Goal: Task Accomplishment & Management: Manage account settings

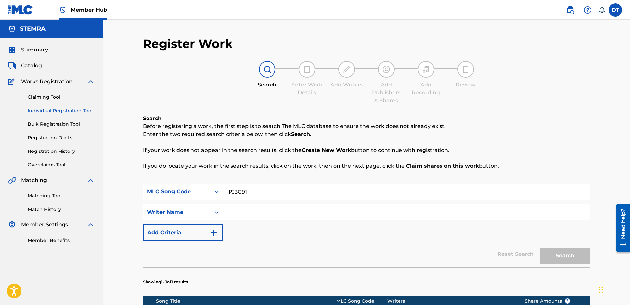
click at [244, 212] on input "Search Form" at bounding box center [406, 213] width 367 height 16
paste input "ARJEN A M THONEN"
click at [226, 213] on input "ARJEN A M THONEN" at bounding box center [406, 213] width 367 height 16
type input "ARJEN A M THONEN"
click at [553, 256] on button "Search" at bounding box center [565, 256] width 50 height 17
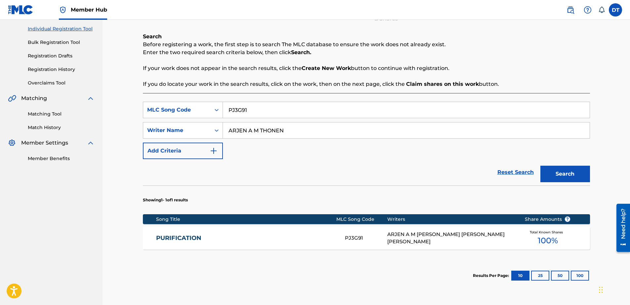
scroll to position [99, 0]
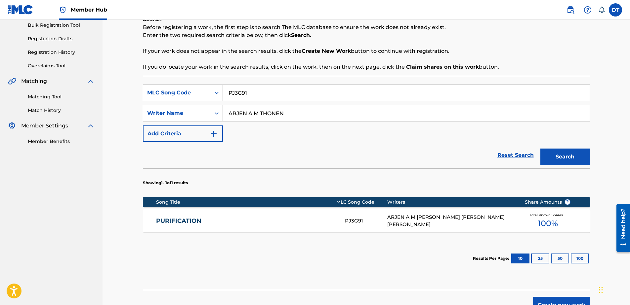
click at [184, 222] on link "PURIFICATION" at bounding box center [246, 221] width 180 height 8
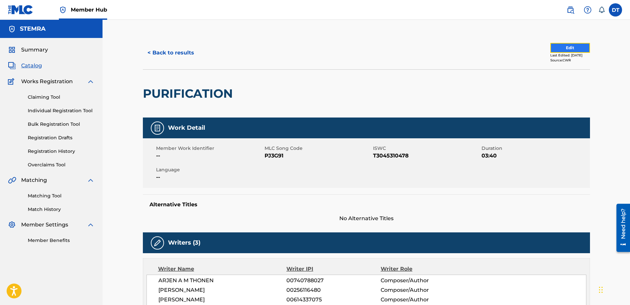
click at [550, 46] on button "Edit" at bounding box center [570, 48] width 40 height 10
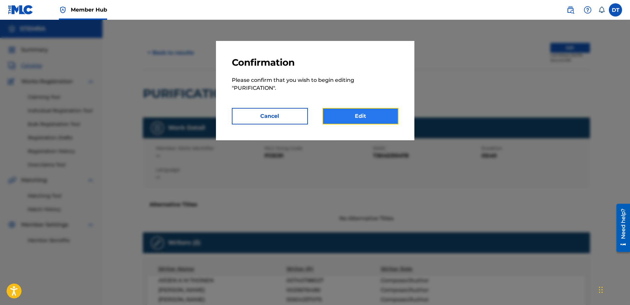
click at [354, 116] on link "Edit" at bounding box center [360, 116] width 76 height 17
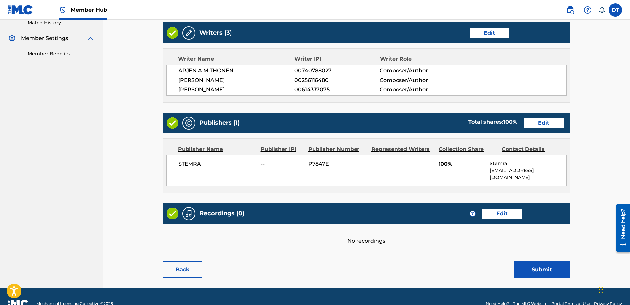
scroll to position [194, 0]
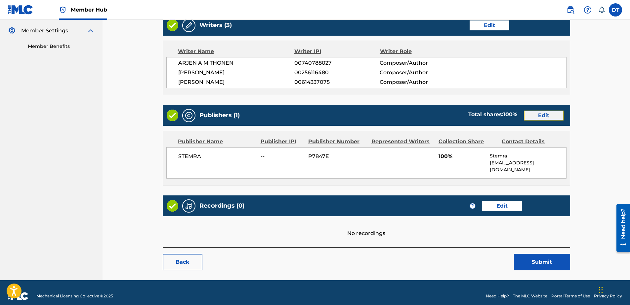
click at [531, 116] on link "Edit" at bounding box center [544, 116] width 40 height 10
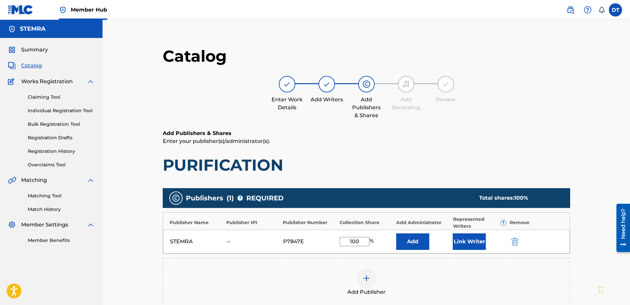
drag, startPoint x: 364, startPoint y: 243, endPoint x: 328, endPoint y: 241, distance: 35.4
click at [328, 241] on div "STEMRA -- P7847E 100 % Add Link Writer" at bounding box center [366, 242] width 407 height 24
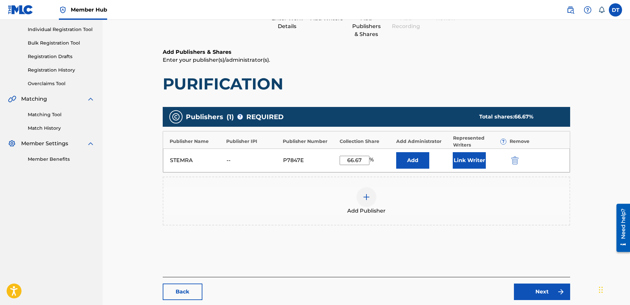
scroll to position [118, 0]
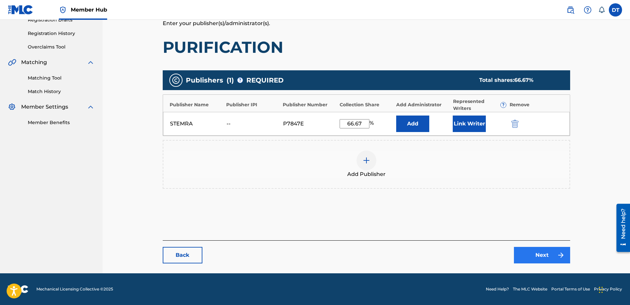
type input "66.67"
click at [533, 253] on link "Next" at bounding box center [542, 255] width 56 height 17
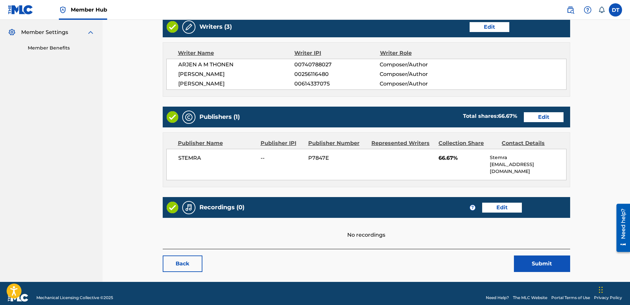
scroll to position [194, 0]
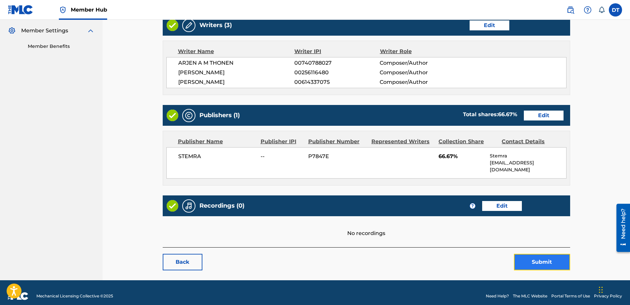
click at [546, 255] on button "Submit" at bounding box center [542, 262] width 56 height 17
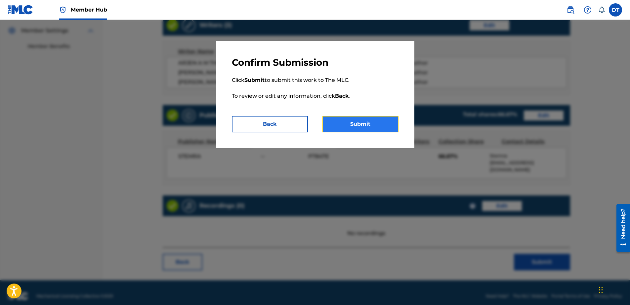
click at [371, 119] on button "Submit" at bounding box center [360, 124] width 76 height 17
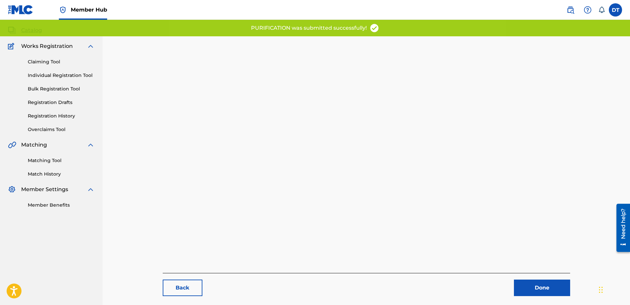
scroll to position [68, 0]
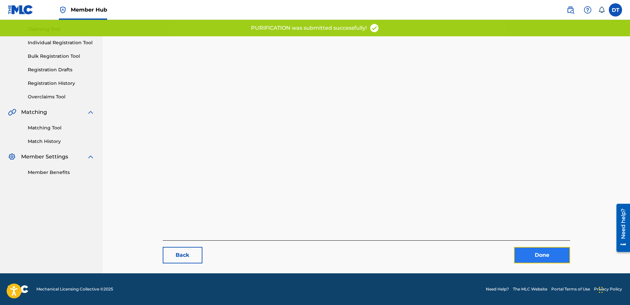
click at [527, 254] on link "Done" at bounding box center [542, 255] width 56 height 17
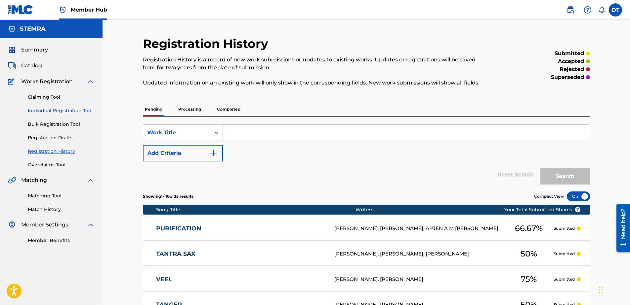
click at [48, 110] on link "Individual Registration Tool" at bounding box center [61, 110] width 67 height 7
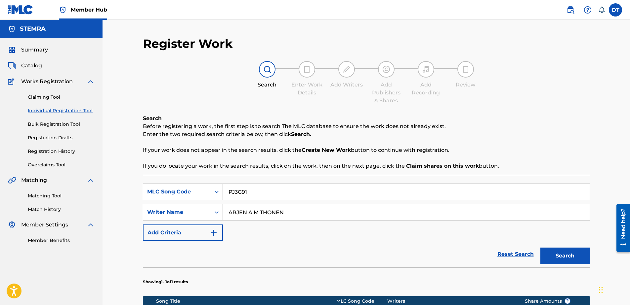
drag, startPoint x: 254, startPoint y: 190, endPoint x: 224, endPoint y: 188, distance: 30.2
click at [224, 188] on input "PJ3G91" at bounding box center [406, 192] width 367 height 16
paste input "AE30PA"
type input "AE30PA"
drag, startPoint x: 285, startPoint y: 208, endPoint x: 208, endPoint y: 205, distance: 77.7
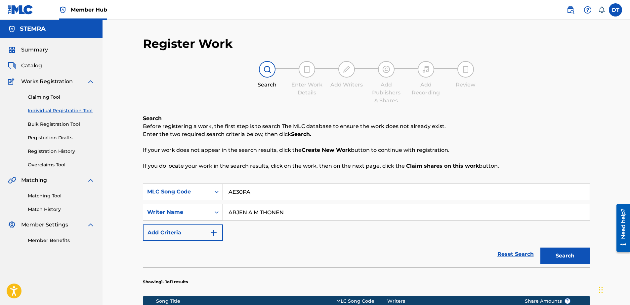
click at [208, 205] on div "SearchWithCriteria9d39d1cf-b0ce-4514-8605-48c81afdb294 Writer Name ARJEN A M TH…" at bounding box center [366, 212] width 447 height 17
click at [248, 210] on input "Search Form" at bounding box center [406, 213] width 367 height 16
paste input "[PERSON_NAME] P H A [PERSON_NAME]"
click at [226, 210] on input "[PERSON_NAME] P H A [PERSON_NAME]" at bounding box center [406, 213] width 367 height 16
click at [560, 257] on button "Search" at bounding box center [565, 256] width 50 height 17
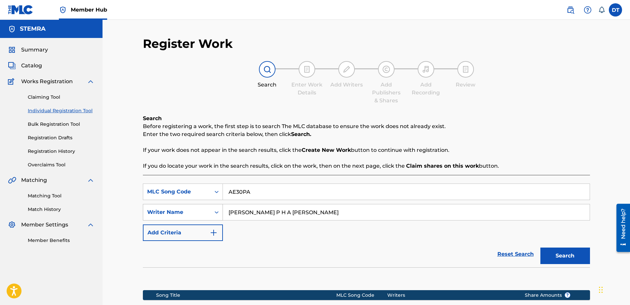
drag, startPoint x: 261, startPoint y: 214, endPoint x: 198, endPoint y: 206, distance: 63.6
click at [198, 206] on div "SearchWithCriteria9d39d1cf-b0ce-4514-8605-48c81afdb294 Writer Name [PERSON_NAME…" at bounding box center [366, 212] width 447 height 17
type input "JANSSEN"
click at [540, 248] on button "Search" at bounding box center [565, 256] width 50 height 17
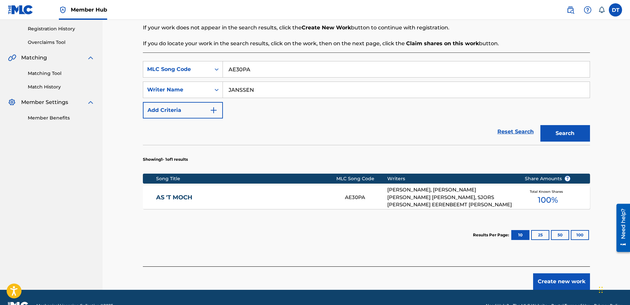
scroll to position [132, 0]
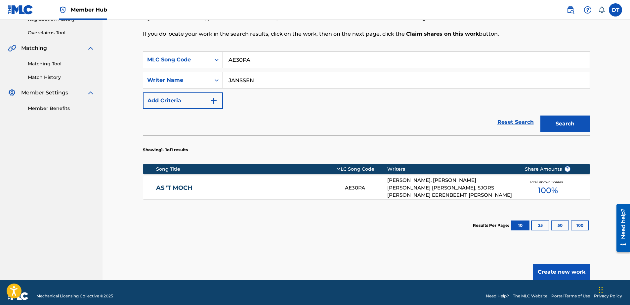
click at [182, 187] on link "AS 'T MOCH" at bounding box center [246, 188] width 180 height 8
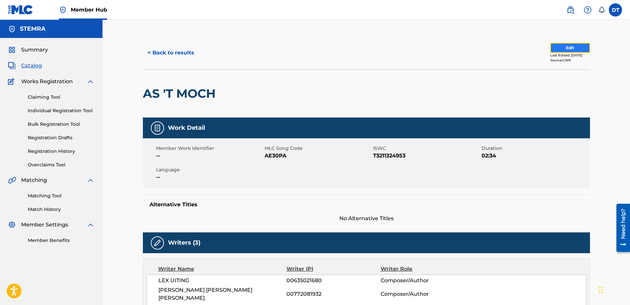
click at [557, 45] on button "Edit" at bounding box center [570, 48] width 40 height 10
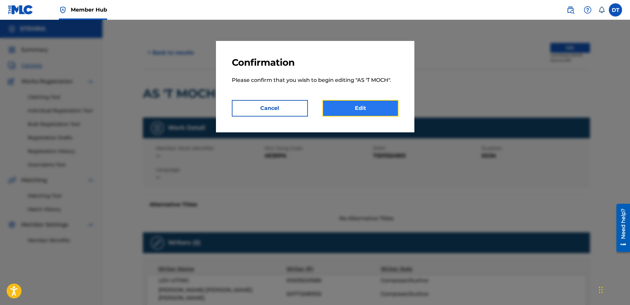
click at [355, 103] on link "Edit" at bounding box center [360, 108] width 76 height 17
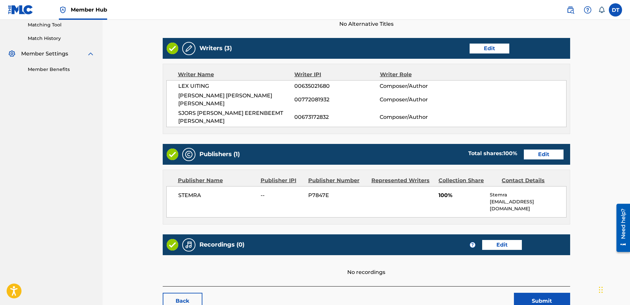
scroll to position [161, 0]
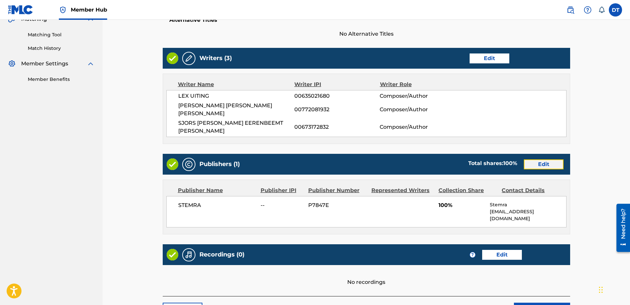
click at [541, 160] on link "Edit" at bounding box center [544, 165] width 40 height 10
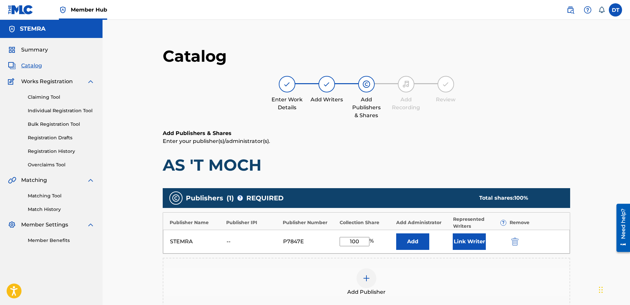
drag, startPoint x: 363, startPoint y: 246, endPoint x: 336, endPoint y: 244, distance: 27.2
click at [336, 244] on div "STEMRA -- P7847E 100 % Add Link Writer" at bounding box center [366, 242] width 407 height 24
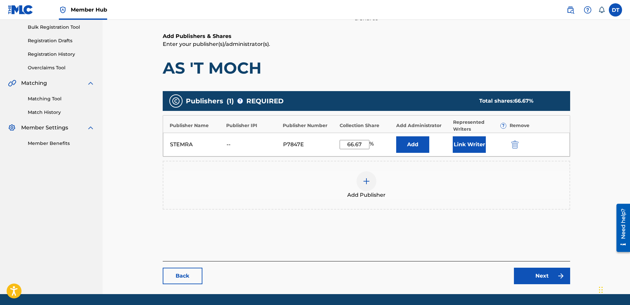
scroll to position [118, 0]
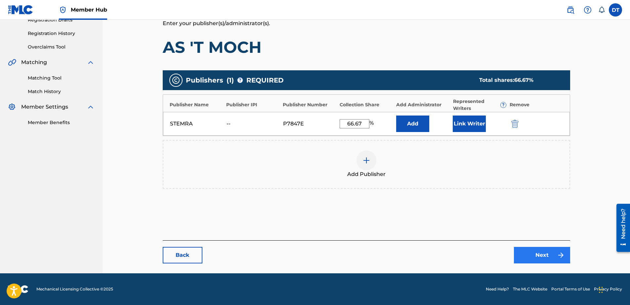
type input "66.67"
click at [528, 251] on link "Next" at bounding box center [542, 255] width 56 height 17
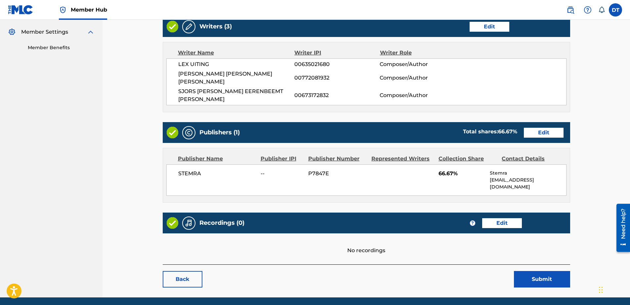
scroll to position [194, 0]
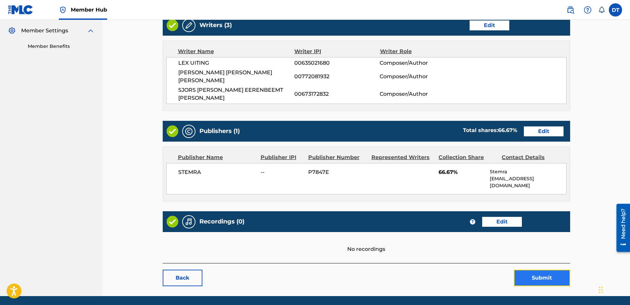
click at [541, 270] on button "Submit" at bounding box center [542, 278] width 56 height 17
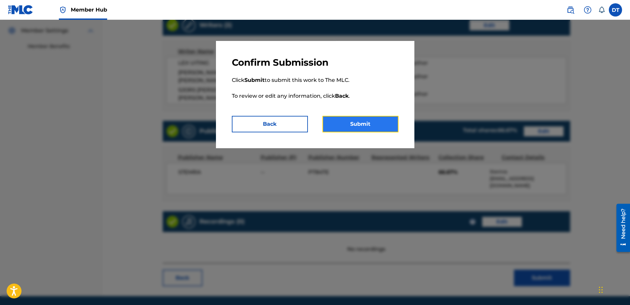
click at [354, 121] on button "Submit" at bounding box center [360, 124] width 76 height 17
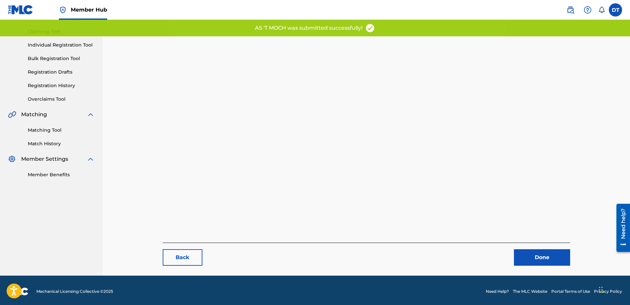
scroll to position [68, 0]
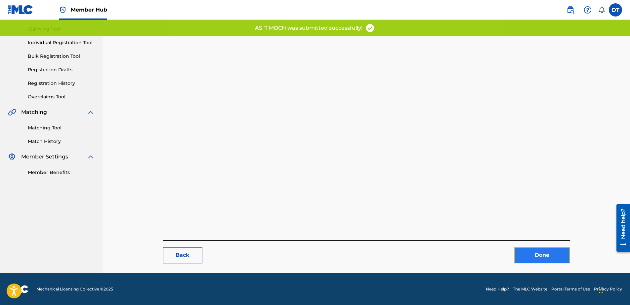
click at [537, 255] on link "Done" at bounding box center [542, 255] width 56 height 17
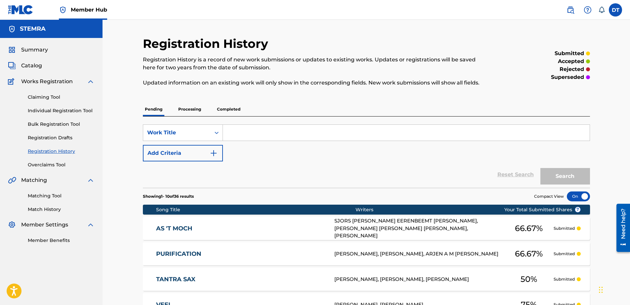
click at [123, 189] on div "Registration History Registration History is a record of new work submissions o…" at bounding box center [365, 267] width 527 height 494
click at [49, 107] on div "Claiming Tool Individual Registration Tool Bulk Registration Tool Registration …" at bounding box center [51, 127] width 87 height 83
click at [50, 111] on link "Individual Registration Tool" at bounding box center [61, 110] width 67 height 7
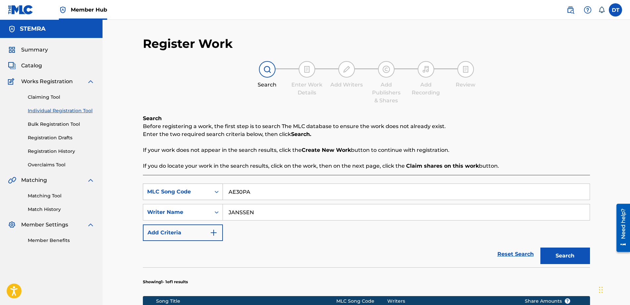
drag, startPoint x: 274, startPoint y: 193, endPoint x: 220, endPoint y: 192, distance: 53.9
click at [220, 192] on div "SearchWithCriteria89168f19-8597-4967-a7b8-3f547e06a110 MLC Song Code AE30PA" at bounding box center [366, 192] width 447 height 17
paste input "DB5DPE"
type input "DB5DPE"
drag, startPoint x: 257, startPoint y: 212, endPoint x: 220, endPoint y: 211, distance: 36.7
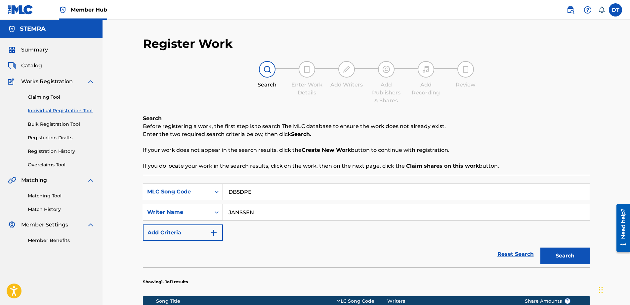
click at [220, 211] on div "SearchWithCriteria9d39d1cf-b0ce-4514-8605-48c81afdb294 Writer Name [PERSON_NAME]" at bounding box center [366, 212] width 447 height 17
click at [254, 213] on input "Search Form" at bounding box center [406, 213] width 367 height 16
paste input "[PERSON_NAME]"
type input "[PERSON_NAME]"
click at [560, 253] on button "Search" at bounding box center [565, 256] width 50 height 17
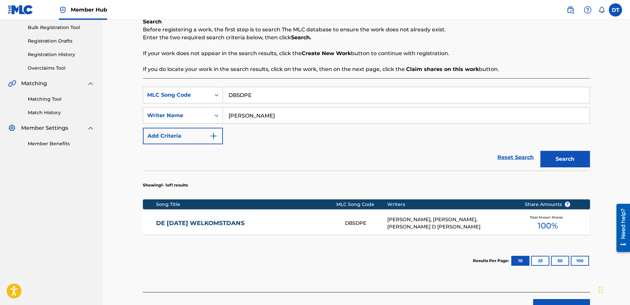
scroll to position [99, 0]
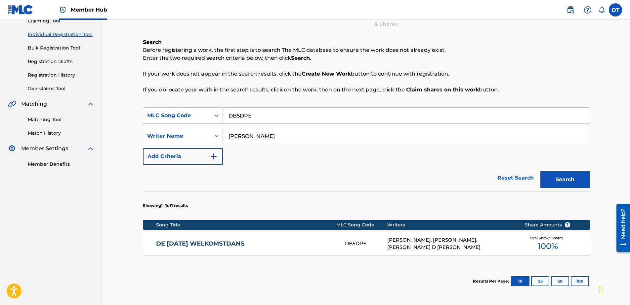
click at [196, 219] on div "Showing 1 - 1 of 1 results Song Title MLC Song Code Writers Share Amounts ? DE …" at bounding box center [366, 244] width 447 height 106
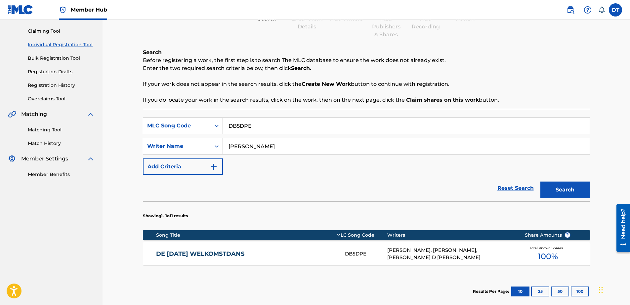
click at [206, 255] on link "DE [DATE] WELKOMSTDANS" at bounding box center [246, 255] width 180 height 8
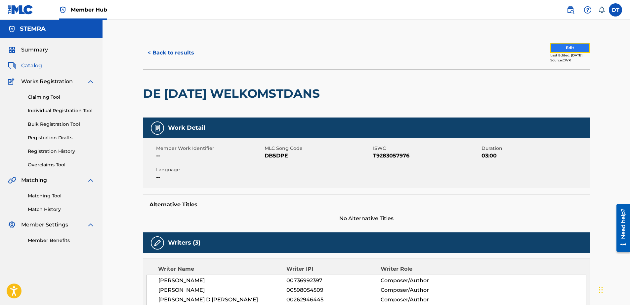
click at [571, 47] on button "Edit" at bounding box center [570, 48] width 40 height 10
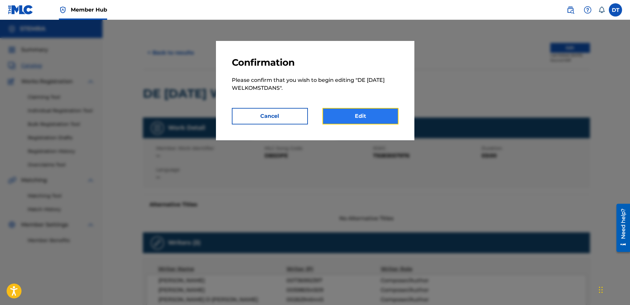
click at [349, 113] on link "Edit" at bounding box center [360, 116] width 76 height 17
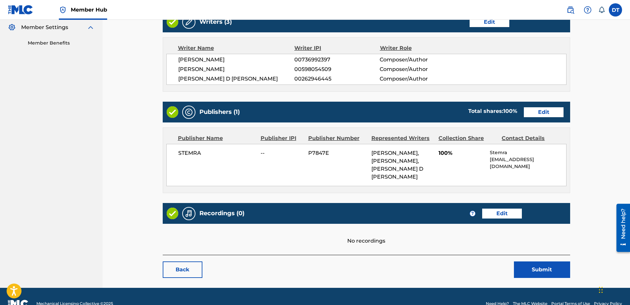
scroll to position [198, 0]
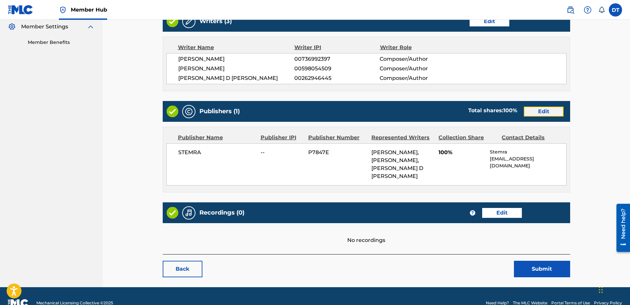
click at [530, 108] on link "Edit" at bounding box center [544, 112] width 40 height 10
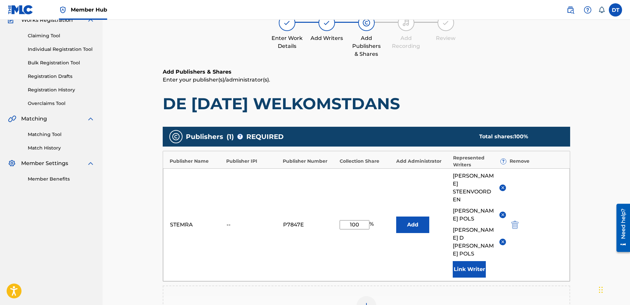
scroll to position [33, 0]
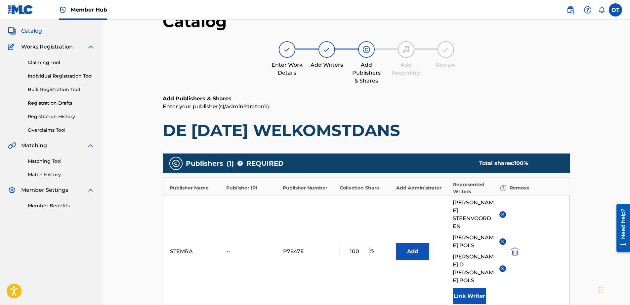
drag, startPoint x: 363, startPoint y: 207, endPoint x: 341, endPoint y: 205, distance: 21.9
click at [341, 205] on div "STEMRA -- P7847E 100 % Add [PERSON_NAME] [PERSON_NAME] [PERSON_NAME] D [PERSON_…" at bounding box center [366, 251] width 407 height 113
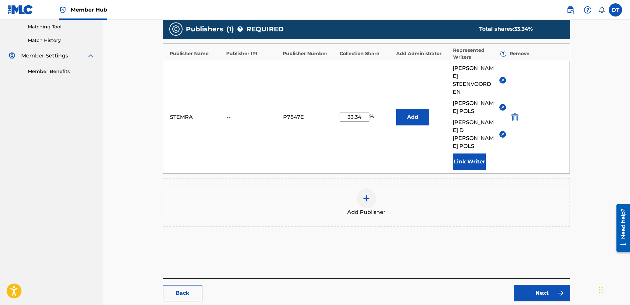
scroll to position [176, 0]
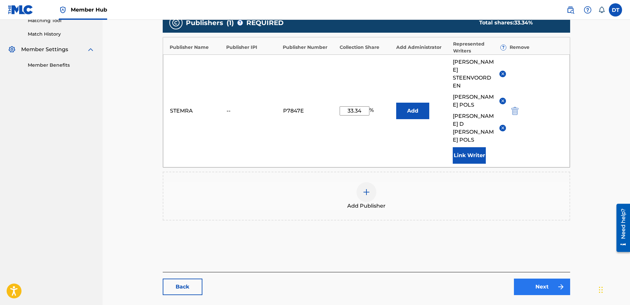
type input "33.34"
click at [540, 279] on link "Next" at bounding box center [542, 287] width 56 height 17
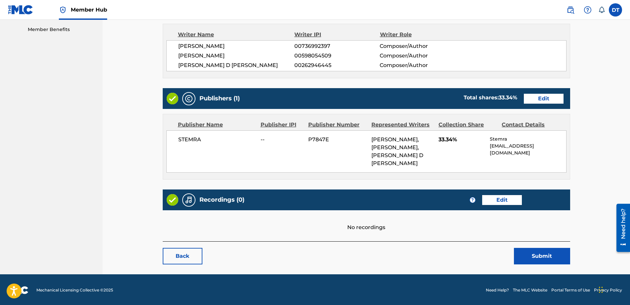
scroll to position [212, 0]
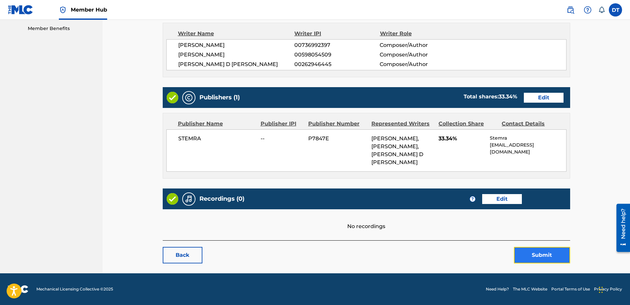
click at [541, 250] on button "Submit" at bounding box center [542, 255] width 56 height 17
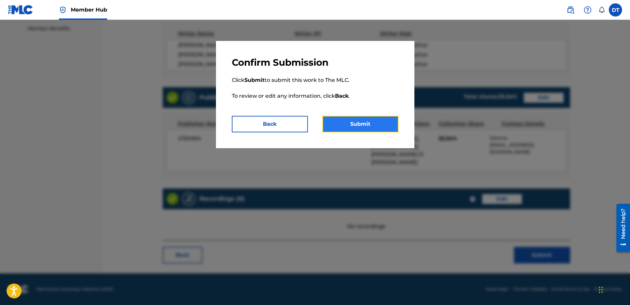
click at [355, 127] on button "Submit" at bounding box center [360, 124] width 76 height 17
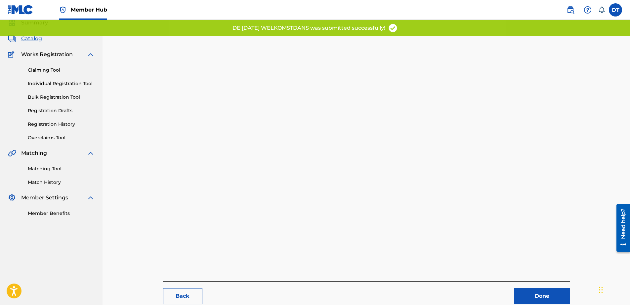
scroll to position [68, 0]
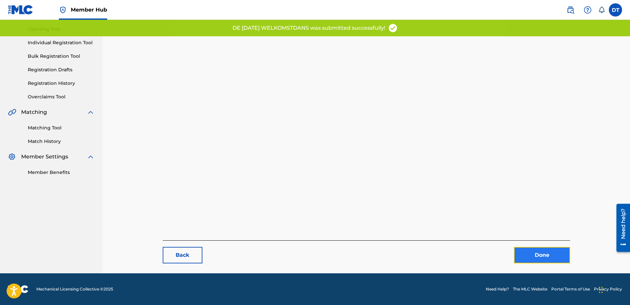
click at [535, 253] on link "Done" at bounding box center [542, 255] width 56 height 17
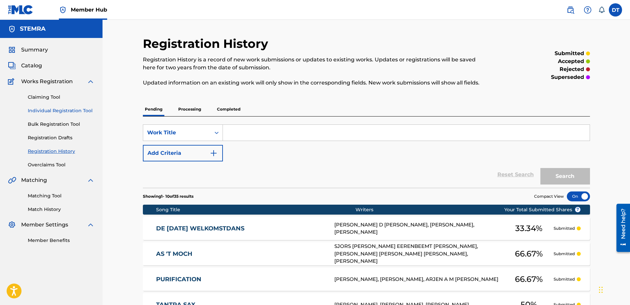
drag, startPoint x: 50, startPoint y: 110, endPoint x: 87, endPoint y: 109, distance: 37.7
click at [50, 110] on link "Individual Registration Tool" at bounding box center [61, 110] width 67 height 7
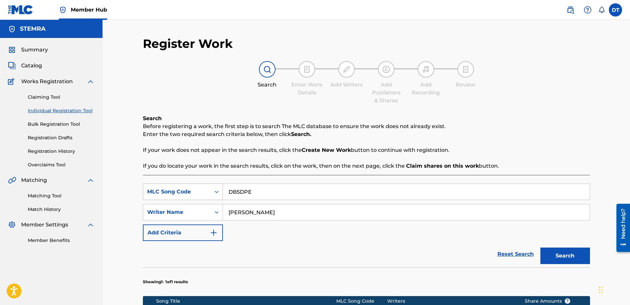
drag, startPoint x: 261, startPoint y: 195, endPoint x: 197, endPoint y: 188, distance: 64.9
click at [197, 188] on div "SearchWithCriteria89168f19-8597-4967-a7b8-3f547e06a110 MLC Song Code DB5DPE" at bounding box center [366, 192] width 447 height 17
paste input "HG3IYI"
type input "HG3IYI"
drag, startPoint x: 275, startPoint y: 216, endPoint x: 223, endPoint y: 212, distance: 52.1
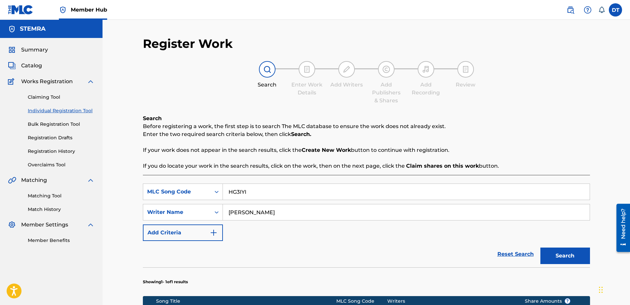
click at [223, 212] on input "[PERSON_NAME]" at bounding box center [406, 213] width 367 height 16
drag, startPoint x: 275, startPoint y: 214, endPoint x: 263, endPoint y: 213, distance: 12.2
click at [275, 213] on input "Search Form" at bounding box center [406, 213] width 367 height 16
paste input "[PERSON_NAME] WINTER [PERSON_NAME]"
click at [285, 213] on input "[PERSON_NAME] WINTER [PERSON_NAME]" at bounding box center [406, 213] width 367 height 16
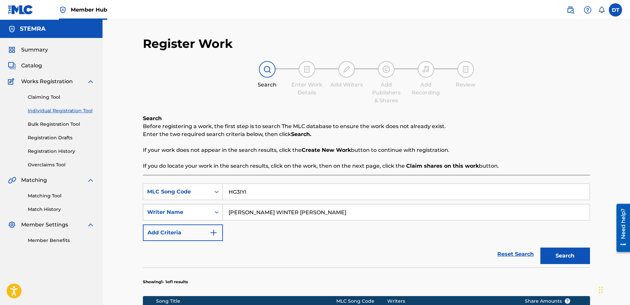
drag, startPoint x: 285, startPoint y: 213, endPoint x: 214, endPoint y: 210, distance: 70.8
click at [214, 210] on div "SearchWithCriteria9d39d1cf-b0ce-4514-8605-48c81afdb294 Writer Name [PERSON_NAME…" at bounding box center [366, 212] width 447 height 17
click at [316, 213] on input "[PERSON_NAME] WINTER [PERSON_NAME]" at bounding box center [406, 213] width 367 height 16
type input "[PERSON_NAME] WINTER [PERSON_NAME]"
click at [565, 254] on button "Search" at bounding box center [565, 256] width 50 height 17
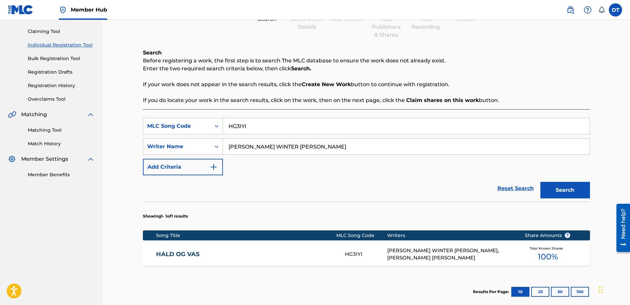
scroll to position [99, 0]
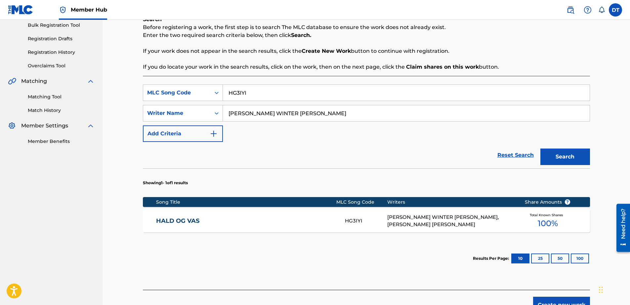
drag, startPoint x: 187, startPoint y: 217, endPoint x: 191, endPoint y: 218, distance: 3.7
click at [189, 218] on div "HALD OG VAS HG3IYI [PERSON_NAME] WINTER [PERSON_NAME], [PERSON_NAME] [PERSON_NA…" at bounding box center [366, 221] width 447 height 23
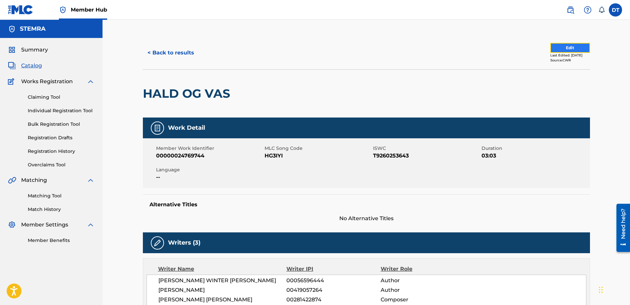
click at [569, 49] on button "Edit" at bounding box center [570, 48] width 40 height 10
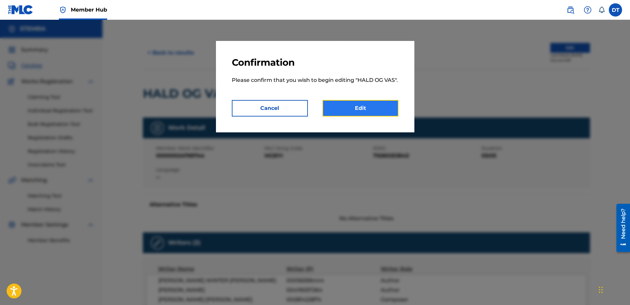
click at [334, 110] on link "Edit" at bounding box center [360, 108] width 76 height 17
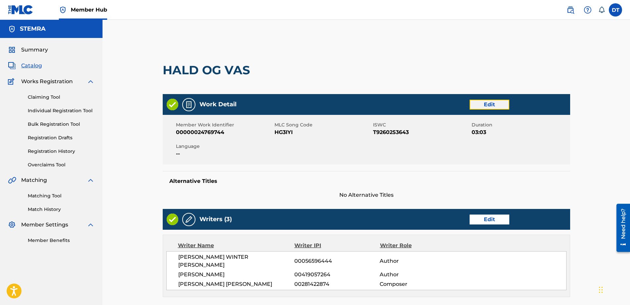
click at [504, 104] on link "Edit" at bounding box center [489, 105] width 40 height 10
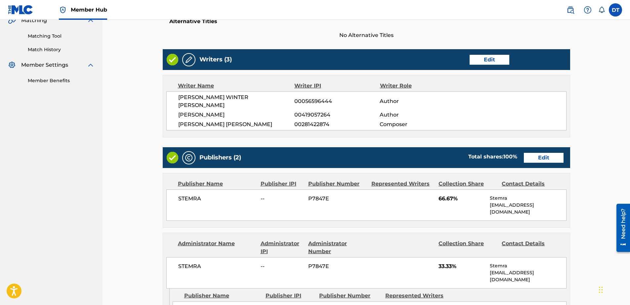
scroll to position [198, 0]
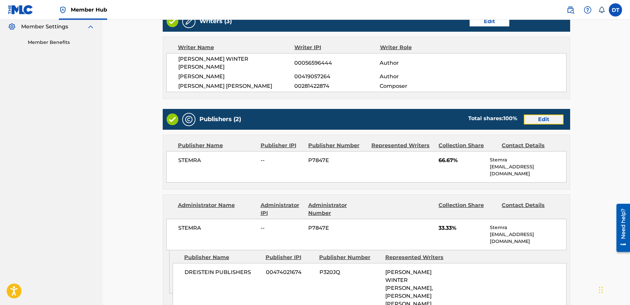
click at [545, 115] on link "Edit" at bounding box center [544, 120] width 40 height 10
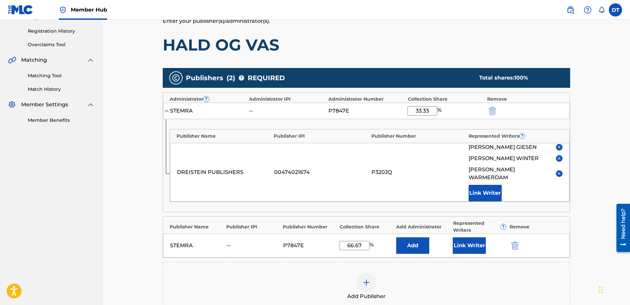
scroll to position [132, 0]
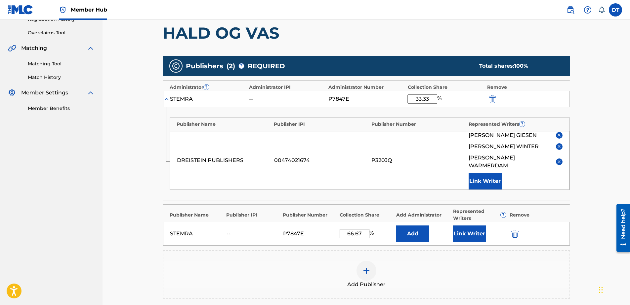
drag, startPoint x: 431, startPoint y: 98, endPoint x: 403, endPoint y: 98, distance: 27.8
click at [403, 98] on div "STEMRA -- P7847E 33.33 %" at bounding box center [366, 99] width 407 height 17
type input "37.50"
drag, startPoint x: 362, startPoint y: 224, endPoint x: 341, endPoint y: 223, distance: 20.9
click at [341, 229] on input "66.67" at bounding box center [354, 233] width 30 height 9
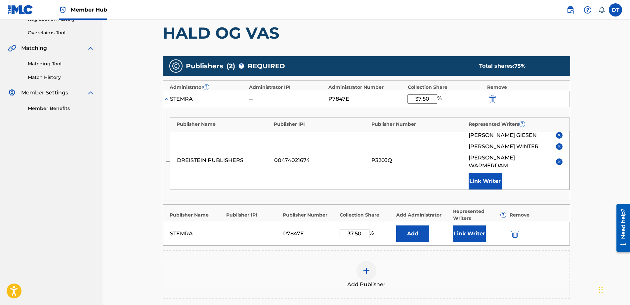
type input "37.50"
click at [141, 191] on div "Catalog Enter Work Details Add Writers Add Publishers & Shares Add Recording Re…" at bounding box center [366, 144] width 463 height 480
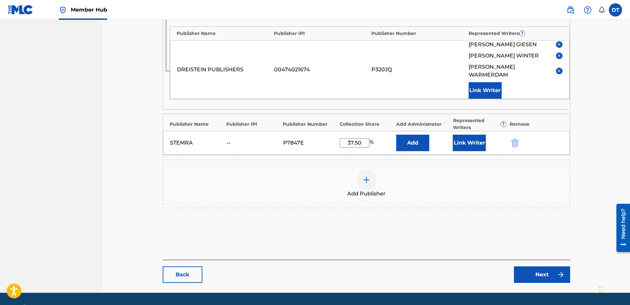
scroll to position [235, 0]
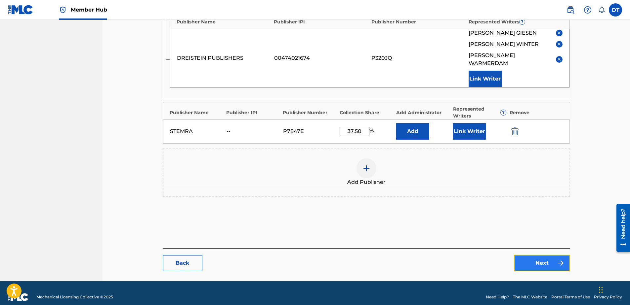
click at [543, 255] on link "Next" at bounding box center [542, 263] width 56 height 17
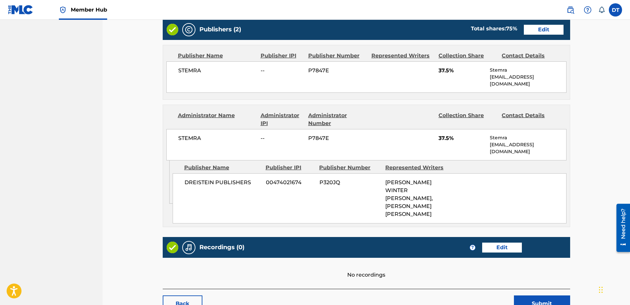
scroll to position [307, 0]
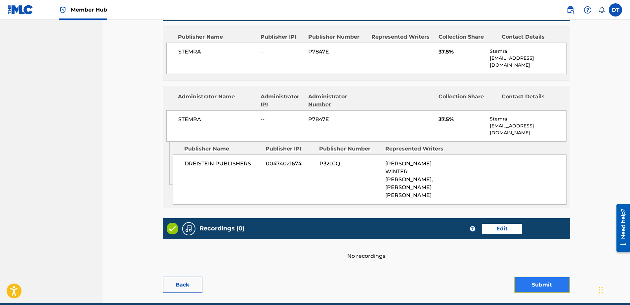
click at [547, 277] on button "Submit" at bounding box center [542, 285] width 56 height 17
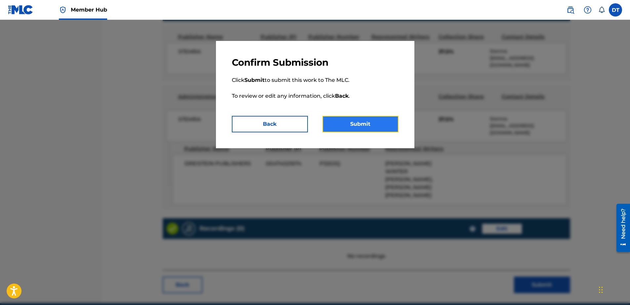
click at [366, 119] on button "Submit" at bounding box center [360, 124] width 76 height 17
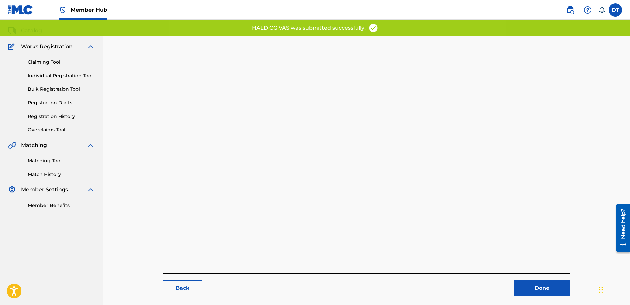
scroll to position [68, 0]
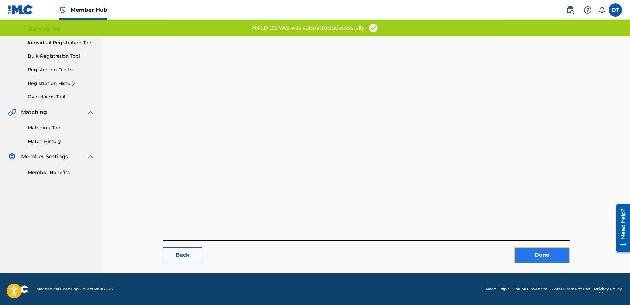
click at [531, 254] on link "Done" at bounding box center [542, 255] width 56 height 17
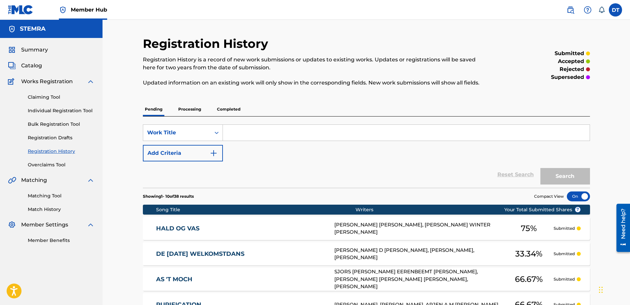
click at [56, 151] on link "Registration History" at bounding box center [61, 151] width 67 height 7
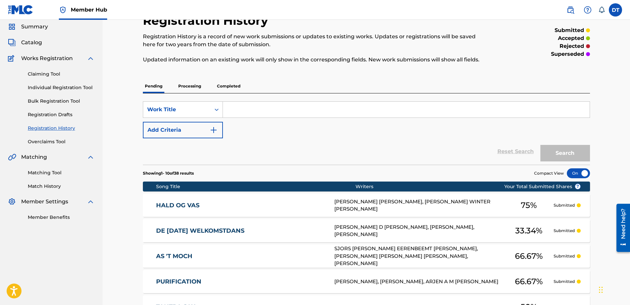
scroll to position [33, 0]
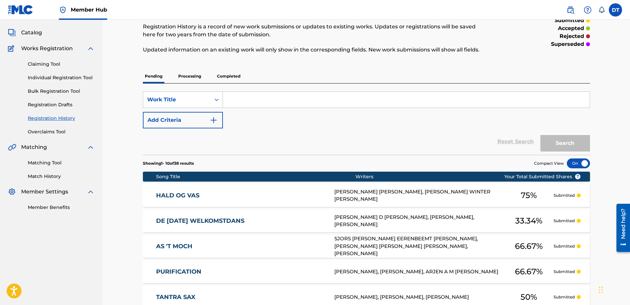
click at [45, 119] on link "Registration History" at bounding box center [61, 118] width 67 height 7
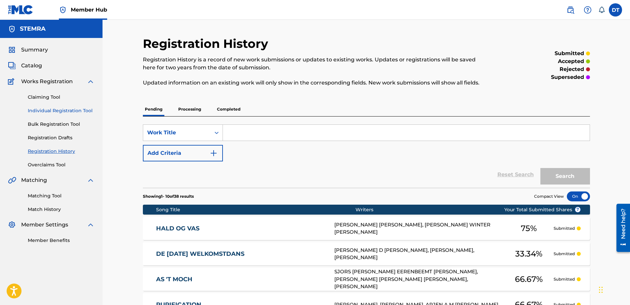
drag, startPoint x: 37, startPoint y: 110, endPoint x: 42, endPoint y: 110, distance: 4.3
click at [37, 110] on link "Individual Registration Tool" at bounding box center [61, 110] width 67 height 7
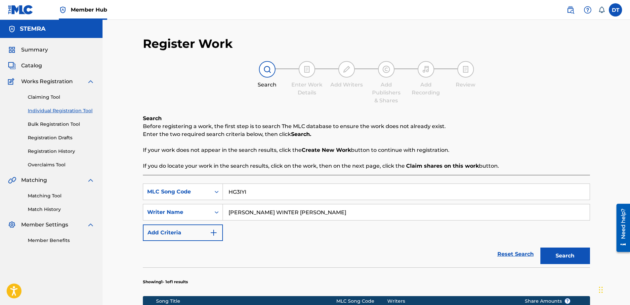
drag, startPoint x: 250, startPoint y: 190, endPoint x: 227, endPoint y: 186, distance: 23.0
click at [226, 188] on input "HG3IYI" at bounding box center [406, 192] width 367 height 16
paste input "KF5ABH"
type input "KF5ABH"
drag, startPoint x: 311, startPoint y: 213, endPoint x: 219, endPoint y: 213, distance: 91.2
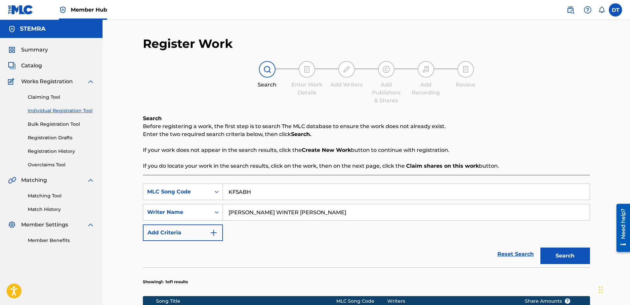
click at [219, 213] on div "SearchWithCriteria9d39d1cf-b0ce-4514-8605-48c81afdb294 Writer Name [PERSON_NAME…" at bounding box center [366, 212] width 447 height 17
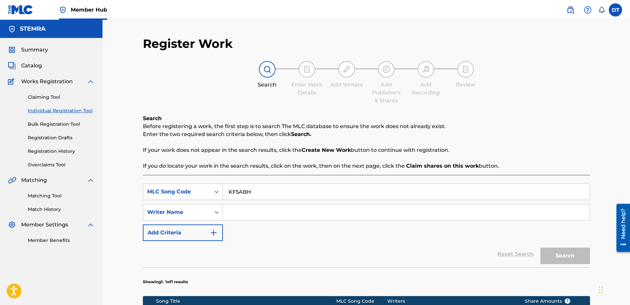
click at [273, 209] on input "Search Form" at bounding box center [406, 213] width 367 height 16
paste input "[PERSON_NAME]"
type input "[PERSON_NAME]"
click at [568, 256] on button "Search" at bounding box center [565, 256] width 50 height 17
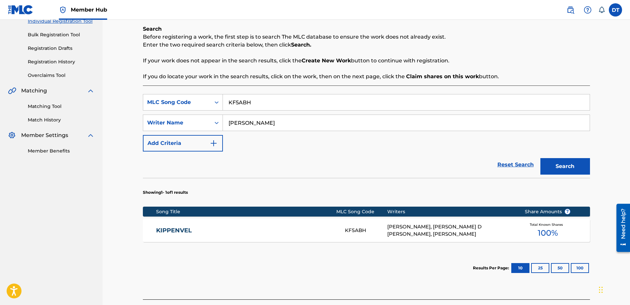
scroll to position [99, 0]
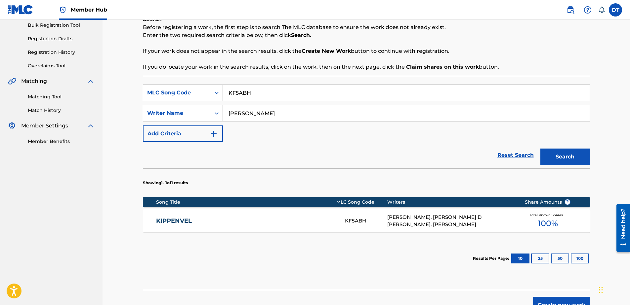
click at [173, 218] on link "KIPPENVEL" at bounding box center [246, 221] width 180 height 8
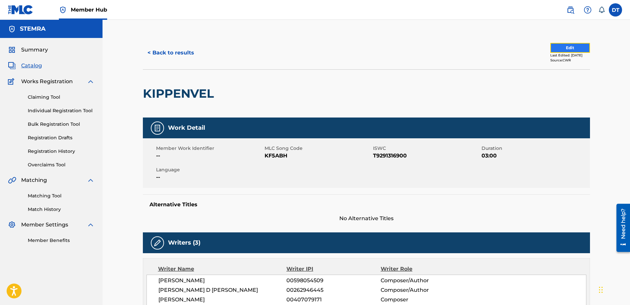
click at [570, 45] on button "Edit" at bounding box center [570, 48] width 40 height 10
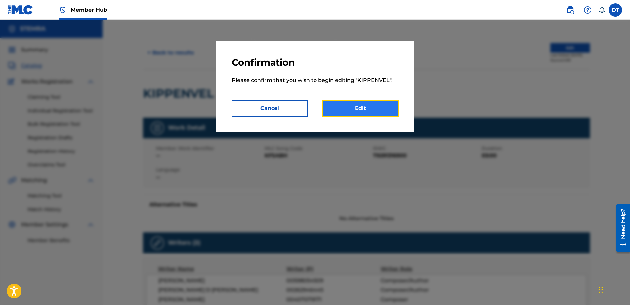
click at [372, 107] on link "Edit" at bounding box center [360, 108] width 76 height 17
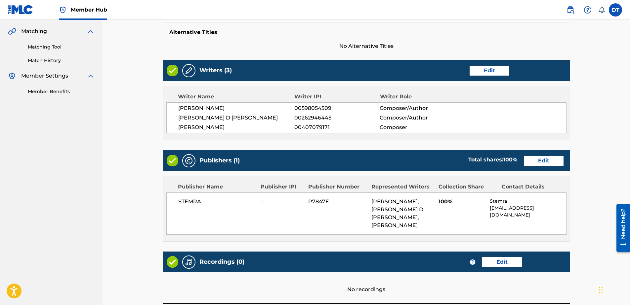
scroll to position [165, 0]
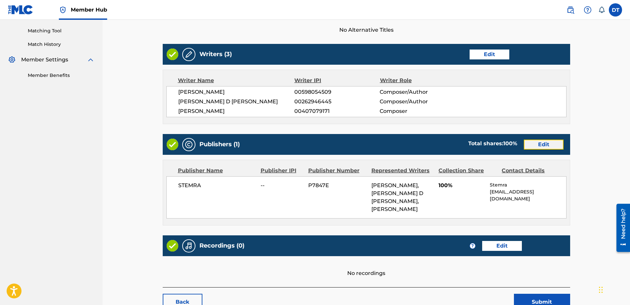
click at [543, 144] on link "Edit" at bounding box center [544, 145] width 40 height 10
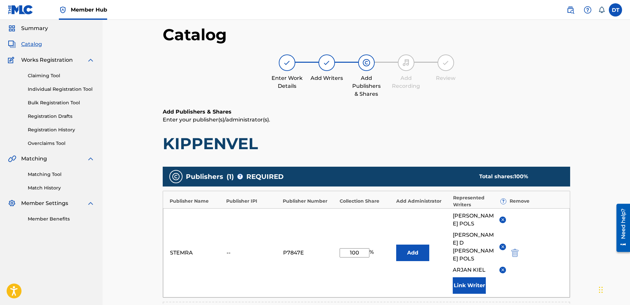
scroll to position [33, 0]
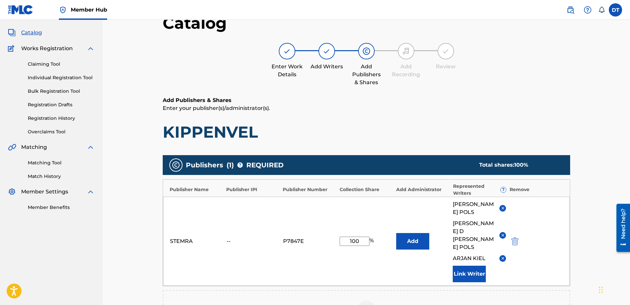
drag, startPoint x: 363, startPoint y: 229, endPoint x: 291, endPoint y: 221, distance: 71.9
click at [291, 221] on div "STEMRA -- P7847E 100 % Add [PERSON_NAME] [PERSON_NAME] D [PERSON_NAME] [PERSON_…" at bounding box center [366, 241] width 407 height 89
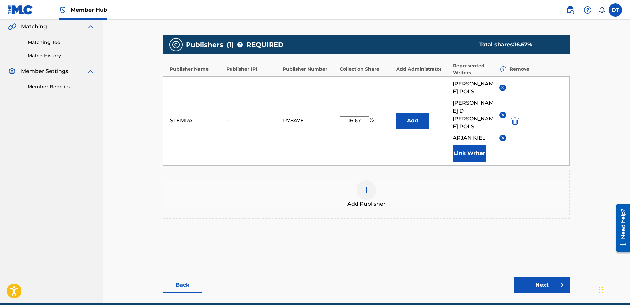
scroll to position [160, 0]
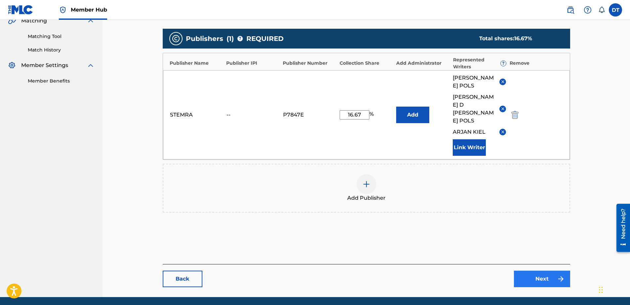
type input "16.67"
click at [535, 271] on link "Next" at bounding box center [542, 279] width 56 height 17
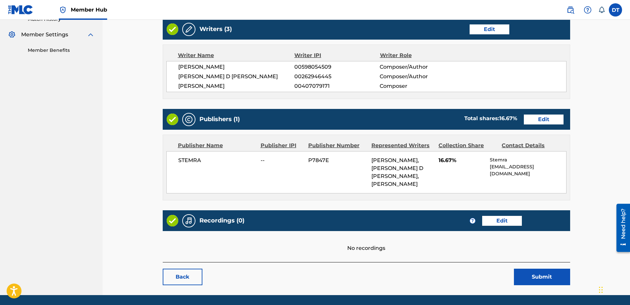
scroll to position [204, 0]
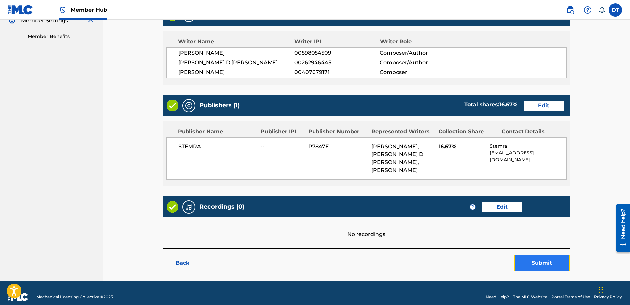
click at [537, 256] on button "Submit" at bounding box center [542, 263] width 56 height 17
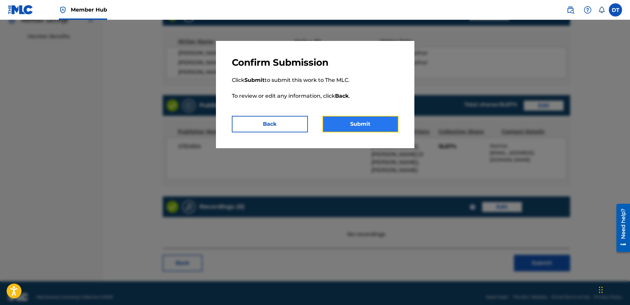
click at [357, 123] on button "Submit" at bounding box center [360, 124] width 76 height 17
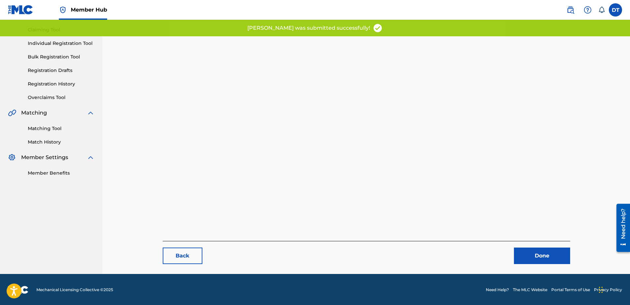
scroll to position [68, 0]
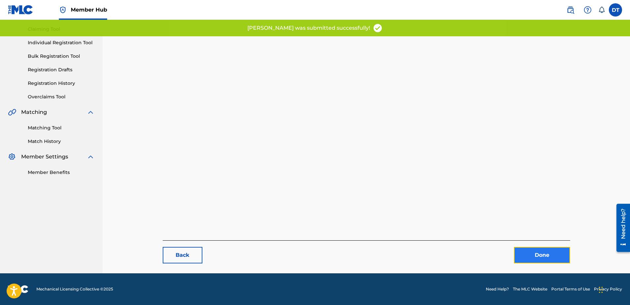
click at [541, 254] on link "Done" at bounding box center [542, 255] width 56 height 17
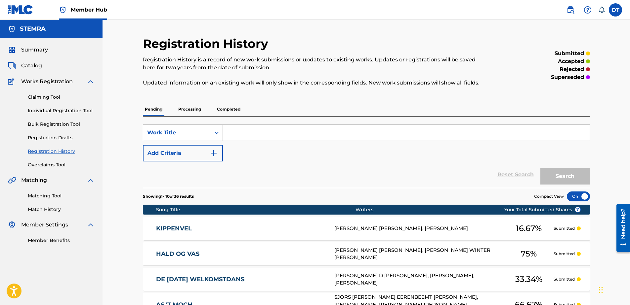
drag, startPoint x: 267, startPoint y: 129, endPoint x: 263, endPoint y: 133, distance: 5.2
click at [263, 133] on input "Search Form" at bounding box center [406, 133] width 367 height 16
paste input "U2379A"
type input "U2379A"
click at [578, 172] on button "Search" at bounding box center [565, 176] width 50 height 17
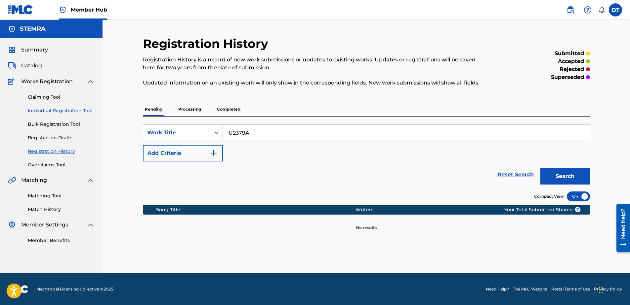
click at [42, 111] on link "Individual Registration Tool" at bounding box center [61, 110] width 67 height 7
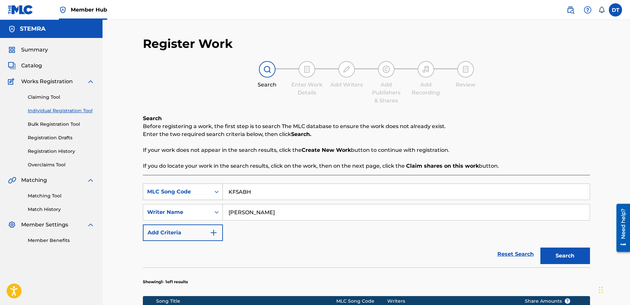
drag, startPoint x: 257, startPoint y: 192, endPoint x: 210, endPoint y: 193, distance: 47.3
click at [210, 193] on div "SearchWithCriteria89168f19-8597-4967-a7b8-3f547e06a110 MLC Song Code KF5ABH" at bounding box center [366, 192] width 447 height 17
paste input "U2379A"
type input "U2379A"
drag, startPoint x: 262, startPoint y: 215, endPoint x: 224, endPoint y: 216, distance: 37.7
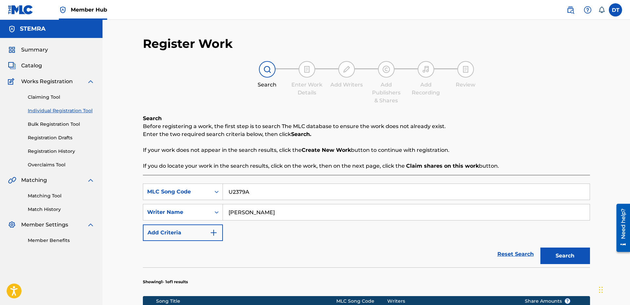
click at [224, 216] on input "[PERSON_NAME]" at bounding box center [406, 213] width 367 height 16
click at [252, 212] on input "Search Form" at bounding box center [406, 213] width 367 height 16
paste input "[PERSON_NAME]"
click at [594, 248] on div "Register Work Search Enter Work Details Add Writers Add Publishers & Shares Add…" at bounding box center [366, 224] width 463 height 376
click at [566, 251] on button "Search" at bounding box center [565, 256] width 50 height 17
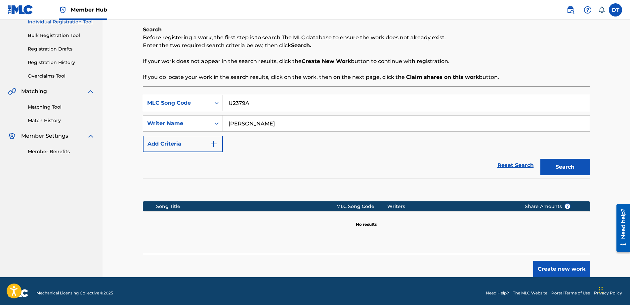
scroll to position [93, 0]
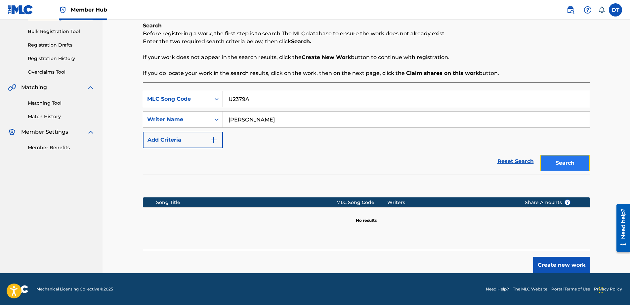
click at [567, 163] on button "Search" at bounding box center [565, 163] width 50 height 17
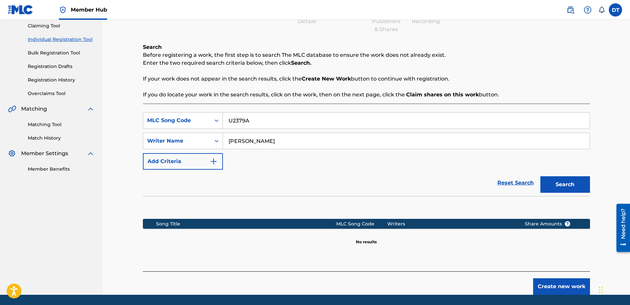
scroll to position [60, 0]
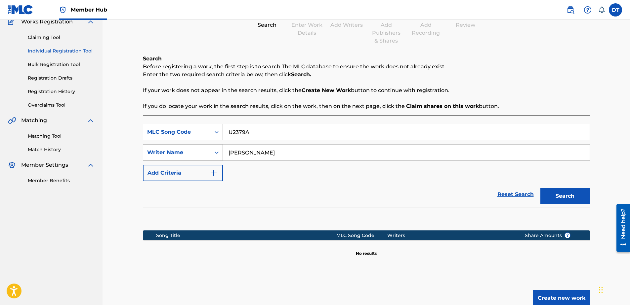
drag, startPoint x: 269, startPoint y: 152, endPoint x: 210, endPoint y: 147, distance: 58.7
click at [210, 147] on div "SearchWithCriteria9d39d1cf-b0ce-4514-8605-48c81afdb294 Writer Name [PERSON_NAME]" at bounding box center [366, 152] width 447 height 17
type input "EASTMOND"
click at [559, 200] on button "Search" at bounding box center [565, 196] width 50 height 17
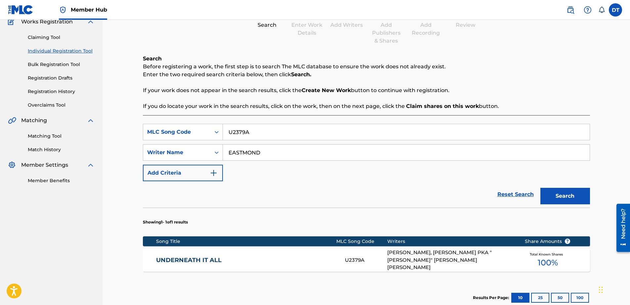
click at [195, 256] on div "UNDERNEATH IT ALL U2379A [PERSON_NAME], [PERSON_NAME] PKA "[PERSON_NAME]" [PERS…" at bounding box center [366, 260] width 447 height 23
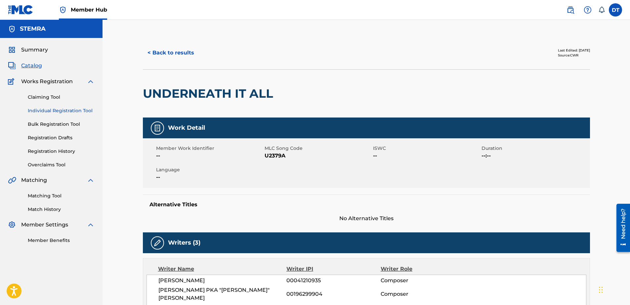
drag, startPoint x: 53, startPoint y: 109, endPoint x: 88, endPoint y: 109, distance: 34.4
click at [53, 109] on link "Individual Registration Tool" at bounding box center [61, 110] width 67 height 7
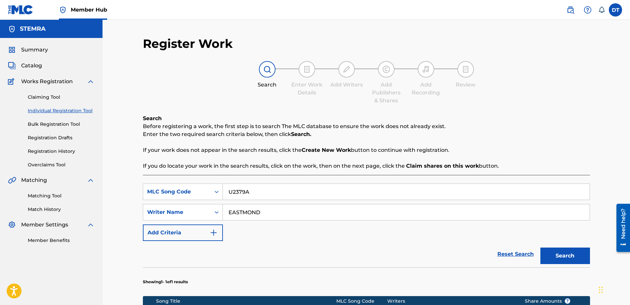
drag, startPoint x: 255, startPoint y: 195, endPoint x: 228, endPoint y: 190, distance: 27.5
click at [228, 190] on input "U2379A" at bounding box center [406, 192] width 367 height 16
paste input "W44IUX"
type input "W44IUX"
drag, startPoint x: 262, startPoint y: 213, endPoint x: 225, endPoint y: 214, distance: 36.7
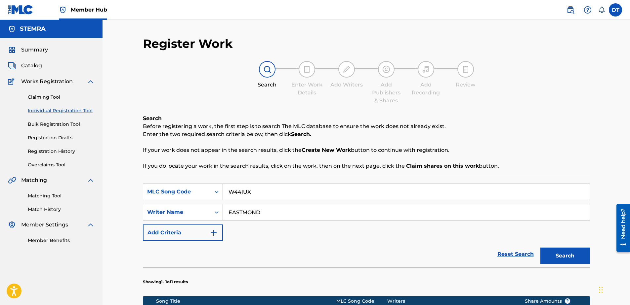
click at [225, 214] on input "EASTMOND" at bounding box center [406, 213] width 367 height 16
click at [115, 189] on div "Register Work Search Enter Work Details Add Writers Add Publishers & Shares Add…" at bounding box center [365, 216] width 527 height 393
drag, startPoint x: 259, startPoint y: 207, endPoint x: 251, endPoint y: 210, distance: 8.9
click at [259, 207] on input "Search Form" at bounding box center [406, 213] width 367 height 16
paste input "[PERSON_NAME] [PERSON_NAME]"
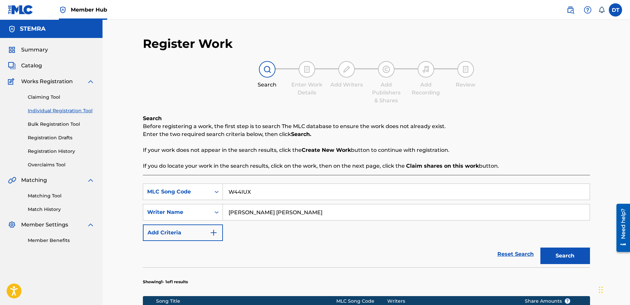
click at [229, 212] on input "[PERSON_NAME] [PERSON_NAME]" at bounding box center [406, 213] width 367 height 16
type input "[PERSON_NAME] [PERSON_NAME]"
click at [228, 191] on input "W44IUX" at bounding box center [406, 192] width 367 height 16
click at [573, 255] on button "Search" at bounding box center [565, 256] width 50 height 17
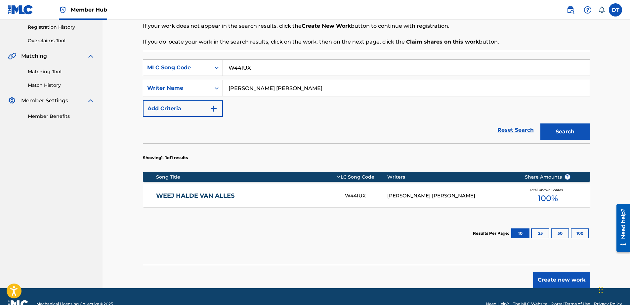
scroll to position [132, 0]
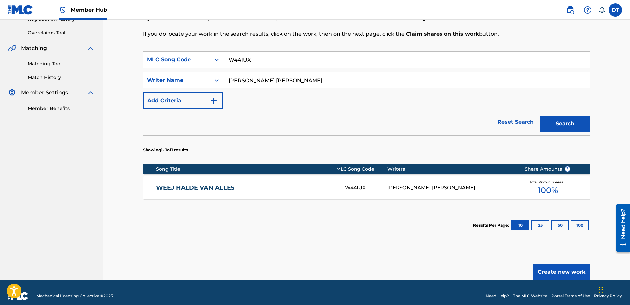
click at [206, 189] on link "WEEJ HALDE VAN ALLES" at bounding box center [246, 188] width 180 height 8
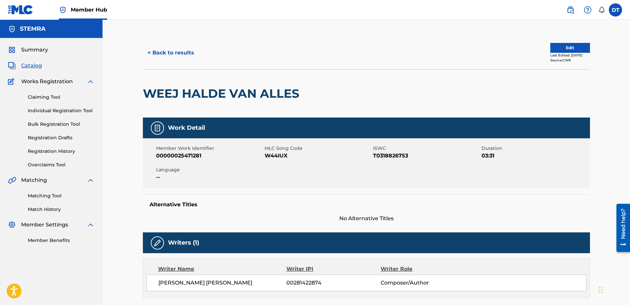
click at [124, 125] on div "< Back to results Edit Last Edited: [DATE] Source: CWR WEEJ HALDE VAN ALLES Wor…" at bounding box center [365, 288] width 527 height 537
click at [568, 45] on button "Edit" at bounding box center [570, 48] width 40 height 10
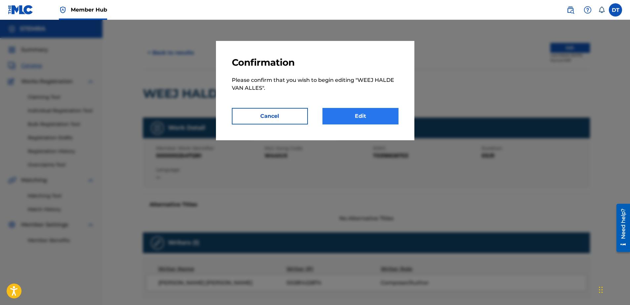
click at [350, 108] on div "Confirmation Please confirm that you wish to begin editing " WEEJ HALDE VAN ALL…" at bounding box center [315, 90] width 198 height 99
drag, startPoint x: 350, startPoint y: 109, endPoint x: 349, endPoint y: 115, distance: 5.3
click at [349, 115] on link "Edit" at bounding box center [360, 116] width 76 height 17
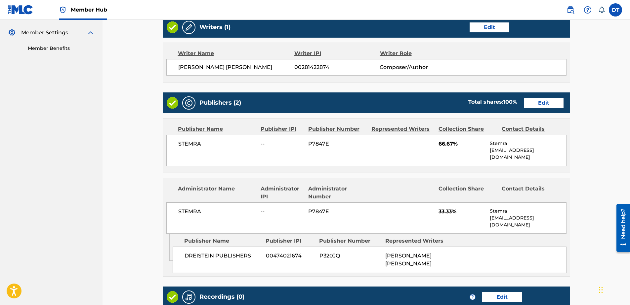
scroll to position [198, 0]
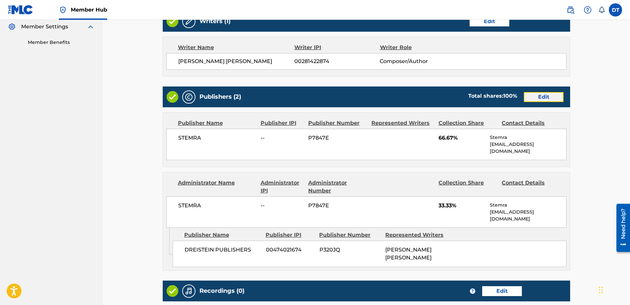
click at [535, 97] on link "Edit" at bounding box center [544, 97] width 40 height 10
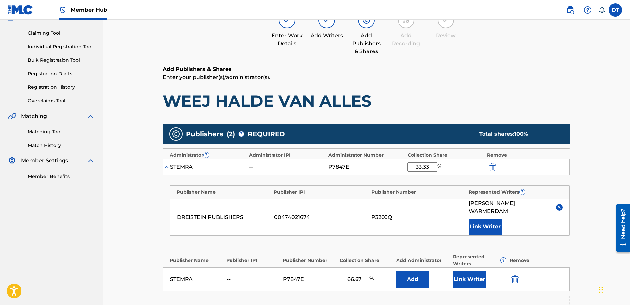
scroll to position [33, 0]
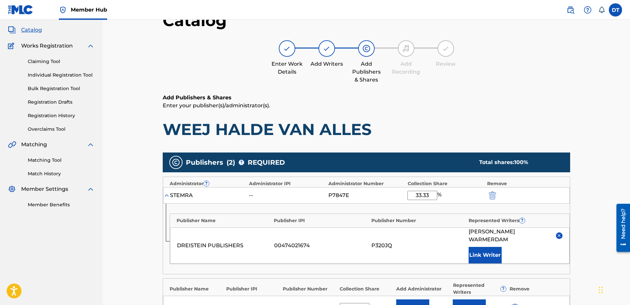
drag, startPoint x: 430, startPoint y: 164, endPoint x: 415, endPoint y: 164, distance: 14.9
click at [415, 164] on div "Publishers ( 2 ) ? REQUIRED Total shares: 100 % Administrator ? Administrator I…" at bounding box center [366, 263] width 407 height 221
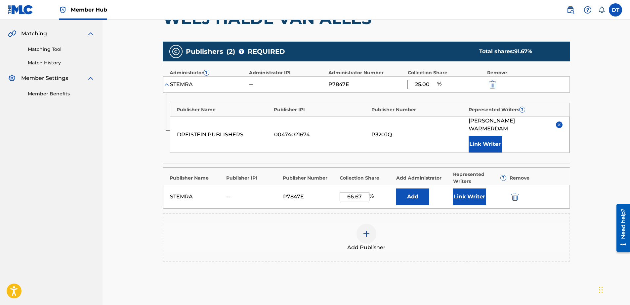
scroll to position [165, 0]
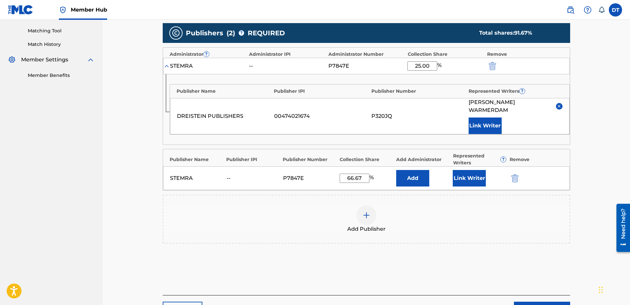
type input "25.00"
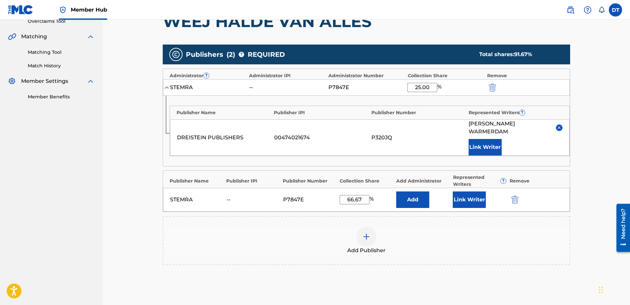
drag, startPoint x: 364, startPoint y: 171, endPoint x: 336, endPoint y: 169, distance: 28.1
click at [336, 171] on div "Publisher Name Publisher IPI Publisher Number Collection Share Add Administrato…" at bounding box center [366, 192] width 407 height 42
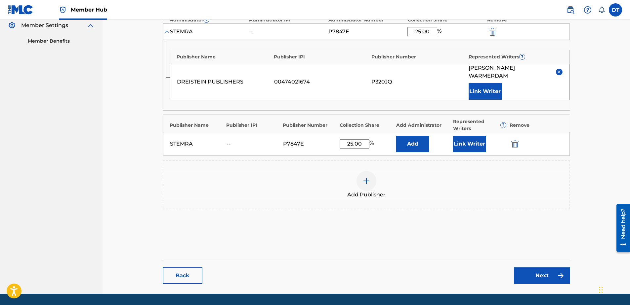
scroll to position [212, 0]
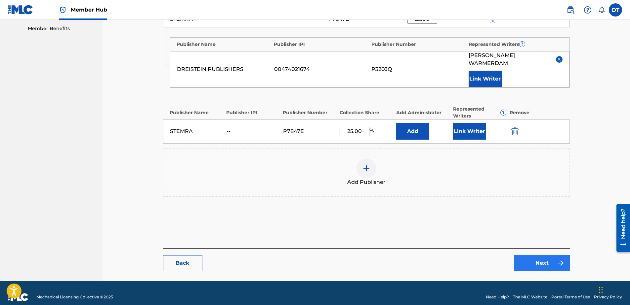
type input "25.00"
click at [543, 255] on link "Next" at bounding box center [542, 263] width 56 height 17
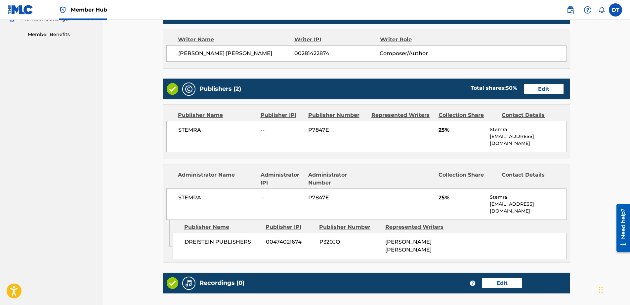
scroll to position [277, 0]
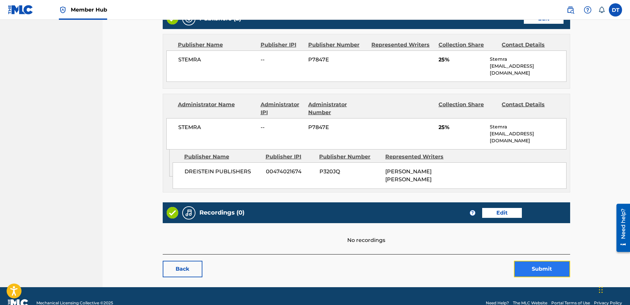
click at [539, 261] on button "Submit" at bounding box center [542, 269] width 56 height 17
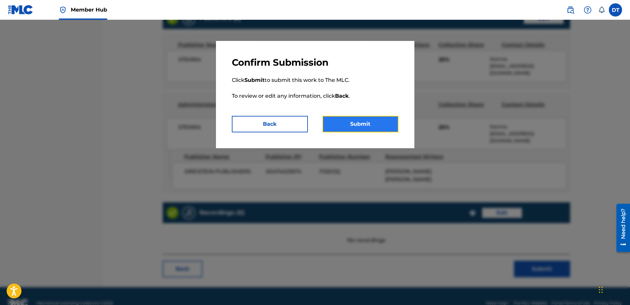
click at [363, 123] on button "Submit" at bounding box center [360, 124] width 76 height 17
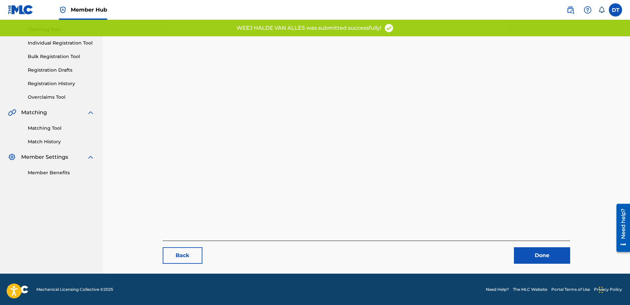
scroll to position [68, 0]
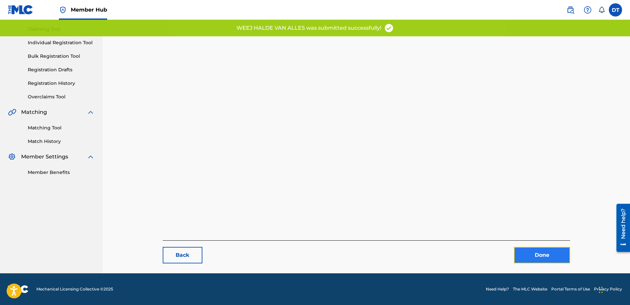
click at [552, 253] on link "Done" at bounding box center [542, 255] width 56 height 17
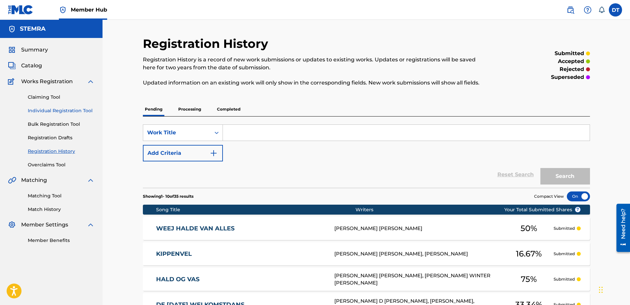
drag, startPoint x: 50, startPoint y: 108, endPoint x: 80, endPoint y: 108, distance: 30.1
click at [50, 108] on link "Individual Registration Tool" at bounding box center [61, 110] width 67 height 7
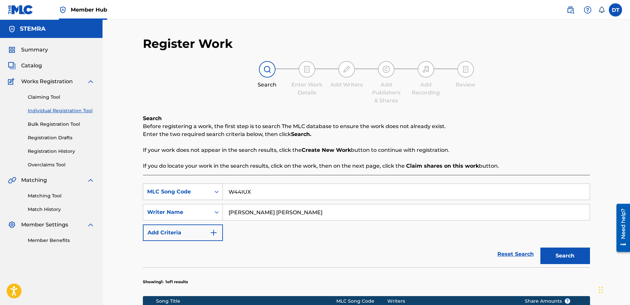
drag, startPoint x: 250, startPoint y: 194, endPoint x: 211, endPoint y: 187, distance: 39.6
click at [211, 187] on div "SearchWithCriteria89168f19-8597-4967-a7b8-3f547e06a110 MLC Song Code W44IUX" at bounding box center [366, 192] width 447 height 17
paste input "BC2UJZ"
type input "BC2UJZ"
click at [315, 211] on input "[PERSON_NAME] [PERSON_NAME]" at bounding box center [406, 213] width 367 height 16
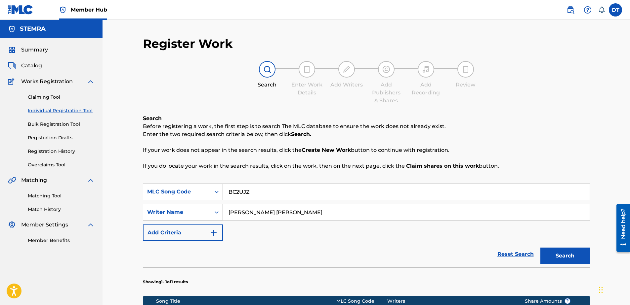
drag, startPoint x: 334, startPoint y: 213, endPoint x: 220, endPoint y: 212, distance: 114.4
click at [220, 212] on div "SearchWithCriteria9d39d1cf-b0ce-4514-8605-48c81afdb294 Writer Name [PERSON_NAME…" at bounding box center [366, 212] width 447 height 17
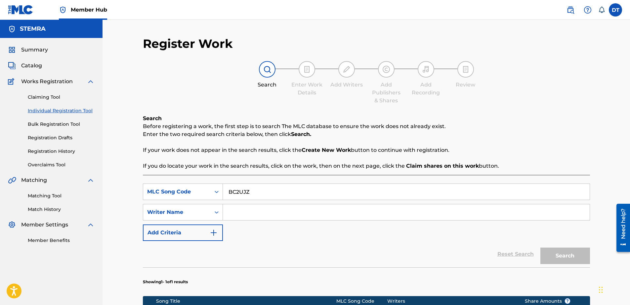
click at [254, 214] on input "Search Form" at bounding box center [406, 213] width 367 height 16
paste input "[PERSON_NAME]"
click at [230, 212] on input "[PERSON_NAME]" at bounding box center [406, 213] width 367 height 16
type input "[PERSON_NAME]"
click at [566, 254] on button "Search" at bounding box center [565, 256] width 50 height 17
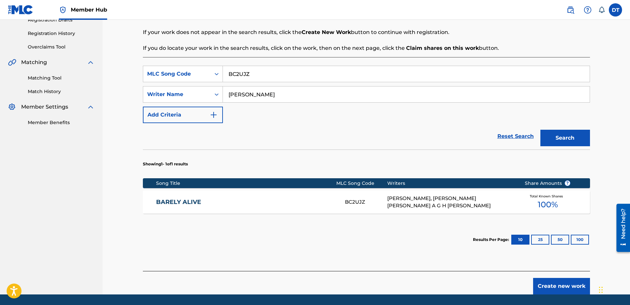
scroll to position [132, 0]
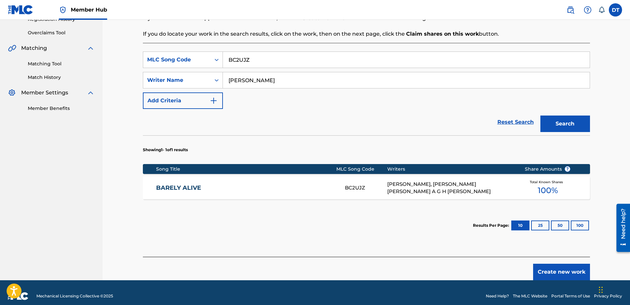
click at [182, 185] on link "BARELY ALIVE" at bounding box center [246, 188] width 180 height 8
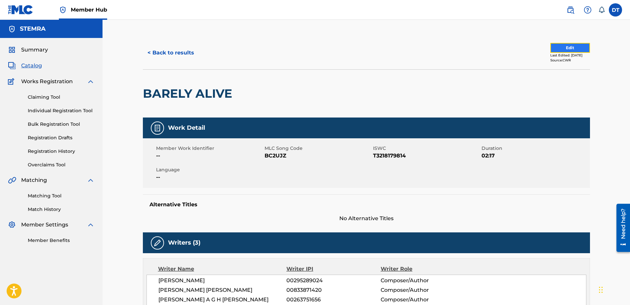
click at [556, 46] on button "Edit" at bounding box center [570, 48] width 40 height 10
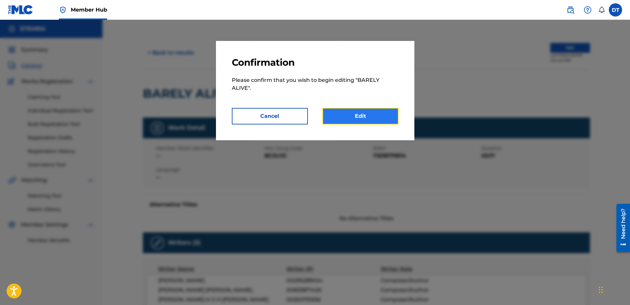
click at [351, 115] on link "Edit" at bounding box center [360, 116] width 76 height 17
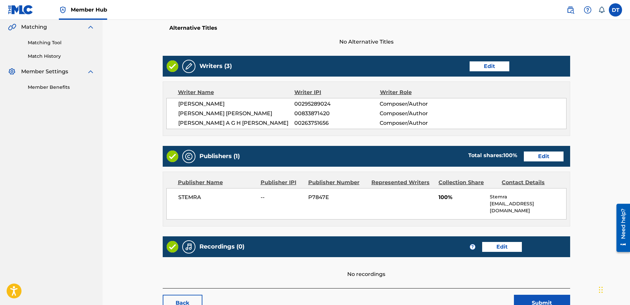
scroll to position [165, 0]
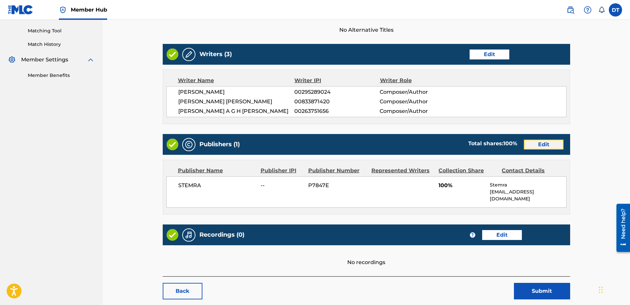
click at [536, 145] on link "Edit" at bounding box center [544, 145] width 40 height 10
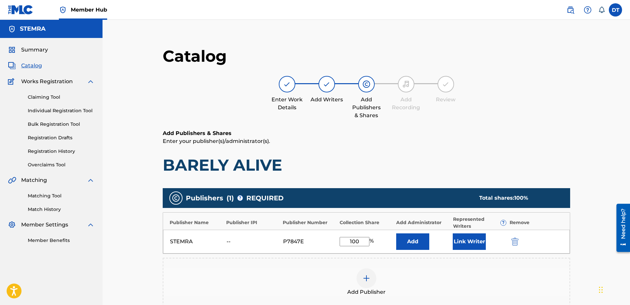
drag, startPoint x: 363, startPoint y: 242, endPoint x: 343, endPoint y: 243, distance: 20.5
click at [343, 243] on input "100" at bounding box center [354, 241] width 30 height 9
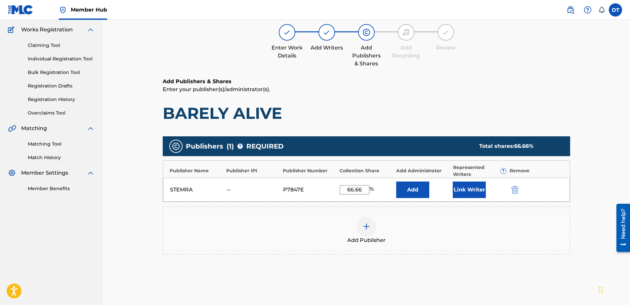
scroll to position [118, 0]
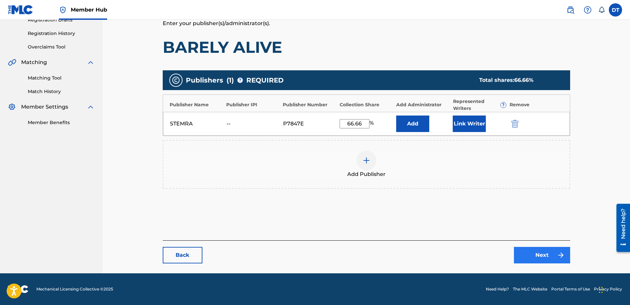
type input "66.66"
click at [530, 258] on link "Next" at bounding box center [542, 255] width 56 height 17
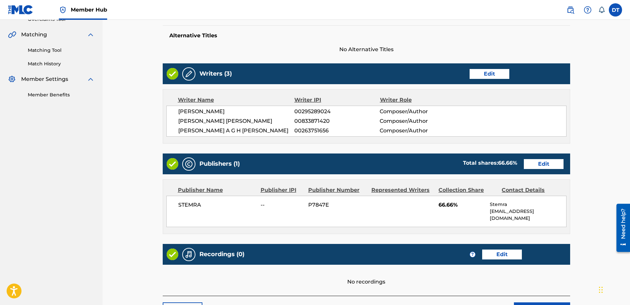
scroll to position [194, 0]
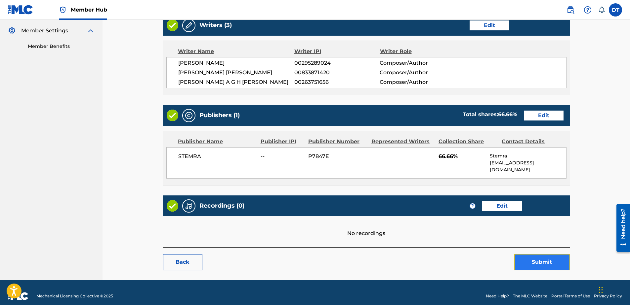
click at [530, 257] on button "Submit" at bounding box center [542, 262] width 56 height 17
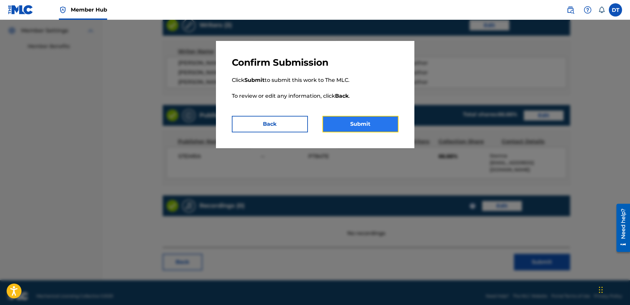
click at [358, 117] on button "Submit" at bounding box center [360, 124] width 76 height 17
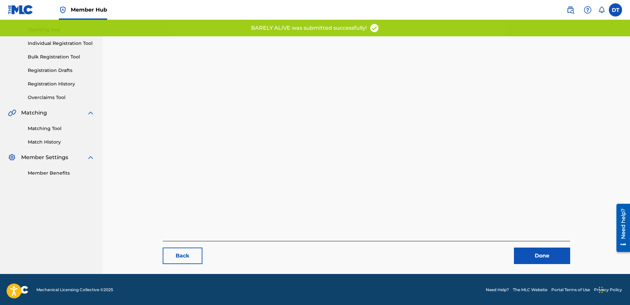
scroll to position [68, 0]
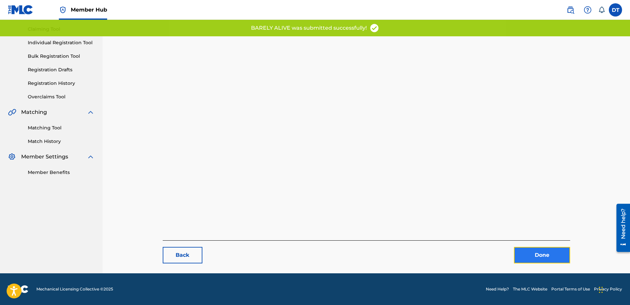
click at [533, 254] on link "Done" at bounding box center [542, 255] width 56 height 17
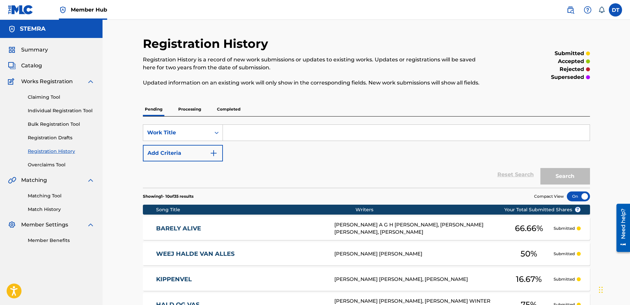
drag, startPoint x: 43, startPoint y: 109, endPoint x: 86, endPoint y: 102, distance: 43.6
click at [43, 109] on link "Individual Registration Tool" at bounding box center [61, 110] width 67 height 7
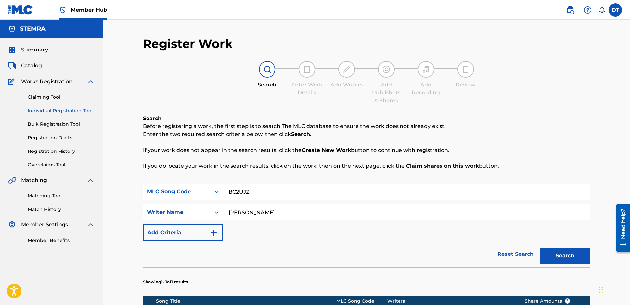
drag, startPoint x: 257, startPoint y: 193, endPoint x: 208, endPoint y: 190, distance: 49.0
click at [208, 190] on div "SearchWithCriteria89168f19-8597-4967-a7b8-3f547e06a110 MLC Song Code BC2UJZ" at bounding box center [366, 192] width 447 height 17
paste input "NC6H4X"
type input "NC6H4X"
drag, startPoint x: 293, startPoint y: 214, endPoint x: 224, endPoint y: 216, distance: 68.8
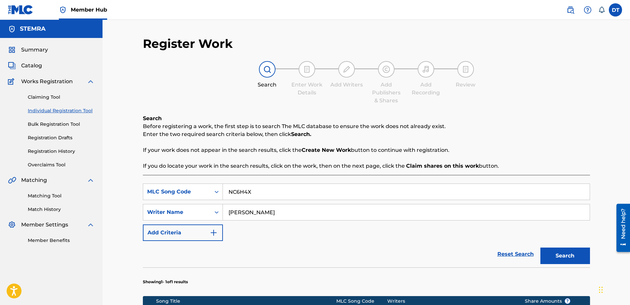
click at [224, 216] on input "[PERSON_NAME]" at bounding box center [406, 213] width 367 height 16
click at [269, 202] on div "SearchWithCriteria89168f19-8597-4967-a7b8-3f547e06a110 MLC Song Code NC6H4X Sea…" at bounding box center [366, 213] width 447 height 58
paste input "[PERSON_NAME];"
type input "[PERSON_NAME]"
click at [579, 252] on button "Search" at bounding box center [565, 256] width 50 height 17
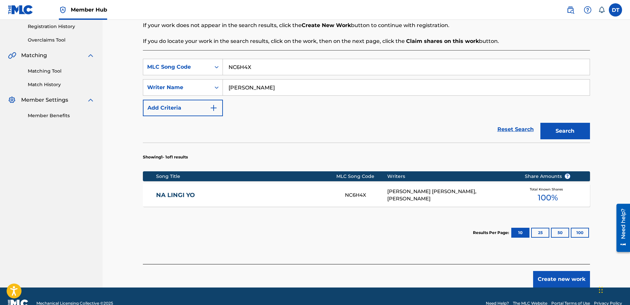
scroll to position [132, 0]
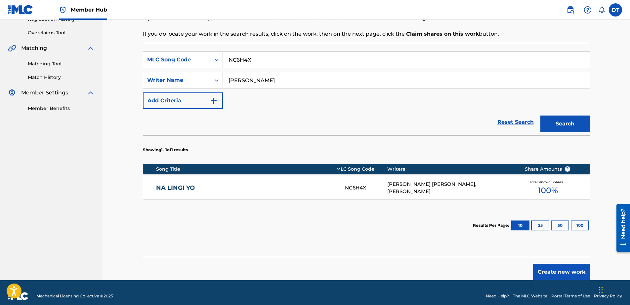
click at [177, 183] on div "NA LINGI YO NC6H4X [PERSON_NAME] [PERSON_NAME], [PERSON_NAME] Total Known Share…" at bounding box center [366, 187] width 447 height 23
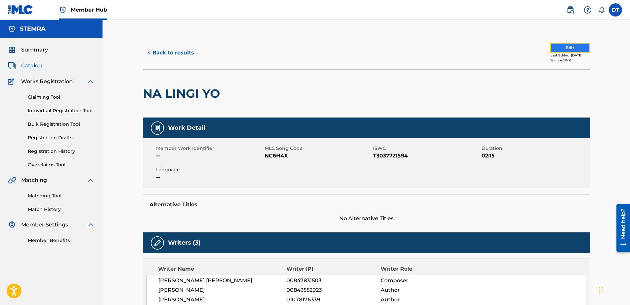
click at [561, 47] on button "Edit" at bounding box center [570, 48] width 40 height 10
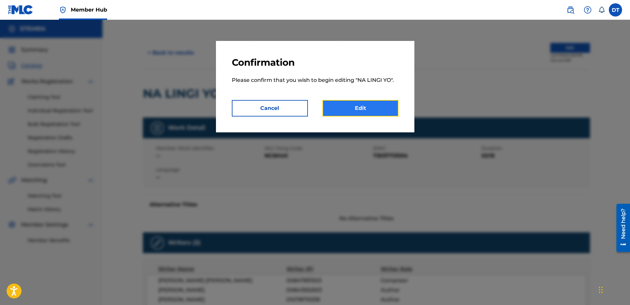
click at [366, 108] on link "Edit" at bounding box center [360, 108] width 76 height 17
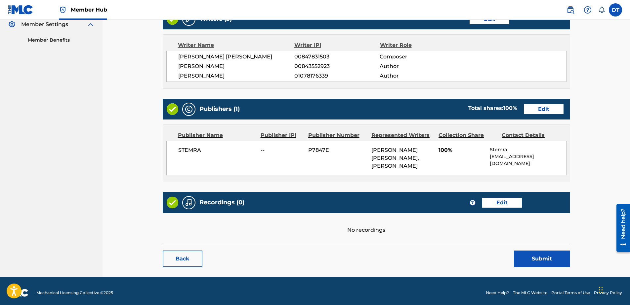
scroll to position [204, 0]
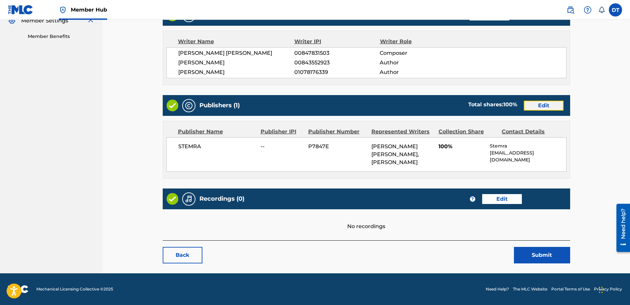
click at [528, 106] on link "Edit" at bounding box center [544, 106] width 40 height 10
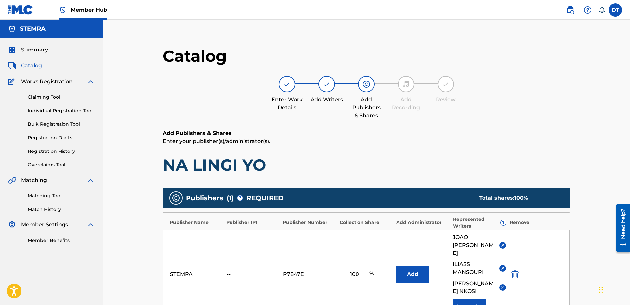
drag, startPoint x: 361, startPoint y: 265, endPoint x: 311, endPoint y: 263, distance: 49.6
click at [311, 263] on div "STEMRA -- P7847E 100 % Add [PERSON_NAME] [PERSON_NAME] ILIASS [PERSON_NAME] Lin…" at bounding box center [366, 274] width 407 height 89
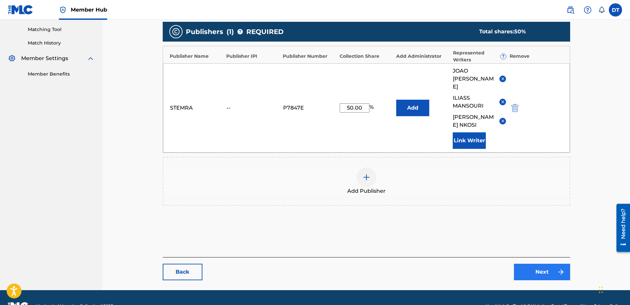
scroll to position [168, 0]
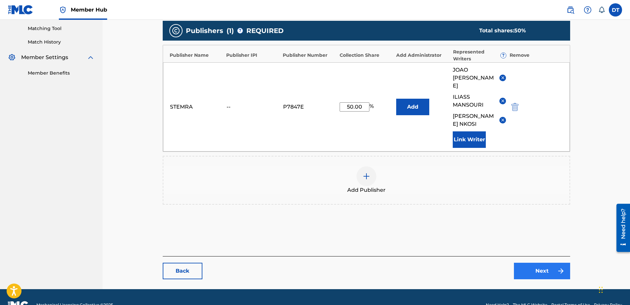
type input "50.00"
click at [546, 263] on link "Next" at bounding box center [542, 271] width 56 height 17
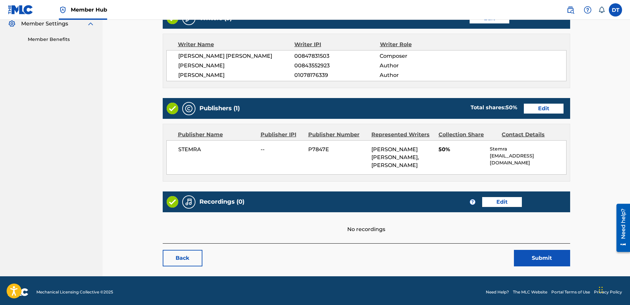
scroll to position [204, 0]
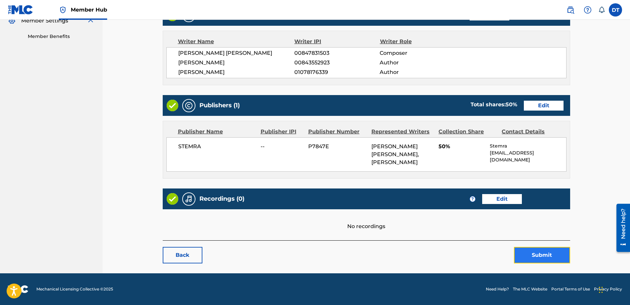
click at [548, 254] on button "Submit" at bounding box center [542, 255] width 56 height 17
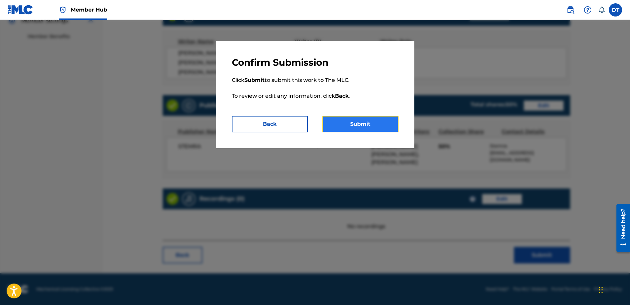
click at [345, 121] on button "Submit" at bounding box center [360, 124] width 76 height 17
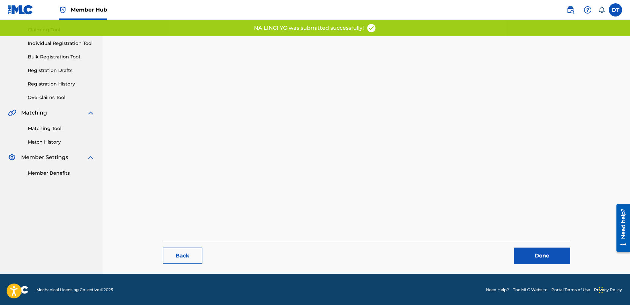
scroll to position [68, 0]
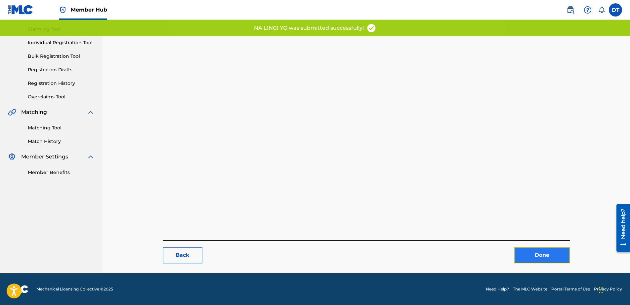
click at [524, 255] on link "Done" at bounding box center [542, 255] width 56 height 17
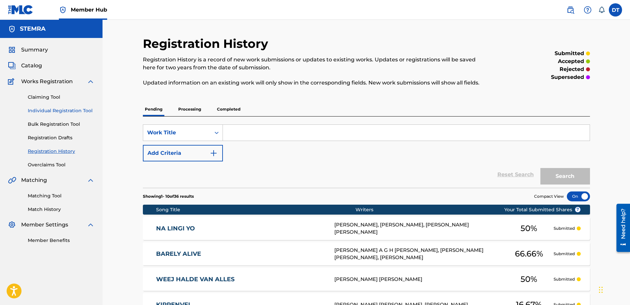
click at [42, 108] on link "Individual Registration Tool" at bounding box center [61, 110] width 67 height 7
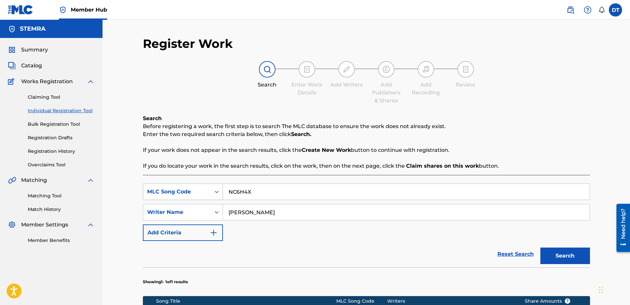
drag, startPoint x: 258, startPoint y: 194, endPoint x: 199, endPoint y: 188, distance: 58.8
click at [199, 188] on div "SearchWithCriteria89168f19-8597-4967-a7b8-3f547e06a110 MLC Song Code NC6H4X" at bounding box center [366, 192] width 447 height 17
paste input "DR1ITE"
type input "DR1ITE"
drag, startPoint x: 287, startPoint y: 216, endPoint x: 225, endPoint y: 209, distance: 62.9
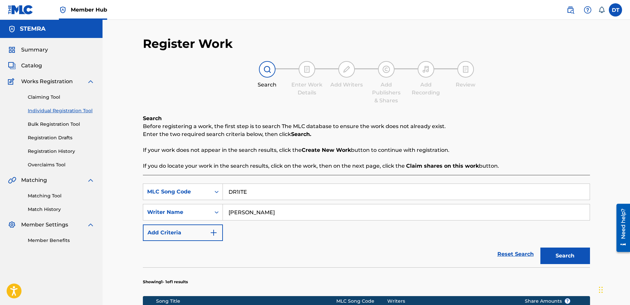
click at [225, 209] on input "[PERSON_NAME]" at bounding box center [406, 213] width 367 height 16
drag, startPoint x: 252, startPoint y: 209, endPoint x: 243, endPoint y: 210, distance: 8.9
click at [252, 209] on input "Search Form" at bounding box center [406, 213] width 367 height 16
paste input "[PERSON_NAME] [PERSON_NAME]"
click at [226, 215] on input "[PERSON_NAME] [PERSON_NAME]" at bounding box center [406, 213] width 367 height 16
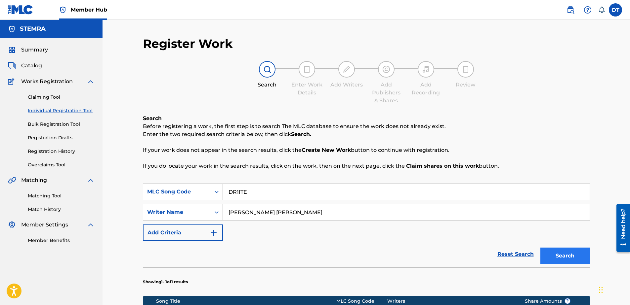
type input "[PERSON_NAME] [PERSON_NAME]"
click at [567, 255] on button "Search" at bounding box center [565, 256] width 50 height 17
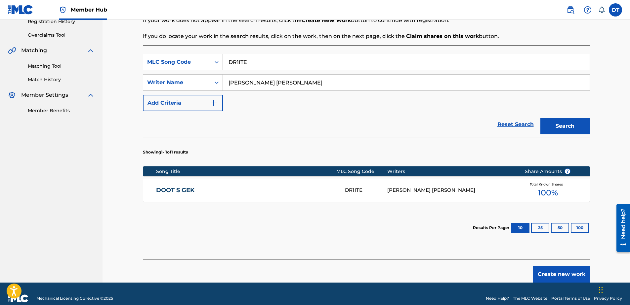
scroll to position [132, 0]
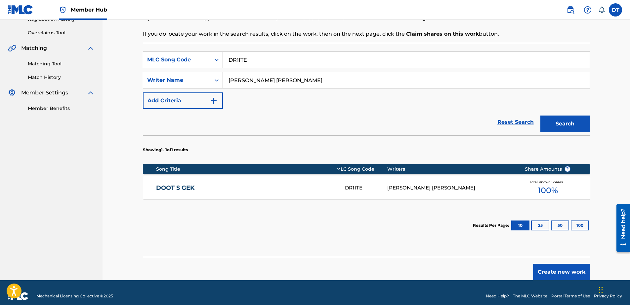
click at [171, 187] on link "DOOT S GEK" at bounding box center [246, 188] width 180 height 8
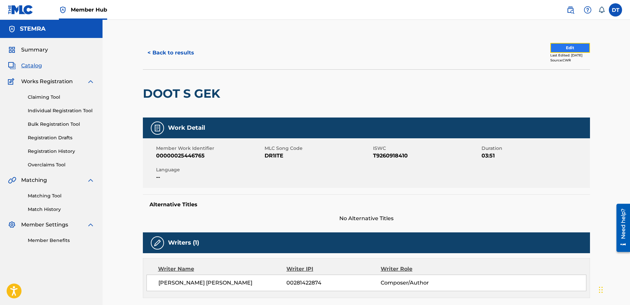
click at [565, 45] on button "Edit" at bounding box center [570, 48] width 40 height 10
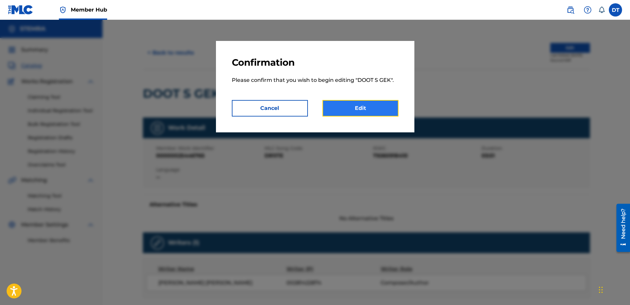
click at [347, 108] on link "Edit" at bounding box center [360, 108] width 76 height 17
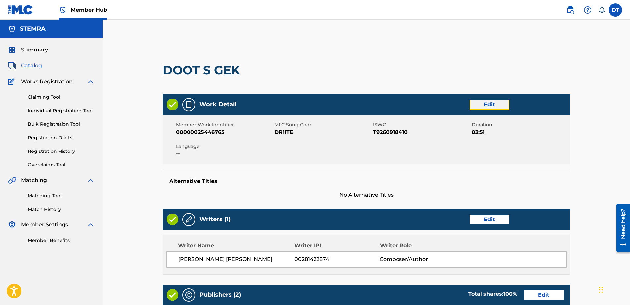
click at [504, 103] on link "Edit" at bounding box center [489, 105] width 40 height 10
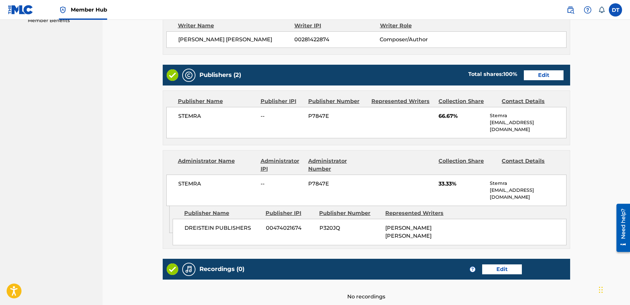
scroll to position [231, 0]
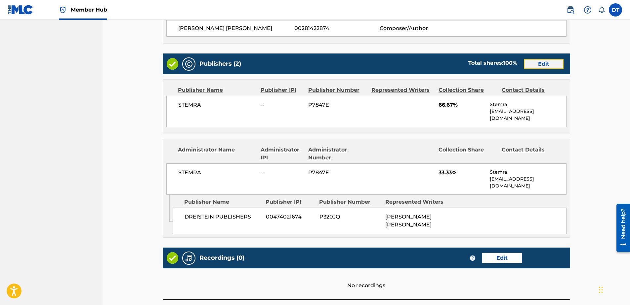
click at [534, 64] on link "Edit" at bounding box center [544, 64] width 40 height 10
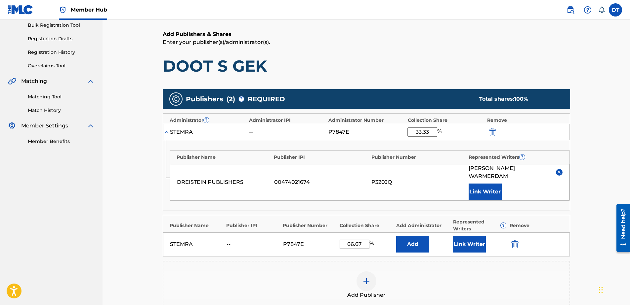
scroll to position [132, 0]
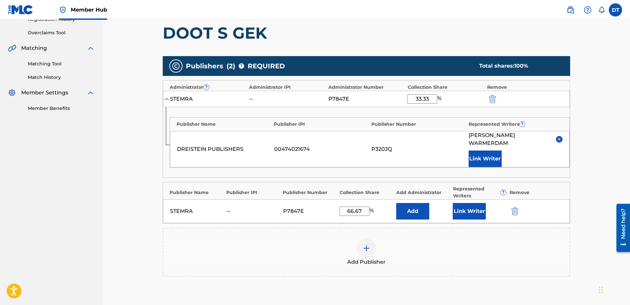
drag, startPoint x: 430, startPoint y: 97, endPoint x: 410, endPoint y: 93, distance: 20.5
click at [410, 93] on div "STEMRA -- P7847E 33.33 %" at bounding box center [366, 99] width 407 height 17
type input "25.00"
click at [352, 207] on input "66.67" at bounding box center [354, 211] width 30 height 9
drag, startPoint x: 365, startPoint y: 201, endPoint x: 325, endPoint y: 201, distance: 40.0
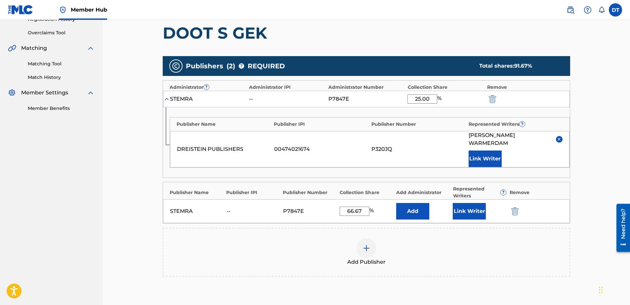
click at [325, 201] on div "STEMRA -- P7847E 66.67 % Add Link Writer" at bounding box center [366, 212] width 407 height 24
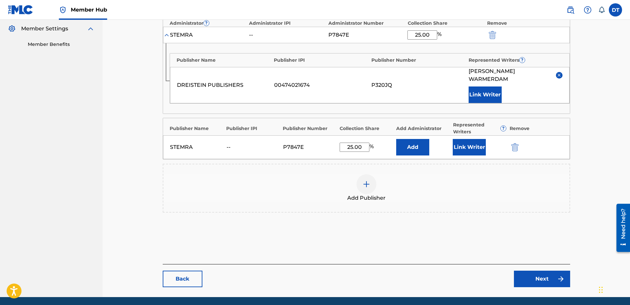
scroll to position [212, 0]
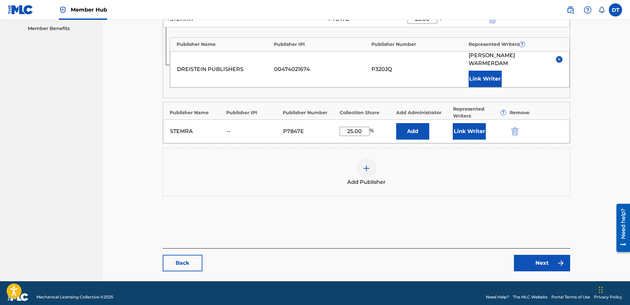
type input "25.00"
click at [135, 167] on div "Catalog Enter Work Details Add Writers Add Publishers & Shares Add Recording Re…" at bounding box center [366, 52] width 463 height 457
click at [547, 255] on link "Next" at bounding box center [542, 263] width 56 height 17
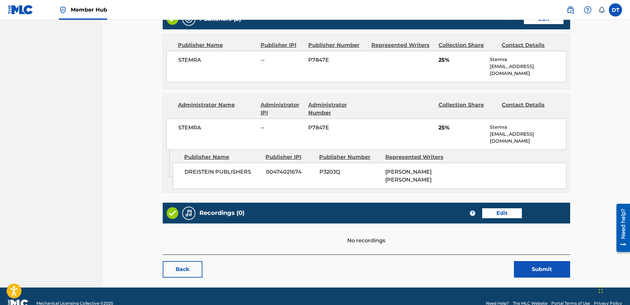
scroll to position [277, 0]
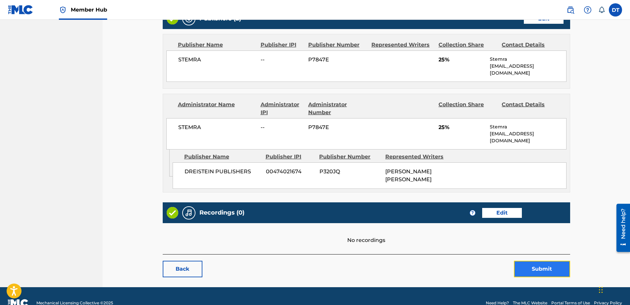
click at [536, 261] on button "Submit" at bounding box center [542, 269] width 56 height 17
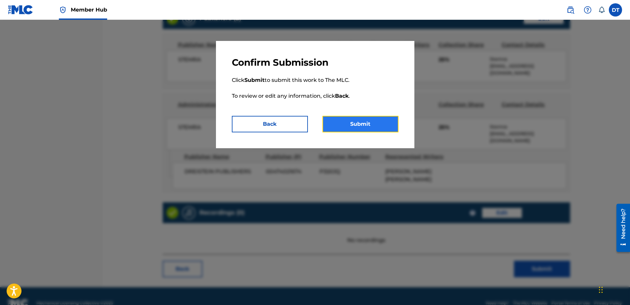
click at [371, 124] on button "Submit" at bounding box center [360, 124] width 76 height 17
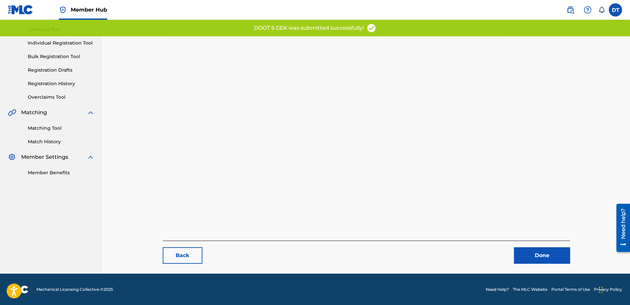
scroll to position [68, 0]
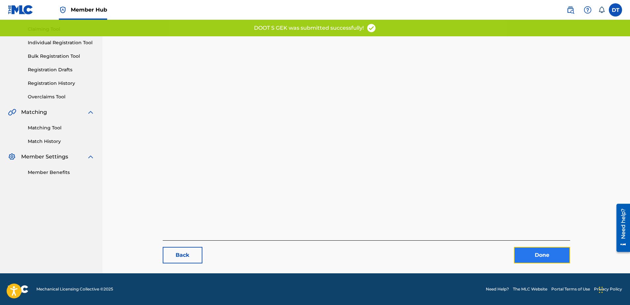
click at [543, 252] on link "Done" at bounding box center [542, 255] width 56 height 17
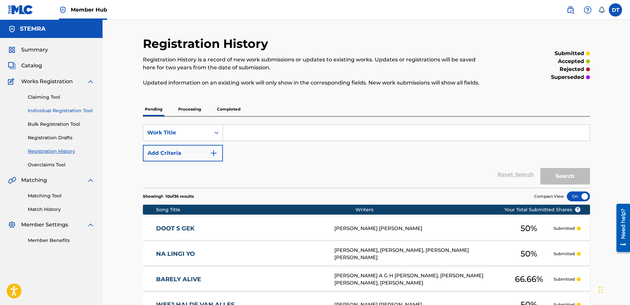
click at [47, 109] on link "Individual Registration Tool" at bounding box center [61, 110] width 67 height 7
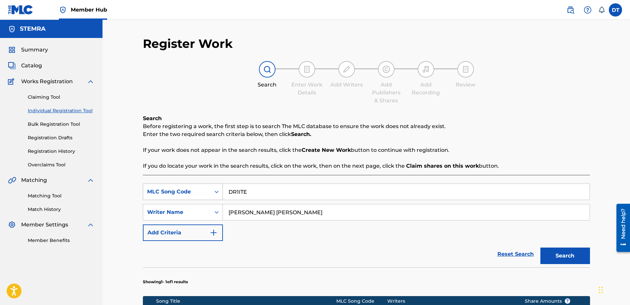
drag, startPoint x: 262, startPoint y: 188, endPoint x: 218, endPoint y: 195, distance: 44.4
click at [217, 195] on div "SearchWithCriteria89168f19-8597-4967-a7b8-3f547e06a110 MLC Song Code DR1ITE" at bounding box center [366, 192] width 447 height 17
paste input "EC6MZM"
type input "EC6MZM"
drag, startPoint x: 312, startPoint y: 212, endPoint x: 217, endPoint y: 210, distance: 95.2
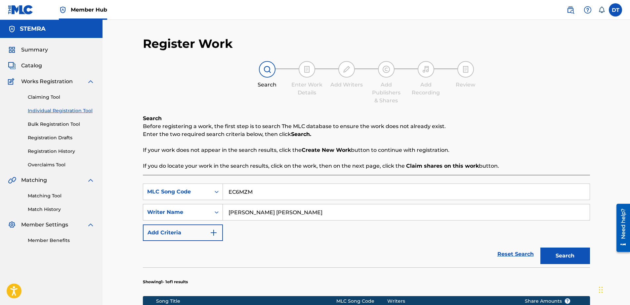
click at [217, 210] on div "SearchWithCriteria9d39d1cf-b0ce-4514-8605-48c81afdb294 Writer Name [PERSON_NAME…" at bounding box center [366, 212] width 447 height 17
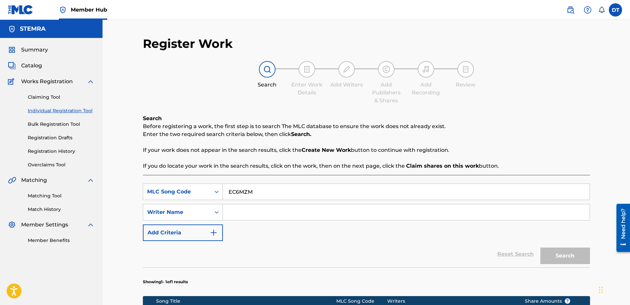
click at [246, 210] on input "Search Form" at bounding box center [406, 213] width 367 height 16
paste input "[PERSON_NAME] [PERSON_NAME]"
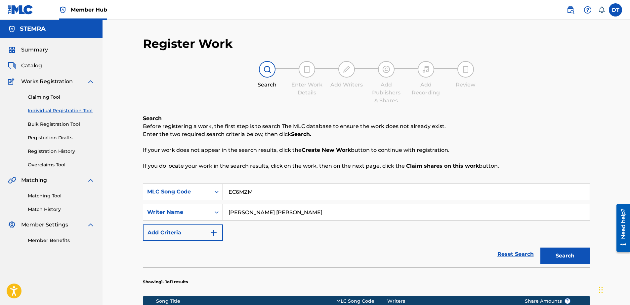
click at [226, 211] on input "[PERSON_NAME] [PERSON_NAME]" at bounding box center [406, 213] width 367 height 16
type input "[PERSON_NAME] [PERSON_NAME]"
click at [560, 257] on button "Search" at bounding box center [565, 256] width 50 height 17
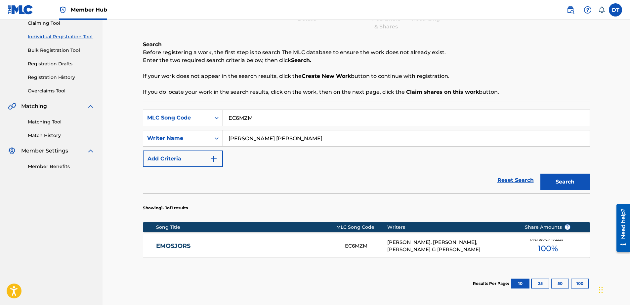
scroll to position [66, 0]
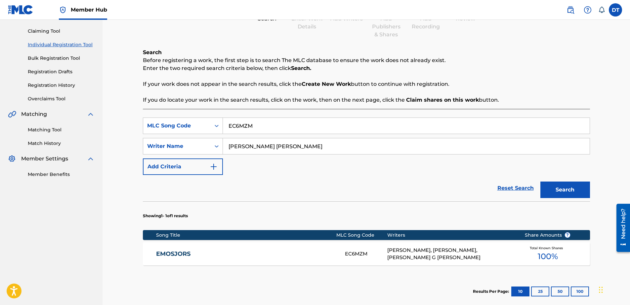
click at [163, 252] on link "EMOSJORS" at bounding box center [246, 255] width 180 height 8
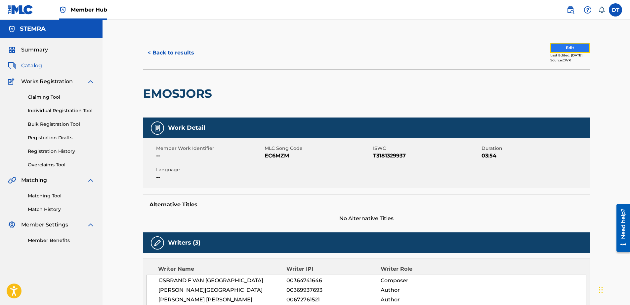
click at [556, 46] on button "Edit" at bounding box center [570, 48] width 40 height 10
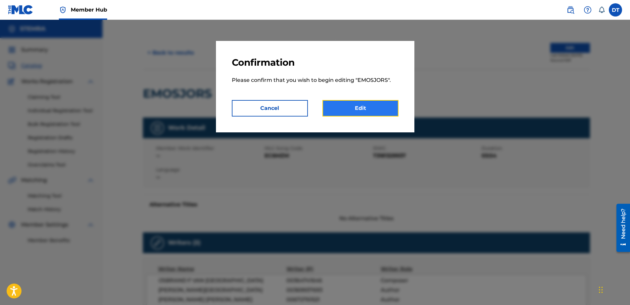
click at [339, 106] on link "Edit" at bounding box center [360, 108] width 76 height 17
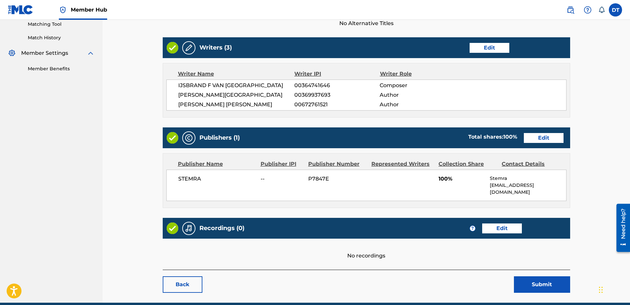
scroll to position [161, 0]
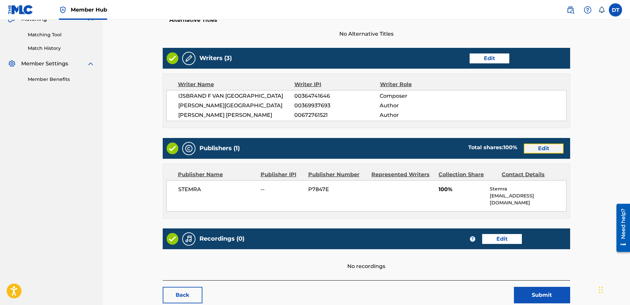
click at [546, 147] on link "Edit" at bounding box center [544, 149] width 40 height 10
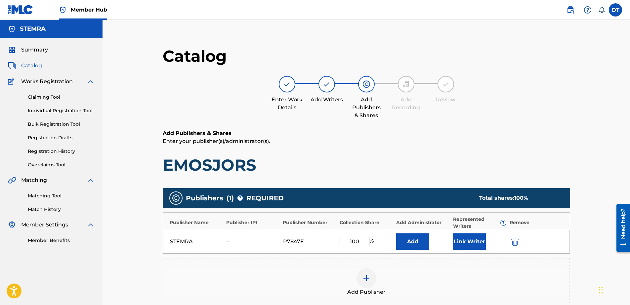
drag, startPoint x: 360, startPoint y: 247, endPoint x: 358, endPoint y: 241, distance: 6.6
click at [358, 241] on div "STEMRA -- P7847E 100 % Add Link Writer" at bounding box center [366, 242] width 407 height 24
drag, startPoint x: 358, startPoint y: 241, endPoint x: 319, endPoint y: 240, distance: 39.0
click at [319, 240] on div "STEMRA -- P7847E 100 % Add Link Writer" at bounding box center [366, 242] width 407 height 24
type input "75.00"
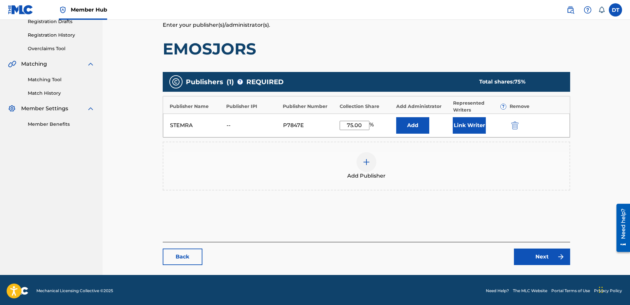
scroll to position [118, 0]
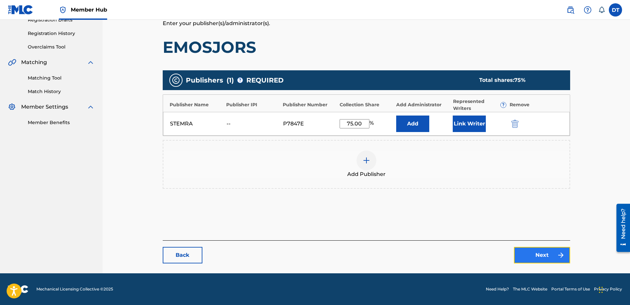
click at [543, 255] on link "Next" at bounding box center [542, 255] width 56 height 17
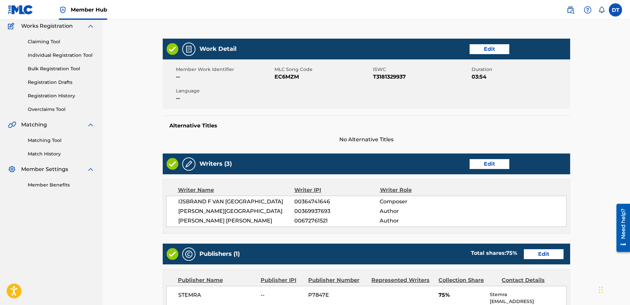
scroll to position [194, 0]
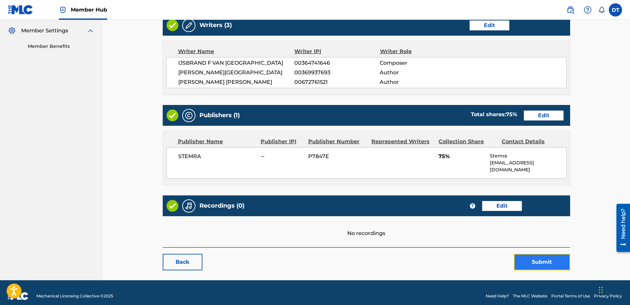
click at [541, 256] on button "Submit" at bounding box center [542, 262] width 56 height 17
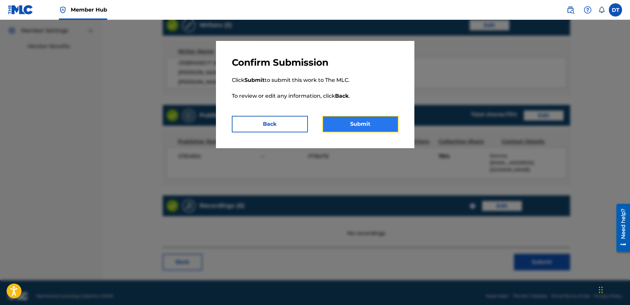
click at [342, 121] on button "Submit" at bounding box center [360, 124] width 76 height 17
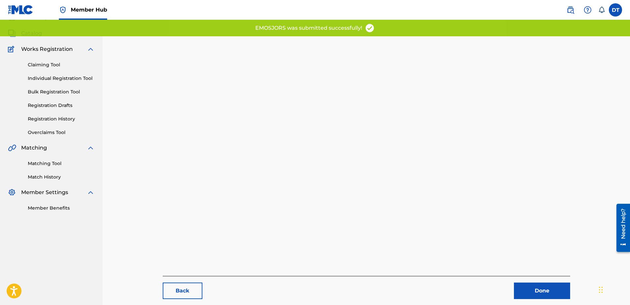
scroll to position [68, 0]
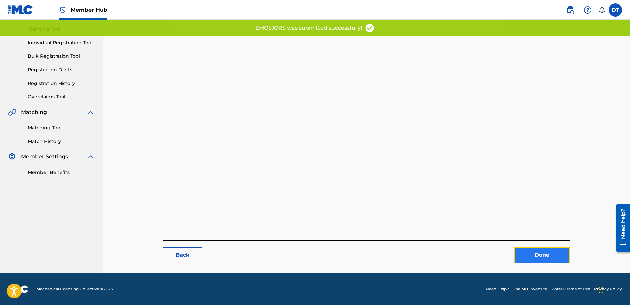
click at [530, 253] on link "Done" at bounding box center [542, 255] width 56 height 17
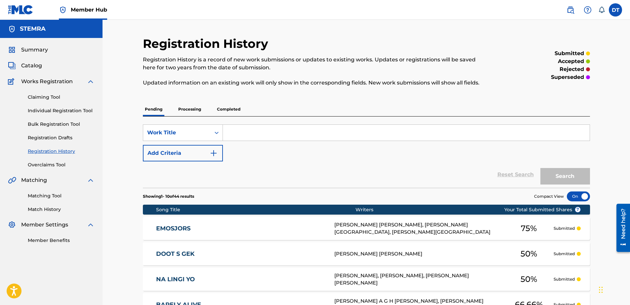
click at [249, 130] on input "Search Form" at bounding box center [406, 133] width 367 height 16
drag, startPoint x: 240, startPoint y: 132, endPoint x: 63, endPoint y: 111, distance: 177.7
click at [63, 111] on link "Individual Registration Tool" at bounding box center [61, 110] width 67 height 7
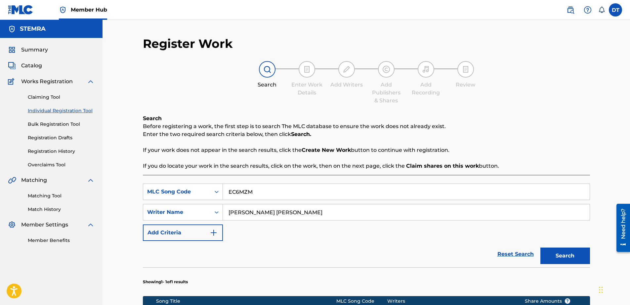
drag, startPoint x: 264, startPoint y: 193, endPoint x: 227, endPoint y: 189, distance: 37.2
click at [226, 189] on input "EC6MZM" at bounding box center [406, 192] width 367 height 16
paste input "FI5FWG"
type input "FI5FWG"
drag, startPoint x: 312, startPoint y: 214, endPoint x: 229, endPoint y: 213, distance: 83.3
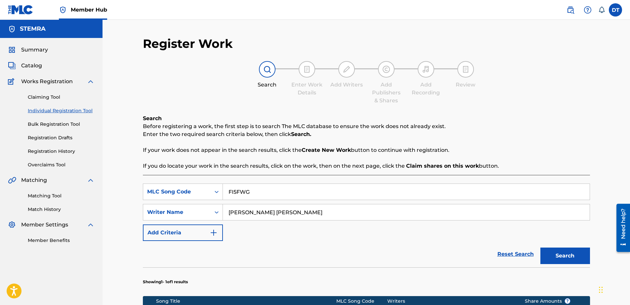
click at [229, 213] on input "[PERSON_NAME] [PERSON_NAME]" at bounding box center [406, 213] width 367 height 16
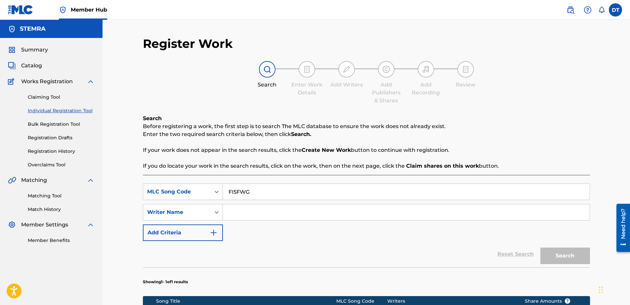
click at [251, 215] on input "Search Form" at bounding box center [406, 213] width 367 height 16
paste input "[PERSON_NAME] P [PERSON_NAME]"
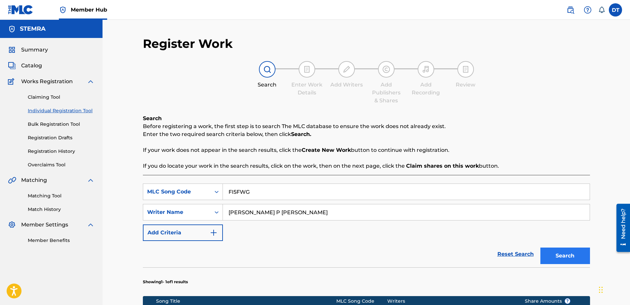
type input "[PERSON_NAME] P [PERSON_NAME]"
click at [556, 255] on button "Search" at bounding box center [565, 256] width 50 height 17
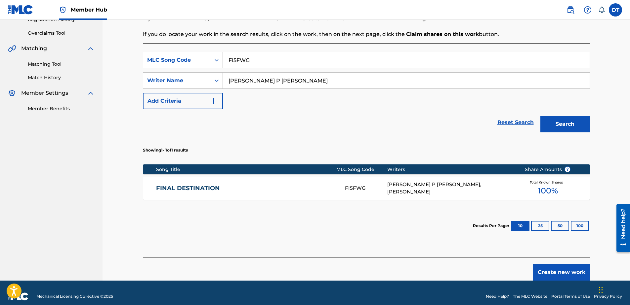
scroll to position [132, 0]
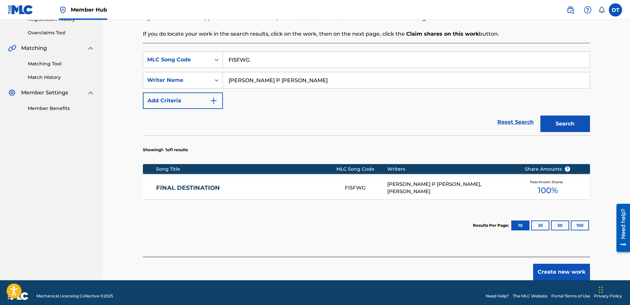
click at [199, 186] on link "FINAL DESTINATION" at bounding box center [246, 188] width 180 height 8
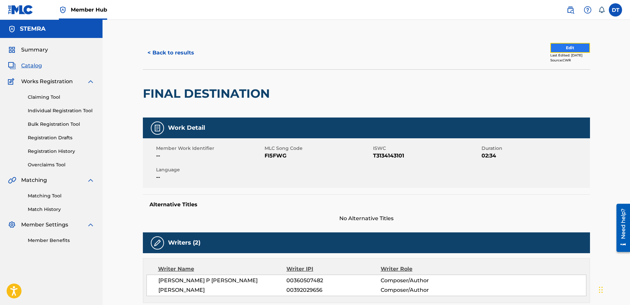
click at [566, 48] on button "Edit" at bounding box center [570, 48] width 40 height 10
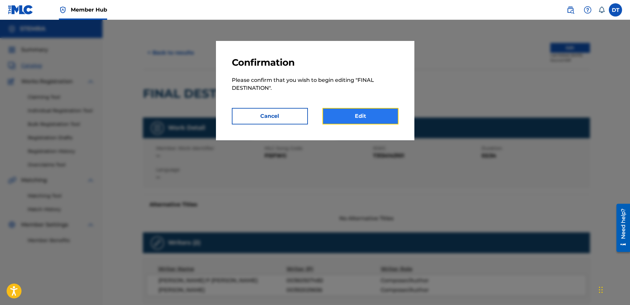
click at [358, 114] on link "Edit" at bounding box center [360, 116] width 76 height 17
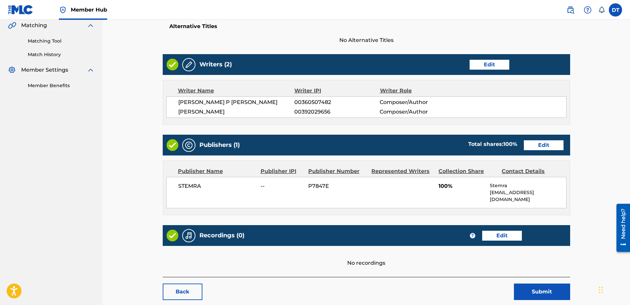
scroll to position [165, 0]
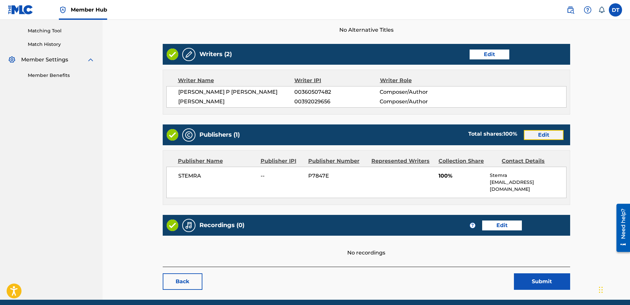
click at [548, 137] on link "Edit" at bounding box center [544, 135] width 40 height 10
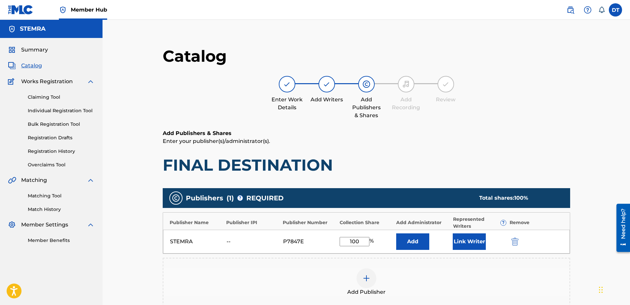
drag, startPoint x: 360, startPoint y: 240, endPoint x: 342, endPoint y: 242, distance: 17.9
click at [342, 242] on input "100" at bounding box center [354, 241] width 30 height 9
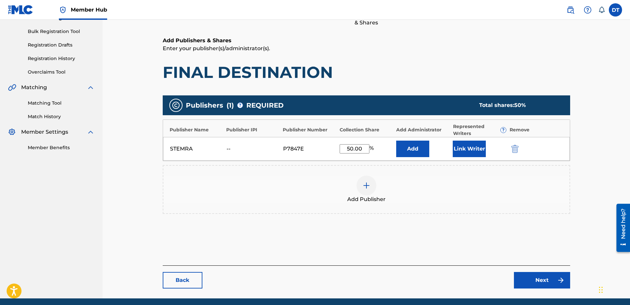
scroll to position [99, 0]
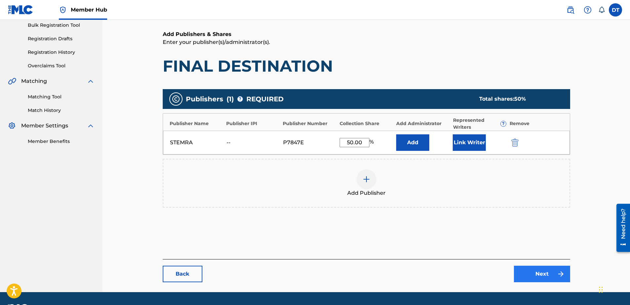
type input "50.00"
click at [539, 271] on link "Next" at bounding box center [542, 274] width 56 height 17
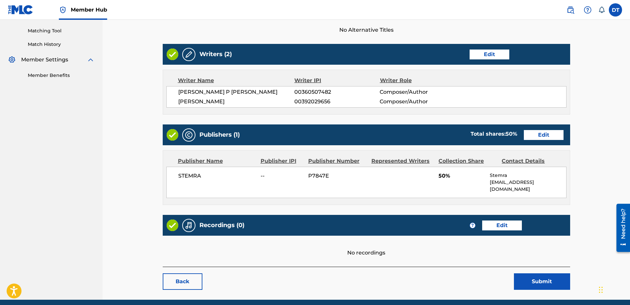
scroll to position [185, 0]
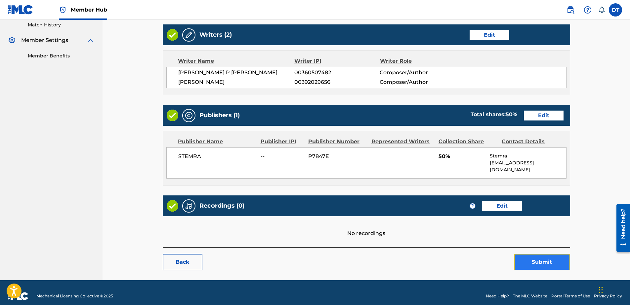
click at [541, 254] on button "Submit" at bounding box center [542, 262] width 56 height 17
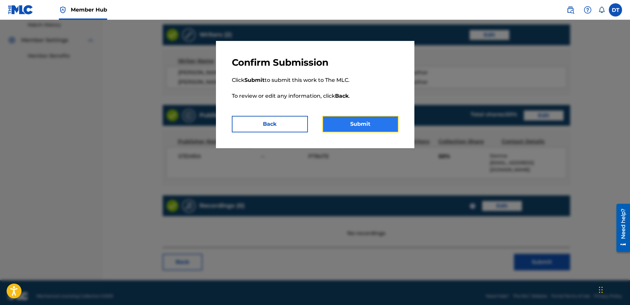
click at [378, 125] on button "Submit" at bounding box center [360, 124] width 76 height 17
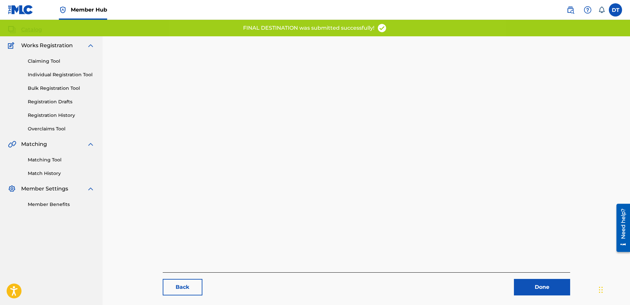
scroll to position [68, 0]
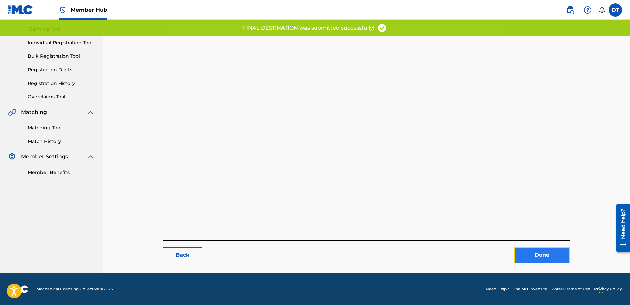
click at [534, 255] on link "Done" at bounding box center [542, 255] width 56 height 17
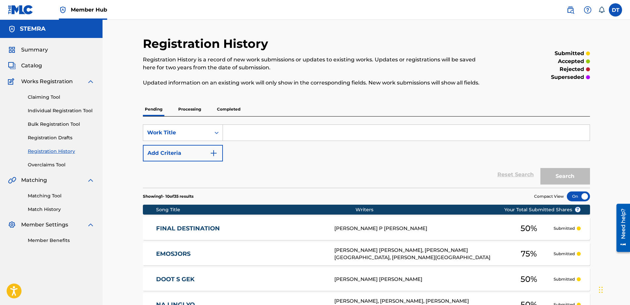
click at [262, 134] on input "Search Form" at bounding box center [406, 133] width 367 height 16
paste input "OE39FG"
type input "OE39FG"
click at [558, 173] on button "Search" at bounding box center [565, 176] width 50 height 17
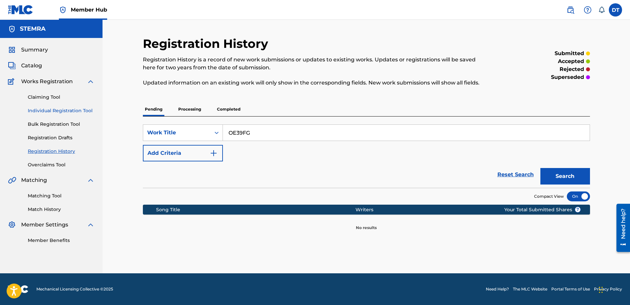
drag, startPoint x: 47, startPoint y: 107, endPoint x: 54, endPoint y: 110, distance: 7.4
click at [47, 107] on div "Claiming Tool Individual Registration Tool Bulk Registration Tool Registration …" at bounding box center [51, 127] width 87 height 83
click at [60, 109] on link "Individual Registration Tool" at bounding box center [61, 110] width 67 height 7
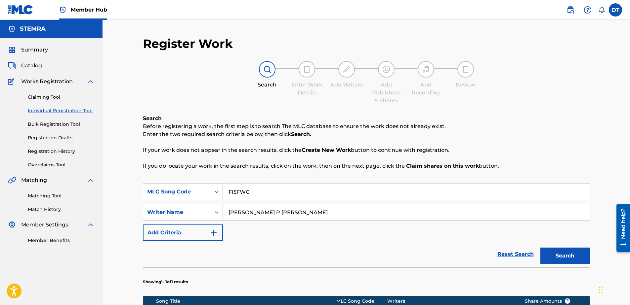
drag, startPoint x: 284, startPoint y: 190, endPoint x: 218, endPoint y: 190, distance: 66.4
click at [218, 190] on div "SearchWithCriteria89168f19-8597-4967-a7b8-3f547e06a110 MLC Song Code FI5FWG" at bounding box center [366, 192] width 447 height 17
paste input "OE39FG"
type input "OE39FG"
drag, startPoint x: 320, startPoint y: 216, endPoint x: 203, endPoint y: 215, distance: 116.7
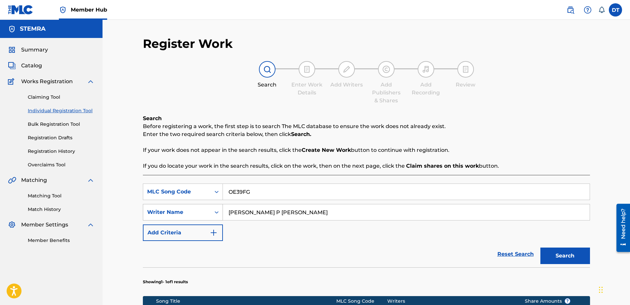
click at [203, 215] on div "SearchWithCriteria9d39d1cf-b0ce-4514-8605-48c81afdb294 Writer Name [PERSON_NAME…" at bounding box center [366, 212] width 447 height 17
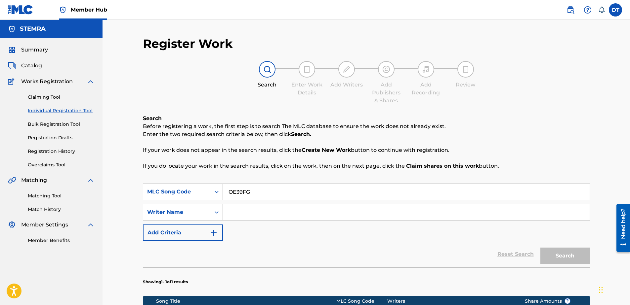
click at [268, 208] on input "Search Form" at bounding box center [406, 213] width 367 height 16
paste input "[PERSON_NAME]"
drag, startPoint x: 229, startPoint y: 213, endPoint x: 250, endPoint y: 219, distance: 21.7
click at [230, 213] on input "[PERSON_NAME]" at bounding box center [406, 213] width 367 height 16
type input "[PERSON_NAME]"
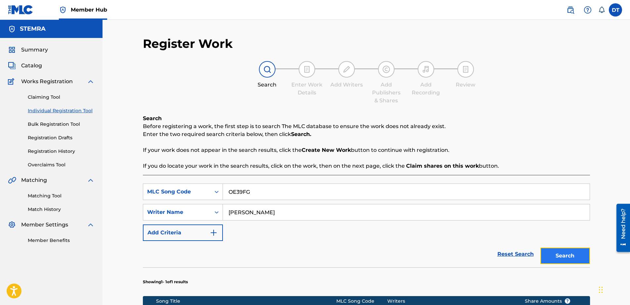
click at [558, 252] on button "Search" at bounding box center [565, 256] width 50 height 17
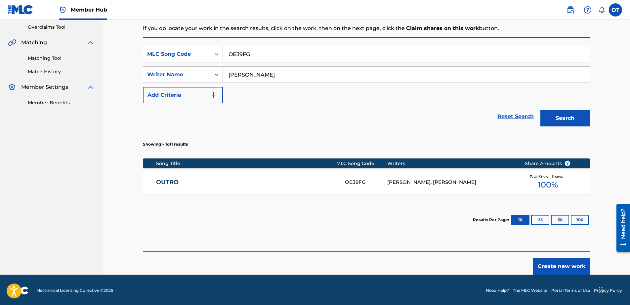
scroll to position [139, 0]
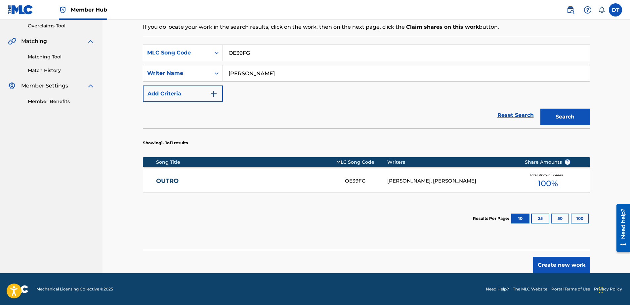
click at [173, 179] on link "OUTRO" at bounding box center [246, 181] width 180 height 8
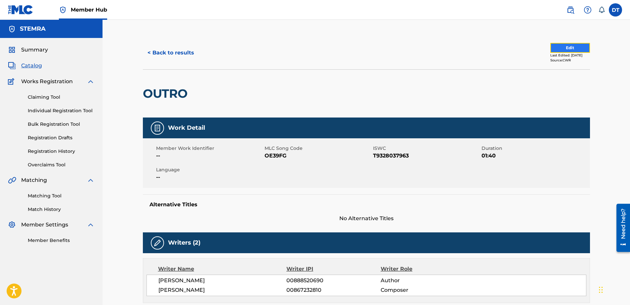
click at [560, 47] on button "Edit" at bounding box center [570, 48] width 40 height 10
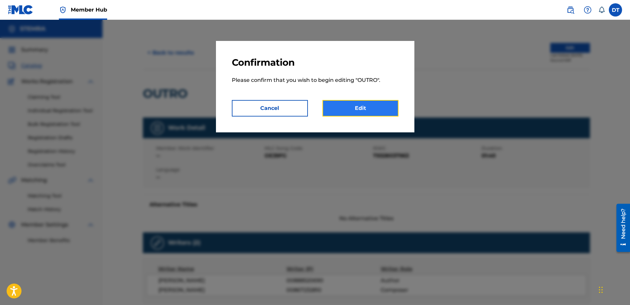
click at [383, 106] on link "Edit" at bounding box center [360, 108] width 76 height 17
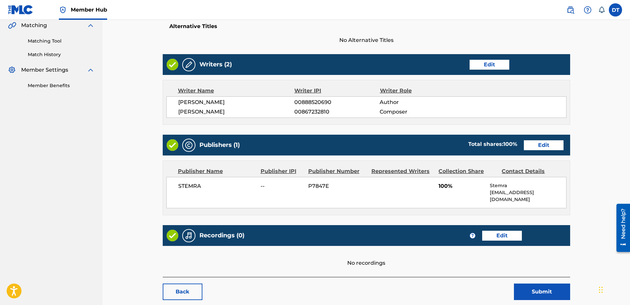
scroll to position [185, 0]
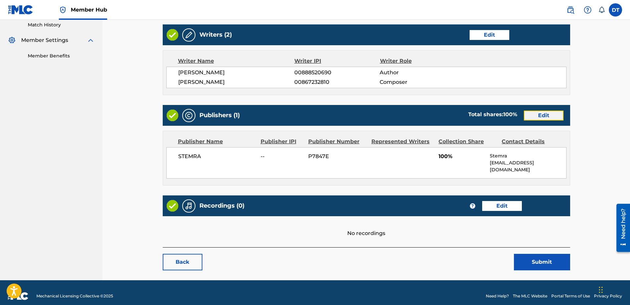
click at [529, 117] on link "Edit" at bounding box center [544, 116] width 40 height 10
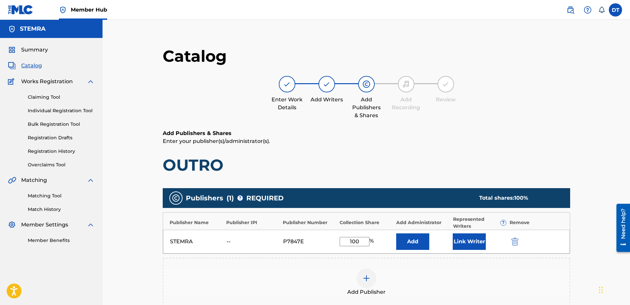
drag, startPoint x: 358, startPoint y: 239, endPoint x: 349, endPoint y: 241, distance: 9.1
click at [349, 241] on input "100" at bounding box center [354, 241] width 30 height 9
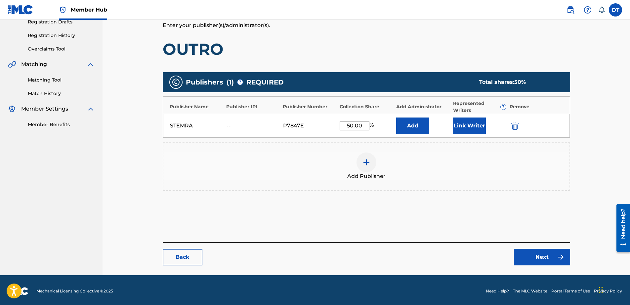
scroll to position [118, 0]
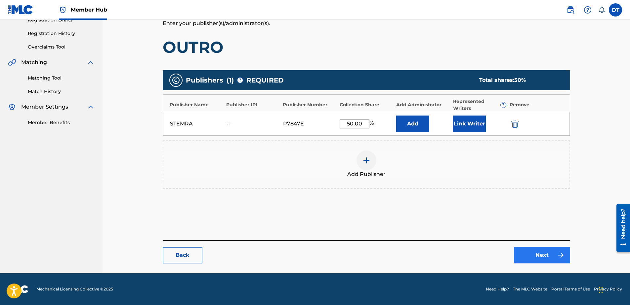
type input "50.00"
click at [541, 251] on link "Next" at bounding box center [542, 255] width 56 height 17
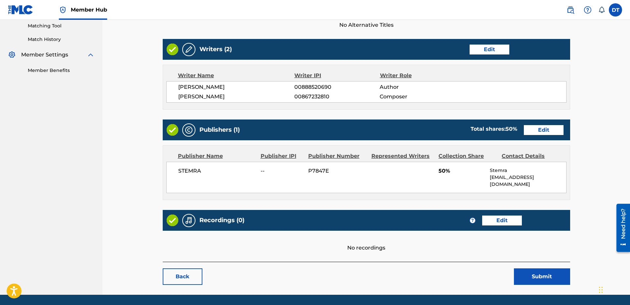
scroll to position [185, 0]
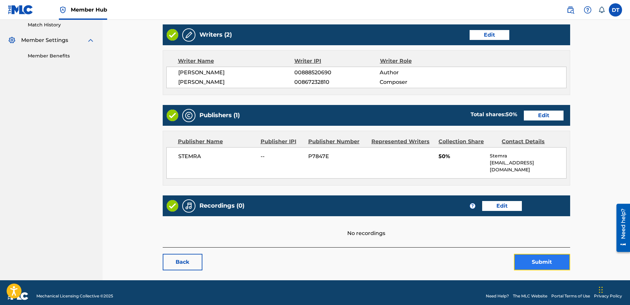
click at [528, 255] on button "Submit" at bounding box center [542, 262] width 56 height 17
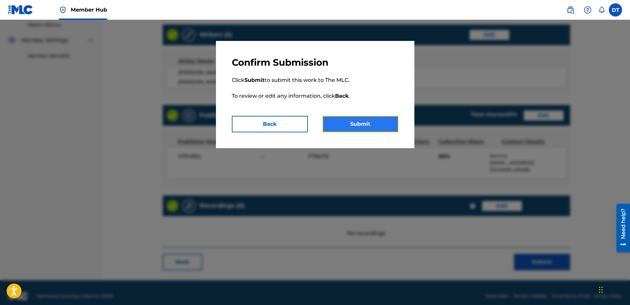
click at [363, 122] on button "Submit" at bounding box center [360, 124] width 76 height 17
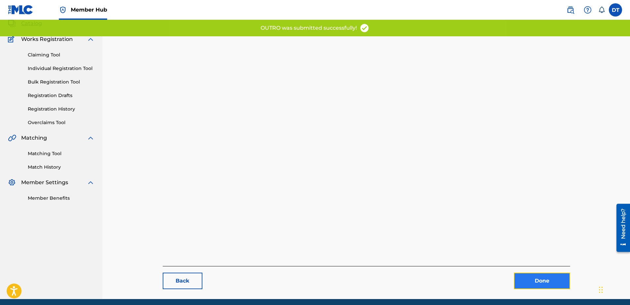
click at [545, 252] on div "Back Done" at bounding box center [366, 147] width 407 height 286
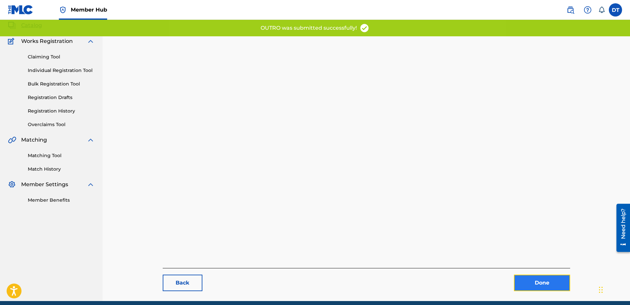
scroll to position [68, 0]
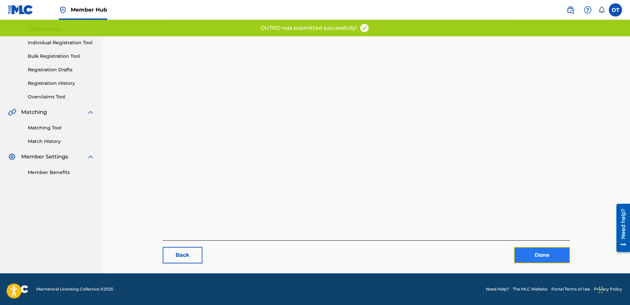
click at [543, 254] on link "Done" at bounding box center [542, 255] width 56 height 17
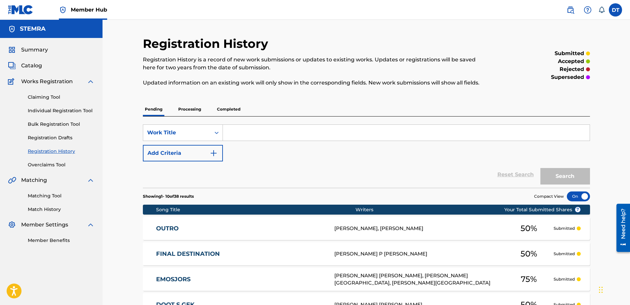
click at [439, 28] on div "Registration History Registration History is a record of new work submissions o…" at bounding box center [365, 267] width 527 height 494
click at [54, 113] on link "Individual Registration Tool" at bounding box center [61, 110] width 67 height 7
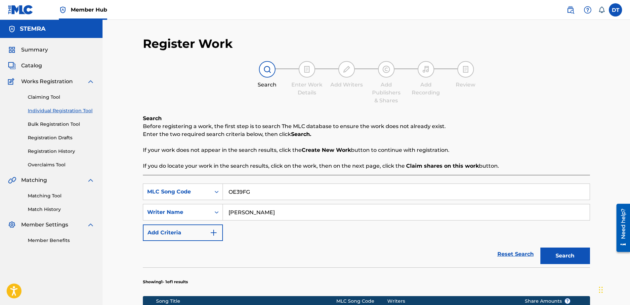
drag, startPoint x: 263, startPoint y: 194, endPoint x: 228, endPoint y: 193, distance: 35.4
click at [228, 193] on input "OE39FG" at bounding box center [406, 192] width 367 height 16
paste input "WB06EH"
type input "WB06EH"
drag, startPoint x: 281, startPoint y: 214, endPoint x: 224, endPoint y: 213, distance: 57.5
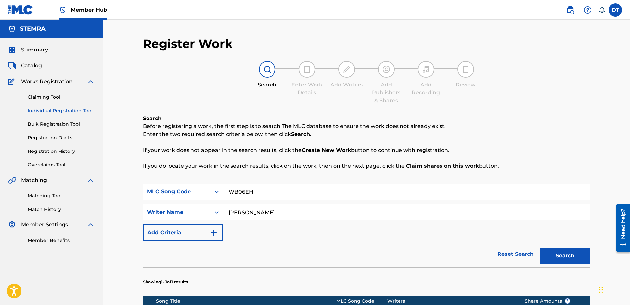
click at [224, 213] on input "[PERSON_NAME]" at bounding box center [406, 213] width 367 height 16
click at [254, 211] on input "Search Form" at bounding box center [406, 213] width 367 height 16
paste input "[PERSON_NAME] [PERSON_NAME]"
click at [562, 254] on button "Search" at bounding box center [565, 256] width 50 height 17
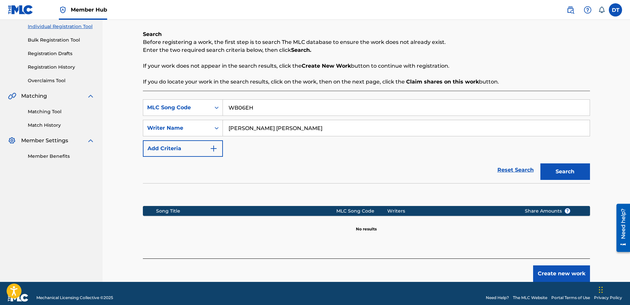
scroll to position [60, 0]
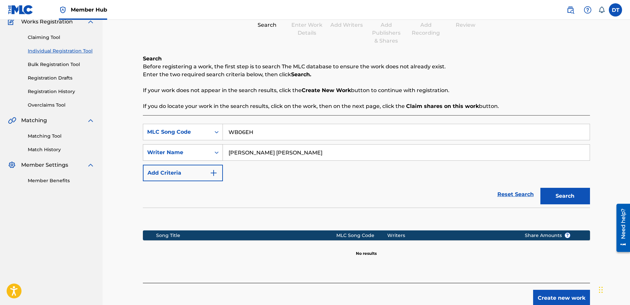
drag, startPoint x: 248, startPoint y: 151, endPoint x: 219, endPoint y: 146, distance: 29.3
click at [219, 146] on div "SearchWithCriteria9d39d1cf-b0ce-4514-8605-48c81afdb294 Writer Name [PERSON_NAME…" at bounding box center [366, 152] width 447 height 17
type input "[PERSON_NAME]"
click at [556, 196] on button "Search" at bounding box center [565, 196] width 50 height 17
drag, startPoint x: 269, startPoint y: 152, endPoint x: 215, endPoint y: 150, distance: 53.6
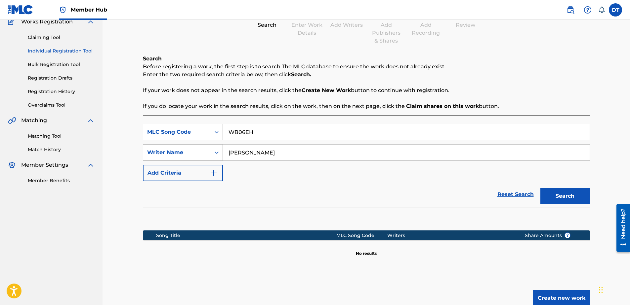
click at [215, 150] on div "SearchWithCriteria9d39d1cf-b0ce-4514-8605-48c81afdb294 Writer Name [PERSON_NAME]" at bounding box center [366, 152] width 447 height 17
paste input "[PERSON_NAME]"
type input "[PERSON_NAME]"
click at [559, 193] on button "Search" at bounding box center [565, 196] width 50 height 17
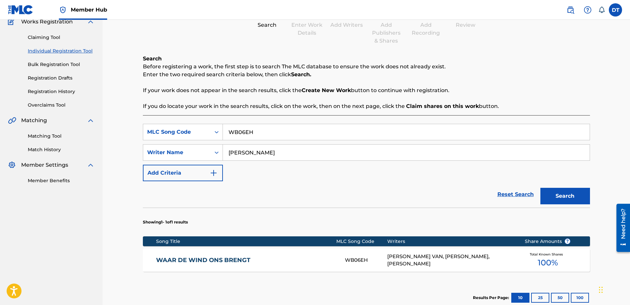
click at [231, 259] on link "WAAR DE WIND ONS BRENGT" at bounding box center [246, 261] width 180 height 8
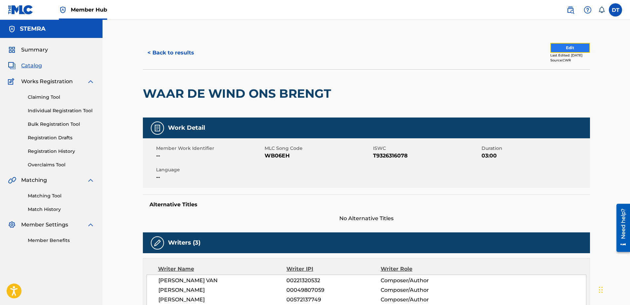
click at [563, 47] on button "Edit" at bounding box center [570, 48] width 40 height 10
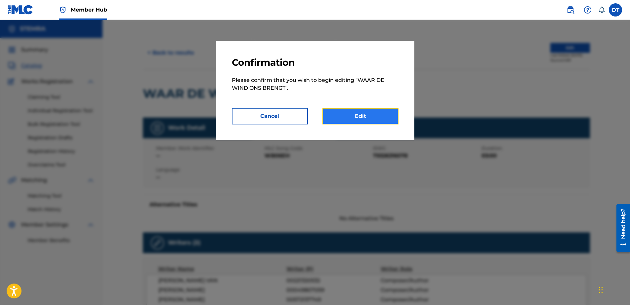
click at [339, 111] on link "Edit" at bounding box center [360, 116] width 76 height 17
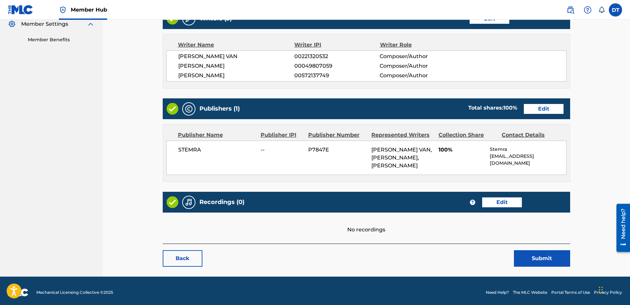
scroll to position [204, 0]
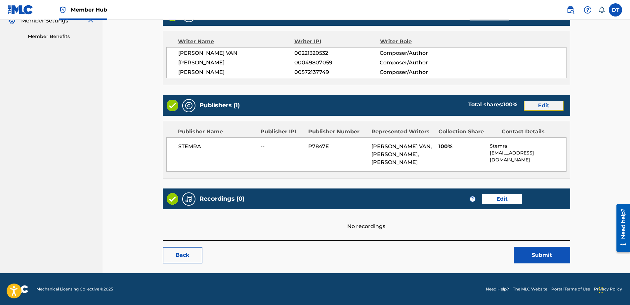
click at [538, 105] on link "Edit" at bounding box center [544, 106] width 40 height 10
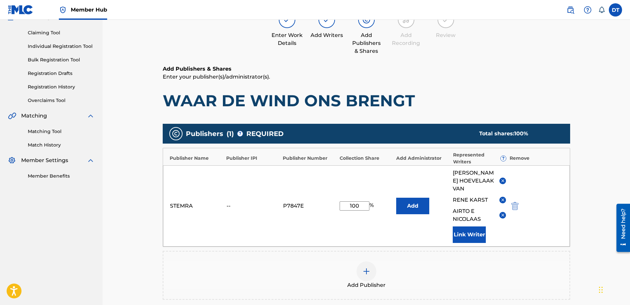
scroll to position [66, 0]
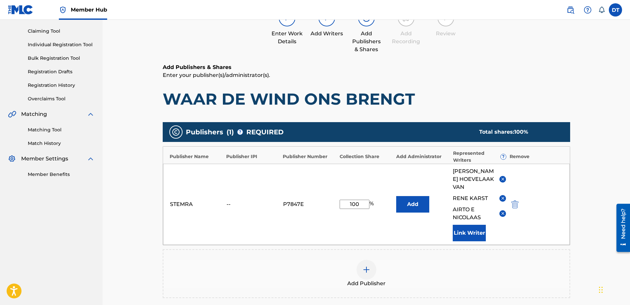
drag, startPoint x: 362, startPoint y: 203, endPoint x: 339, endPoint y: 206, distance: 23.1
click at [339, 206] on input "100" at bounding box center [354, 204] width 30 height 9
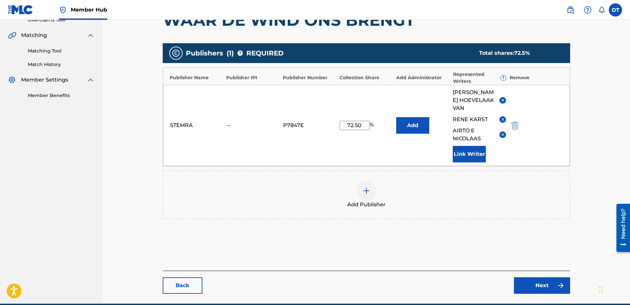
scroll to position [176, 0]
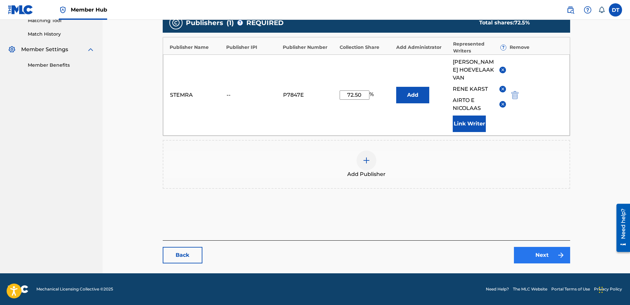
type input "72.50"
click at [552, 259] on link "Next" at bounding box center [542, 255] width 56 height 17
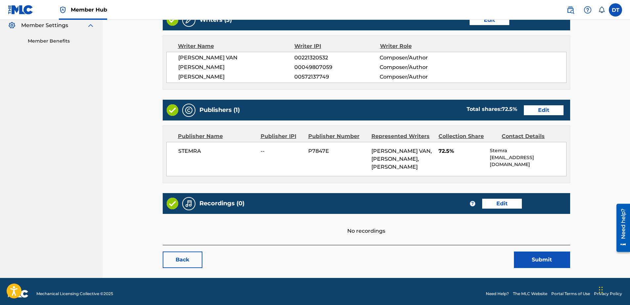
scroll to position [204, 0]
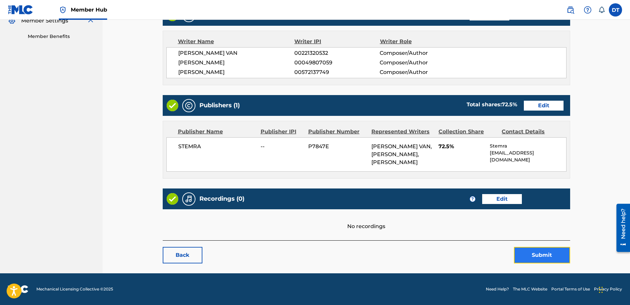
click at [542, 251] on button "Submit" at bounding box center [542, 255] width 56 height 17
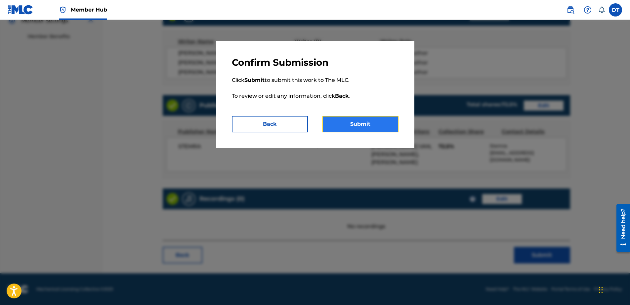
click at [365, 119] on button "Submit" at bounding box center [360, 124] width 76 height 17
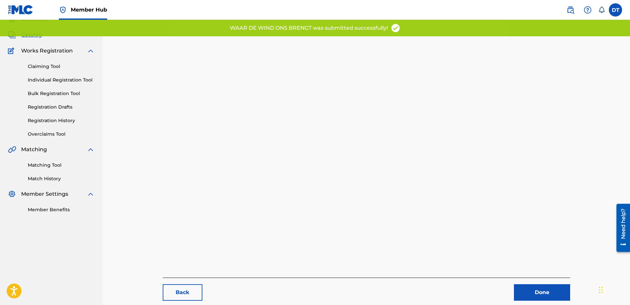
scroll to position [68, 0]
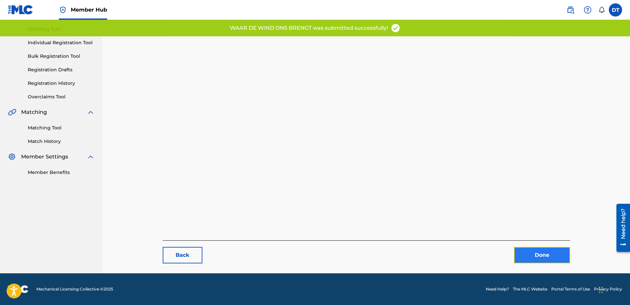
click at [538, 250] on link "Done" at bounding box center [542, 255] width 56 height 17
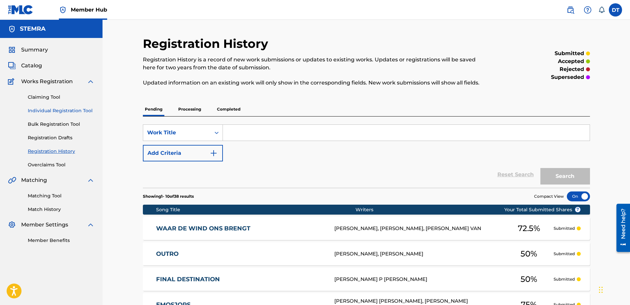
click at [53, 110] on link "Individual Registration Tool" at bounding box center [61, 110] width 67 height 7
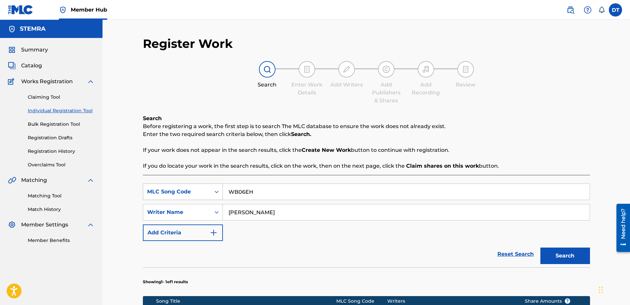
drag, startPoint x: 257, startPoint y: 189, endPoint x: 211, endPoint y: 188, distance: 46.3
click at [207, 188] on div "SearchWithCriteria89168f19-8597-4967-a7b8-3f547e06a110 MLC Song Code WB06EH" at bounding box center [366, 192] width 447 height 17
paste input "DC0R23"
type input "DC0R23"
drag, startPoint x: 270, startPoint y: 210, endPoint x: 227, endPoint y: 216, distance: 43.1
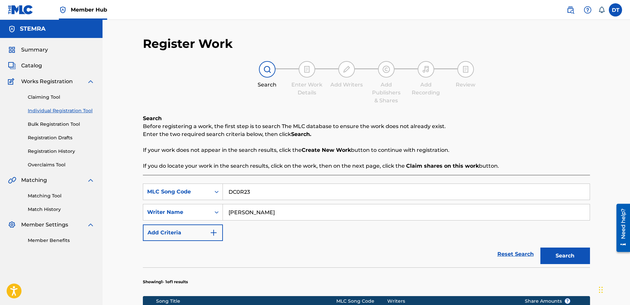
click at [227, 216] on input "[PERSON_NAME]" at bounding box center [406, 213] width 367 height 16
click at [254, 211] on input "Search Form" at bounding box center [406, 213] width 367 height 16
paste input "[PERSON_NAME] VAN"
type input "[PERSON_NAME] VAN"
click at [565, 255] on button "Search" at bounding box center [565, 256] width 50 height 17
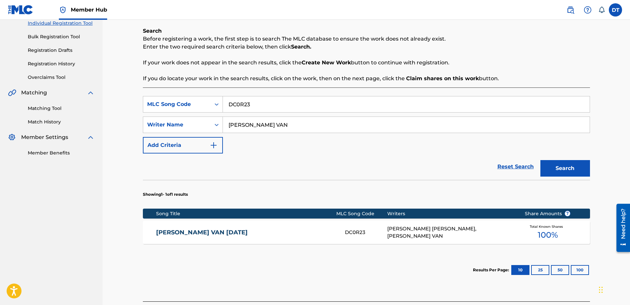
scroll to position [99, 0]
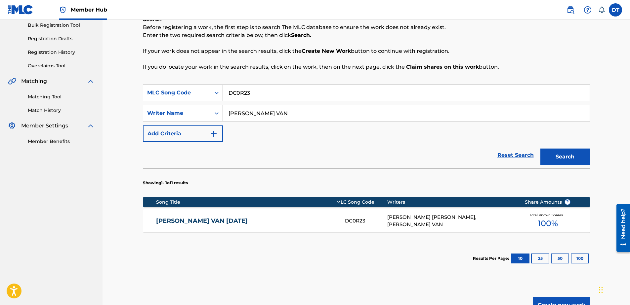
click at [218, 223] on link "[PERSON_NAME] VAN [DATE]" at bounding box center [246, 221] width 180 height 8
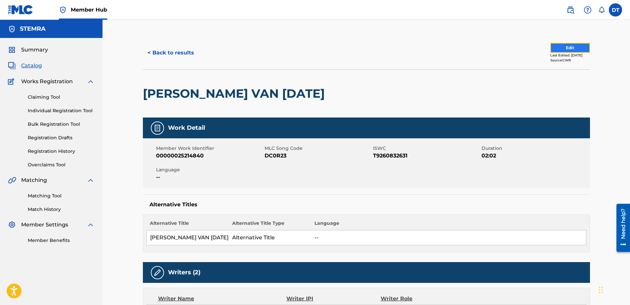
click at [568, 45] on button "Edit" at bounding box center [570, 48] width 40 height 10
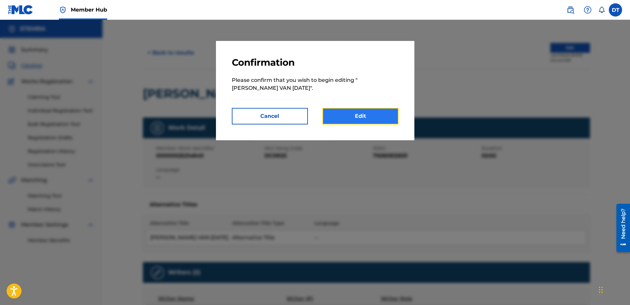
click at [361, 118] on link "Edit" at bounding box center [360, 116] width 76 height 17
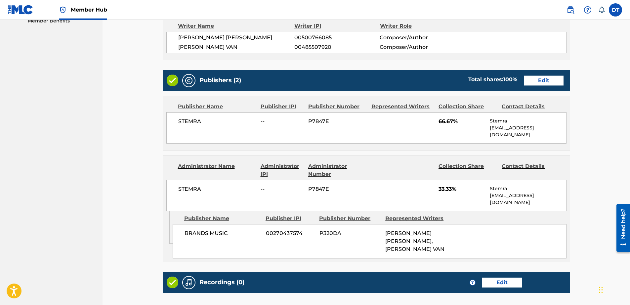
scroll to position [231, 0]
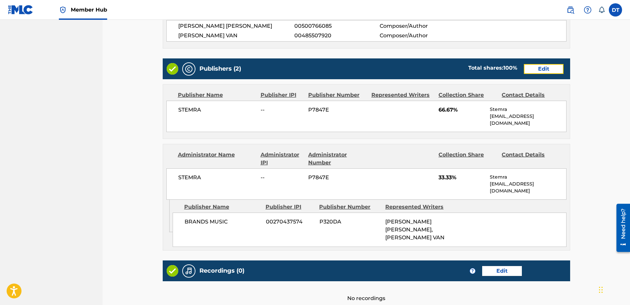
drag, startPoint x: 532, startPoint y: 69, endPoint x: 517, endPoint y: 41, distance: 31.5
click at [532, 69] on link "Edit" at bounding box center [544, 69] width 40 height 10
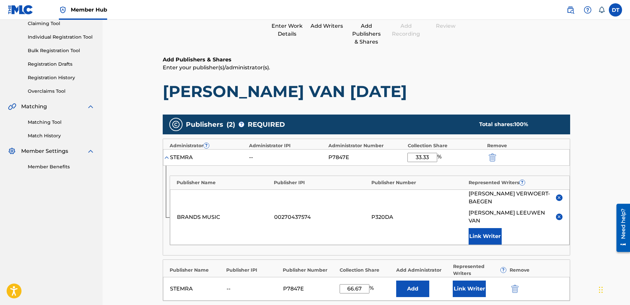
scroll to position [66, 0]
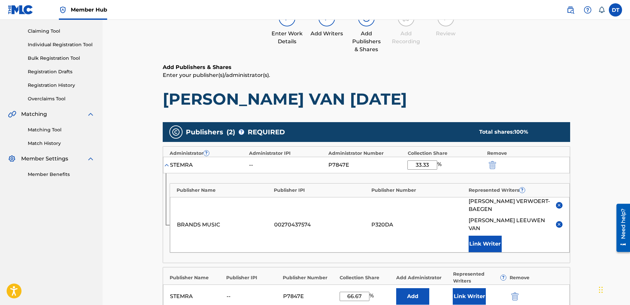
click at [431, 165] on input "33.33" at bounding box center [422, 165] width 30 height 9
type input "33.34"
click at [584, 179] on main "Catalog Enter Work Details Add Writers Add Publishers & Shares Add Recording Re…" at bounding box center [366, 208] width 447 height 477
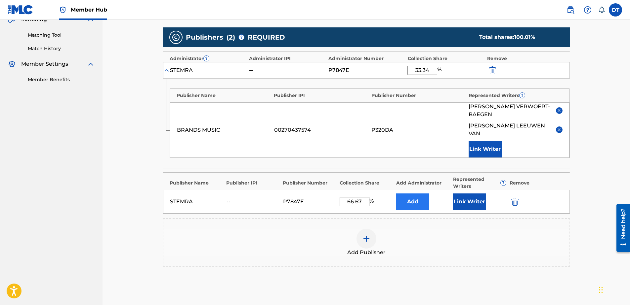
scroll to position [165, 0]
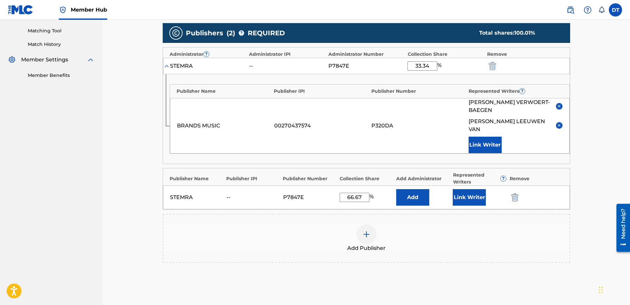
click at [363, 193] on input "66.67" at bounding box center [354, 197] width 30 height 9
drag, startPoint x: 363, startPoint y: 188, endPoint x: 345, endPoint y: 189, distance: 17.9
click at [345, 193] on input "66.67" at bounding box center [354, 197] width 30 height 9
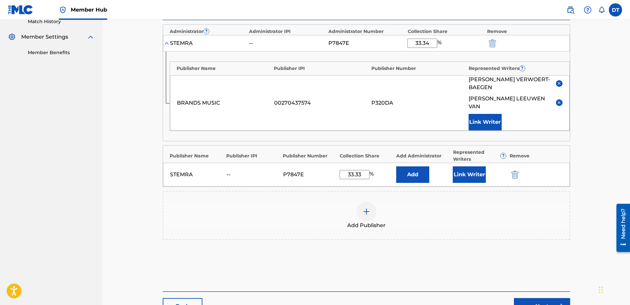
scroll to position [231, 0]
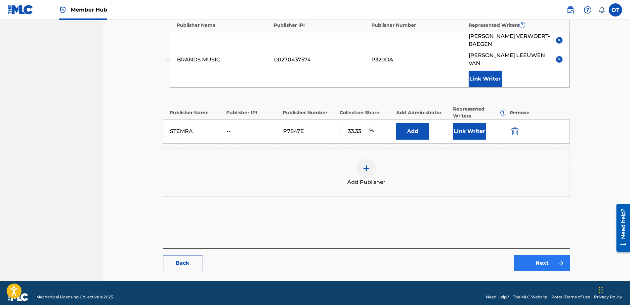
type input "33.33"
click at [546, 255] on link "Next" at bounding box center [542, 263] width 56 height 17
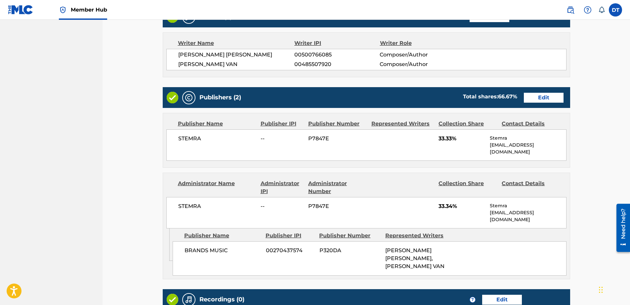
scroll to position [335, 0]
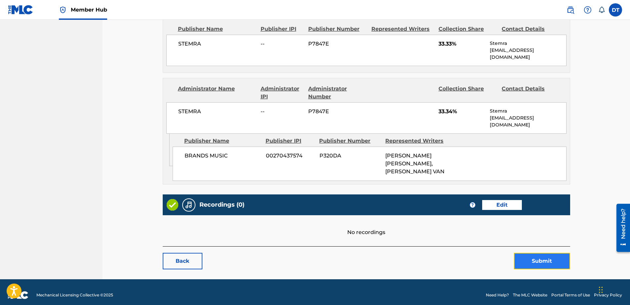
click at [554, 253] on button "Submit" at bounding box center [542, 261] width 56 height 17
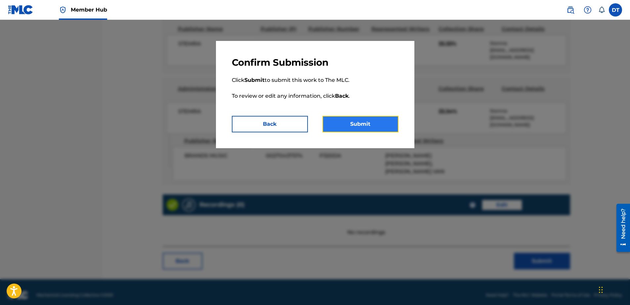
click at [368, 124] on button "Submit" at bounding box center [360, 124] width 76 height 17
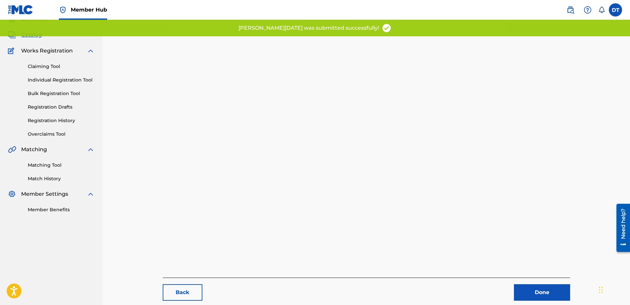
scroll to position [68, 0]
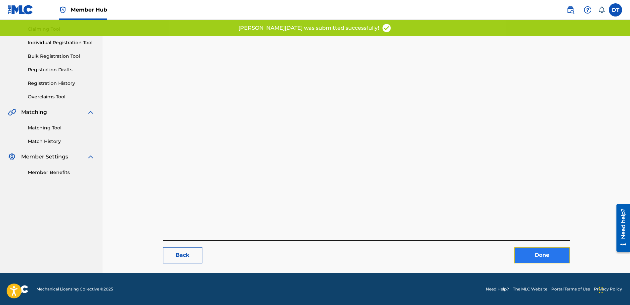
click at [542, 253] on link "Done" at bounding box center [542, 255] width 56 height 17
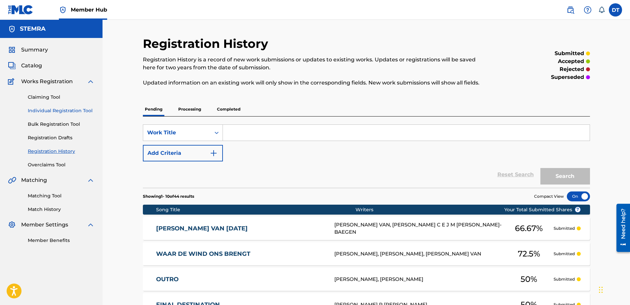
drag, startPoint x: 47, startPoint y: 111, endPoint x: 53, endPoint y: 112, distance: 6.0
click at [47, 111] on link "Individual Registration Tool" at bounding box center [61, 110] width 67 height 7
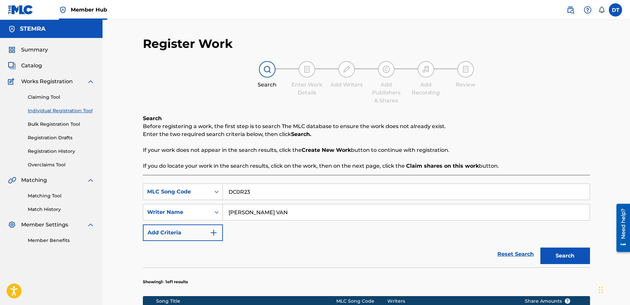
drag, startPoint x: 257, startPoint y: 194, endPoint x: 224, endPoint y: 192, distance: 33.4
click at [224, 192] on input "DC0R23" at bounding box center [406, 192] width 367 height 16
paste input "BC5KEN"
type input "BC5KEN"
drag, startPoint x: 304, startPoint y: 212, endPoint x: 227, endPoint y: 217, distance: 77.2
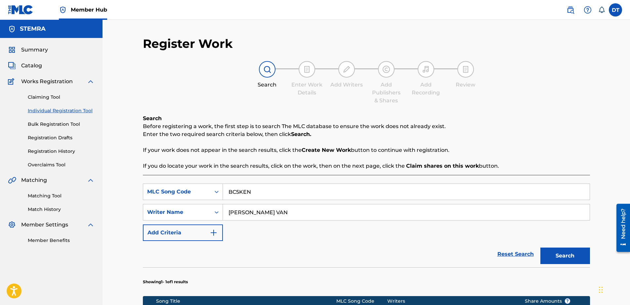
click at [227, 217] on input "[PERSON_NAME] VAN" at bounding box center [406, 213] width 367 height 16
drag, startPoint x: 266, startPoint y: 210, endPoint x: 231, endPoint y: 210, distance: 34.7
click at [266, 210] on input "Search Form" at bounding box center [406, 213] width 367 height 16
paste input "[PERSON_NAME] P [PERSON_NAME]"
type input "[PERSON_NAME] P [PERSON_NAME]"
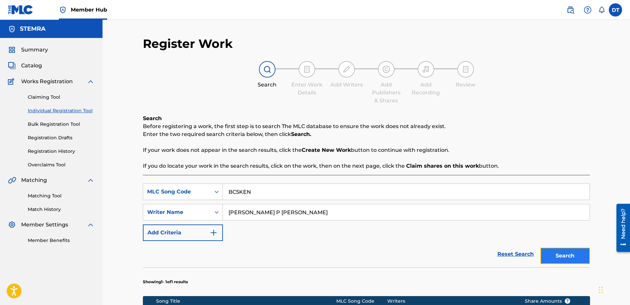
click at [564, 257] on button "Search" at bounding box center [565, 256] width 50 height 17
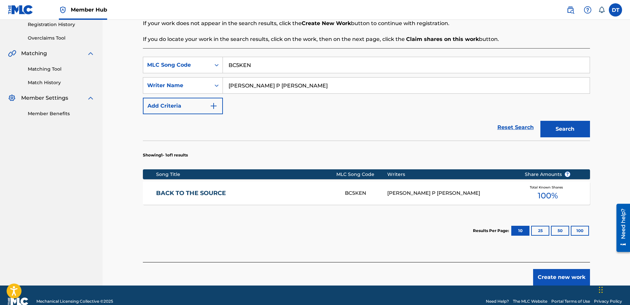
scroll to position [132, 0]
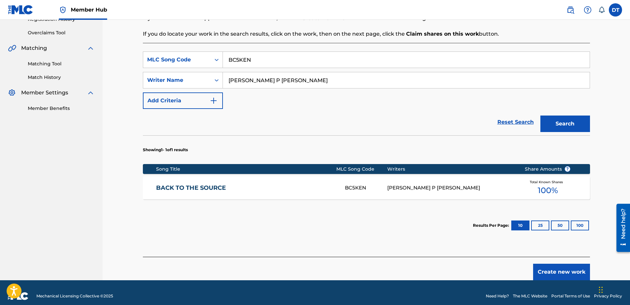
click at [204, 186] on link "BACK TO THE SOURCE" at bounding box center [246, 188] width 180 height 8
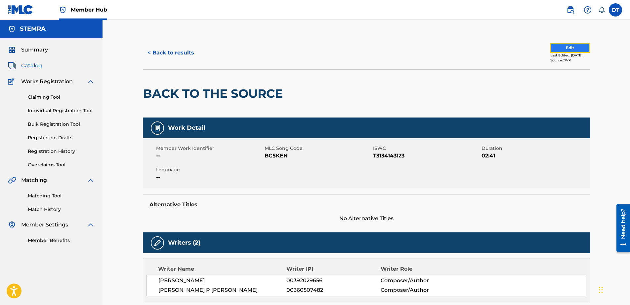
click at [559, 46] on button "Edit" at bounding box center [570, 48] width 40 height 10
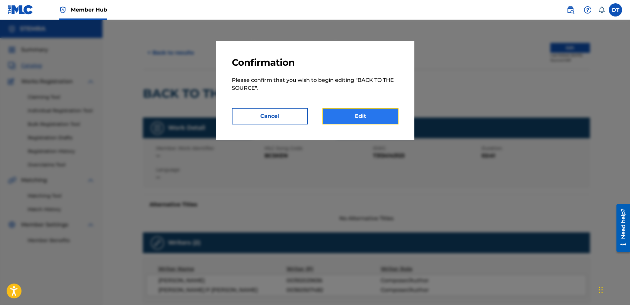
click at [343, 112] on link "Edit" at bounding box center [360, 116] width 76 height 17
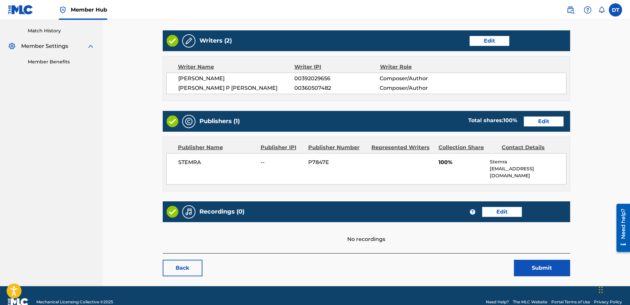
scroll to position [185, 0]
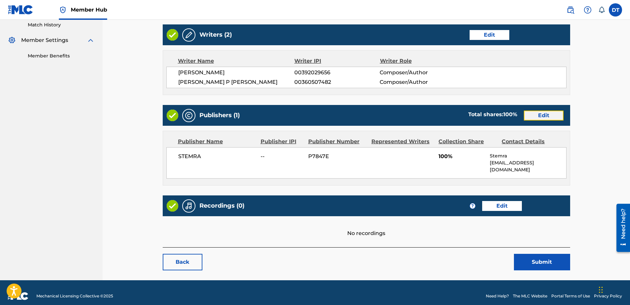
click at [538, 115] on link "Edit" at bounding box center [544, 116] width 40 height 10
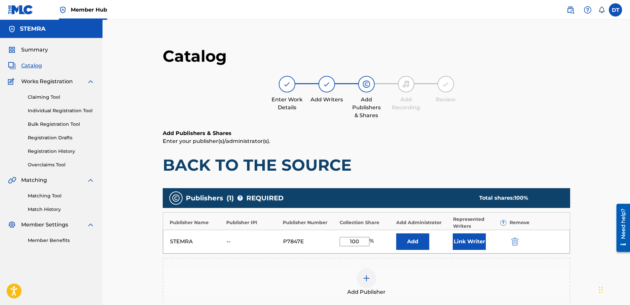
drag, startPoint x: 363, startPoint y: 241, endPoint x: 351, endPoint y: 242, distance: 11.3
click at [351, 242] on input "100" at bounding box center [354, 241] width 30 height 9
type input "1"
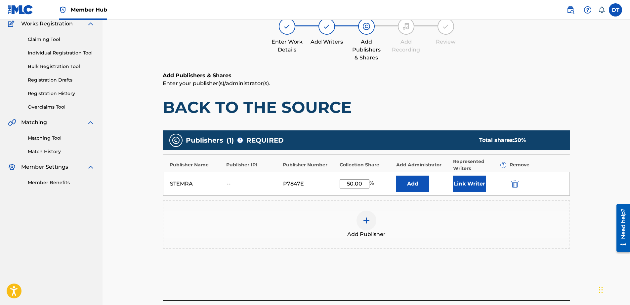
scroll to position [118, 0]
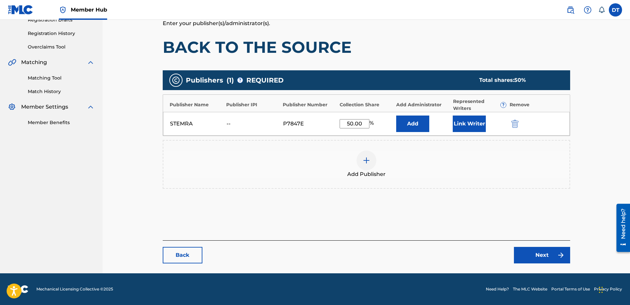
type input "50.00"
click at [587, 175] on main "Catalog Enter Work Details Add Writers Add Publishers & Shares Add Recording Re…" at bounding box center [366, 95] width 447 height 355
click at [537, 255] on link "Next" at bounding box center [542, 255] width 56 height 17
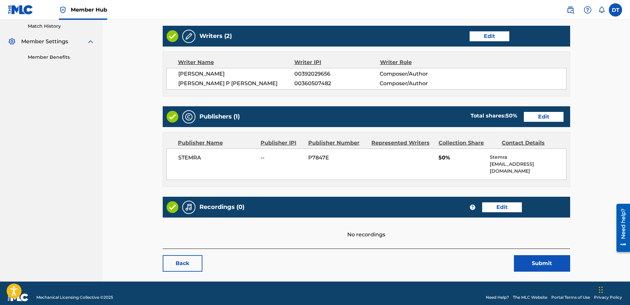
scroll to position [185, 0]
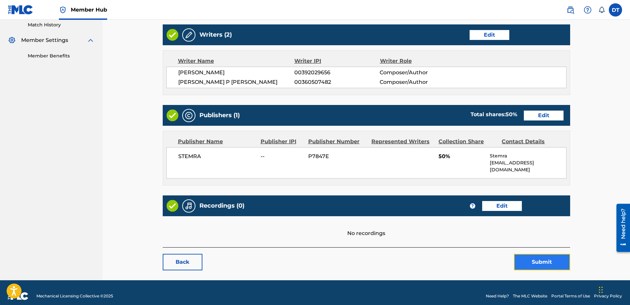
click at [541, 258] on button "Submit" at bounding box center [542, 262] width 56 height 17
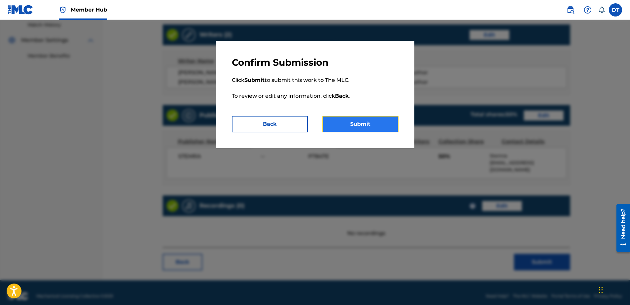
click at [367, 125] on button "Submit" at bounding box center [360, 124] width 76 height 17
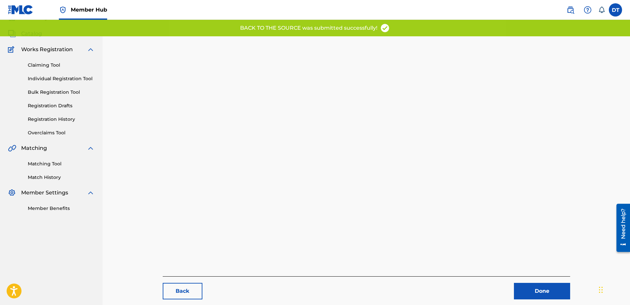
scroll to position [68, 0]
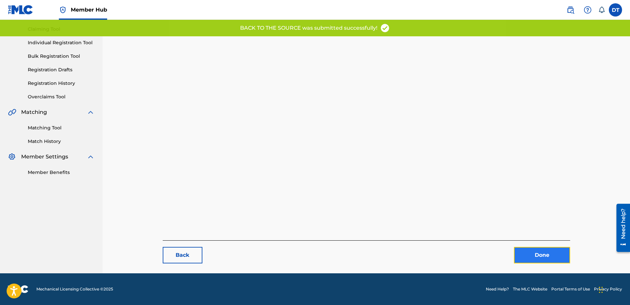
click at [529, 253] on link "Done" at bounding box center [542, 255] width 56 height 17
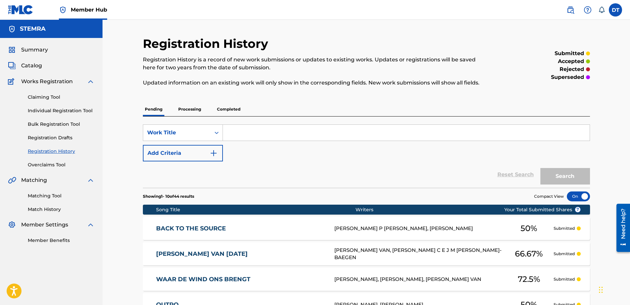
click at [242, 132] on input "Search Form" at bounding box center [406, 133] width 367 height 16
paste input "AE30PA"
click at [559, 174] on button "Search" at bounding box center [565, 176] width 50 height 17
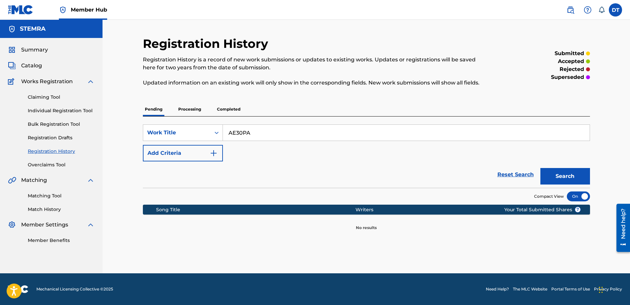
click at [229, 132] on input "AE30PA" at bounding box center [406, 133] width 367 height 16
click at [254, 135] on input "AE30PA" at bounding box center [406, 133] width 367 height 16
type input "AE30PA"
click at [553, 172] on button "Search" at bounding box center [565, 176] width 50 height 17
click at [37, 110] on link "Individual Registration Tool" at bounding box center [61, 110] width 67 height 7
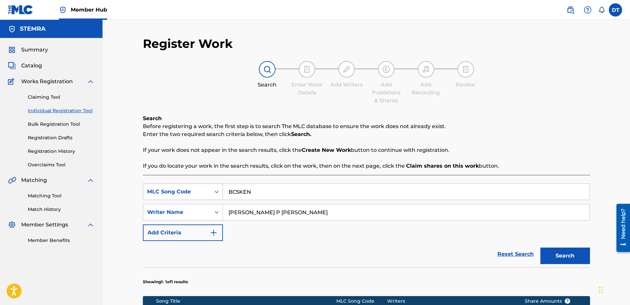
drag, startPoint x: 268, startPoint y: 189, endPoint x: 215, endPoint y: 189, distance: 52.2
click at [215, 189] on div "SearchWithCriteria89168f19-8597-4967-a7b8-3f547e06a110 MLC Song Code BC5KEN" at bounding box center [366, 192] width 447 height 17
paste input "AE30PA"
type input "AE30PA"
drag, startPoint x: 321, startPoint y: 212, endPoint x: 224, endPoint y: 211, distance: 96.5
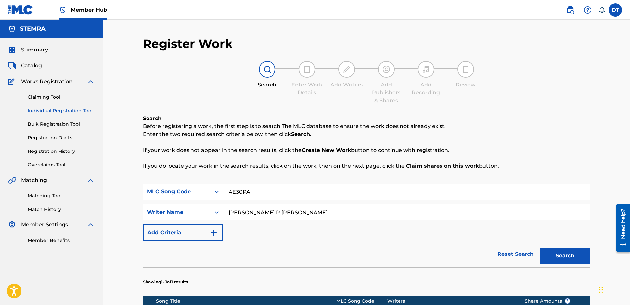
click at [224, 211] on input "[PERSON_NAME] P [PERSON_NAME]" at bounding box center [406, 213] width 367 height 16
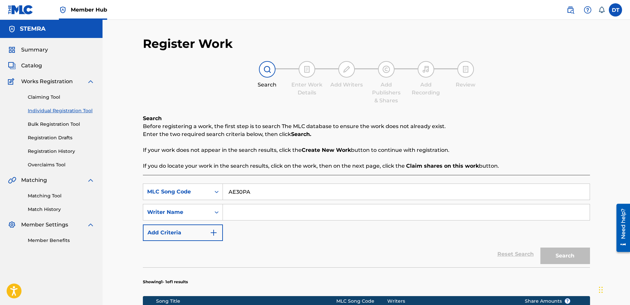
click at [271, 211] on input "Search Form" at bounding box center [406, 213] width 367 height 16
paste input "[PERSON_NAME] P H A [PERSON_NAME]"
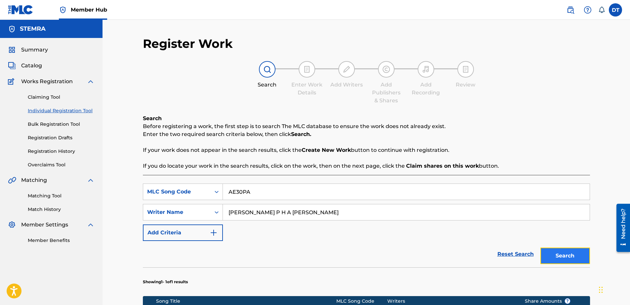
click at [550, 253] on button "Search" at bounding box center [565, 256] width 50 height 17
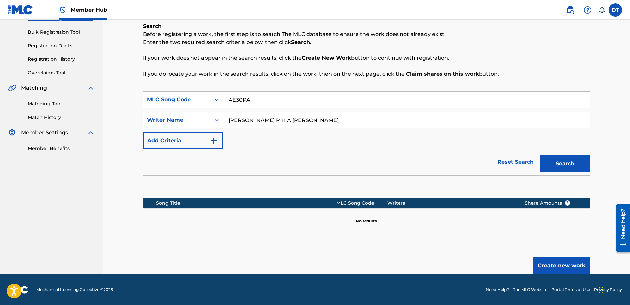
scroll to position [93, 0]
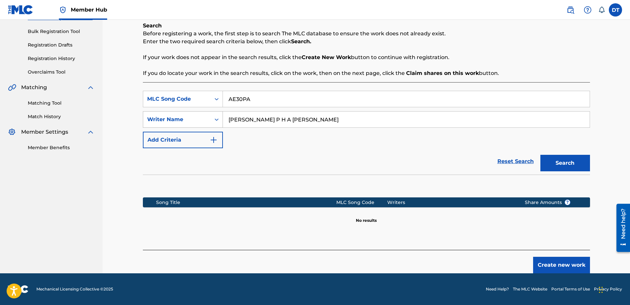
drag, startPoint x: 261, startPoint y: 119, endPoint x: 204, endPoint y: 112, distance: 56.9
click at [204, 112] on div "SearchWithCriteria9d39d1cf-b0ce-4514-8605-48c81afdb294 Writer Name [PERSON_NAME…" at bounding box center [366, 119] width 447 height 17
type input "JANSSEN"
click at [559, 165] on button "Search" at bounding box center [565, 163] width 50 height 17
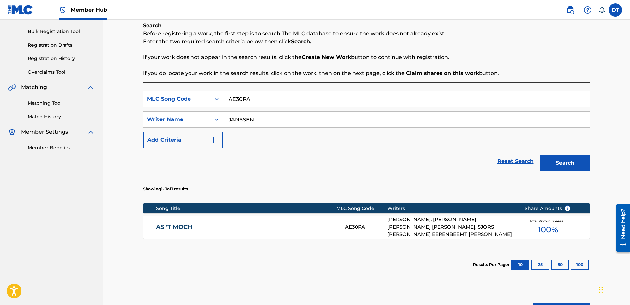
click at [162, 227] on link "AS 'T MOCH" at bounding box center [246, 228] width 180 height 8
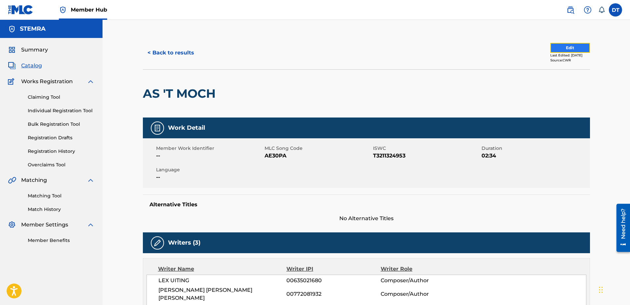
click at [562, 47] on button "Edit" at bounding box center [570, 48] width 40 height 10
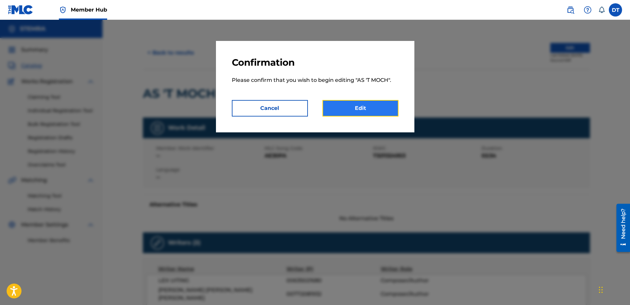
click at [354, 104] on link "Edit" at bounding box center [360, 108] width 76 height 17
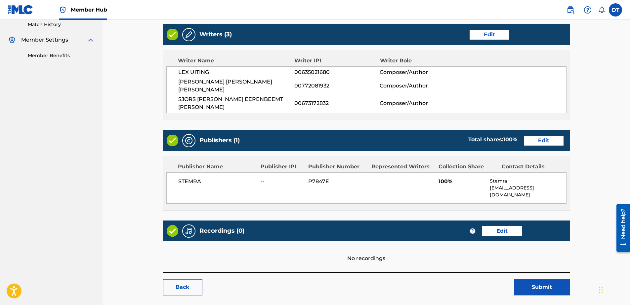
scroll to position [194, 0]
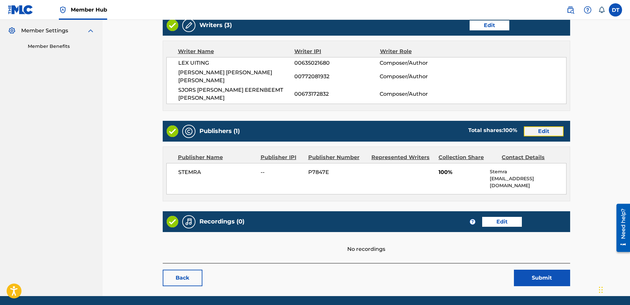
click at [537, 127] on link "Edit" at bounding box center [544, 132] width 40 height 10
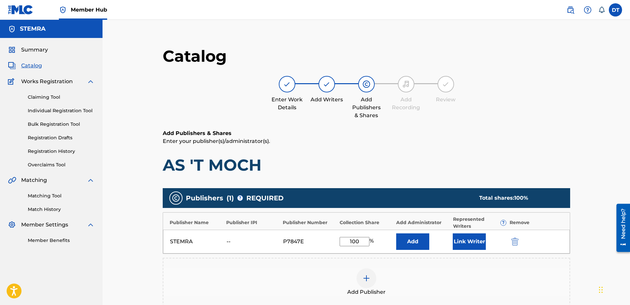
drag, startPoint x: 364, startPoint y: 242, endPoint x: 342, endPoint y: 239, distance: 22.0
click at [342, 239] on input "100" at bounding box center [354, 241] width 30 height 9
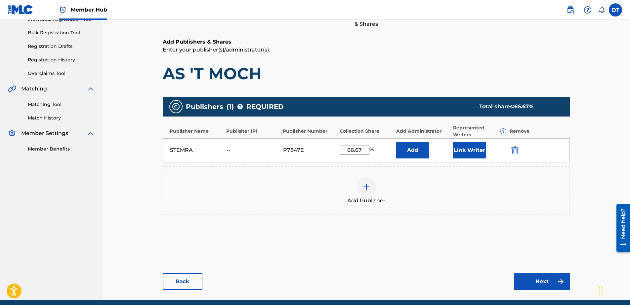
scroll to position [118, 0]
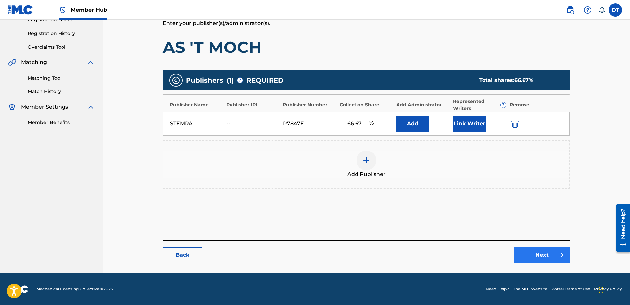
type input "66.67"
click at [539, 249] on link "Next" at bounding box center [542, 255] width 56 height 17
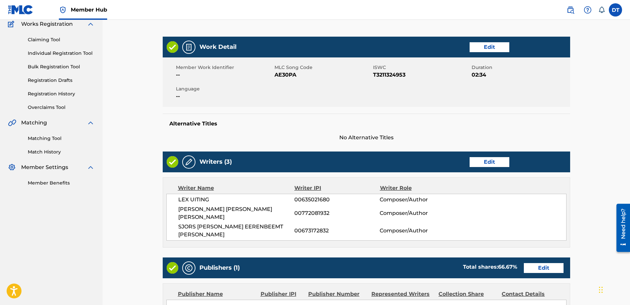
scroll to position [194, 0]
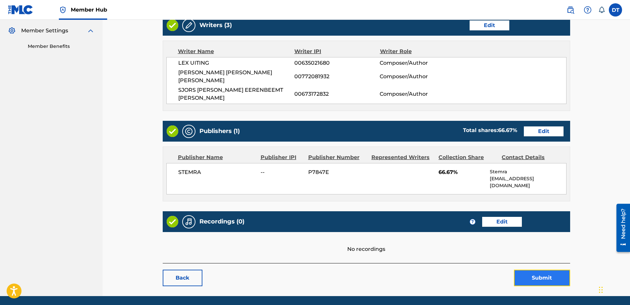
click at [545, 270] on button "Submit" at bounding box center [542, 278] width 56 height 17
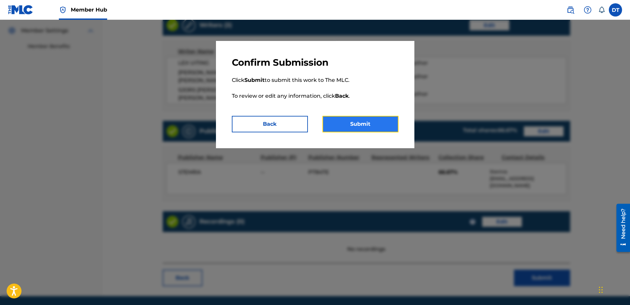
click at [372, 123] on button "Submit" at bounding box center [360, 124] width 76 height 17
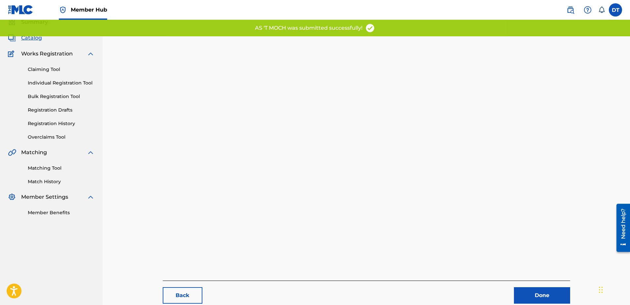
scroll to position [68, 0]
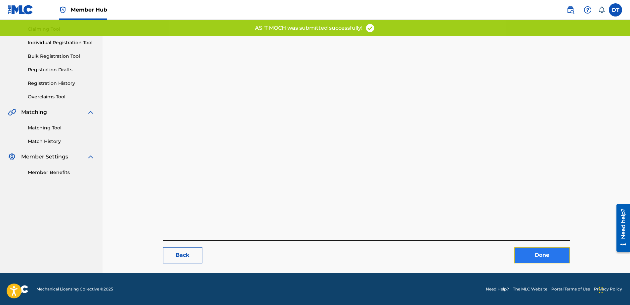
click at [538, 254] on link "Done" at bounding box center [542, 255] width 56 height 17
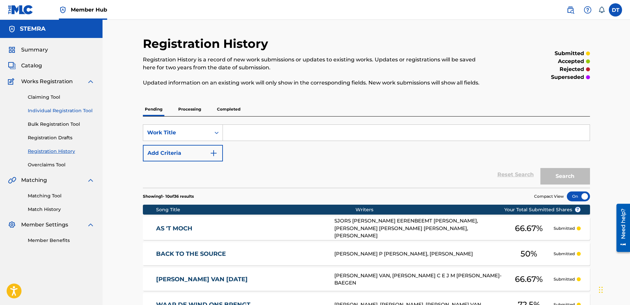
click at [46, 109] on link "Individual Registration Tool" at bounding box center [61, 110] width 67 height 7
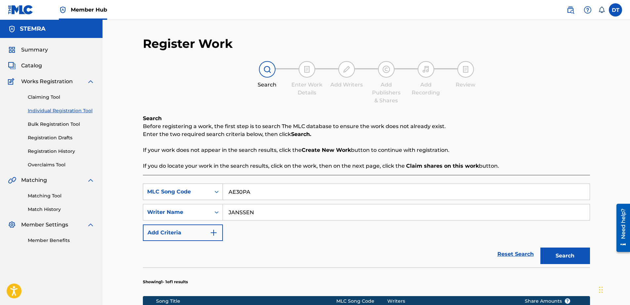
drag, startPoint x: 260, startPoint y: 187, endPoint x: 211, endPoint y: 186, distance: 49.3
click at [211, 186] on div "SearchWithCriteria89168f19-8597-4967-a7b8-3f547e06a110 MLC Song Code AE30PA" at bounding box center [366, 192] width 447 height 17
paste input "VB3VKO"
type input "VB3VKO"
drag, startPoint x: 266, startPoint y: 213, endPoint x: 222, endPoint y: 212, distance: 44.0
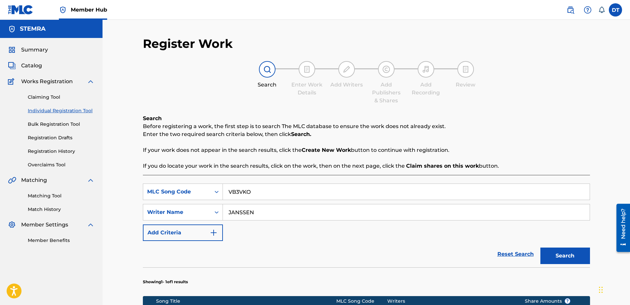
click at [223, 212] on input "JANSSEN" at bounding box center [406, 213] width 367 height 16
click at [246, 212] on input "Search Form" at bounding box center [406, 213] width 367 height 16
paste input "[PERSON_NAME] [PERSON_NAME]"
click at [228, 213] on input "[PERSON_NAME] [PERSON_NAME]" at bounding box center [406, 213] width 367 height 16
type input "[PERSON_NAME] [PERSON_NAME]"
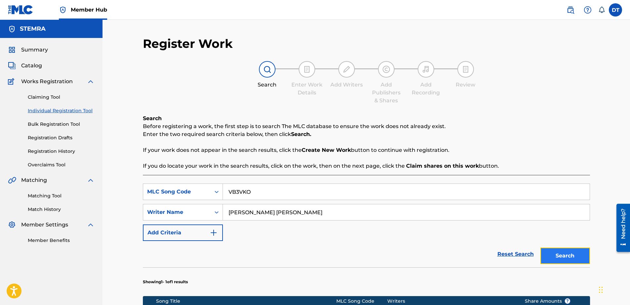
click at [565, 256] on button "Search" at bounding box center [565, 256] width 50 height 17
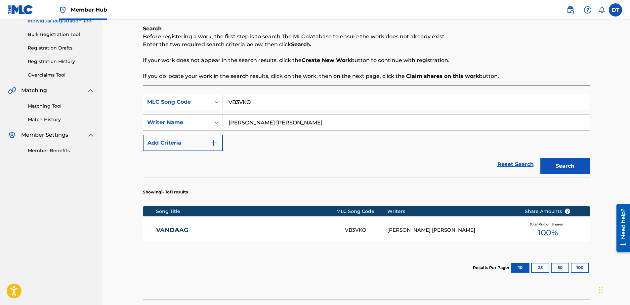
scroll to position [99, 0]
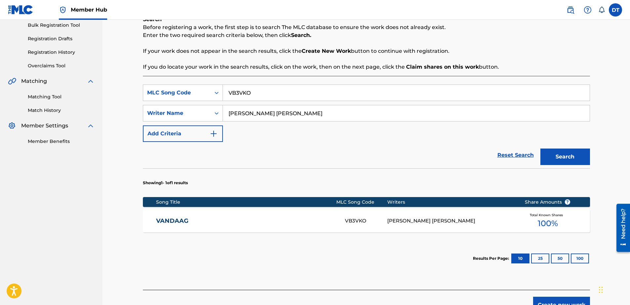
click at [167, 221] on link "VANDAAG" at bounding box center [246, 221] width 180 height 8
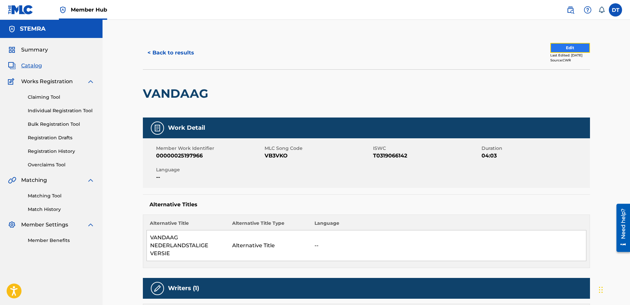
click at [564, 47] on button "Edit" at bounding box center [570, 48] width 40 height 10
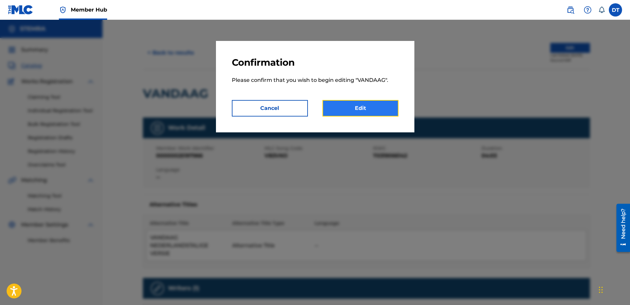
click at [351, 105] on link "Edit" at bounding box center [360, 108] width 76 height 17
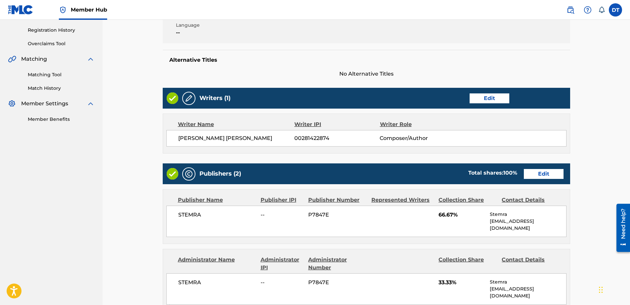
scroll to position [132, 0]
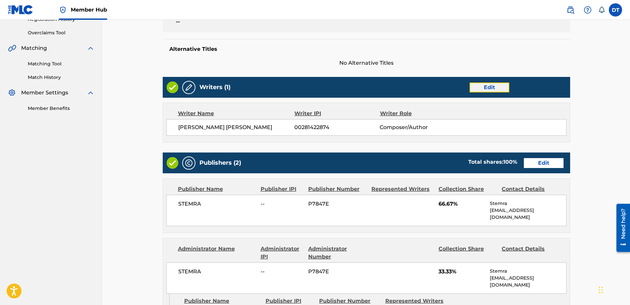
click at [474, 88] on link "Edit" at bounding box center [489, 88] width 40 height 10
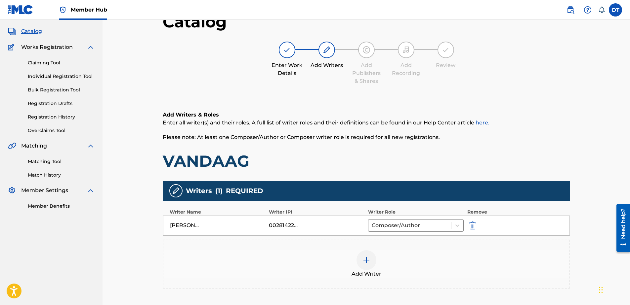
scroll to position [33, 0]
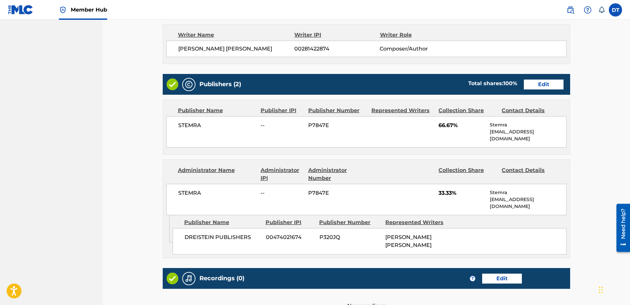
scroll to position [264, 0]
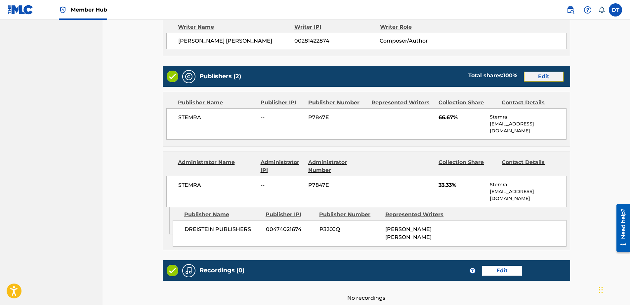
click at [545, 77] on link "Edit" at bounding box center [544, 77] width 40 height 10
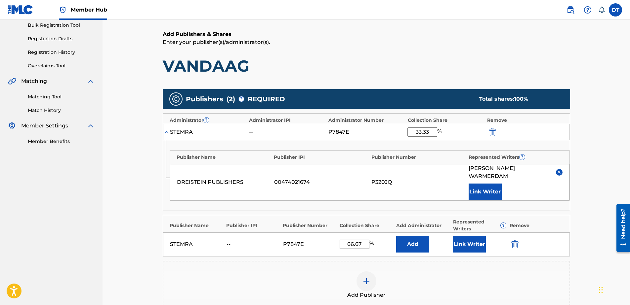
scroll to position [132, 0]
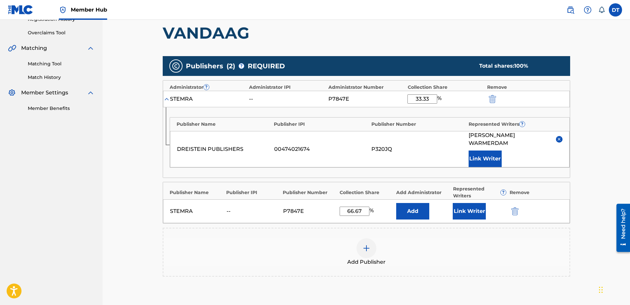
drag, startPoint x: 431, startPoint y: 97, endPoint x: 409, endPoint y: 97, distance: 22.2
click at [409, 97] on input "33.33" at bounding box center [422, 99] width 30 height 9
type input "25.00"
drag, startPoint x: 362, startPoint y: 207, endPoint x: 333, endPoint y: 204, distance: 28.9
click at [333, 204] on div "STEMRA -- P7847E 66.67 % Add Link Writer" at bounding box center [366, 212] width 407 height 24
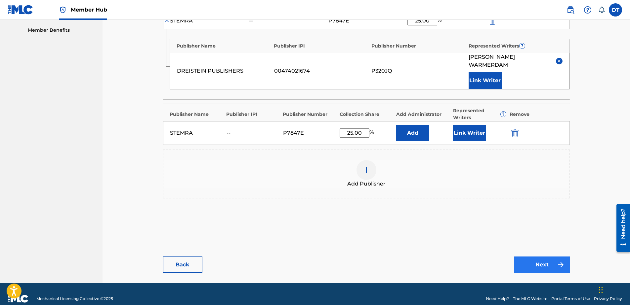
scroll to position [212, 0]
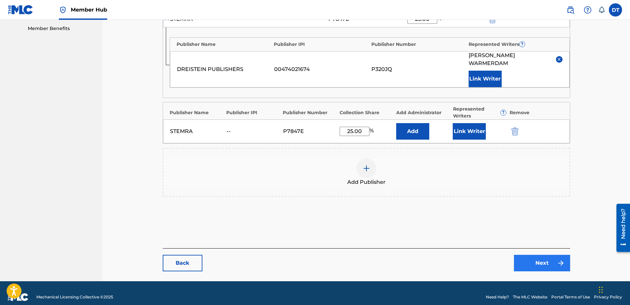
type input "25.00"
click at [549, 261] on link "Next" at bounding box center [542, 263] width 56 height 17
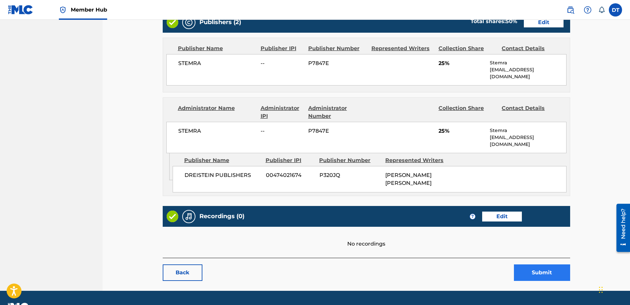
scroll to position [322, 0]
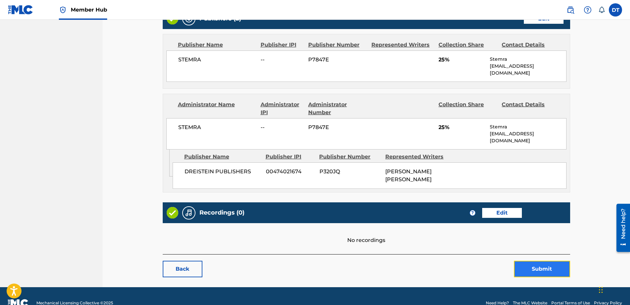
click at [532, 261] on button "Submit" at bounding box center [542, 269] width 56 height 17
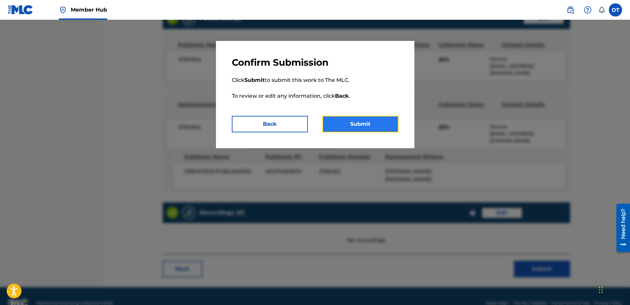
click at [346, 118] on button "Submit" at bounding box center [360, 124] width 76 height 17
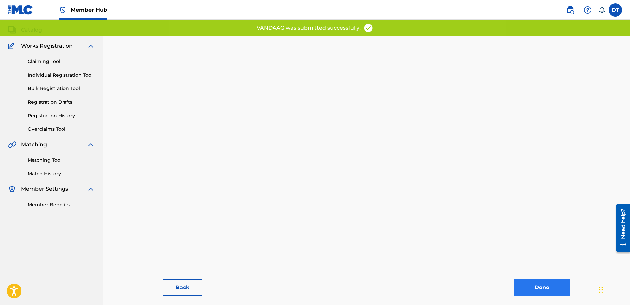
scroll to position [68, 0]
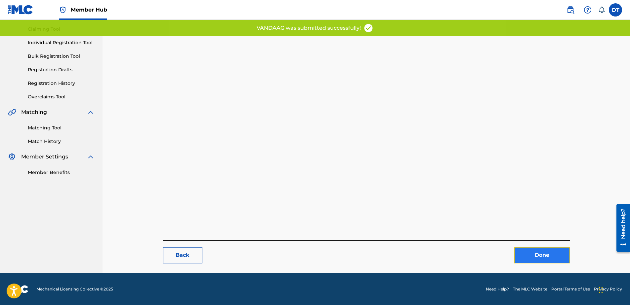
click at [532, 252] on link "Done" at bounding box center [542, 255] width 56 height 17
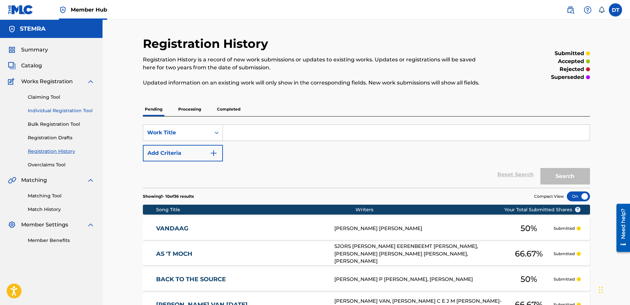
click at [60, 111] on link "Individual Registration Tool" at bounding box center [61, 110] width 67 height 7
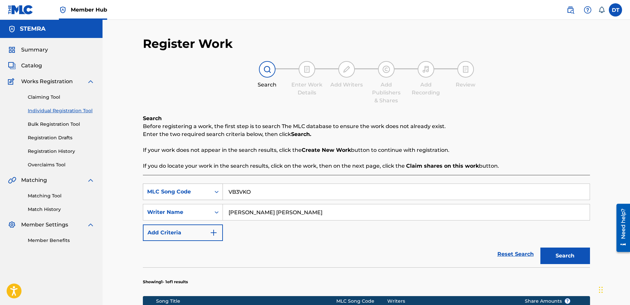
drag, startPoint x: 262, startPoint y: 195, endPoint x: 212, endPoint y: 189, distance: 50.0
click at [212, 189] on div "SearchWithCriteria89168f19-8597-4967-a7b8-3f547e06a110 MLC Song Code VB3VKO" at bounding box center [366, 192] width 447 height 17
paste input "HG6YUW"
type input "HG6YUW"
drag, startPoint x: 313, startPoint y: 217, endPoint x: 228, endPoint y: 215, distance: 84.3
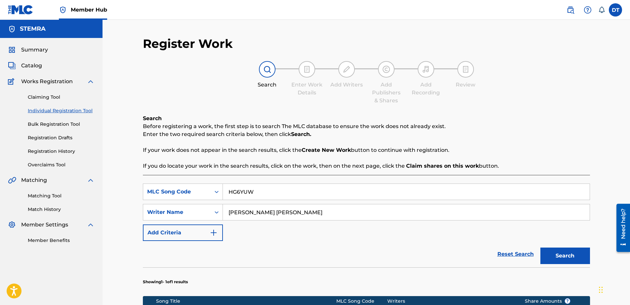
click at [228, 215] on input "[PERSON_NAME] [PERSON_NAME]" at bounding box center [406, 213] width 367 height 16
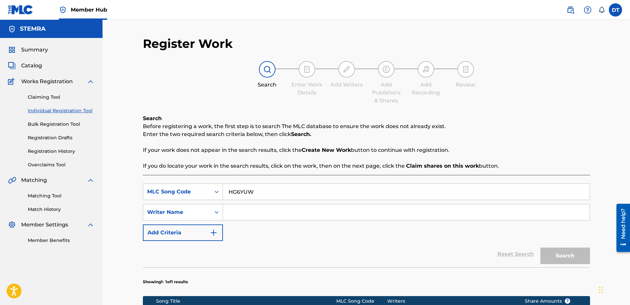
click at [277, 210] on input "Search Form" at bounding box center [406, 213] width 367 height 16
paste input "[PERSON_NAME] P [PERSON_NAME]"
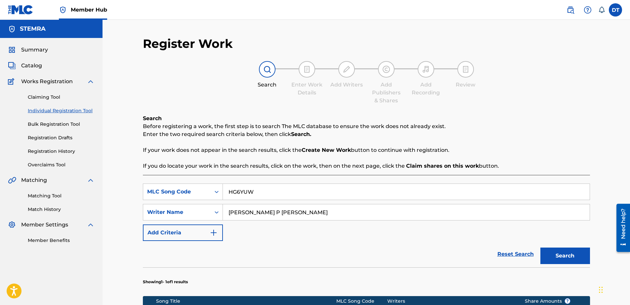
click at [229, 213] on input "[PERSON_NAME] P [PERSON_NAME]" at bounding box center [406, 213] width 367 height 16
type input "[PERSON_NAME] P [PERSON_NAME]"
click at [567, 253] on button "Search" at bounding box center [565, 256] width 50 height 17
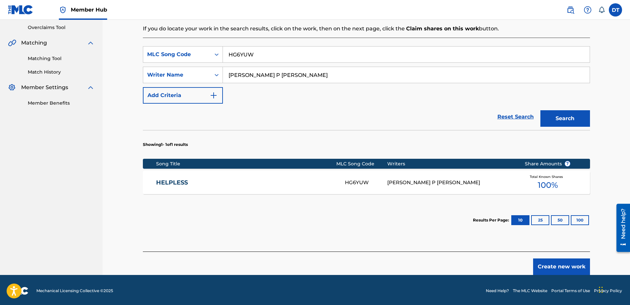
scroll to position [139, 0]
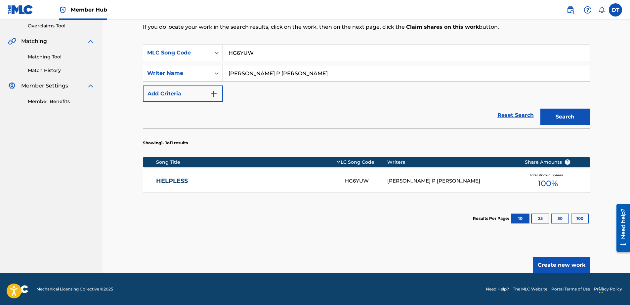
click at [176, 180] on link "HELPLESS" at bounding box center [246, 181] width 180 height 8
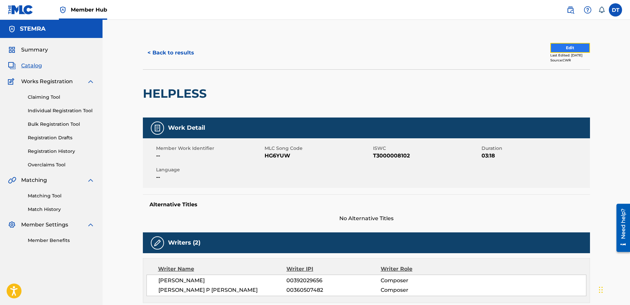
click at [553, 48] on button "Edit" at bounding box center [570, 48] width 40 height 10
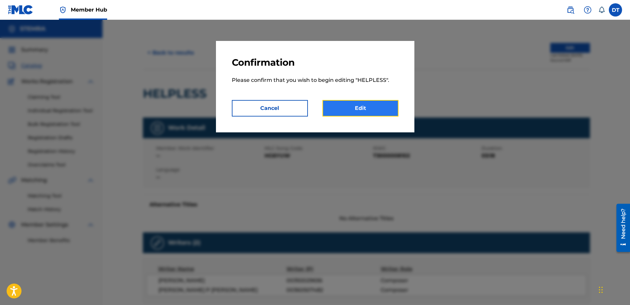
click at [355, 108] on link "Edit" at bounding box center [360, 108] width 76 height 17
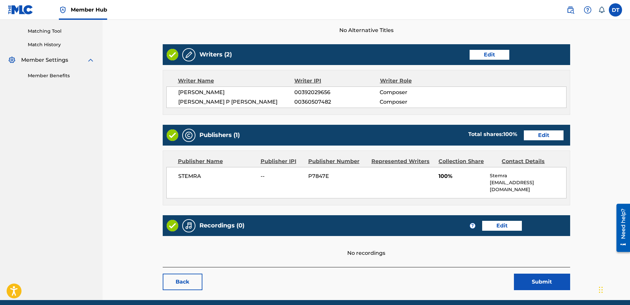
scroll to position [132, 0]
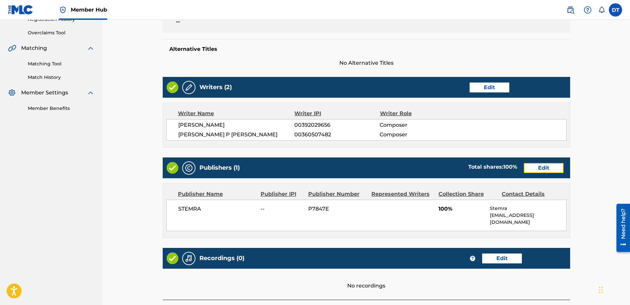
drag, startPoint x: 542, startPoint y: 164, endPoint x: 592, endPoint y: 163, distance: 50.6
click at [542, 164] on link "Edit" at bounding box center [544, 168] width 40 height 10
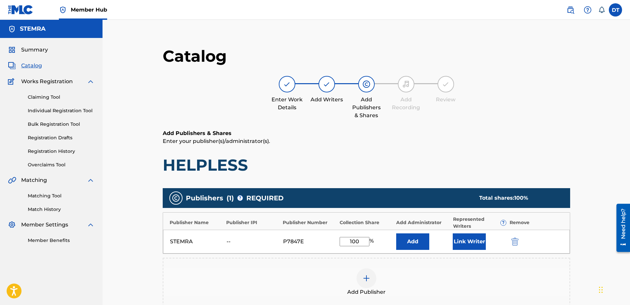
drag, startPoint x: 359, startPoint y: 237, endPoint x: 363, endPoint y: 240, distance: 5.2
click at [363, 240] on input "100" at bounding box center [354, 241] width 30 height 9
drag, startPoint x: 364, startPoint y: 243, endPoint x: 346, endPoint y: 241, distance: 17.6
click at [346, 241] on input "100" at bounding box center [354, 241] width 30 height 9
type input "5"
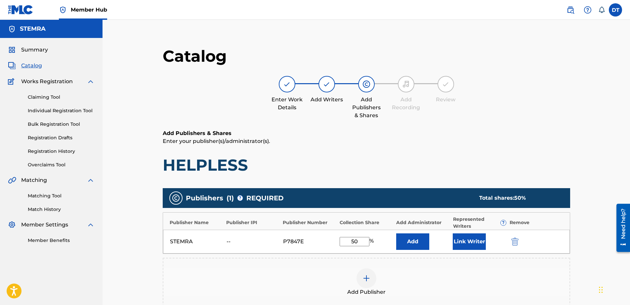
type input "50.00"
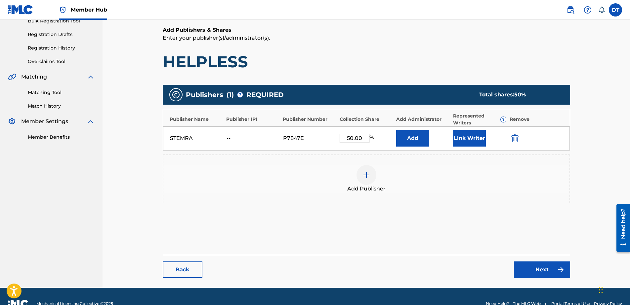
scroll to position [118, 0]
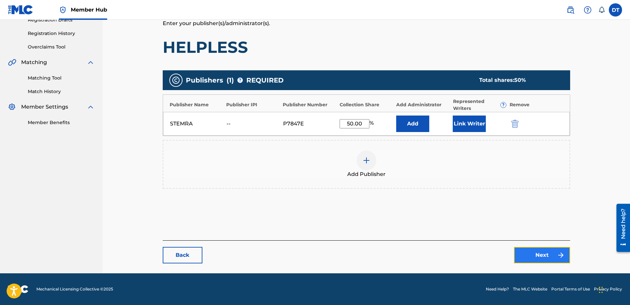
click at [537, 255] on link "Next" at bounding box center [542, 255] width 56 height 17
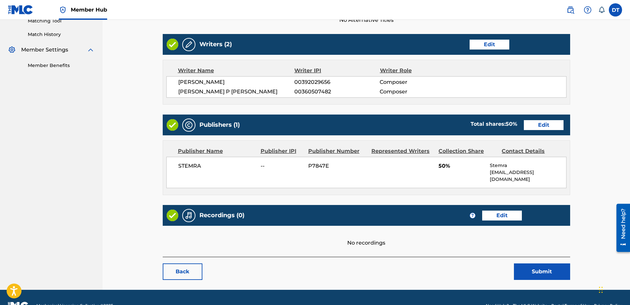
scroll to position [185, 0]
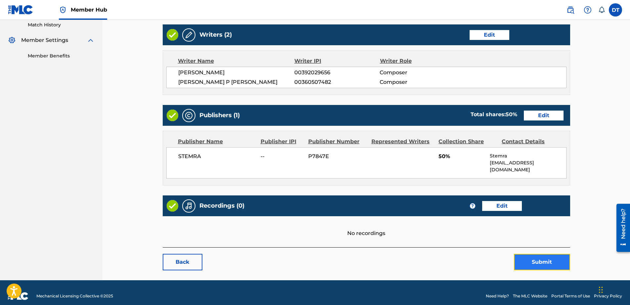
click at [530, 254] on button "Submit" at bounding box center [542, 262] width 56 height 17
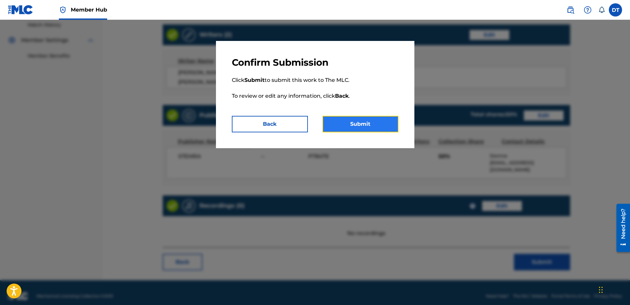
click at [351, 123] on button "Submit" at bounding box center [360, 124] width 76 height 17
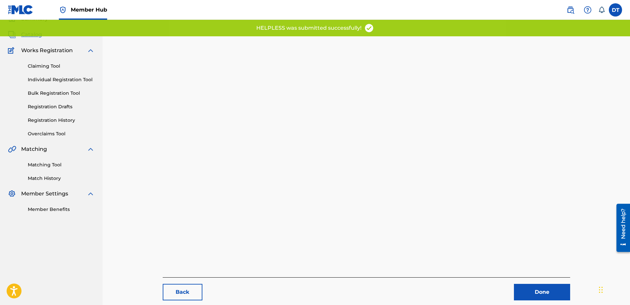
scroll to position [68, 0]
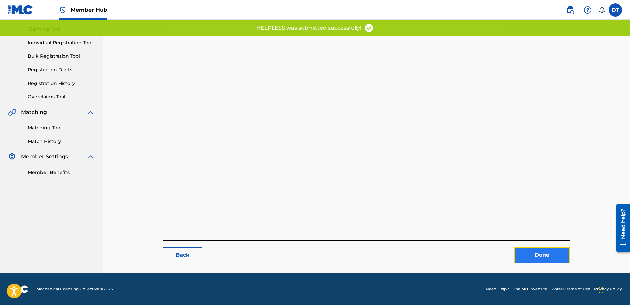
click at [525, 252] on link "Done" at bounding box center [542, 255] width 56 height 17
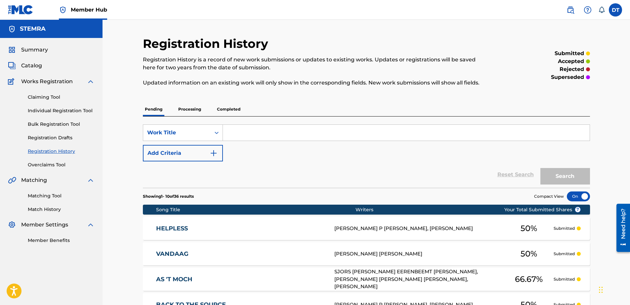
click at [244, 128] on input "Search Form" at bounding box center [406, 133] width 367 height 16
drag, startPoint x: 243, startPoint y: 130, endPoint x: 43, endPoint y: 108, distance: 201.5
click at [43, 108] on link "Individual Registration Tool" at bounding box center [61, 110] width 67 height 7
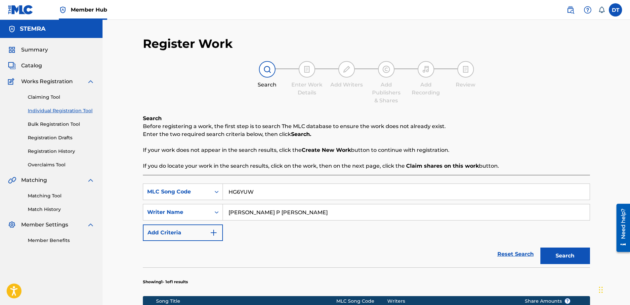
click at [43, 108] on link "Individual Registration Tool" at bounding box center [61, 110] width 67 height 7
drag, startPoint x: 267, startPoint y: 189, endPoint x: 204, endPoint y: 182, distance: 63.5
click at [204, 182] on div "SearchWithCriteria89168f19-8597-4967-a7b8-3f547e06a110 MLC Song Code HG6YUW Sea…" at bounding box center [366, 282] width 447 height 214
paste input "IC3BYU"
type input "IC3BYU"
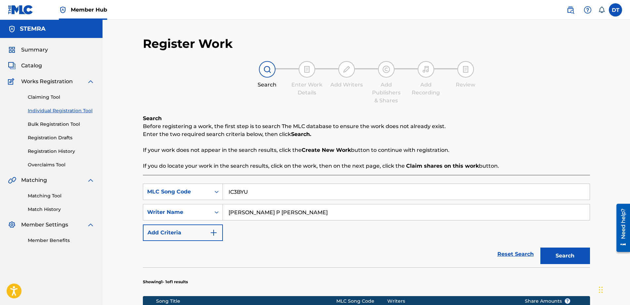
drag, startPoint x: 316, startPoint y: 214, endPoint x: 229, endPoint y: 206, distance: 87.3
click at [229, 206] on input "[PERSON_NAME] P [PERSON_NAME]" at bounding box center [406, 213] width 367 height 16
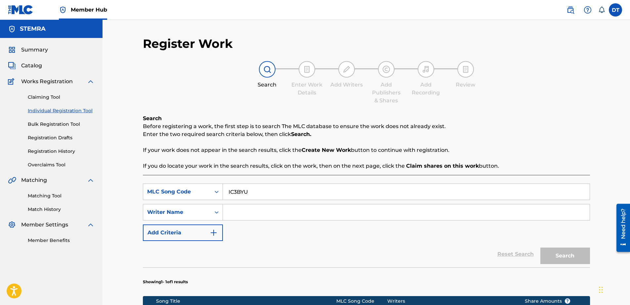
click at [256, 213] on input "Search Form" at bounding box center [406, 213] width 367 height 16
paste input "[PERSON_NAME]"
click at [552, 255] on button "Search" at bounding box center [565, 256] width 50 height 17
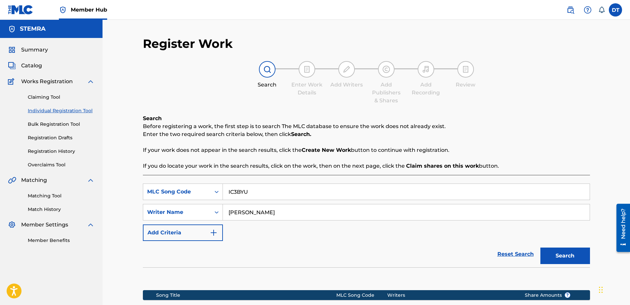
drag, startPoint x: 261, startPoint y: 212, endPoint x: 196, endPoint y: 203, distance: 65.3
click at [196, 203] on div "SearchWithCriteria89168f19-8597-4967-a7b8-3f547e06a110 MLC Song Code IC3BYU Sea…" at bounding box center [366, 213] width 447 height 58
type input "TUINFORT"
click at [557, 252] on button "Search" at bounding box center [565, 256] width 50 height 17
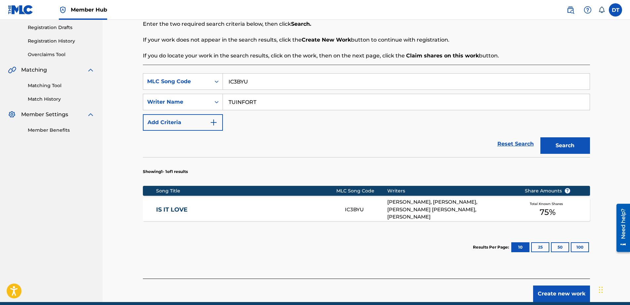
scroll to position [99, 0]
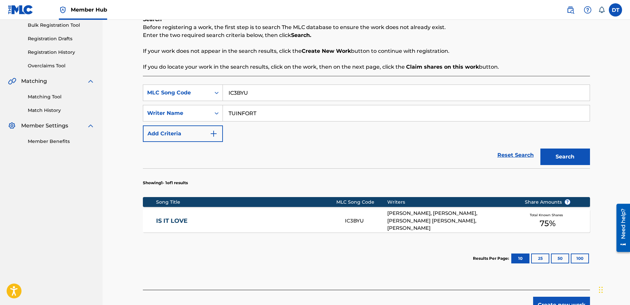
click at [169, 219] on link "IS IT LOVE" at bounding box center [246, 221] width 180 height 8
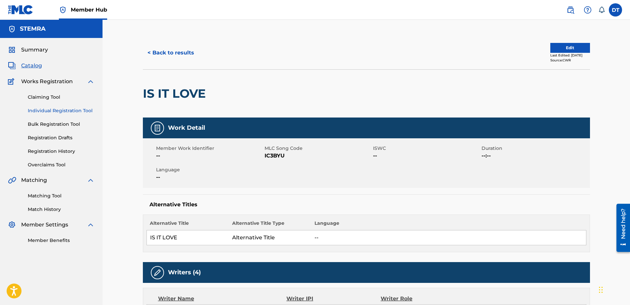
click at [44, 109] on link "Individual Registration Tool" at bounding box center [61, 110] width 67 height 7
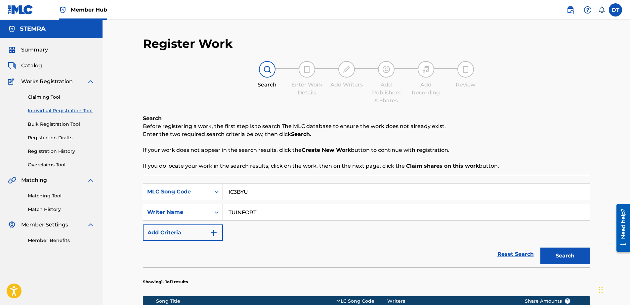
drag, startPoint x: 260, startPoint y: 195, endPoint x: 228, endPoint y: 192, distance: 31.5
click at [228, 192] on input "IC3BYU" at bounding box center [406, 192] width 367 height 16
paste input "SI1VH9"
type input "SI1VH9"
drag, startPoint x: 267, startPoint y: 209, endPoint x: 228, endPoint y: 208, distance: 38.4
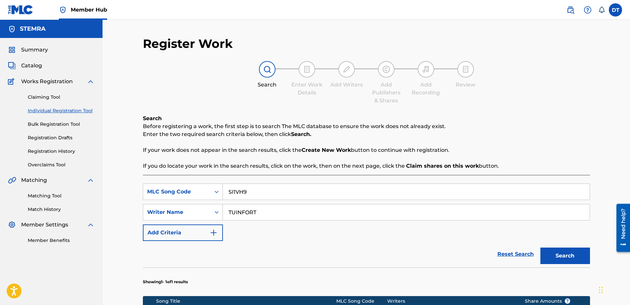
click at [228, 208] on input "TUINFORT" at bounding box center [406, 213] width 367 height 16
click at [252, 210] on input "Search Form" at bounding box center [406, 213] width 367 height 16
paste input "[PERSON_NAME]"
type input "[PERSON_NAME]"
click at [562, 254] on button "Search" at bounding box center [565, 256] width 50 height 17
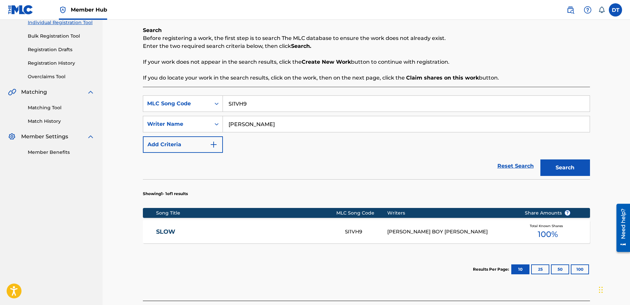
scroll to position [132, 0]
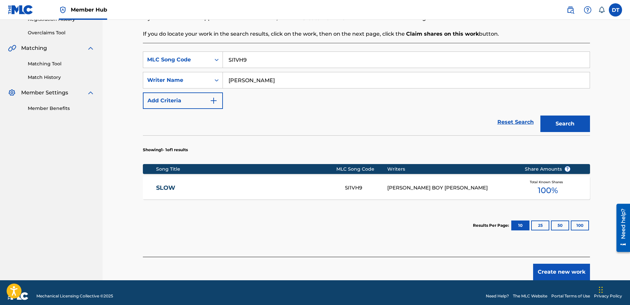
click at [160, 185] on link "SLOW" at bounding box center [246, 188] width 180 height 8
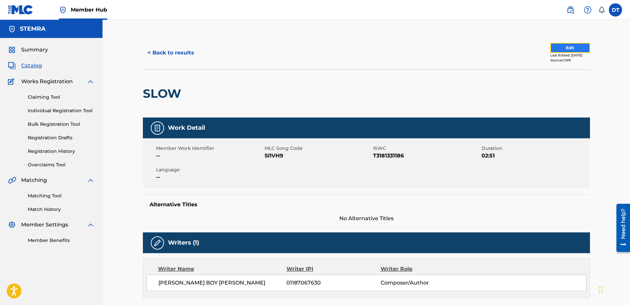
click at [559, 47] on button "Edit" at bounding box center [570, 48] width 40 height 10
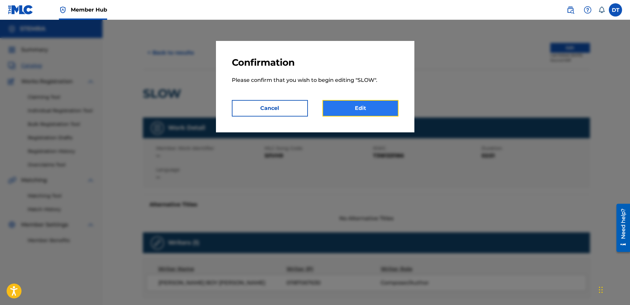
click at [347, 103] on link "Edit" at bounding box center [360, 108] width 76 height 17
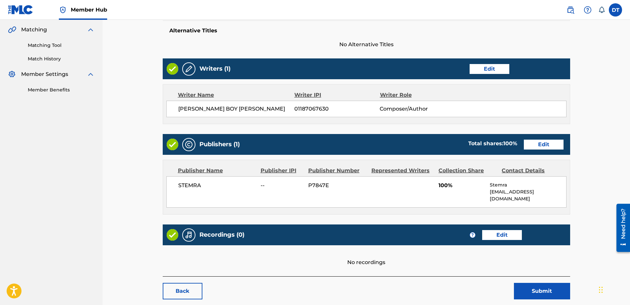
scroll to position [165, 0]
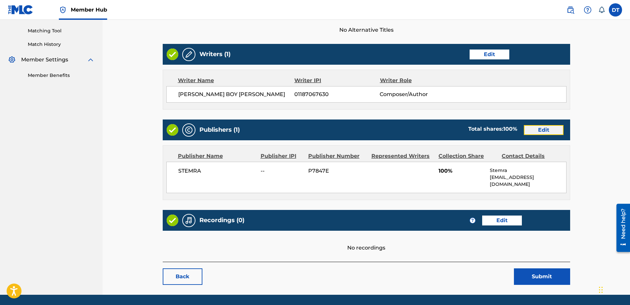
click at [544, 128] on link "Edit" at bounding box center [544, 130] width 40 height 10
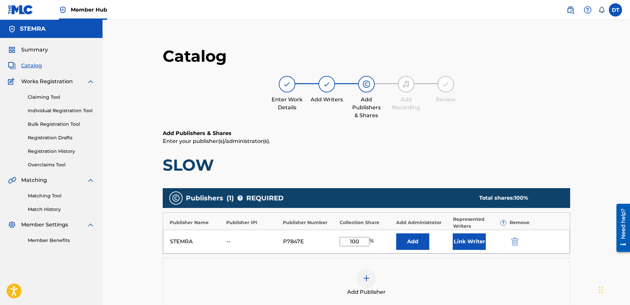
drag, startPoint x: 361, startPoint y: 241, endPoint x: 340, endPoint y: 238, distance: 20.3
click at [340, 239] on input "100" at bounding box center [354, 241] width 30 height 9
type input "75.00"
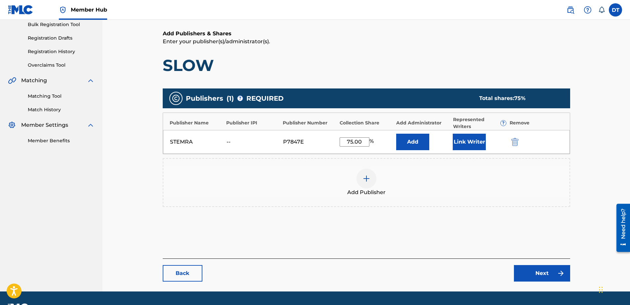
scroll to position [118, 0]
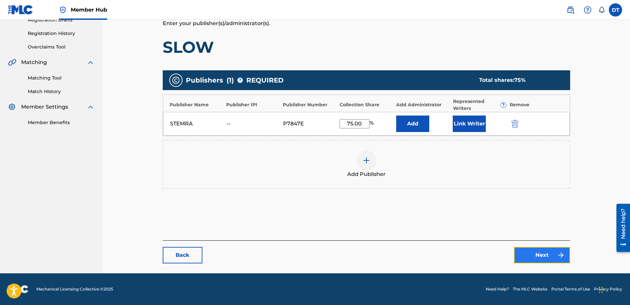
click at [529, 254] on link "Next" at bounding box center [542, 255] width 56 height 17
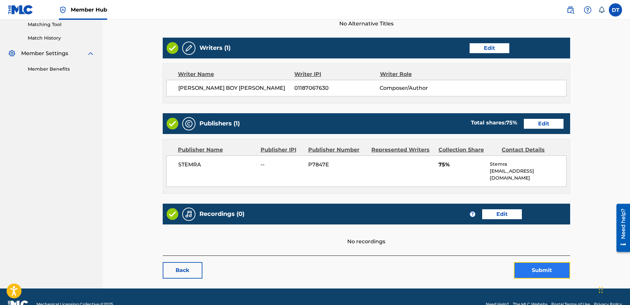
click at [547, 262] on button "Submit" at bounding box center [542, 270] width 56 height 17
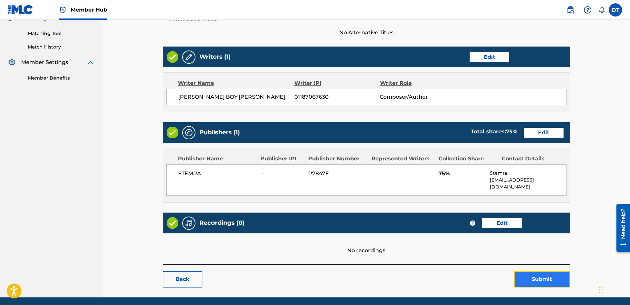
scroll to position [147, 0]
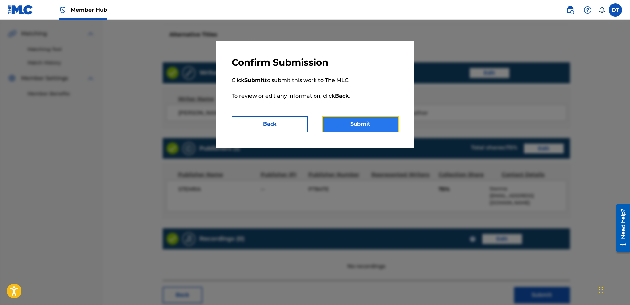
click at [365, 117] on button "Submit" at bounding box center [360, 124] width 76 height 17
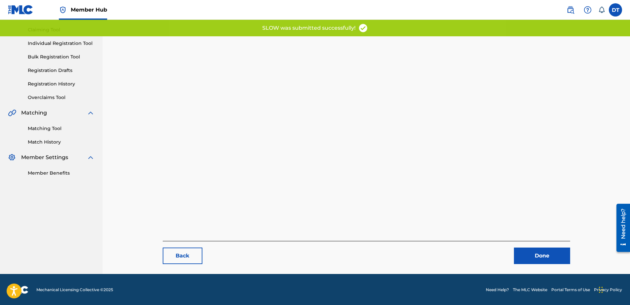
scroll to position [68, 0]
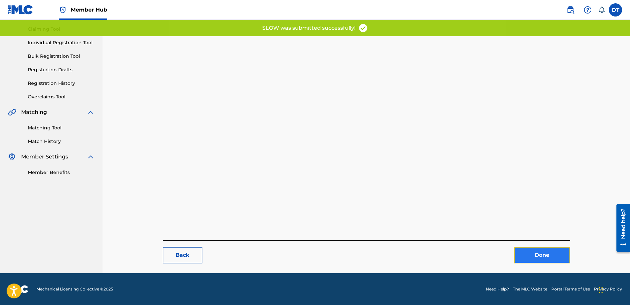
click at [542, 253] on link "Done" at bounding box center [542, 255] width 56 height 17
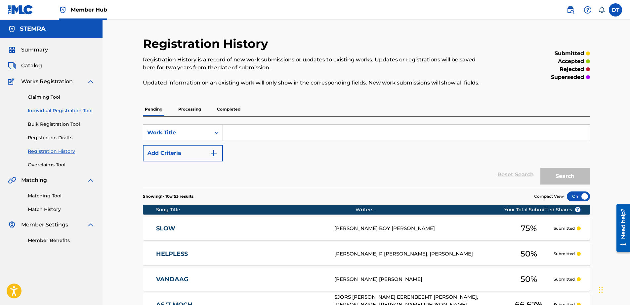
drag, startPoint x: 42, startPoint y: 109, endPoint x: 49, endPoint y: 109, distance: 6.6
click at [42, 109] on link "Individual Registration Tool" at bounding box center [61, 110] width 67 height 7
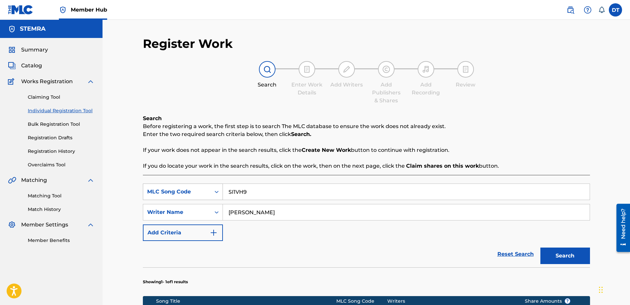
drag, startPoint x: 247, startPoint y: 189, endPoint x: 218, endPoint y: 192, distance: 28.6
click at [218, 192] on div "SearchWithCriteria89168f19-8597-4967-a7b8-3f547e06a110 MLC Song Code SI1VH9" at bounding box center [366, 192] width 447 height 17
paste input "BC4BD2"
type input "BC4BD2"
drag, startPoint x: 276, startPoint y: 210, endPoint x: 218, endPoint y: 210, distance: 57.5
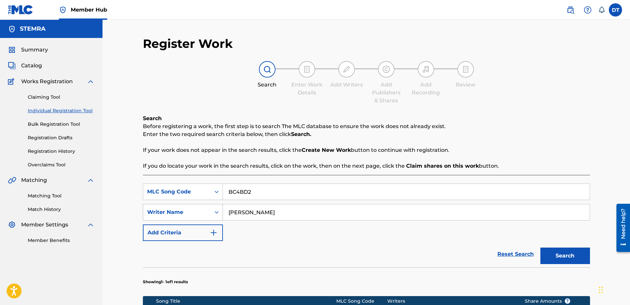
click at [218, 210] on div "SearchWithCriteria9d39d1cf-b0ce-4514-8605-48c81afdb294 Writer Name [PERSON_NAME]" at bounding box center [366, 212] width 447 height 17
click at [252, 219] on input "Search Form" at bounding box center [406, 213] width 367 height 16
paste input "IJSBRAND F VAN [GEOGRAPHIC_DATA]"
click at [228, 213] on input "IJSBRAND F VAN [GEOGRAPHIC_DATA]" at bounding box center [406, 213] width 367 height 16
type input "IJSBRAND F VAN [GEOGRAPHIC_DATA]"
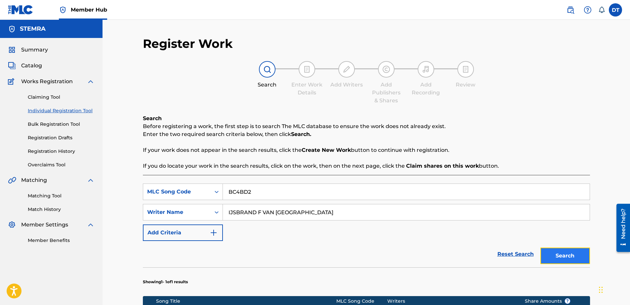
click at [566, 252] on button "Search" at bounding box center [565, 256] width 50 height 17
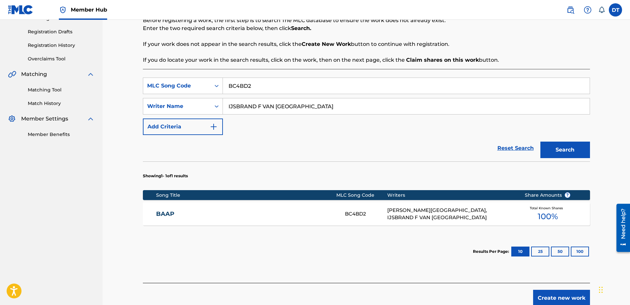
scroll to position [99, 0]
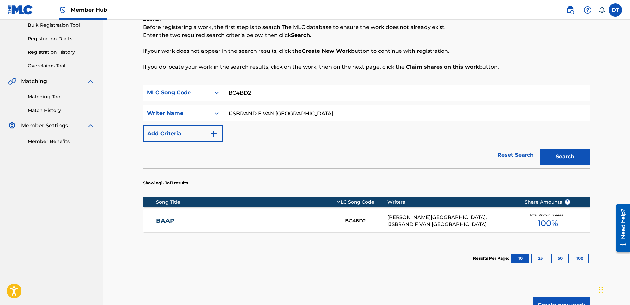
click at [159, 188] on div "Showing 1 - 1 of 1 results Song Title MLC Song Code Writers Share Amounts ? BAA…" at bounding box center [366, 222] width 447 height 106
click at [169, 218] on link "BAAP" at bounding box center [246, 221] width 180 height 8
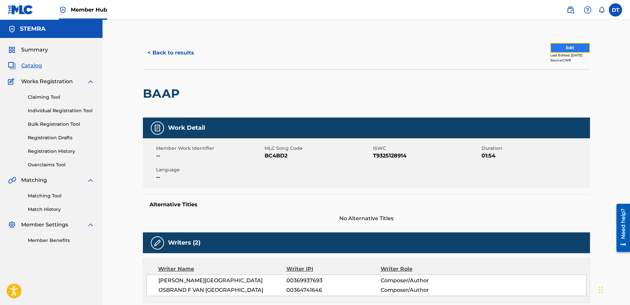
click at [566, 47] on button "Edit" at bounding box center [570, 48] width 40 height 10
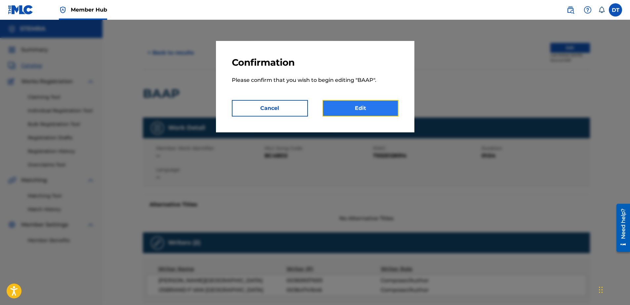
click at [356, 104] on link "Edit" at bounding box center [360, 108] width 76 height 17
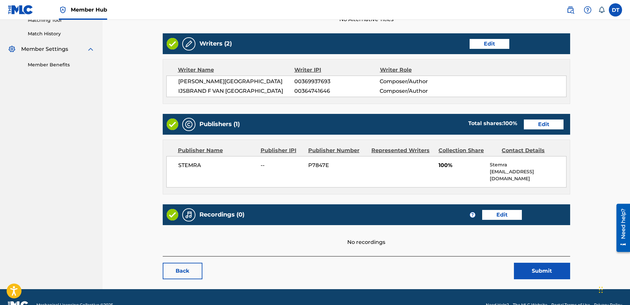
scroll to position [185, 0]
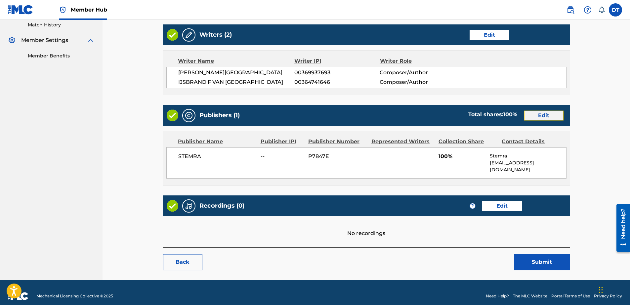
click at [548, 115] on link "Edit" at bounding box center [544, 116] width 40 height 10
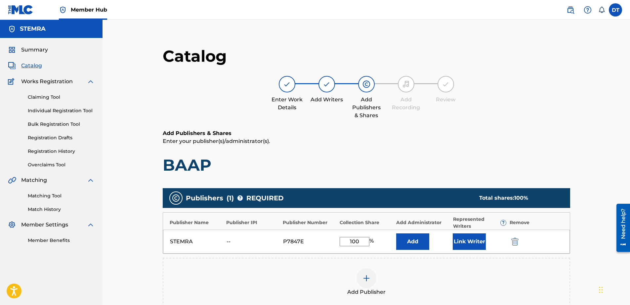
drag, startPoint x: 360, startPoint y: 241, endPoint x: 345, endPoint y: 240, distance: 15.2
click at [345, 240] on input "100" at bounding box center [354, 241] width 30 height 9
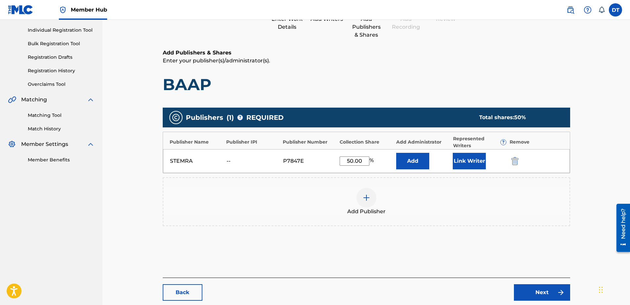
scroll to position [118, 0]
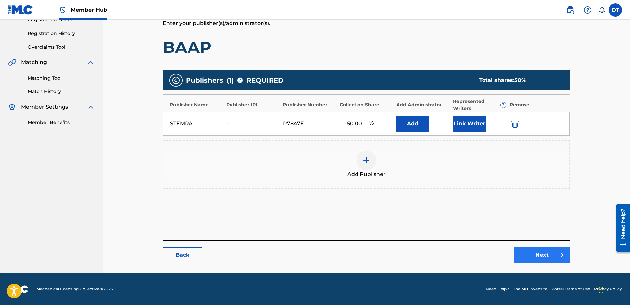
type input "50.00"
click at [545, 254] on link "Next" at bounding box center [542, 255] width 56 height 17
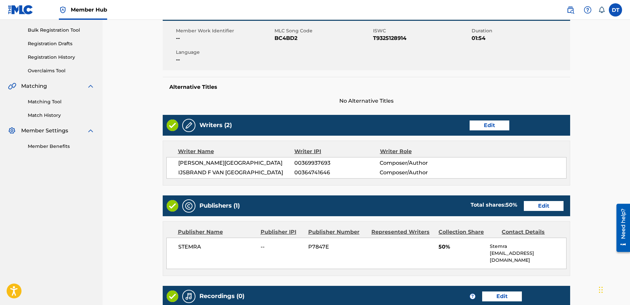
drag, startPoint x: 534, startPoint y: 256, endPoint x: 535, endPoint y: 267, distance: 10.3
click at [534, 261] on div "Work Detail Edit Member Work Identifier -- MLC Song Code BC4BD2 ISWC T932512891…" at bounding box center [366, 169] width 407 height 338
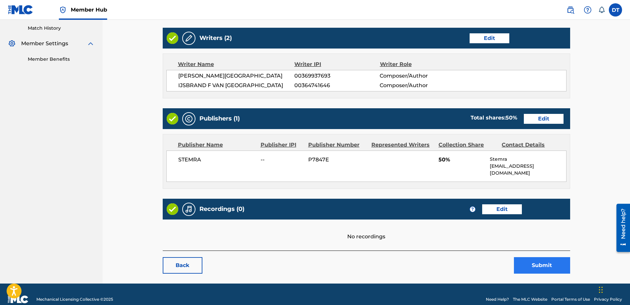
scroll to position [185, 0]
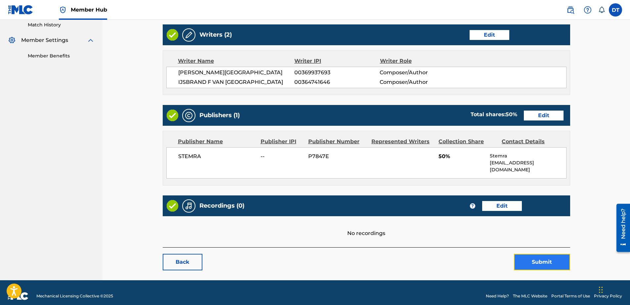
click at [536, 257] on button "Submit" at bounding box center [542, 262] width 56 height 17
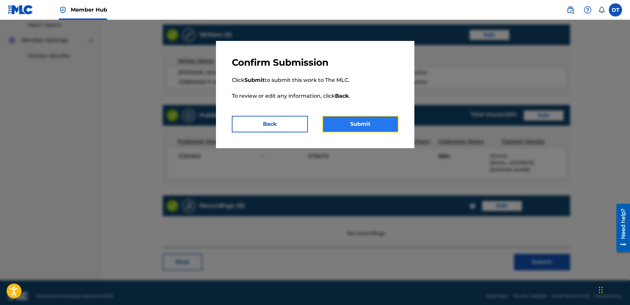
click at [357, 122] on button "Submit" at bounding box center [360, 124] width 76 height 17
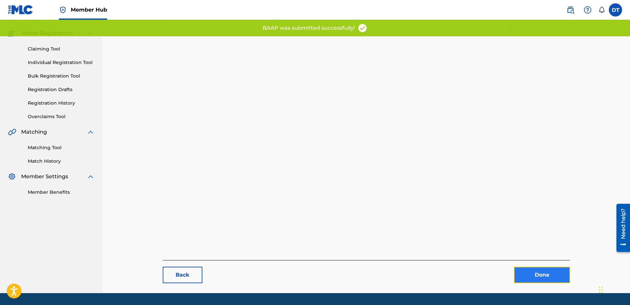
click at [539, 255] on div "Back Done" at bounding box center [366, 141] width 407 height 286
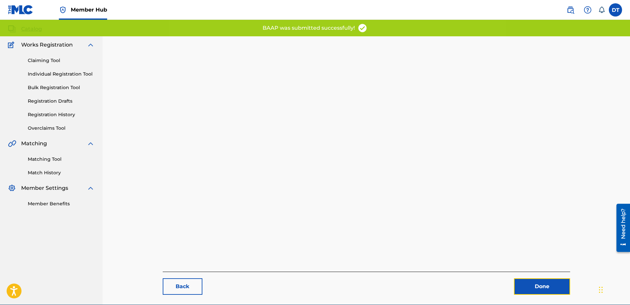
scroll to position [35, 0]
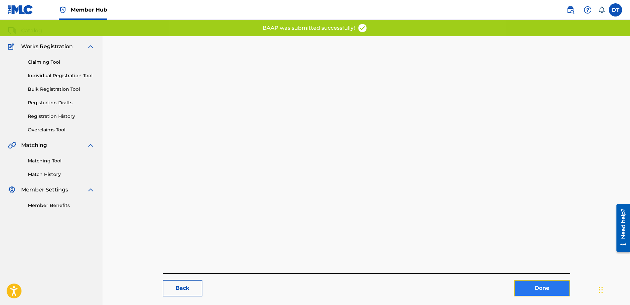
click at [530, 288] on link "Done" at bounding box center [542, 288] width 56 height 17
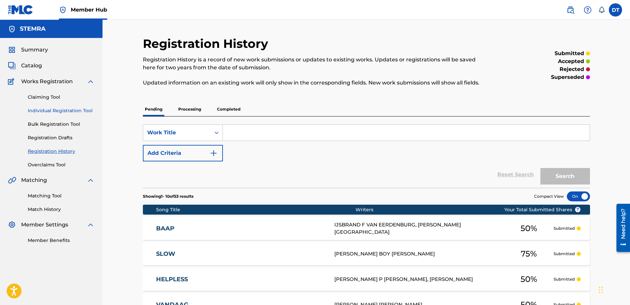
click at [46, 109] on link "Individual Registration Tool" at bounding box center [61, 110] width 67 height 7
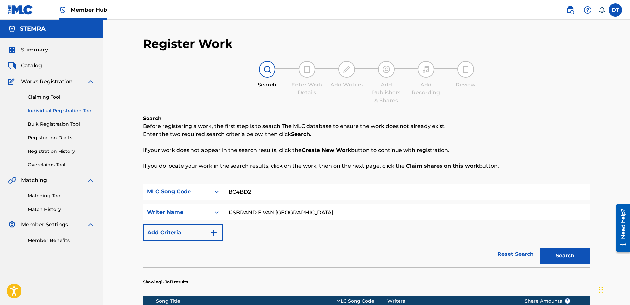
drag, startPoint x: 255, startPoint y: 193, endPoint x: 211, endPoint y: 196, distance: 44.7
click at [211, 196] on div "SearchWithCriteria89168f19-8597-4967-a7b8-3f547e06a110 MLC Song Code BC4BD2" at bounding box center [366, 192] width 447 height 17
paste input "O4991V"
type input "O4991V"
drag, startPoint x: 333, startPoint y: 213, endPoint x: 224, endPoint y: 206, distance: 109.6
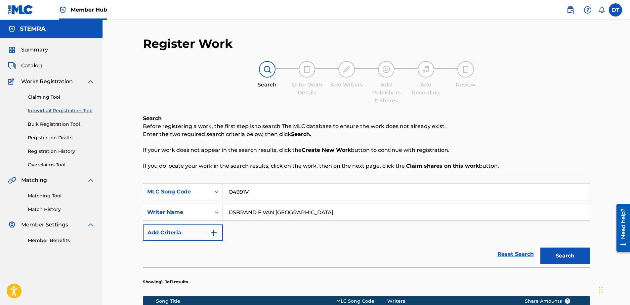
click at [224, 206] on input "IJSBRAND F VAN [GEOGRAPHIC_DATA]" at bounding box center [406, 213] width 367 height 16
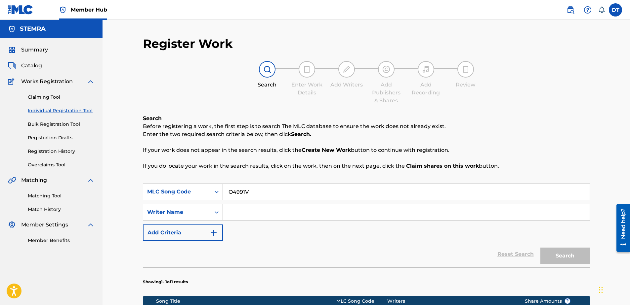
drag, startPoint x: 225, startPoint y: 209, endPoint x: 247, endPoint y: 214, distance: 22.9
click at [225, 210] on input "Search Form" at bounding box center [406, 213] width 367 height 16
paste input "[PERSON_NAME]"
type input "[PERSON_NAME]"
click at [558, 261] on button "Search" at bounding box center [565, 256] width 50 height 17
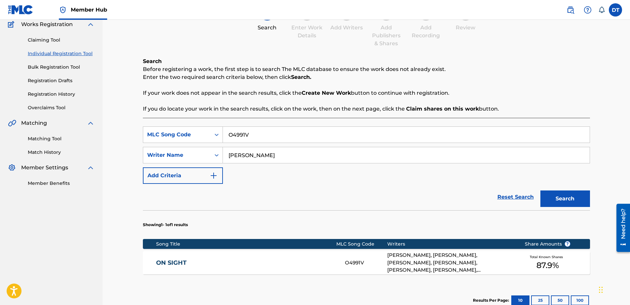
scroll to position [66, 0]
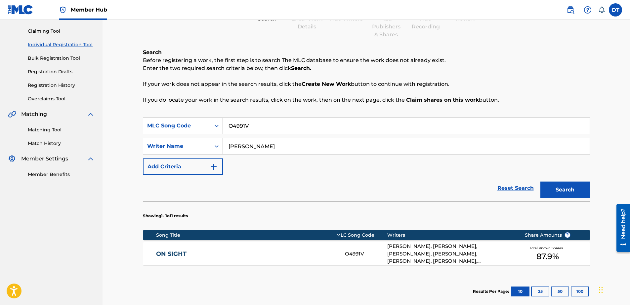
click at [177, 254] on link "ON SIGHT" at bounding box center [246, 255] width 180 height 8
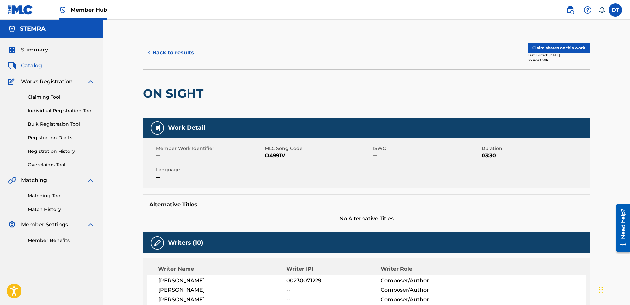
drag, startPoint x: 44, startPoint y: 110, endPoint x: 88, endPoint y: 107, distance: 44.1
click at [44, 110] on link "Individual Registration Tool" at bounding box center [61, 110] width 67 height 7
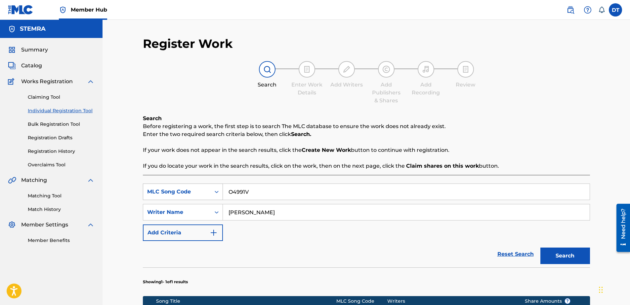
drag, startPoint x: 249, startPoint y: 188, endPoint x: 215, endPoint y: 193, distance: 34.0
click at [215, 193] on div "SearchWithCriteria89168f19-8597-4967-a7b8-3f547e06a110 MLC Song Code O4991V" at bounding box center [366, 192] width 447 height 17
paste input "NC6H4E"
type input "NC6H4E"
drag, startPoint x: 272, startPoint y: 214, endPoint x: 221, endPoint y: 211, distance: 50.7
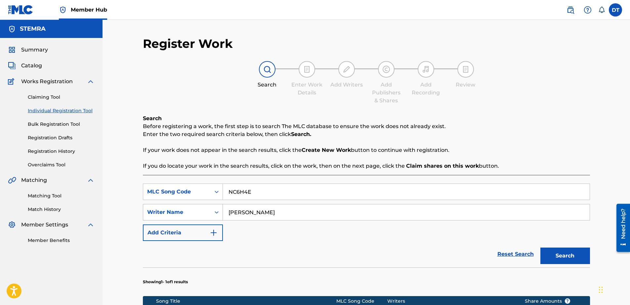
click at [221, 211] on div "SearchWithCriteria9d39d1cf-b0ce-4514-8605-48c81afdb294 Writer Name [PERSON_NAME]" at bounding box center [366, 212] width 447 height 17
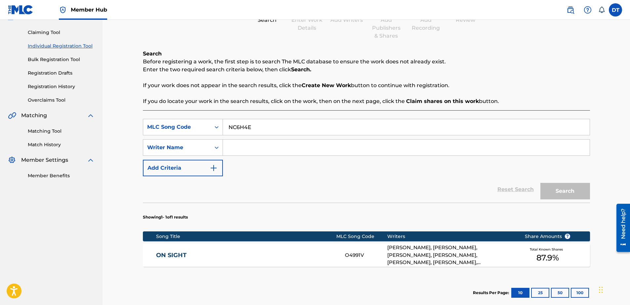
scroll to position [66, 0]
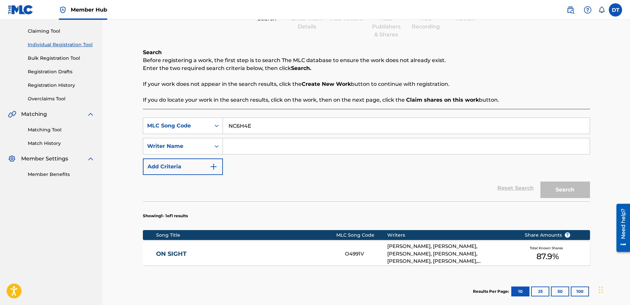
click at [250, 153] on input "Search Form" at bounding box center [406, 146] width 367 height 16
paste input "DAMIAN DAM VAN"
type input "DAMIAN DAM VAN"
click at [569, 186] on button "Search" at bounding box center [565, 190] width 50 height 17
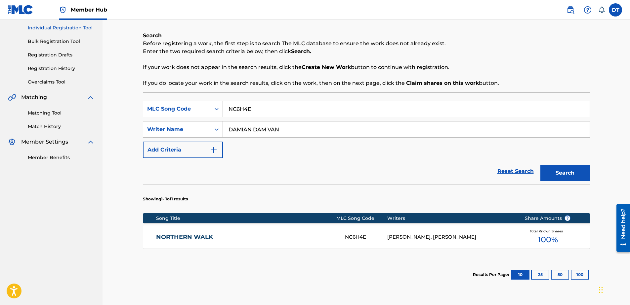
scroll to position [99, 0]
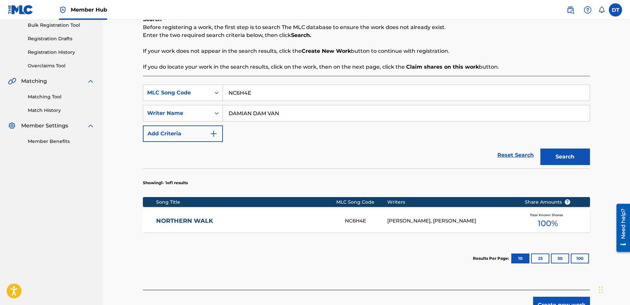
drag, startPoint x: 198, startPoint y: 219, endPoint x: 207, endPoint y: 210, distance: 12.9
click at [198, 219] on link "NORTHERN WALK" at bounding box center [246, 221] width 180 height 8
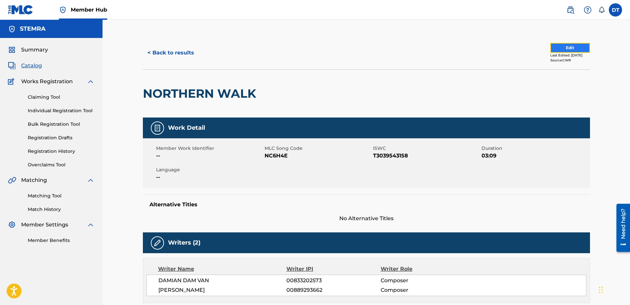
click at [557, 49] on button "Edit" at bounding box center [570, 48] width 40 height 10
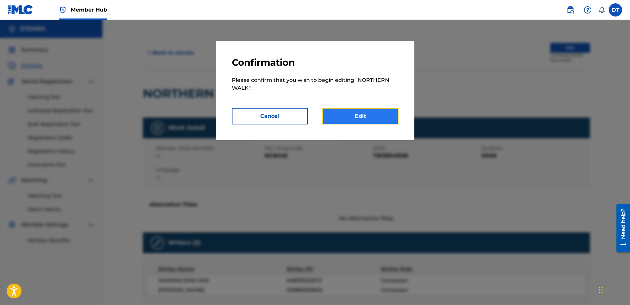
click at [366, 116] on link "Edit" at bounding box center [360, 116] width 76 height 17
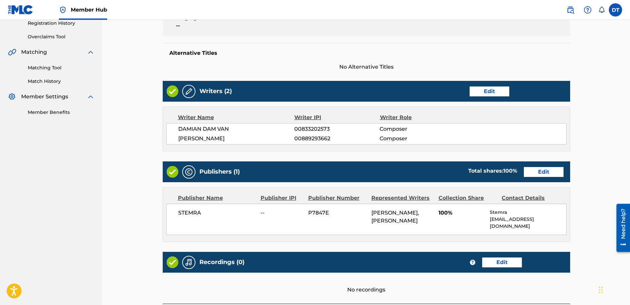
scroll to position [165, 0]
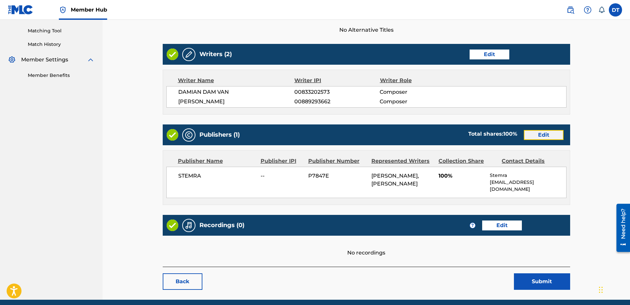
click at [535, 133] on link "Edit" at bounding box center [544, 135] width 40 height 10
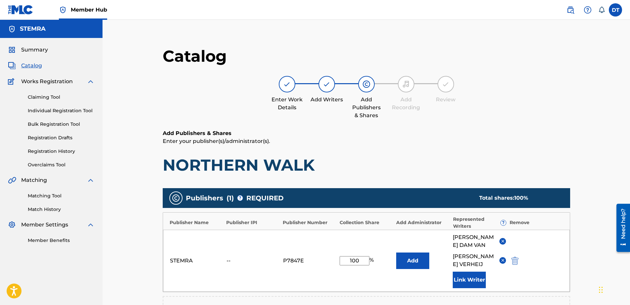
drag, startPoint x: 365, startPoint y: 259, endPoint x: 345, endPoint y: 264, distance: 19.6
click at [345, 264] on input "100" at bounding box center [354, 260] width 30 height 9
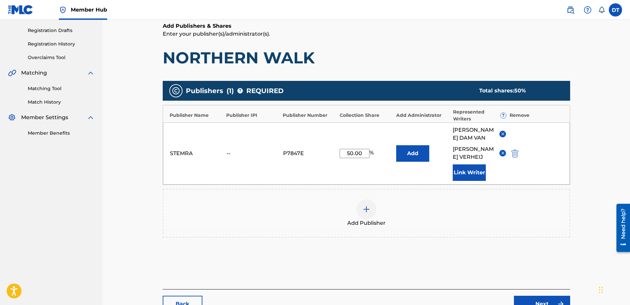
scroll to position [156, 0]
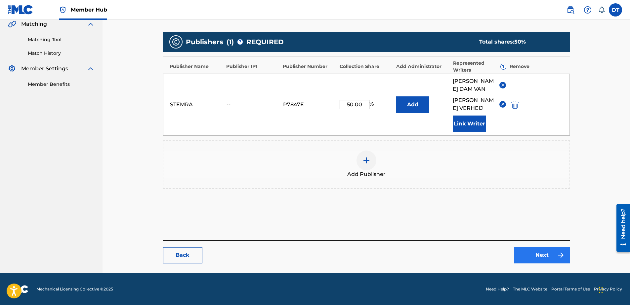
type input "50.00"
click at [541, 254] on link "Next" at bounding box center [542, 255] width 56 height 17
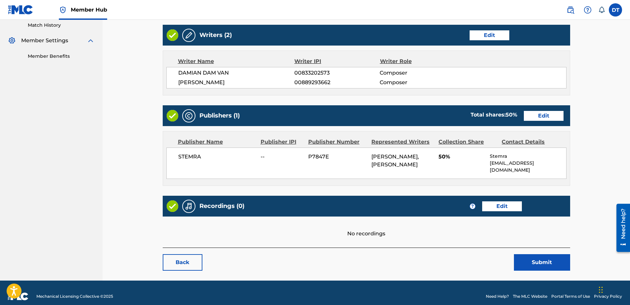
scroll to position [187, 0]
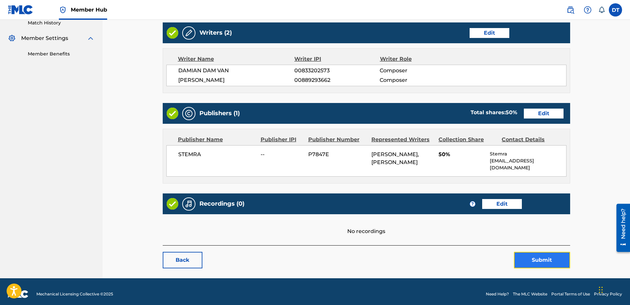
click at [553, 255] on button "Submit" at bounding box center [542, 260] width 56 height 17
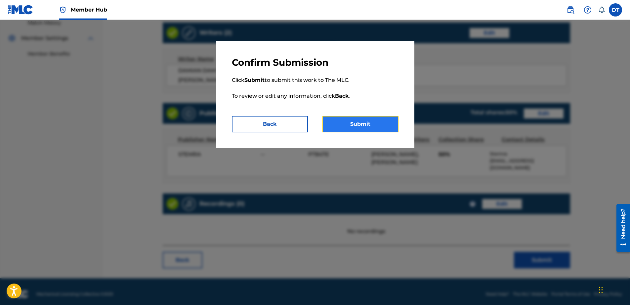
click at [364, 123] on button "Submit" at bounding box center [360, 124] width 76 height 17
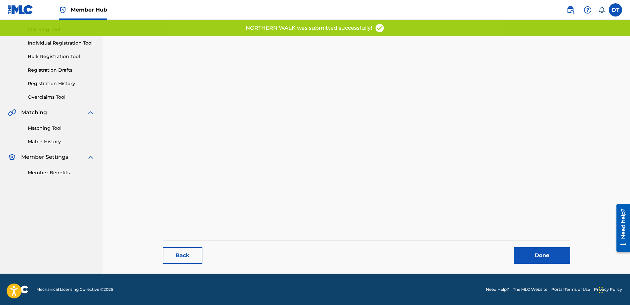
scroll to position [68, 0]
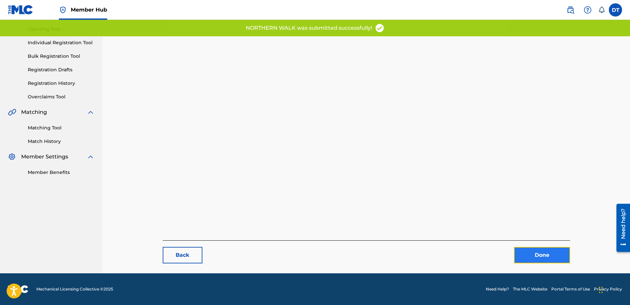
click at [534, 253] on link "Done" at bounding box center [542, 255] width 56 height 17
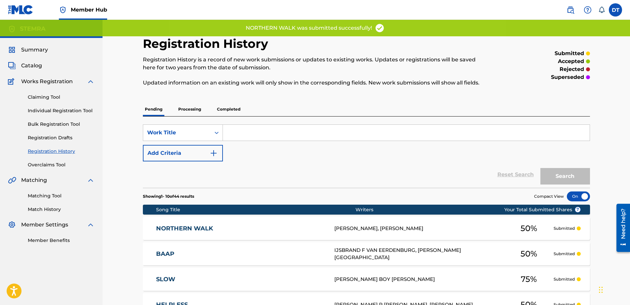
click at [123, 177] on div "Registration History Registration History is a record of new work submissions o…" at bounding box center [365, 267] width 527 height 494
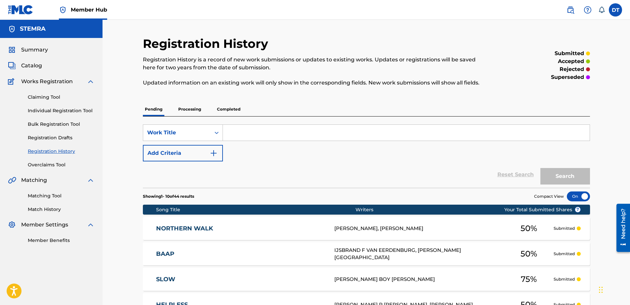
drag, startPoint x: 41, startPoint y: 110, endPoint x: 70, endPoint y: 93, distance: 33.8
click at [41, 110] on link "Individual Registration Tool" at bounding box center [61, 110] width 67 height 7
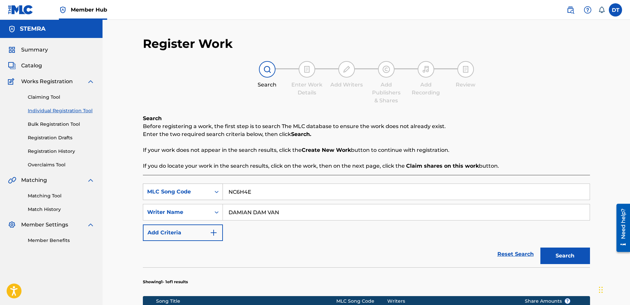
drag, startPoint x: 262, startPoint y: 189, endPoint x: 215, endPoint y: 197, distance: 47.5
click at [215, 197] on div "SearchWithCriteria89168f19-8597-4967-a7b8-3f547e06a110 MLC Song Code NC6H4E" at bounding box center [366, 192] width 447 height 17
paste input "AE37HN"
type input "AE37HN"
drag, startPoint x: 296, startPoint y: 219, endPoint x: 226, endPoint y: 208, distance: 70.6
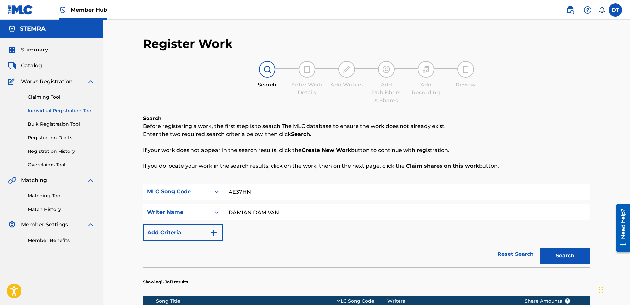
click at [226, 208] on input "DAMIAN DAM VAN" at bounding box center [406, 213] width 367 height 16
click at [262, 211] on input "Search Form" at bounding box center [406, 213] width 367 height 16
paste input "[PERSON_NAME][GEOGRAPHIC_DATA]"
type input "[PERSON_NAME][GEOGRAPHIC_DATA]"
click at [574, 252] on button "Search" at bounding box center [565, 256] width 50 height 17
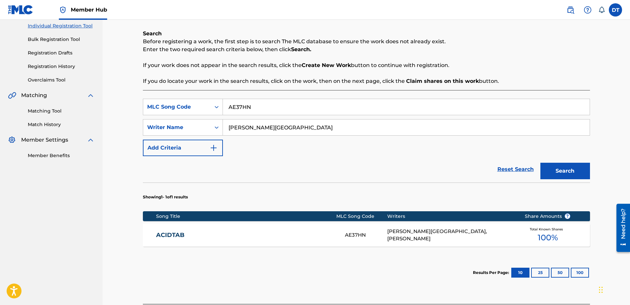
scroll to position [99, 0]
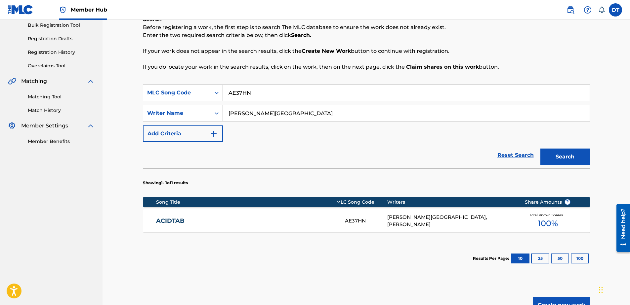
drag, startPoint x: 171, startPoint y: 219, endPoint x: 183, endPoint y: 215, distance: 12.8
click at [171, 218] on link "ACIDTAB" at bounding box center [246, 221] width 180 height 8
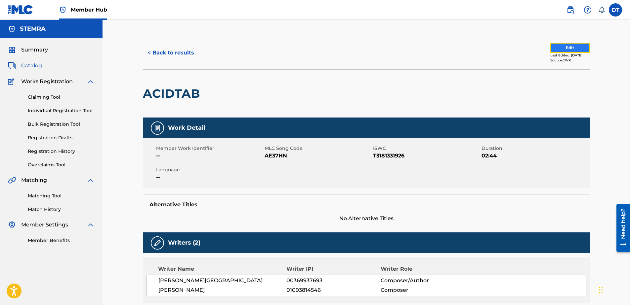
click at [555, 48] on button "Edit" at bounding box center [570, 48] width 40 height 10
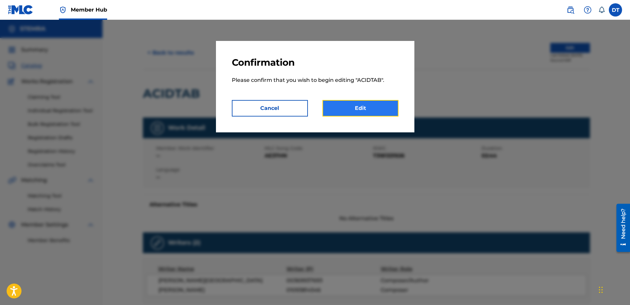
click at [355, 110] on link "Edit" at bounding box center [360, 108] width 76 height 17
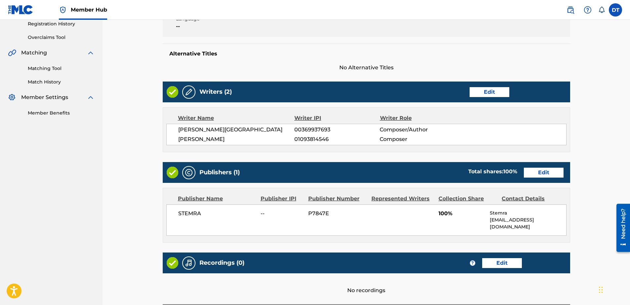
scroll to position [99, 0]
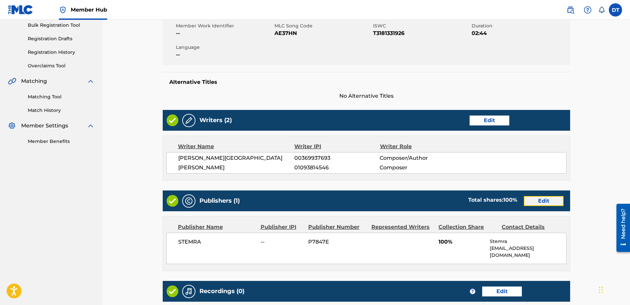
click at [545, 202] on link "Edit" at bounding box center [544, 201] width 40 height 10
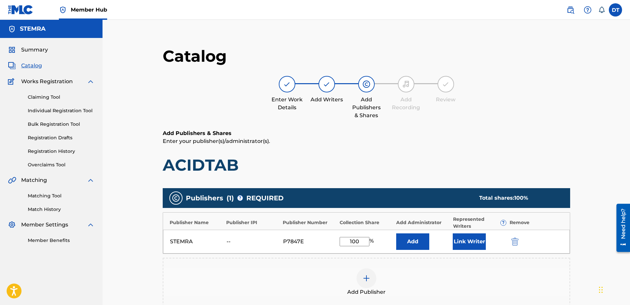
drag, startPoint x: 362, startPoint y: 242, endPoint x: 332, endPoint y: 240, distance: 29.9
click at [332, 240] on div "STEMRA -- P7847E 100 % Add Link Writer" at bounding box center [366, 242] width 407 height 24
type input "25.00"
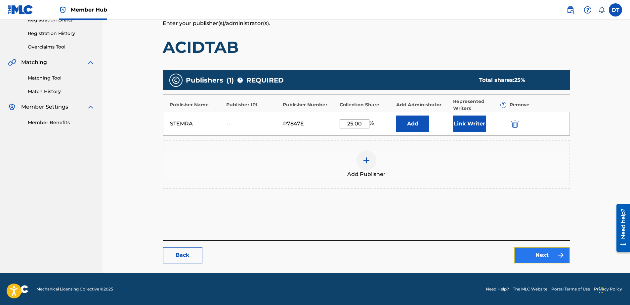
scroll to position [85, 0]
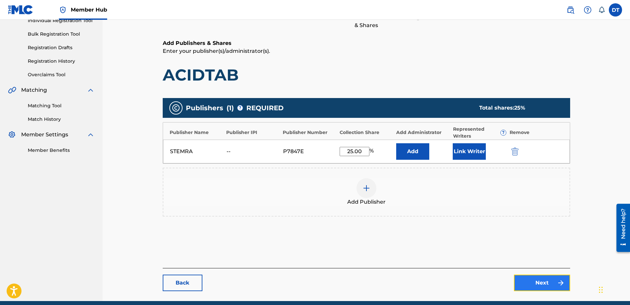
click at [553, 255] on div "Catalog Enter Work Details Add Writers Add Publishers & Shares Add Recording Re…" at bounding box center [366, 123] width 407 height 335
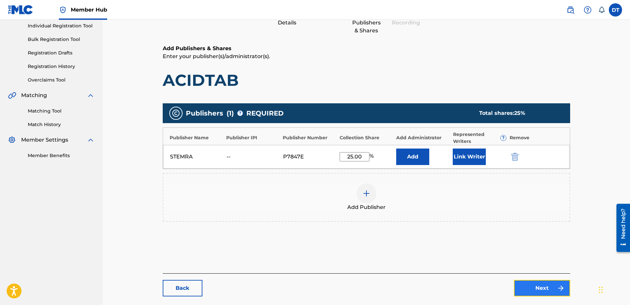
click at [535, 287] on link "Next" at bounding box center [542, 288] width 56 height 17
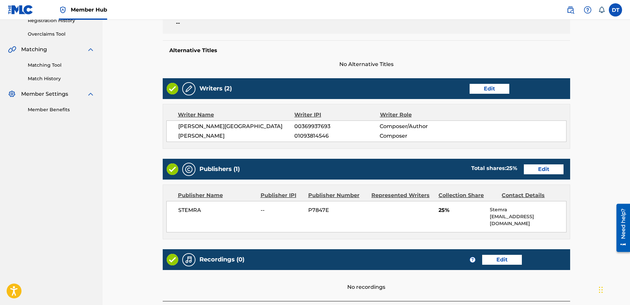
scroll to position [185, 0]
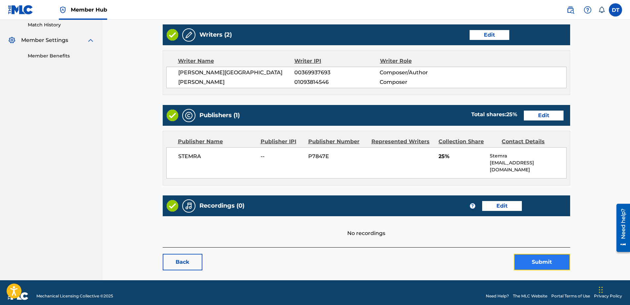
click at [528, 260] on button "Submit" at bounding box center [542, 262] width 56 height 17
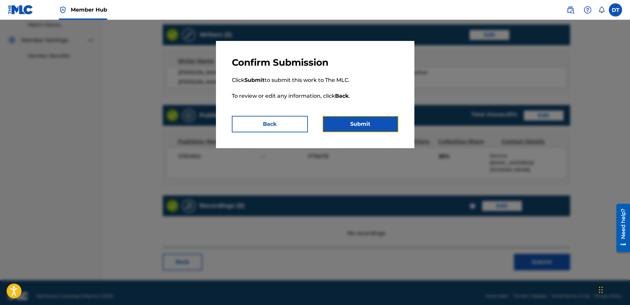
click at [366, 118] on button "Submit" at bounding box center [360, 124] width 76 height 17
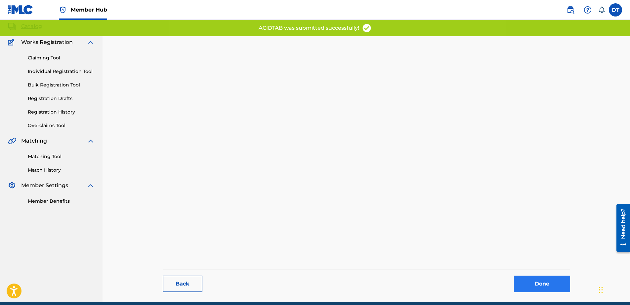
scroll to position [68, 0]
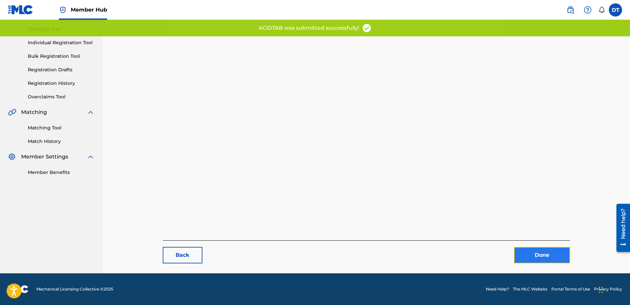
click at [542, 256] on link "Done" at bounding box center [542, 255] width 56 height 17
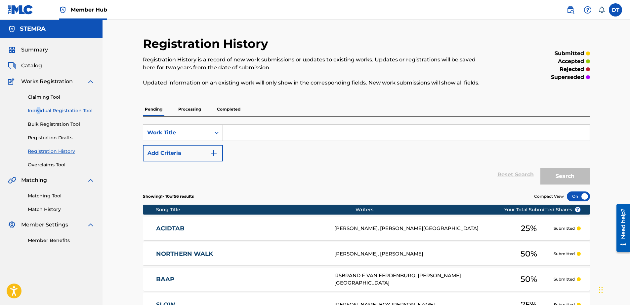
click at [38, 108] on div "Claiming Tool Individual Registration Tool Bulk Registration Tool Registration …" at bounding box center [51, 127] width 87 height 83
drag, startPoint x: 38, startPoint y: 108, endPoint x: 59, endPoint y: 111, distance: 21.3
click at [59, 111] on link "Individual Registration Tool" at bounding box center [61, 110] width 67 height 7
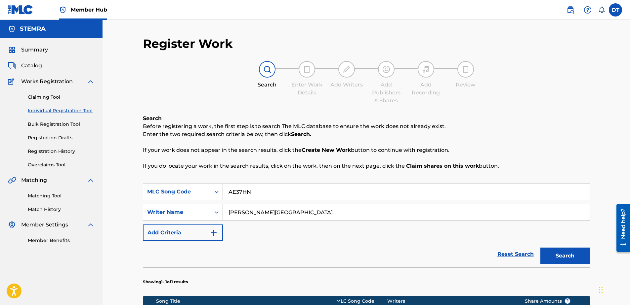
drag, startPoint x: 261, startPoint y: 190, endPoint x: 223, endPoint y: 191, distance: 38.7
click at [221, 192] on div "SearchWithCriteria89168f19-8597-4967-a7b8-3f547e06a110 MLC Song Code AE37HN" at bounding box center [366, 192] width 447 height 17
paste input "IC3BYU"
type input "IC3BYU"
drag, startPoint x: 282, startPoint y: 213, endPoint x: 215, endPoint y: 209, distance: 66.9
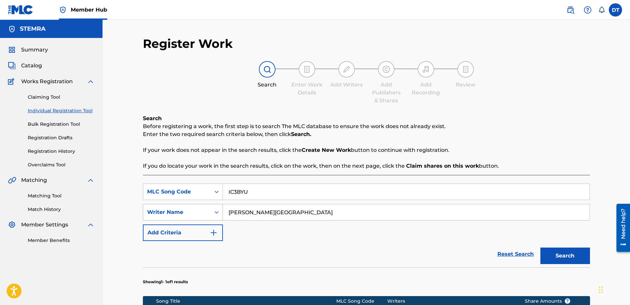
click at [215, 209] on div "SearchWithCriteria9d39d1cf-b0ce-4514-8605-48c81afdb294 Writer Name [PERSON_NAME]" at bounding box center [366, 212] width 447 height 17
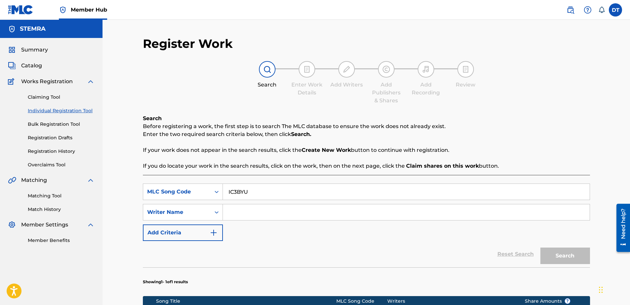
click at [239, 211] on input "Search Form" at bounding box center [406, 213] width 367 height 16
paste input "[PERSON_NAME]"
click at [548, 259] on button "Search" at bounding box center [565, 256] width 50 height 17
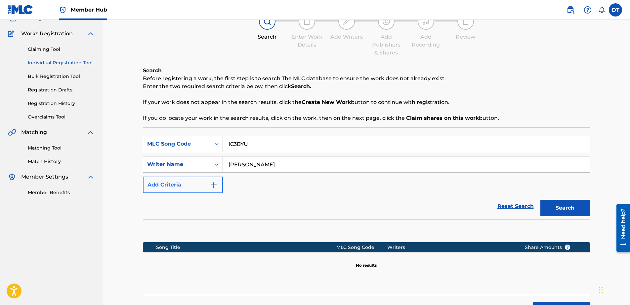
scroll to position [33, 0]
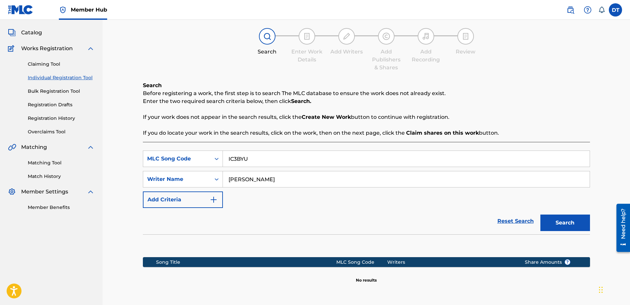
drag, startPoint x: 249, startPoint y: 179, endPoint x: 266, endPoint y: 172, distance: 18.5
click at [251, 178] on input "[PERSON_NAME]" at bounding box center [406, 180] width 367 height 16
type input "KHAYAT"
click at [540, 215] on button "Search" at bounding box center [565, 223] width 50 height 17
drag, startPoint x: 259, startPoint y: 178, endPoint x: 223, endPoint y: 177, distance: 36.7
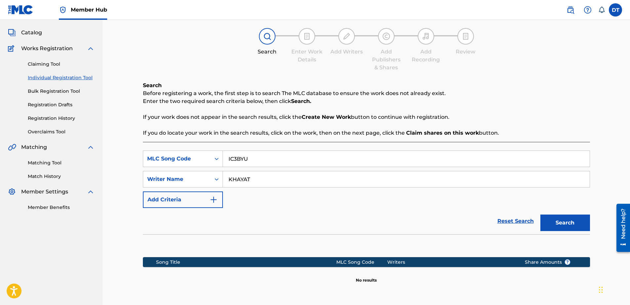
click at [223, 177] on input "KHAYAT" at bounding box center [406, 180] width 367 height 16
click at [236, 178] on input "Search Form" at bounding box center [406, 180] width 367 height 16
paste input "[PERSON_NAME]"
type input "[PERSON_NAME]"
click at [558, 219] on button "Search" at bounding box center [565, 223] width 50 height 17
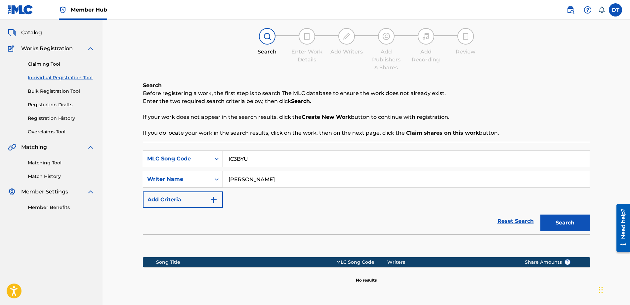
drag, startPoint x: 258, startPoint y: 177, endPoint x: 204, endPoint y: 175, distance: 53.9
click at [204, 175] on div "SearchWithCriteria9d39d1cf-b0ce-4514-8605-48c81afdb294 Writer Name [PERSON_NAME]" at bounding box center [366, 179] width 447 height 17
click at [237, 179] on input "Search Form" at bounding box center [406, 180] width 367 height 16
paste input "[PERSON_NAME]"
click at [227, 178] on input "[PERSON_NAME]" at bounding box center [406, 180] width 367 height 16
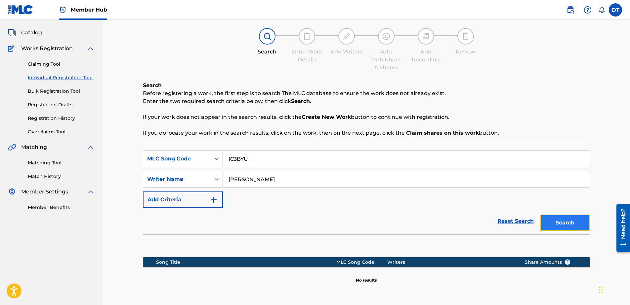
click at [572, 221] on button "Search" at bounding box center [565, 223] width 50 height 17
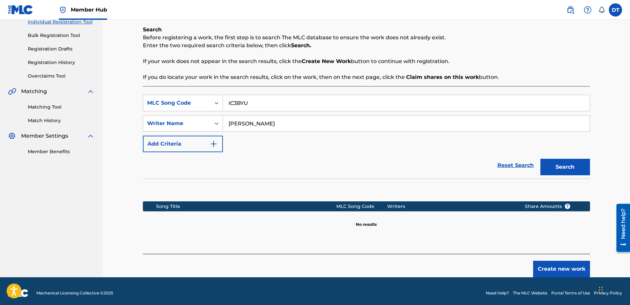
scroll to position [93, 0]
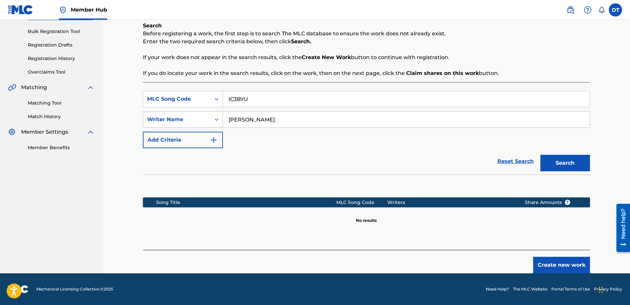
drag, startPoint x: 260, startPoint y: 118, endPoint x: 215, endPoint y: 114, distance: 45.5
click at [215, 114] on div "SearchWithCriteria9d39d1cf-b0ce-4514-8605-48c81afdb294 Writer Name [PERSON_NAME]" at bounding box center [366, 119] width 447 height 17
type input "TUINFORT"
click at [572, 158] on button "Search" at bounding box center [565, 163] width 50 height 17
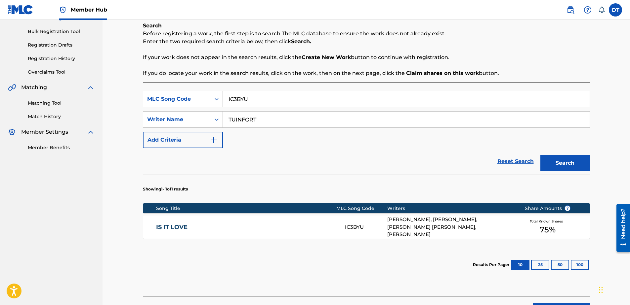
click at [166, 225] on link "IS IT LOVE" at bounding box center [246, 228] width 180 height 8
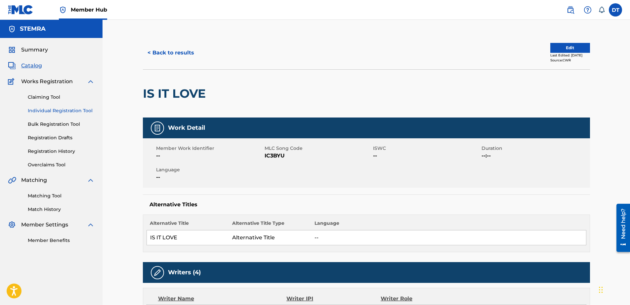
click at [45, 110] on link "Individual Registration Tool" at bounding box center [61, 110] width 67 height 7
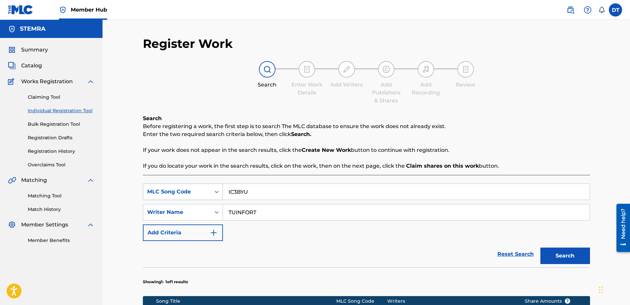
drag, startPoint x: 255, startPoint y: 193, endPoint x: 212, endPoint y: 193, distance: 42.6
click at [212, 193] on div "SearchWithCriteria89168f19-8597-4967-a7b8-3f547e06a110 MLC Song Code IC3BYU" at bounding box center [366, 192] width 447 height 17
paste input "MH4A3J"
type input "MH4A3J"
drag, startPoint x: 256, startPoint y: 213, endPoint x: 224, endPoint y: 213, distance: 32.7
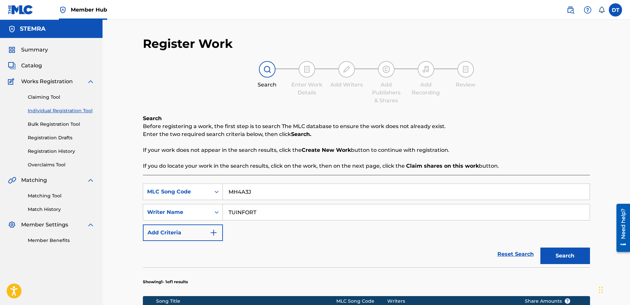
click at [224, 213] on input "TUINFORT" at bounding box center [406, 213] width 367 height 16
click at [255, 213] on input "Search Form" at bounding box center [406, 213] width 367 height 16
paste input "[PERSON_NAME]"
type input "[PERSON_NAME]"
click at [562, 253] on button "Search" at bounding box center [565, 256] width 50 height 17
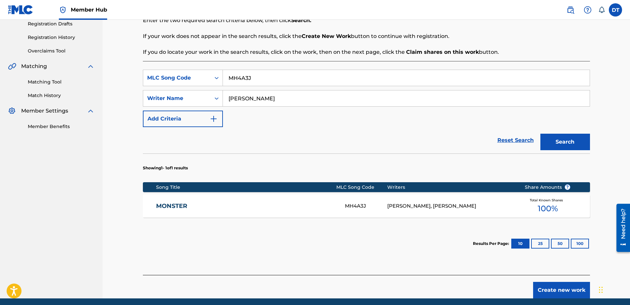
scroll to position [132, 0]
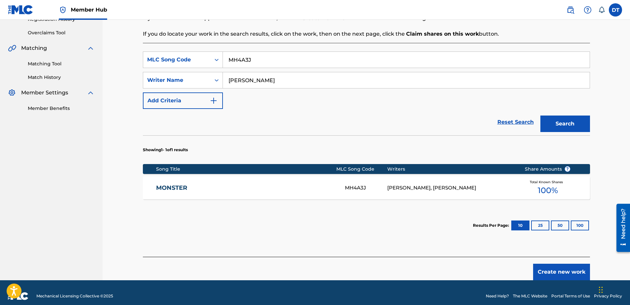
click at [171, 188] on link "MONSTER" at bounding box center [246, 188] width 180 height 8
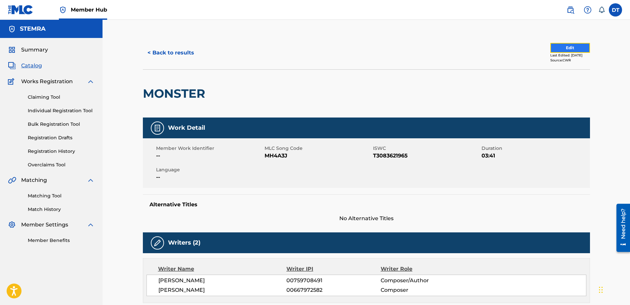
click at [555, 45] on button "Edit" at bounding box center [570, 48] width 40 height 10
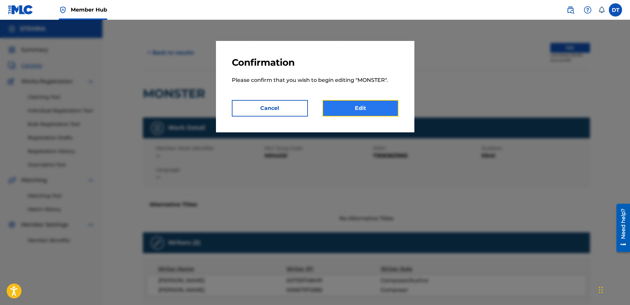
click at [359, 108] on link "Edit" at bounding box center [360, 108] width 76 height 17
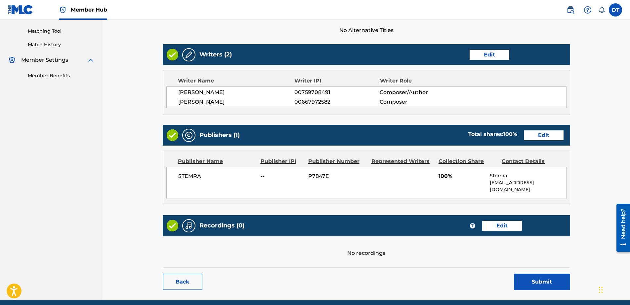
scroll to position [165, 0]
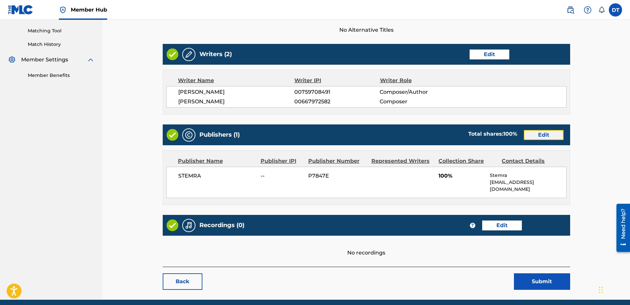
click at [545, 135] on link "Edit" at bounding box center [544, 135] width 40 height 10
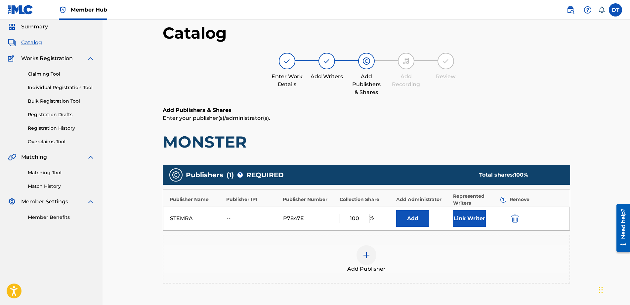
scroll to position [66, 0]
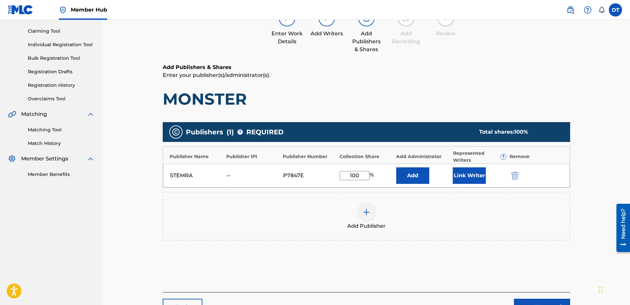
drag, startPoint x: 366, startPoint y: 175, endPoint x: 344, endPoint y: 174, distance: 22.2
click at [343, 174] on input "100" at bounding box center [354, 175] width 30 height 9
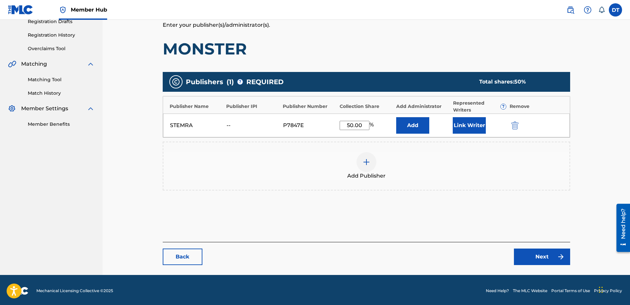
scroll to position [118, 0]
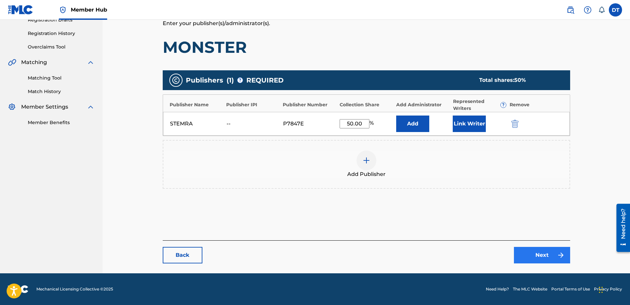
type input "50.00"
click at [544, 256] on link "Next" at bounding box center [542, 255] width 56 height 17
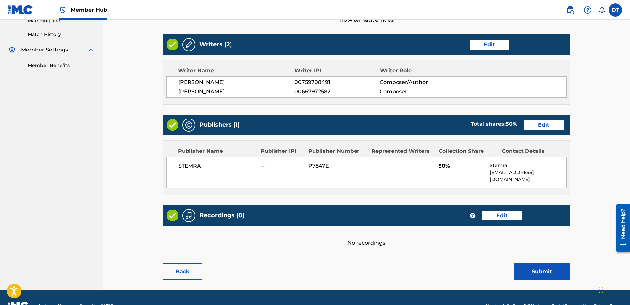
scroll to position [185, 0]
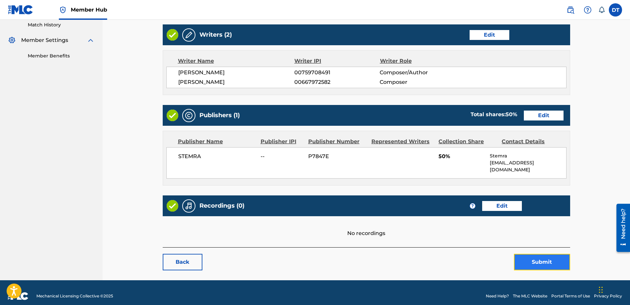
click at [532, 257] on button "Submit" at bounding box center [542, 262] width 56 height 17
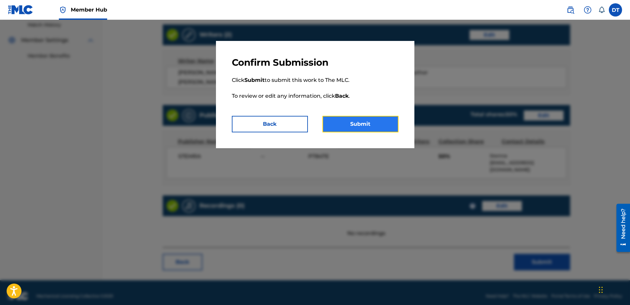
click at [358, 121] on button "Submit" at bounding box center [360, 124] width 76 height 17
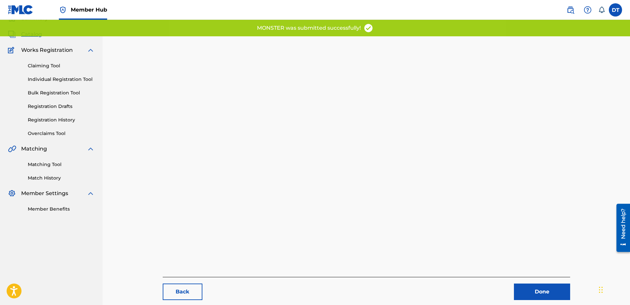
scroll to position [68, 0]
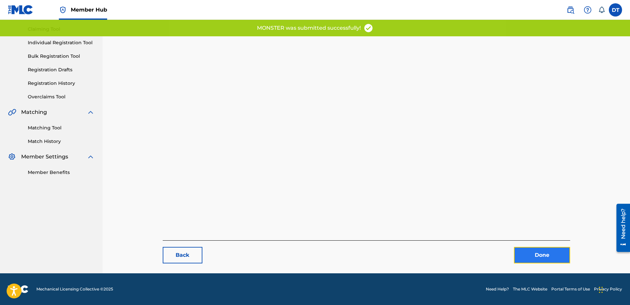
click at [535, 251] on link "Done" at bounding box center [542, 255] width 56 height 17
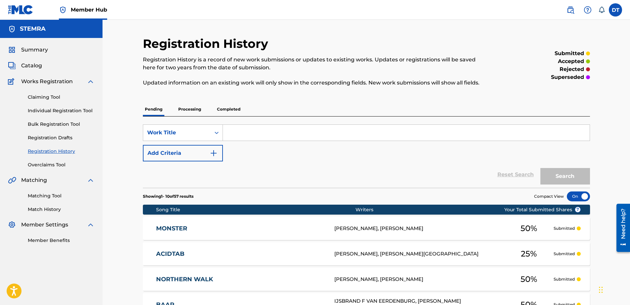
drag, startPoint x: 63, startPoint y: 109, endPoint x: 104, endPoint y: 105, distance: 40.9
click at [63, 109] on link "Individual Registration Tool" at bounding box center [61, 110] width 67 height 7
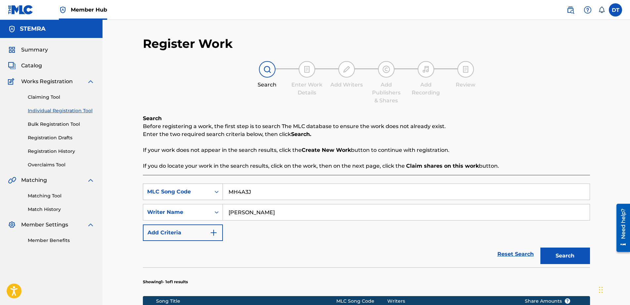
drag, startPoint x: 256, startPoint y: 191, endPoint x: 205, endPoint y: 194, distance: 51.0
click at [205, 194] on div "SearchWithCriteria89168f19-8597-4967-a7b8-3f547e06a110 MLC Song Code MH4A3J" at bounding box center [366, 192] width 447 height 17
paste input "SV8SHR"
type input "SV8SHR"
drag, startPoint x: 329, startPoint y: 210, endPoint x: 213, endPoint y: 208, distance: 115.7
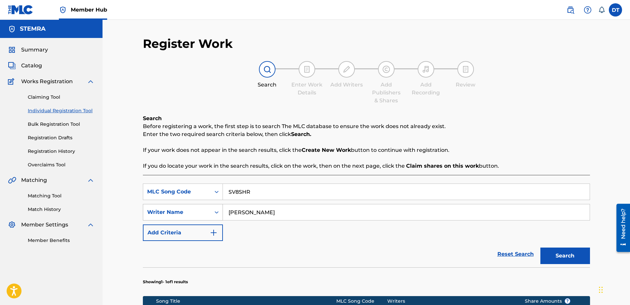
click at [213, 208] on div "SearchWithCriteria9d39d1cf-b0ce-4514-8605-48c81afdb294 Writer Name [PERSON_NAME]" at bounding box center [366, 212] width 447 height 17
click at [252, 215] on input "Search Form" at bounding box center [406, 213] width 367 height 16
paste input "[PERSON_NAME]"
type input "[PERSON_NAME]"
click at [557, 251] on button "Search" at bounding box center [565, 256] width 50 height 17
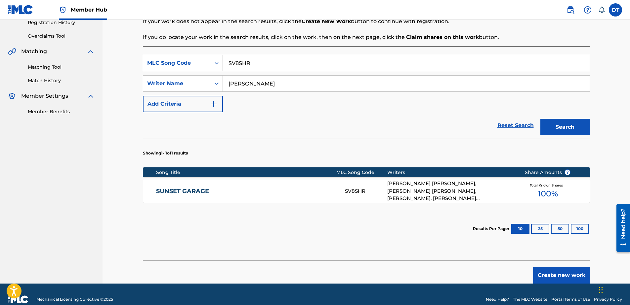
scroll to position [132, 0]
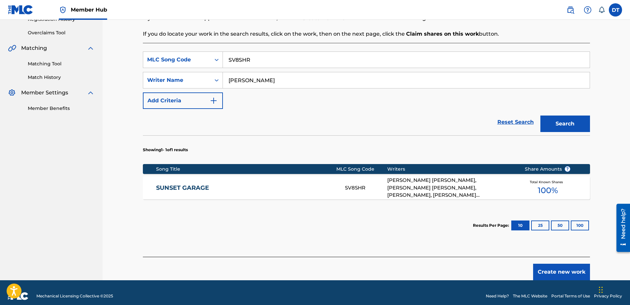
click at [192, 186] on link "SUNSET GARAGE" at bounding box center [246, 188] width 180 height 8
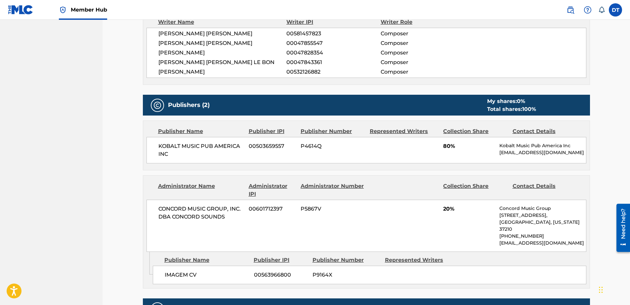
scroll to position [264, 0]
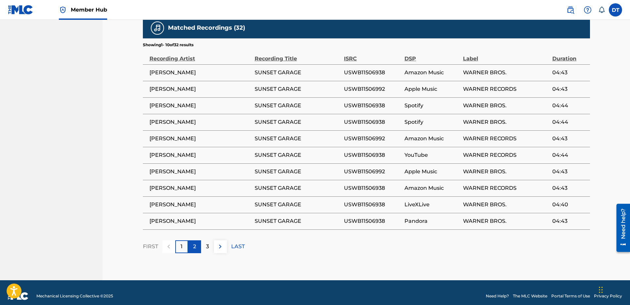
click at [195, 241] on div "2" at bounding box center [194, 247] width 13 height 13
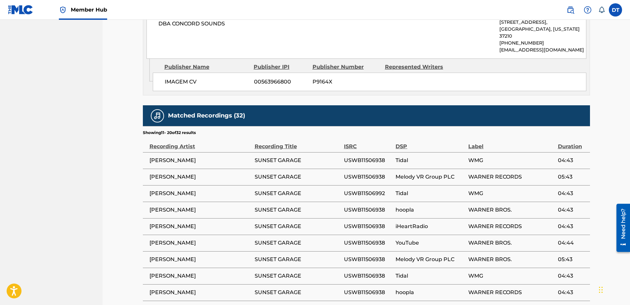
scroll to position [528, 0]
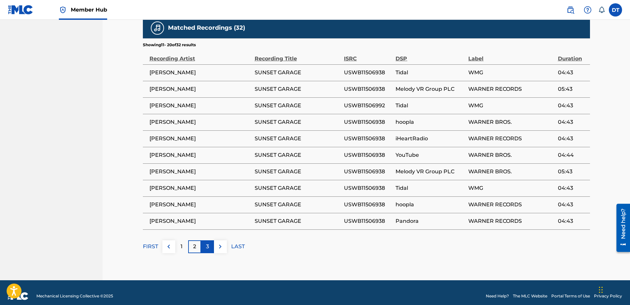
click at [205, 241] on div "3" at bounding box center [207, 247] width 13 height 13
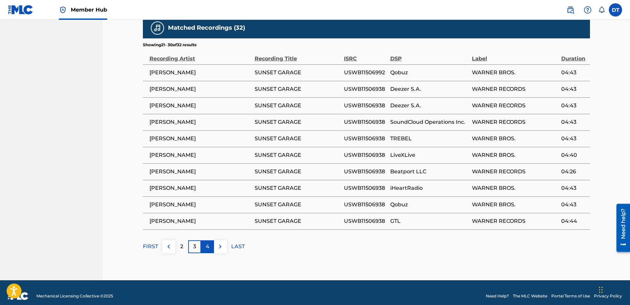
click at [205, 241] on div "4" at bounding box center [207, 247] width 13 height 13
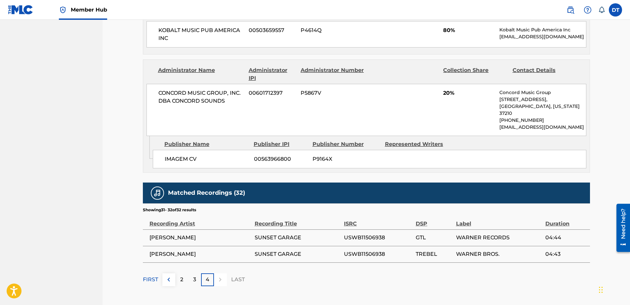
scroll to position [364, 0]
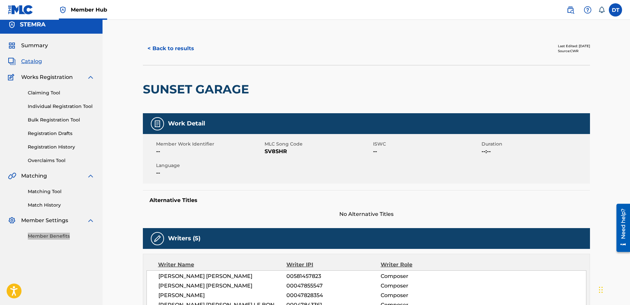
scroll to position [0, 0]
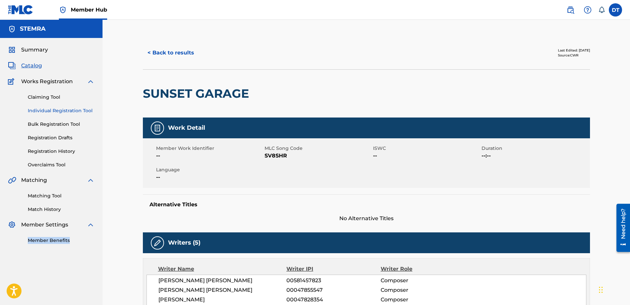
click at [51, 110] on link "Individual Registration Tool" at bounding box center [61, 110] width 67 height 7
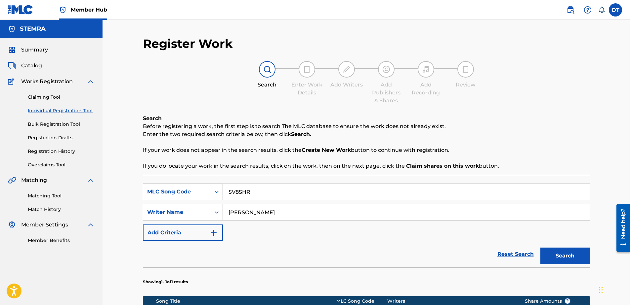
drag, startPoint x: 253, startPoint y: 189, endPoint x: 217, endPoint y: 197, distance: 36.9
click at [217, 197] on div "SearchWithCriteria89168f19-8597-4967-a7b8-3f547e06a110 MLC Song Code SV8SHR" at bounding box center [366, 192] width 447 height 17
paste input "FE40C9"
type input "FE40C9"
drag, startPoint x: 325, startPoint y: 213, endPoint x: 212, endPoint y: 204, distance: 113.7
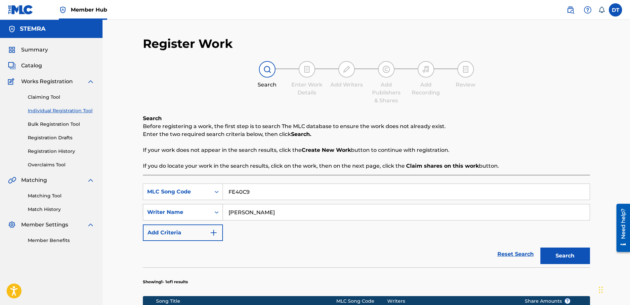
click at [212, 204] on div "SearchWithCriteria9d39d1cf-b0ce-4514-8605-48c81afdb294 Writer Name [PERSON_NAME]" at bounding box center [366, 212] width 447 height 17
click at [265, 210] on input "Search Form" at bounding box center [406, 213] width 367 height 16
paste input "[PERSON_NAME]"
type input "[PERSON_NAME]"
click at [568, 254] on button "Search" at bounding box center [565, 256] width 50 height 17
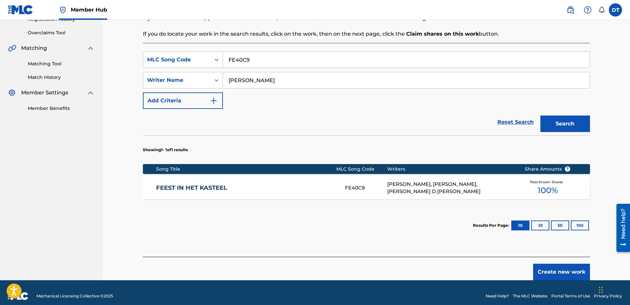
scroll to position [99, 0]
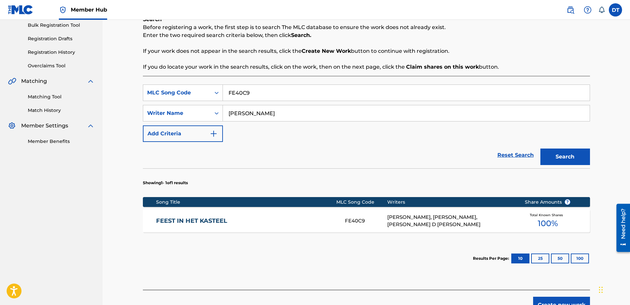
click at [203, 220] on link "FEEST IN HET KASTEEL" at bounding box center [246, 221] width 180 height 8
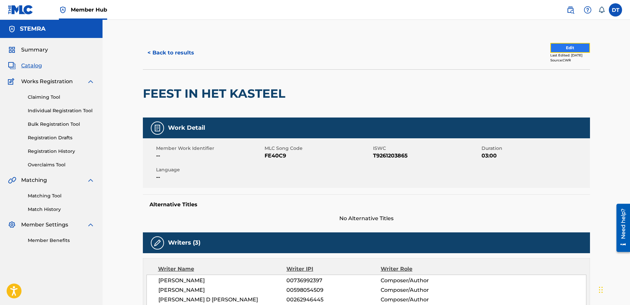
click at [571, 45] on button "Edit" at bounding box center [570, 48] width 40 height 10
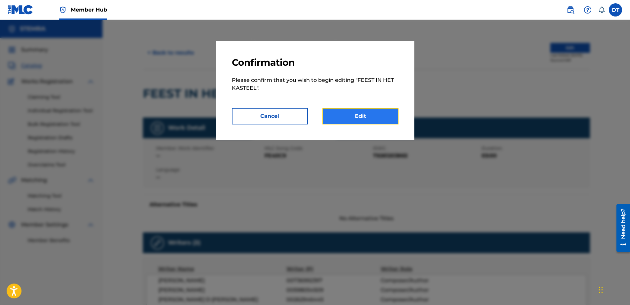
click at [346, 116] on link "Edit" at bounding box center [360, 116] width 76 height 17
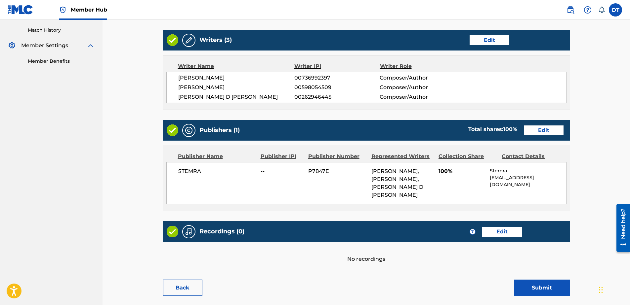
scroll to position [179, 0]
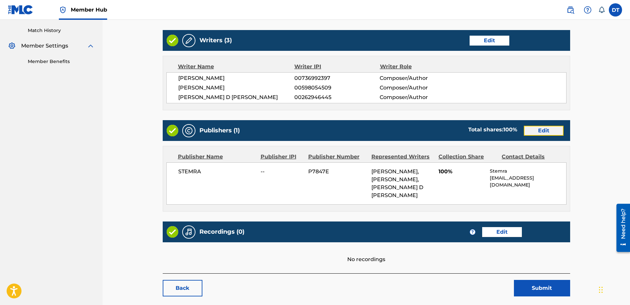
click at [545, 129] on link "Edit" at bounding box center [544, 131] width 40 height 10
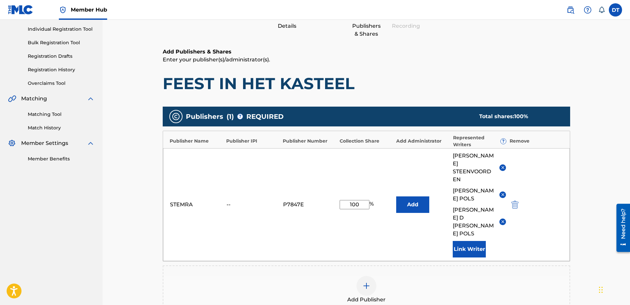
scroll to position [132, 0]
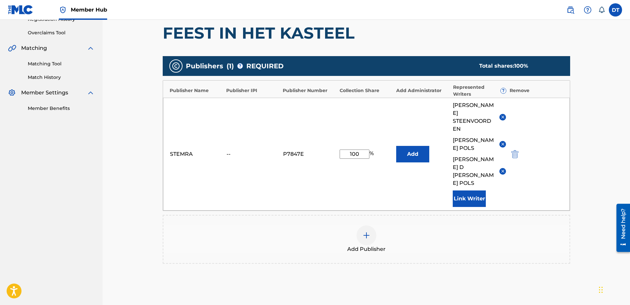
click at [363, 150] on input "100" at bounding box center [354, 154] width 30 height 9
drag, startPoint x: 362, startPoint y: 138, endPoint x: 334, endPoint y: 137, distance: 27.8
click at [334, 137] on div "STEMRA -- P7847E 100 % Add [PERSON_NAME] [PERSON_NAME] [PERSON_NAME] D [PERSON_…" at bounding box center [366, 154] width 407 height 113
type input "33.34"
click at [128, 125] on div "Catalog Enter Work Details Add Writers Add Publishers & Shares Add Recording Re…" at bounding box center [365, 118] width 527 height 461
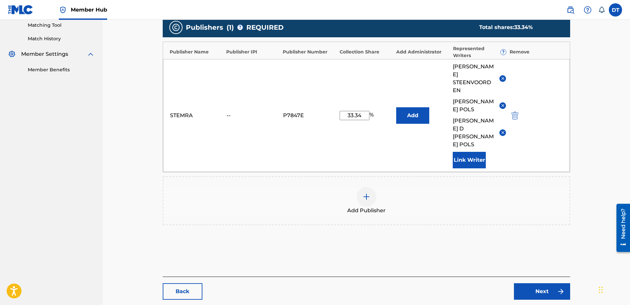
scroll to position [176, 0]
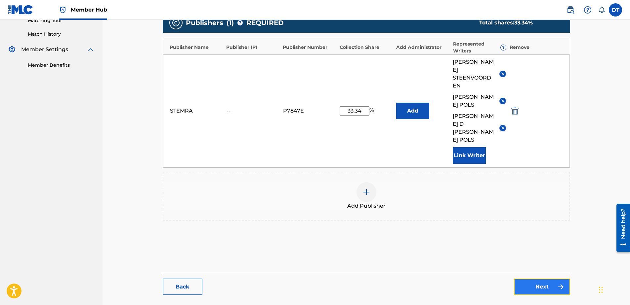
click at [546, 279] on link "Next" at bounding box center [542, 287] width 56 height 17
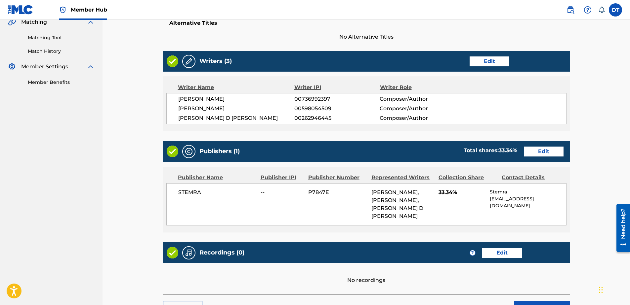
scroll to position [198, 0]
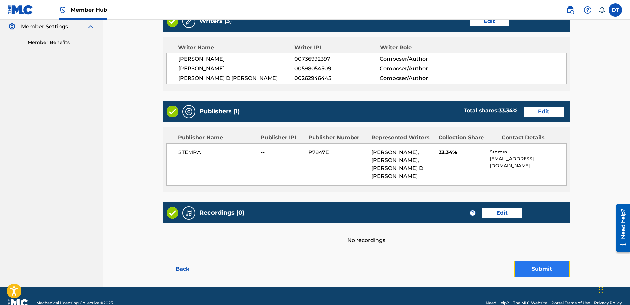
click at [538, 266] on button "Submit" at bounding box center [542, 269] width 56 height 17
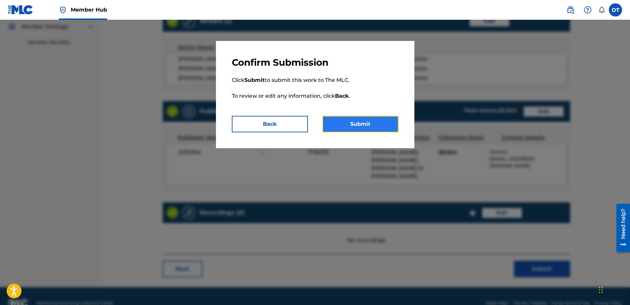
click at [364, 122] on button "Submit" at bounding box center [360, 124] width 76 height 17
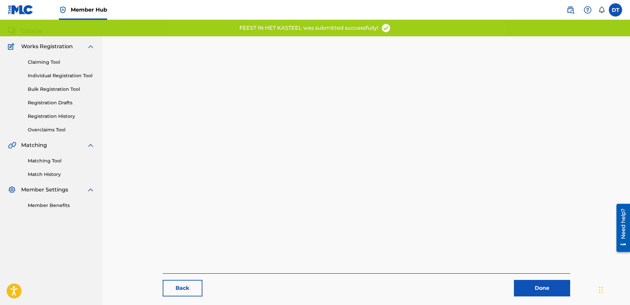
click at [534, 254] on div "Back Done" at bounding box center [366, 154] width 407 height 286
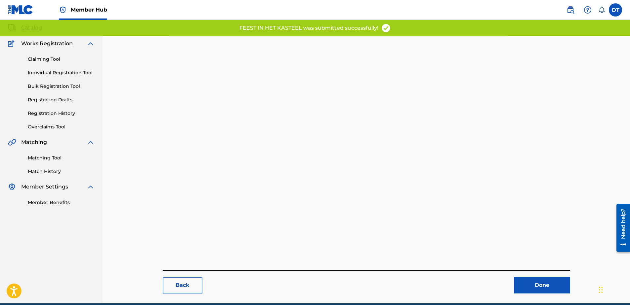
scroll to position [68, 0]
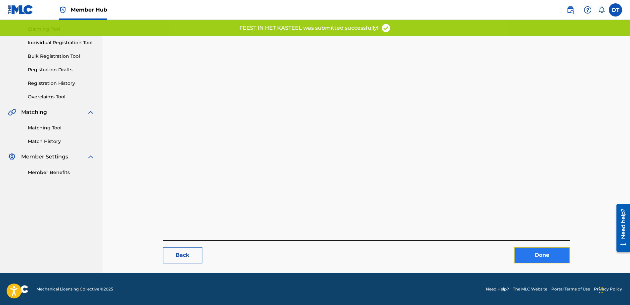
click at [532, 254] on link "Done" at bounding box center [542, 255] width 56 height 17
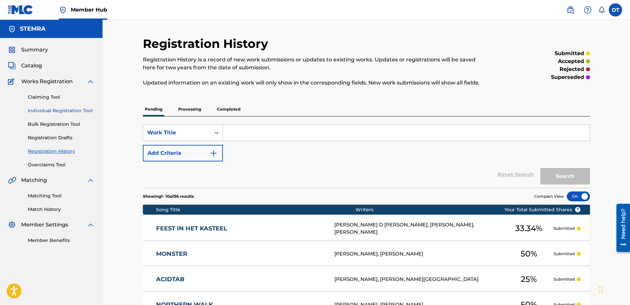
click at [44, 110] on link "Individual Registration Tool" at bounding box center [61, 110] width 67 height 7
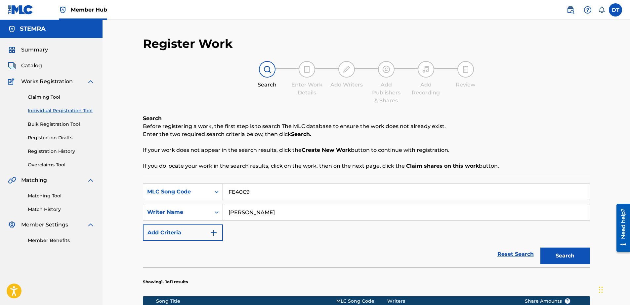
drag, startPoint x: 259, startPoint y: 196, endPoint x: 221, endPoint y: 190, distance: 38.0
click at [221, 190] on div "SearchWithCriteria89168f19-8597-4967-a7b8-3f547e06a110 MLC Song Code FE40C9" at bounding box center [366, 192] width 447 height 17
paste input "PJ33I8"
type input "PJ33I8"
drag, startPoint x: 274, startPoint y: 215, endPoint x: 224, endPoint y: 207, distance: 50.3
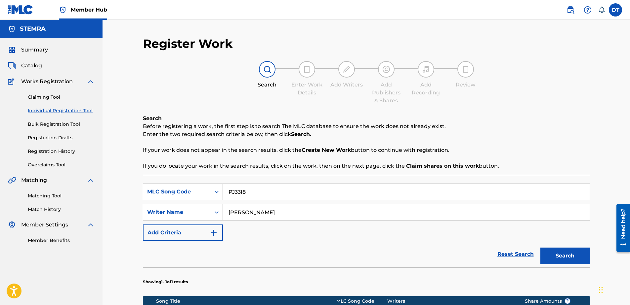
click at [224, 207] on input "[PERSON_NAME]" at bounding box center [406, 213] width 367 height 16
click at [258, 214] on input "Search Form" at bounding box center [406, 213] width 367 height 16
paste input "[PERSON_NAME] MINYETY"
click at [228, 213] on input "[PERSON_NAME] MINYETY" at bounding box center [406, 213] width 367 height 16
type input "[PERSON_NAME] MINYETY"
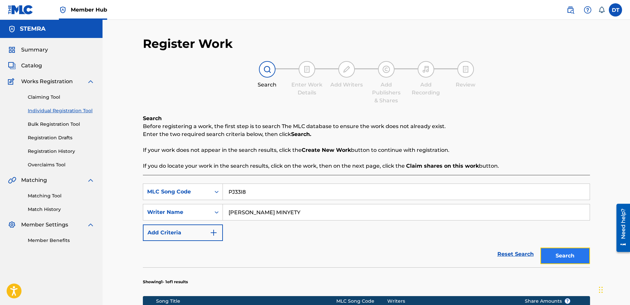
click at [544, 255] on button "Search" at bounding box center [565, 256] width 50 height 17
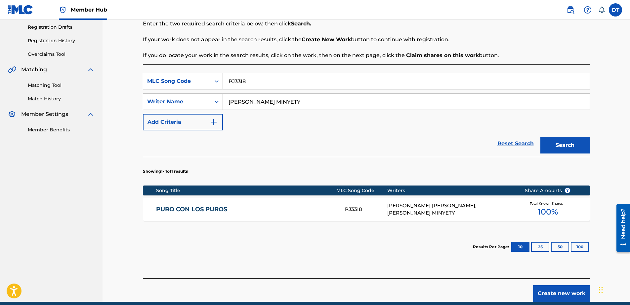
scroll to position [139, 0]
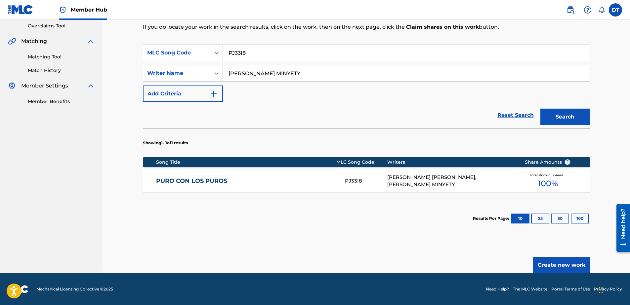
click at [180, 181] on link "PURO CON LOS PUROS" at bounding box center [246, 181] width 180 height 8
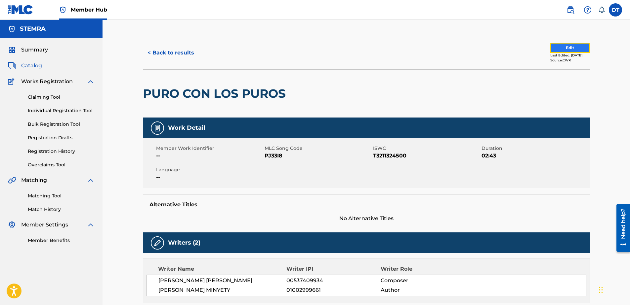
click at [556, 47] on button "Edit" at bounding box center [570, 48] width 40 height 10
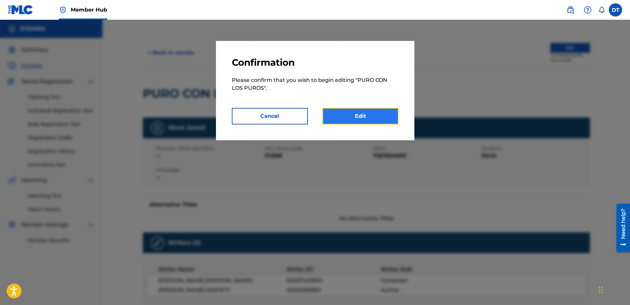
click at [371, 116] on link "Edit" at bounding box center [360, 116] width 76 height 17
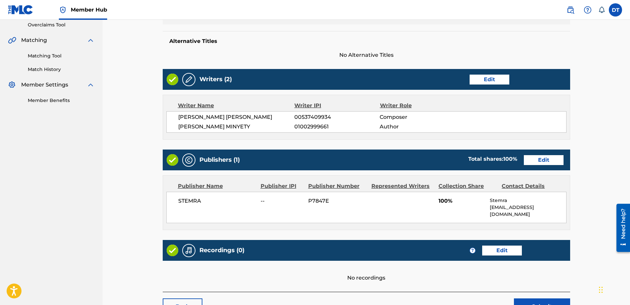
scroll to position [165, 0]
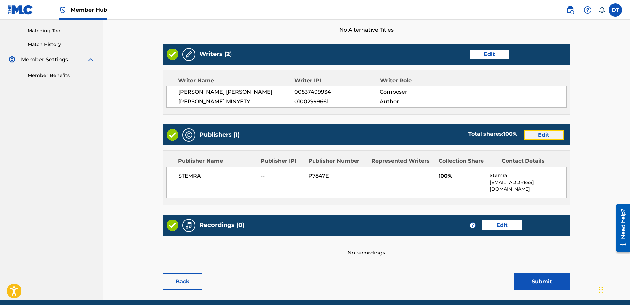
click at [550, 135] on link "Edit" at bounding box center [544, 135] width 40 height 10
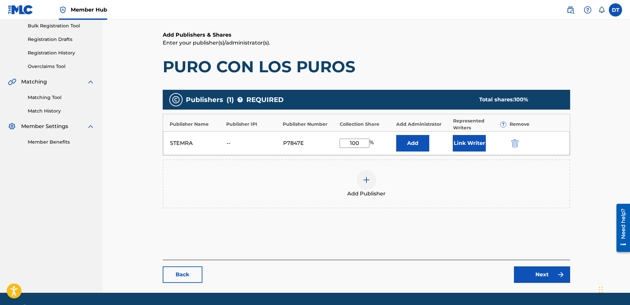
scroll to position [99, 0]
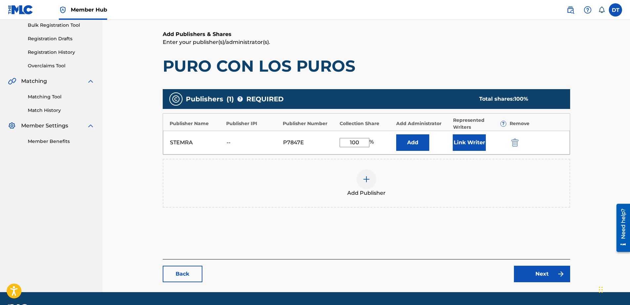
click at [362, 143] on input "100" at bounding box center [354, 142] width 30 height 9
drag, startPoint x: 362, startPoint y: 143, endPoint x: 336, endPoint y: 141, distance: 26.2
click at [336, 141] on div "STEMRA -- P7847E 100 % Add Link Writer" at bounding box center [366, 143] width 407 height 24
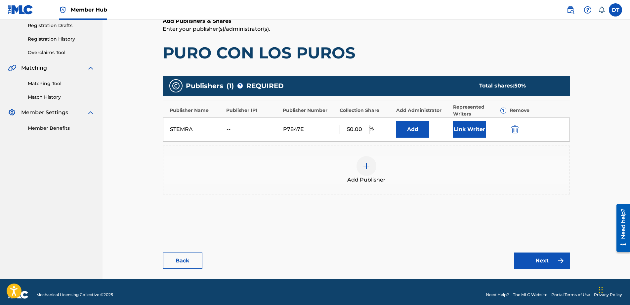
scroll to position [118, 0]
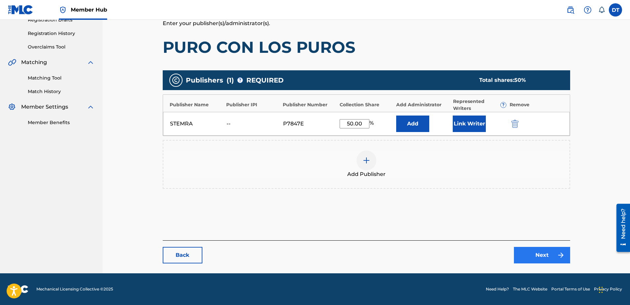
type input "50.00"
click at [549, 253] on link "Next" at bounding box center [542, 255] width 56 height 17
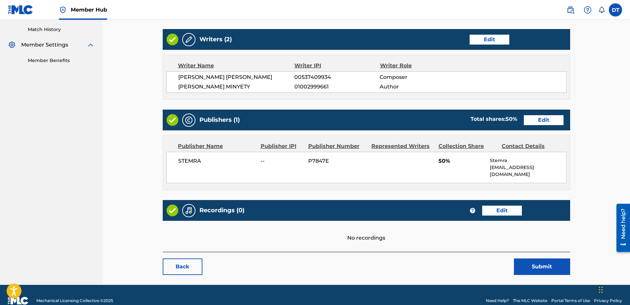
scroll to position [185, 0]
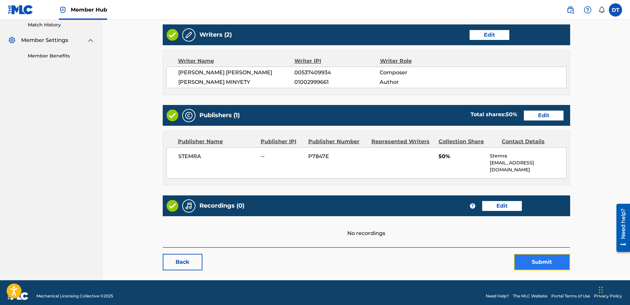
click at [537, 255] on button "Submit" at bounding box center [542, 262] width 56 height 17
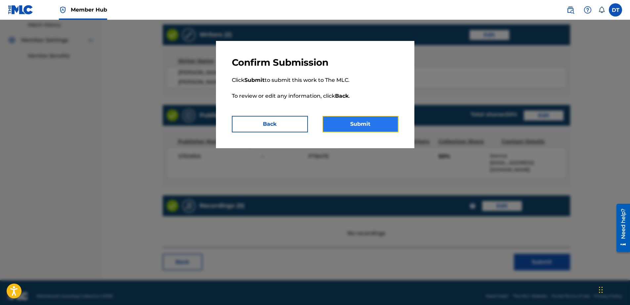
click at [368, 122] on button "Submit" at bounding box center [360, 124] width 76 height 17
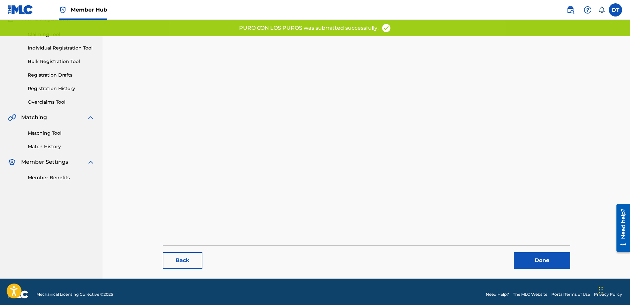
scroll to position [68, 0]
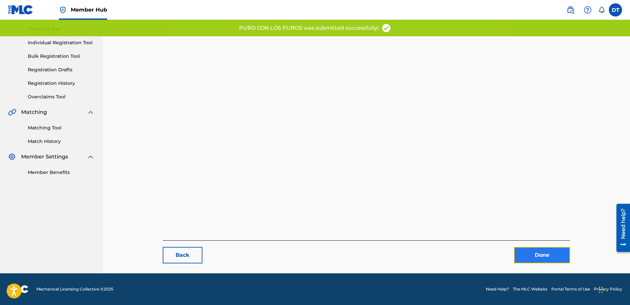
click at [535, 254] on link "Done" at bounding box center [542, 255] width 56 height 17
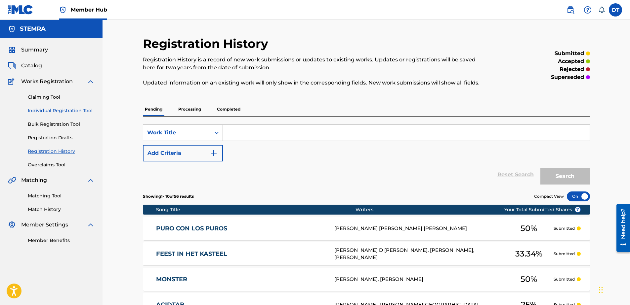
click at [44, 111] on link "Individual Registration Tool" at bounding box center [61, 110] width 67 height 7
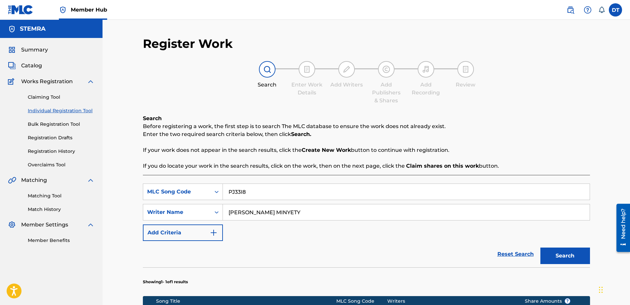
click at [260, 195] on input "PJ33I8" at bounding box center [406, 192] width 367 height 16
drag, startPoint x: 280, startPoint y: 193, endPoint x: 216, endPoint y: 187, distance: 64.4
click at [216, 187] on div "SearchWithCriteria89168f19-8597-4967-a7b8-3f547e06a110 MLC Song Code PJ33I8" at bounding box center [366, 192] width 447 height 17
paste input "RC3GB7"
type input "RC3GB7"
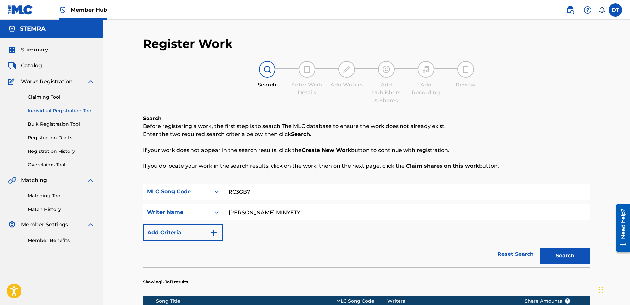
drag, startPoint x: 311, startPoint y: 212, endPoint x: 225, endPoint y: 212, distance: 86.6
click at [225, 212] on input "[PERSON_NAME] MINYETY" at bounding box center [406, 213] width 367 height 16
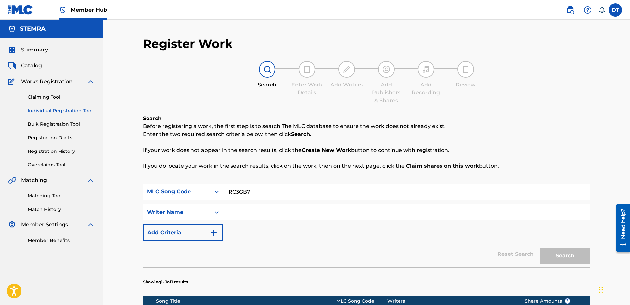
click at [240, 212] on input "Search Form" at bounding box center [406, 213] width 367 height 16
paste input "[PERSON_NAME]"
type input "[PERSON_NAME]"
click at [566, 256] on button "Search" at bounding box center [565, 256] width 50 height 17
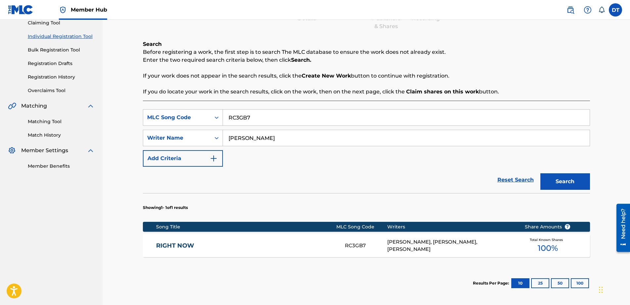
scroll to position [99, 0]
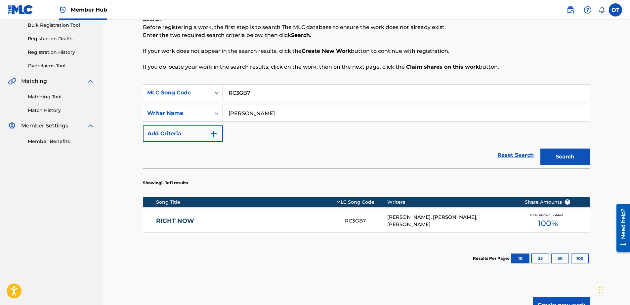
click at [179, 224] on link "RIGHT NOW" at bounding box center [246, 221] width 180 height 8
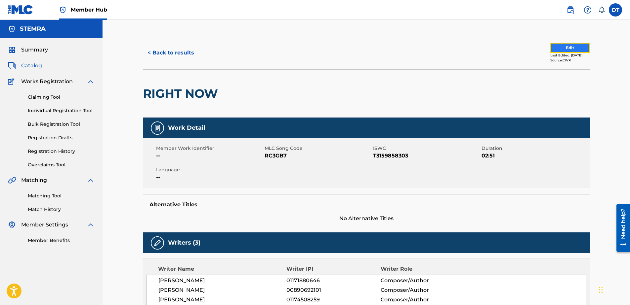
click at [558, 47] on button "Edit" at bounding box center [570, 48] width 40 height 10
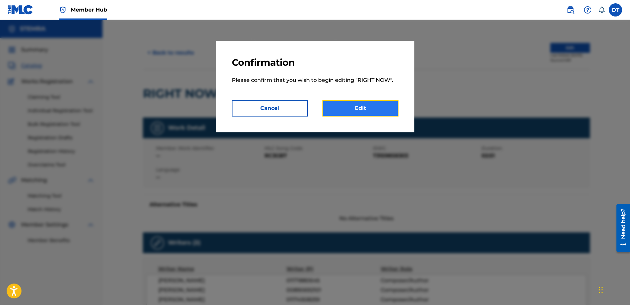
click at [340, 106] on link "Edit" at bounding box center [360, 108] width 76 height 17
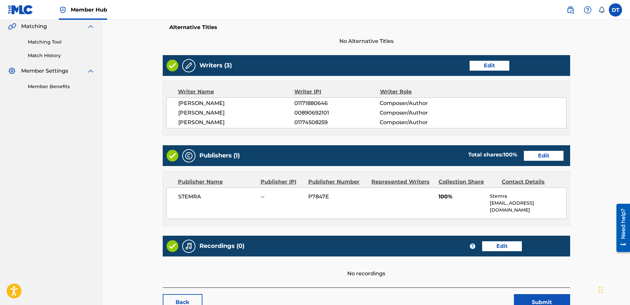
scroll to position [165, 0]
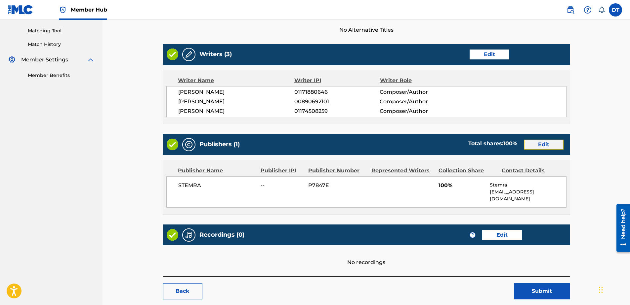
click at [547, 144] on link "Edit" at bounding box center [544, 145] width 40 height 10
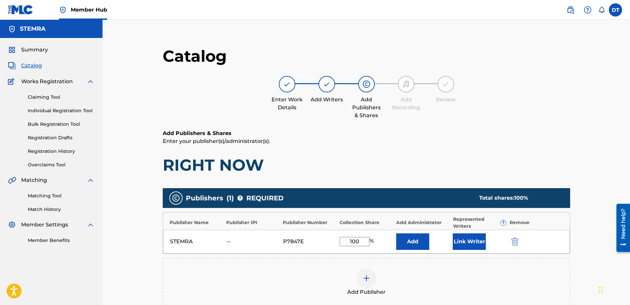
drag, startPoint x: 364, startPoint y: 242, endPoint x: 347, endPoint y: 241, distance: 16.9
click at [347, 241] on input "100" at bounding box center [354, 241] width 30 height 9
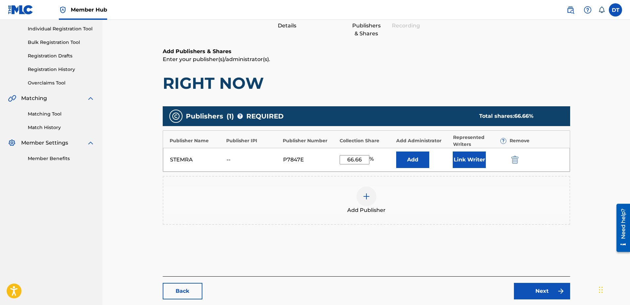
scroll to position [118, 0]
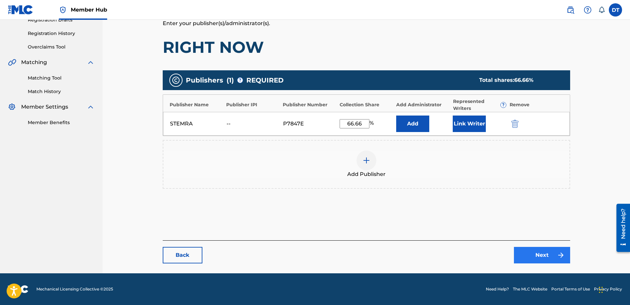
type input "66.66"
click at [538, 251] on link "Next" at bounding box center [542, 255] width 56 height 17
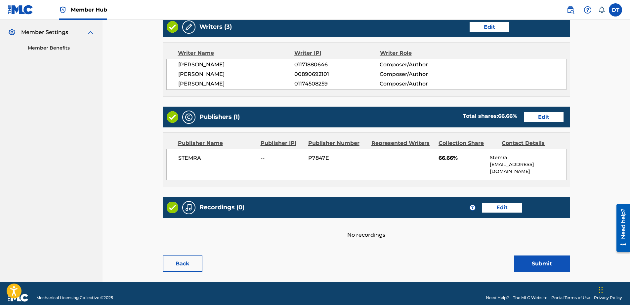
scroll to position [194, 0]
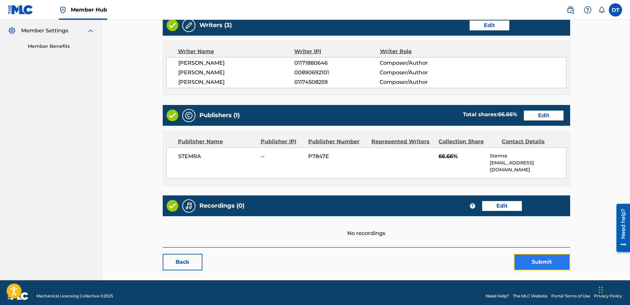
click at [548, 255] on button "Submit" at bounding box center [542, 262] width 56 height 17
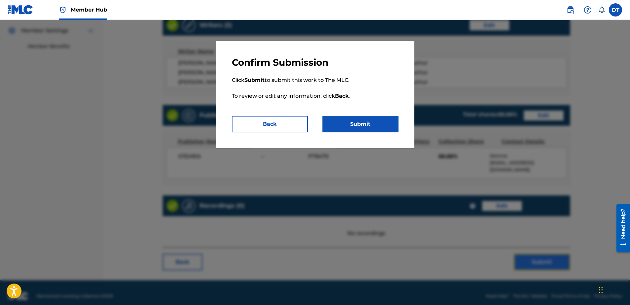
scroll to position [161, 0]
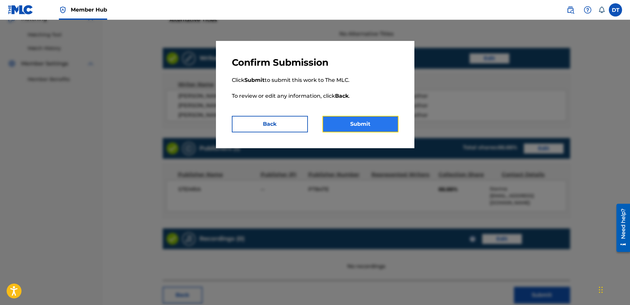
click at [373, 121] on button "Submit" at bounding box center [360, 124] width 76 height 17
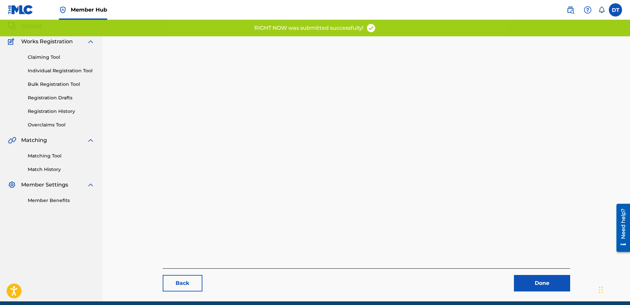
scroll to position [68, 0]
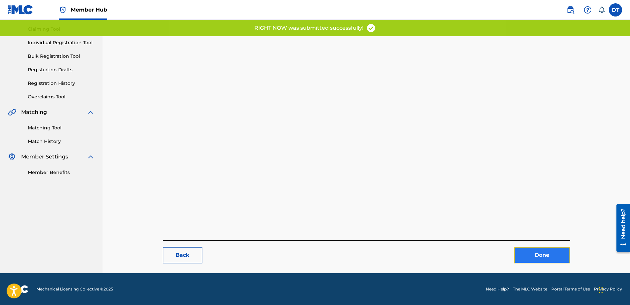
click at [532, 251] on link "Done" at bounding box center [542, 255] width 56 height 17
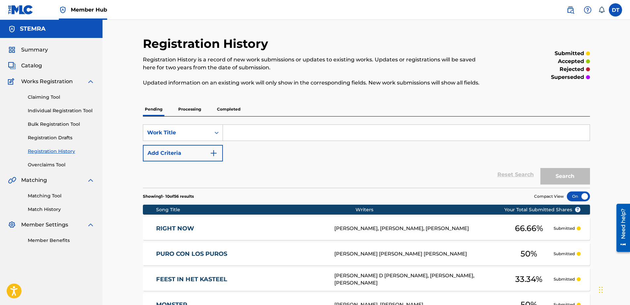
click at [233, 134] on input "Search Form" at bounding box center [406, 133] width 367 height 16
click at [44, 110] on link "Individual Registration Tool" at bounding box center [61, 110] width 67 height 7
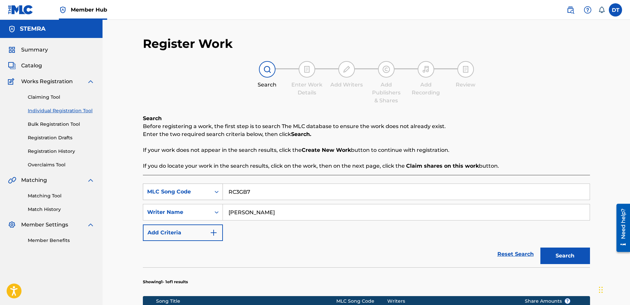
drag, startPoint x: 266, startPoint y: 191, endPoint x: 213, endPoint y: 184, distance: 53.3
click at [213, 184] on div "SearchWithCriteria89168f19-8597-4967-a7b8-3f547e06a110 MLC Song Code RC3GB7" at bounding box center [366, 192] width 447 height 17
paste input "AE3STU"
type input "AE3STU"
drag, startPoint x: 290, startPoint y: 212, endPoint x: 211, endPoint y: 210, distance: 79.7
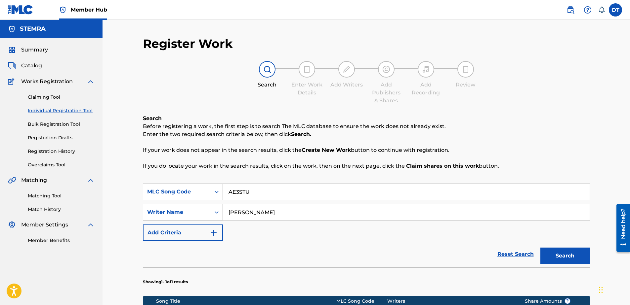
click at [211, 210] on div "SearchWithCriteria9d39d1cf-b0ce-4514-8605-48c81afdb294 Writer Name [PERSON_NAME]" at bounding box center [366, 212] width 447 height 17
click at [270, 215] on input "Search Form" at bounding box center [406, 213] width 367 height 16
paste input "GERSHWIN BONEVACIA"
type input "GERSHWIN BONEVACIA"
click at [556, 252] on button "Search" at bounding box center [565, 256] width 50 height 17
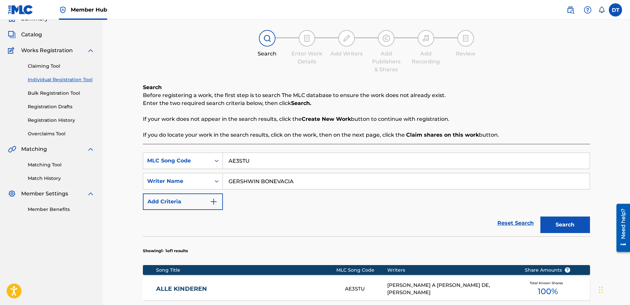
scroll to position [99, 0]
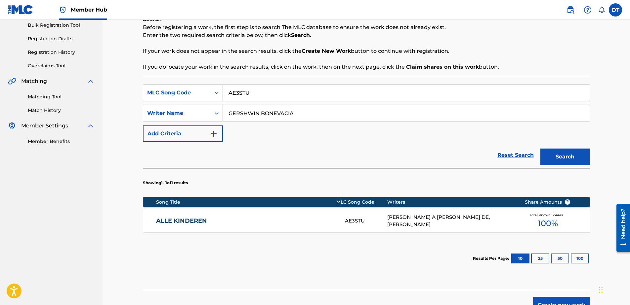
click at [174, 218] on link "ALLE KINDEREN" at bounding box center [246, 221] width 180 height 8
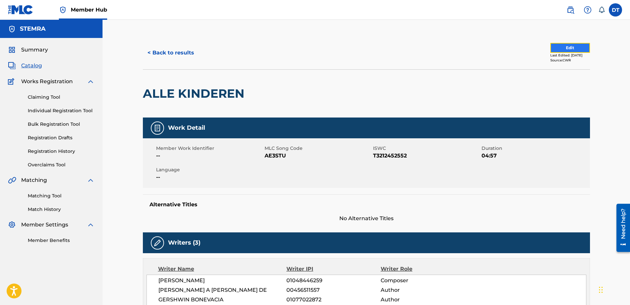
click at [561, 49] on button "Edit" at bounding box center [570, 48] width 40 height 10
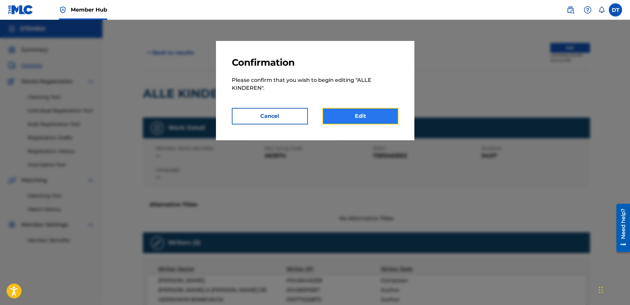
click at [375, 120] on link "Edit" at bounding box center [360, 116] width 76 height 17
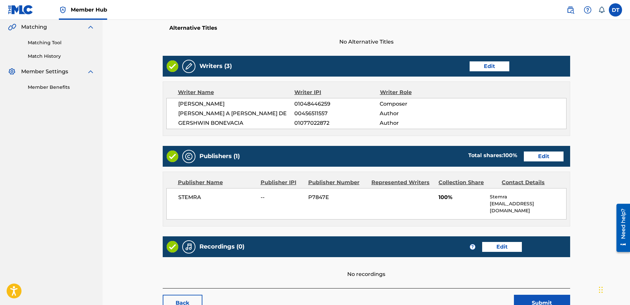
scroll to position [165, 0]
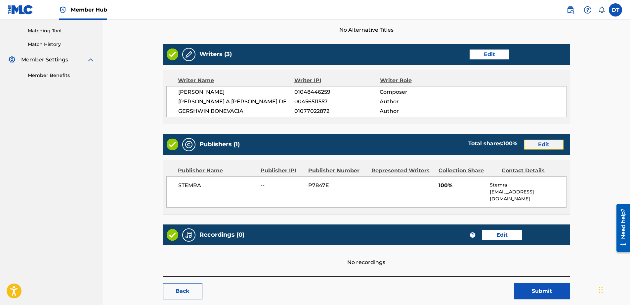
click at [548, 145] on link "Edit" at bounding box center [544, 145] width 40 height 10
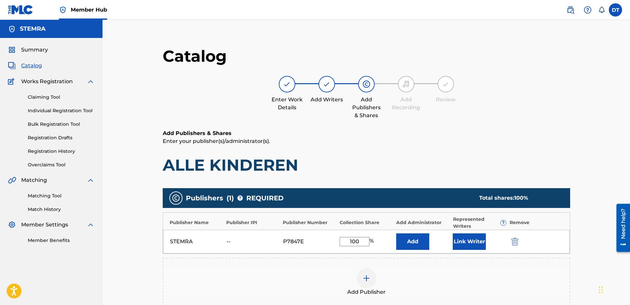
drag, startPoint x: 361, startPoint y: 246, endPoint x: 337, endPoint y: 238, distance: 25.1
click at [337, 238] on div "STEMRA -- P7847E 100 % Add Link Writer" at bounding box center [366, 242] width 407 height 24
type input "50,00"
click at [128, 206] on div "Catalog Enter Work Details Add Writers Add Publishers & Shares Add Recording Re…" at bounding box center [365, 206] width 527 height 372
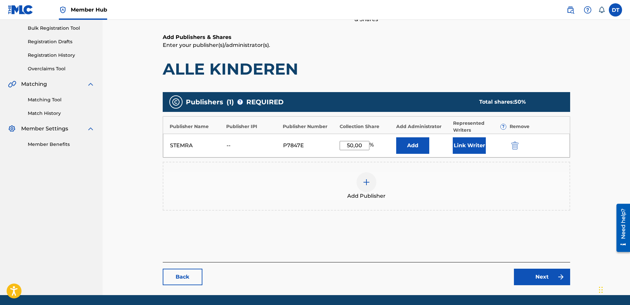
scroll to position [85, 0]
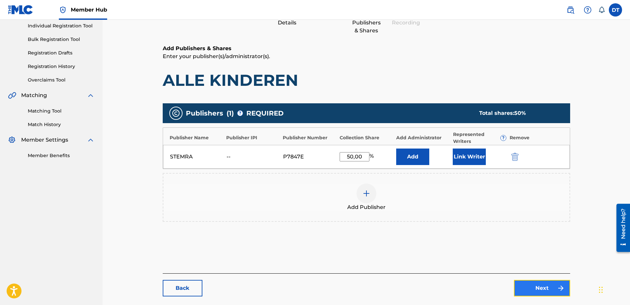
click at [533, 288] on link "Next" at bounding box center [542, 288] width 56 height 17
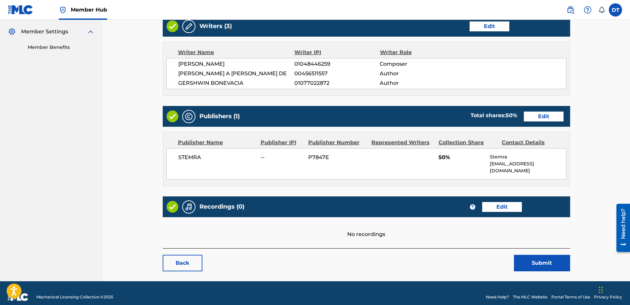
scroll to position [194, 0]
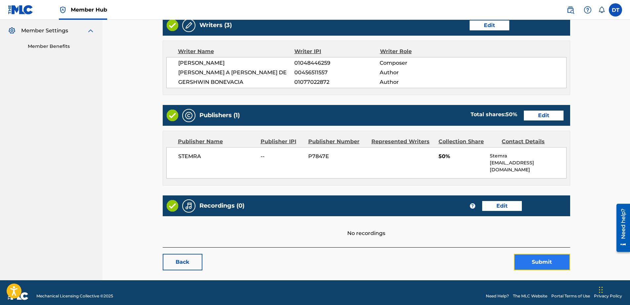
click at [544, 254] on button "Submit" at bounding box center [542, 262] width 56 height 17
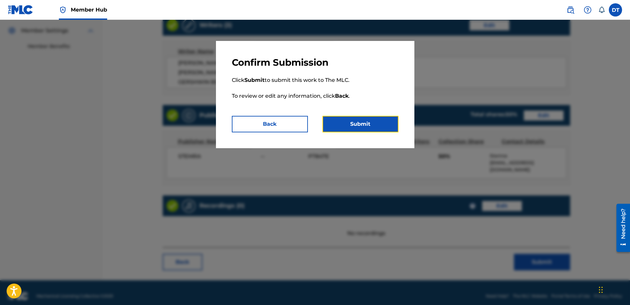
click at [361, 120] on button "Submit" at bounding box center [360, 124] width 76 height 17
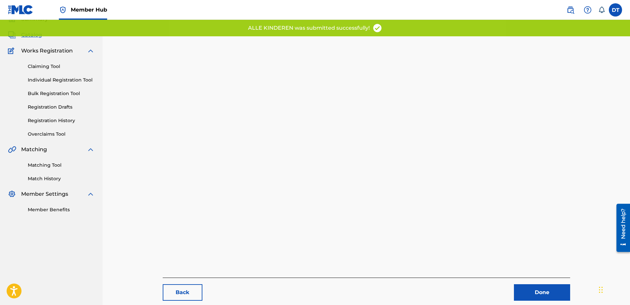
scroll to position [68, 0]
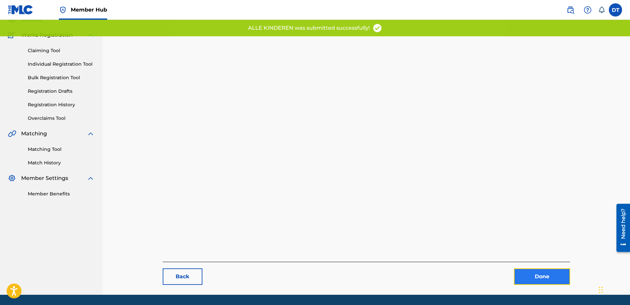
click at [546, 252] on div "Back Done" at bounding box center [366, 143] width 407 height 286
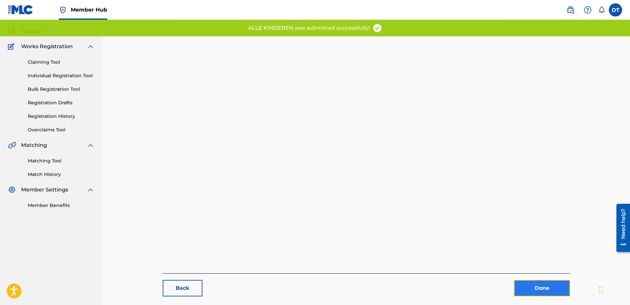
click at [535, 288] on link "Done" at bounding box center [542, 288] width 56 height 17
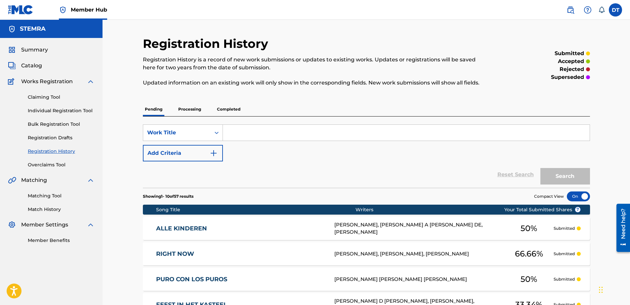
click at [116, 125] on div "Registration History Registration History is a record of new work submissions o…" at bounding box center [365, 267] width 527 height 494
drag, startPoint x: 68, startPoint y: 109, endPoint x: 81, endPoint y: 102, distance: 14.8
click at [68, 109] on link "Individual Registration Tool" at bounding box center [61, 110] width 67 height 7
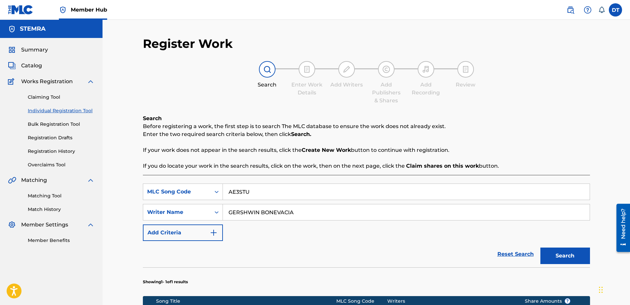
drag, startPoint x: 263, startPoint y: 190, endPoint x: 215, endPoint y: 180, distance: 49.0
click at [215, 180] on div "SearchWithCriteria89168f19-8597-4967-a7b8-3f547e06a110 MLC Song Code AE3STU Sea…" at bounding box center [366, 282] width 447 height 214
paste input "FD9P7A"
type input "FD9P7A"
drag, startPoint x: 317, startPoint y: 209, endPoint x: 183, endPoint y: 195, distance: 133.9
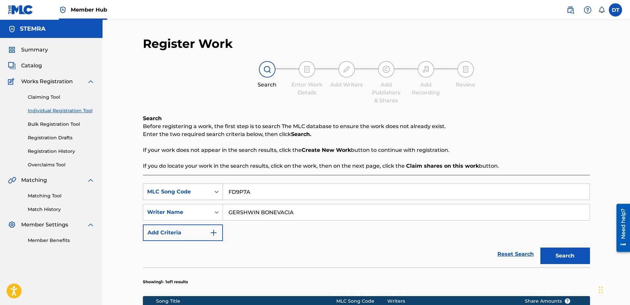
click at [183, 195] on div "SearchWithCriteria89168f19-8597-4967-a7b8-3f547e06a110 MLC Song Code FD9P7A Sea…" at bounding box center [366, 213] width 447 height 58
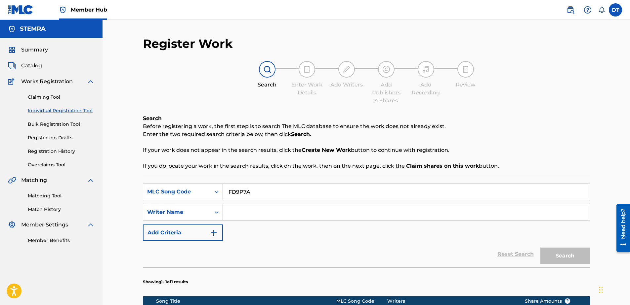
click at [242, 211] on input "Search Form" at bounding box center [406, 213] width 367 height 16
paste input "ARMIA HOSSEINALI POUR"
click at [566, 254] on button "Search" at bounding box center [565, 256] width 50 height 17
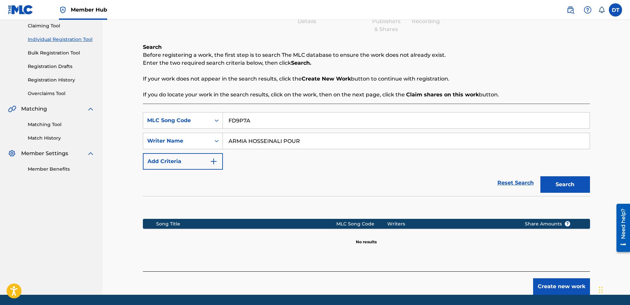
scroll to position [60, 0]
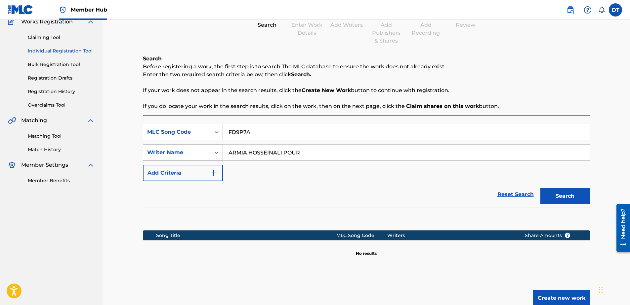
drag, startPoint x: 284, startPoint y: 151, endPoint x: 191, endPoint y: 150, distance: 92.9
click at [191, 150] on div "SearchWithCriteria9d39d1cf-b0ce-4514-8605-48c81afdb294 Writer Name ARMIA HOSSEI…" at bounding box center [366, 152] width 447 height 17
type input "POUR"
click at [575, 192] on button "Search" at bounding box center [565, 196] width 50 height 17
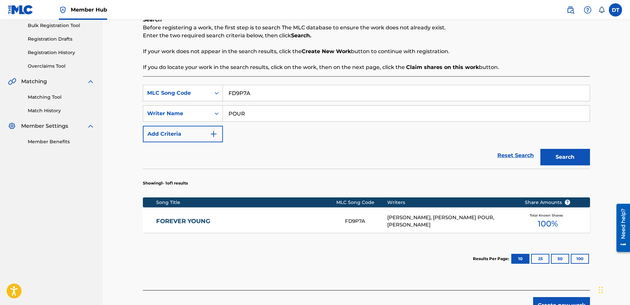
scroll to position [126, 0]
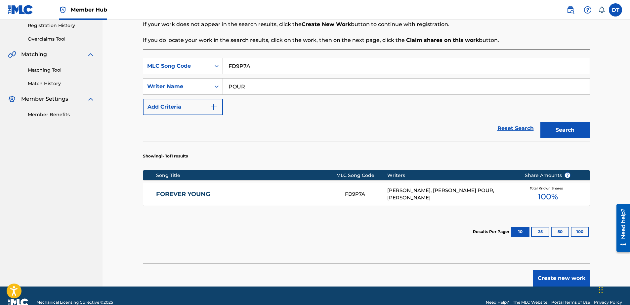
click at [166, 195] on link "FOREVER YOUNG" at bounding box center [246, 195] width 180 height 8
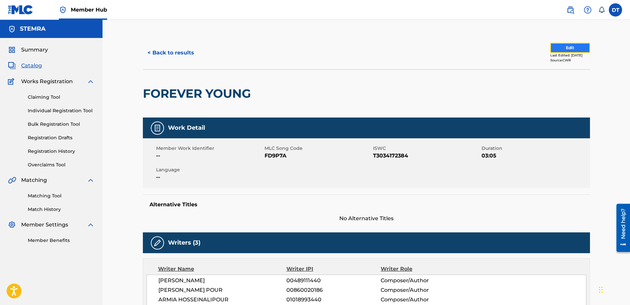
click at [578, 46] on button "Edit" at bounding box center [570, 48] width 40 height 10
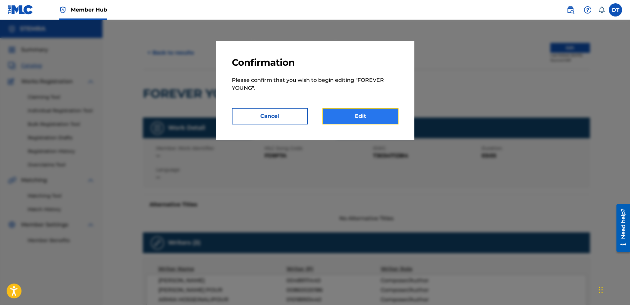
click at [342, 112] on link "Edit" at bounding box center [360, 116] width 76 height 17
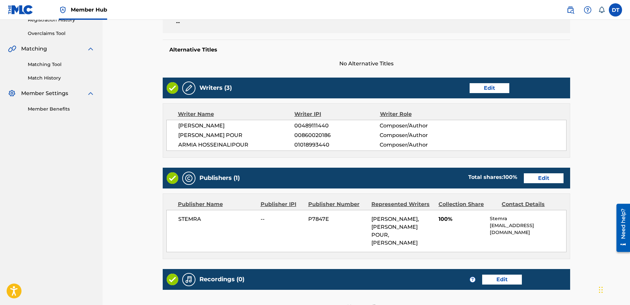
scroll to position [121, 0]
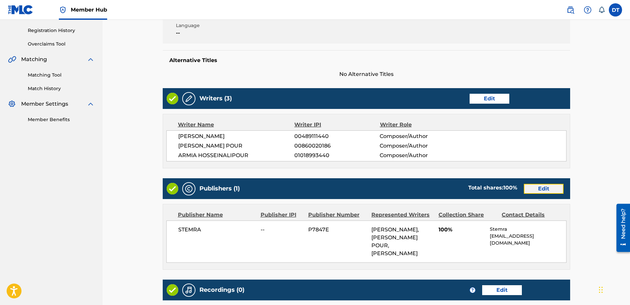
click at [538, 188] on link "Edit" at bounding box center [544, 189] width 40 height 10
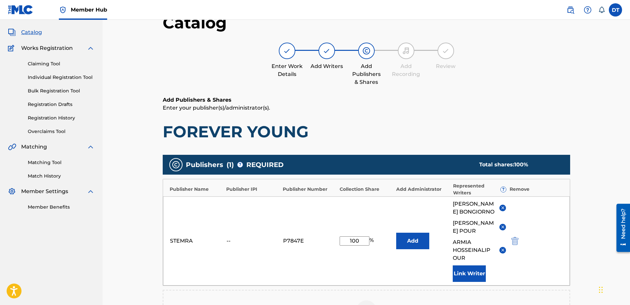
scroll to position [33, 0]
drag, startPoint x: 360, startPoint y: 212, endPoint x: 345, endPoint y: 210, distance: 14.8
click at [345, 210] on div "STEMRA -- P7847E 100 % Add [PERSON_NAME] [PERSON_NAME] POUR [PERSON_NAME] Link …" at bounding box center [366, 241] width 407 height 89
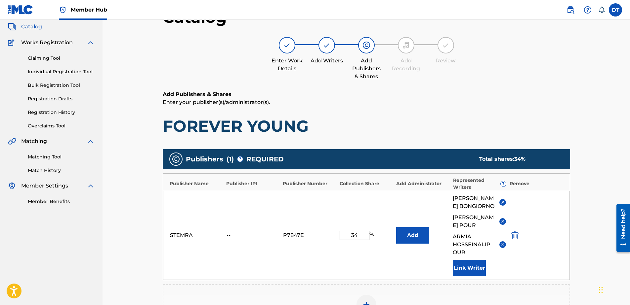
scroll to position [26, 0]
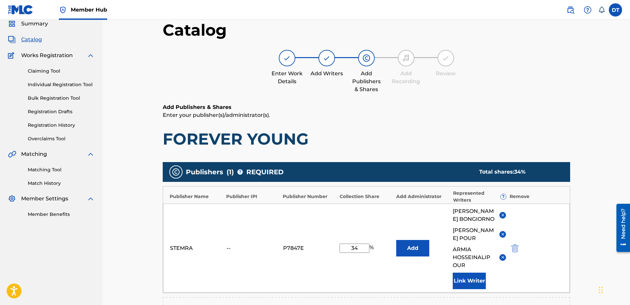
type input "34"
click at [585, 247] on main "Catalog Enter Work Details Add Writers Add Publishers & Shares Add Recording Re…" at bounding box center [366, 220] width 447 height 421
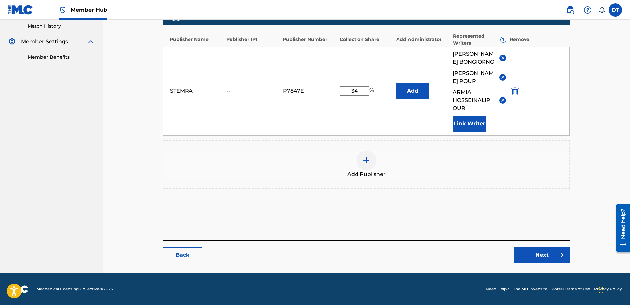
scroll to position [191, 0]
click at [536, 255] on link "Next" at bounding box center [542, 255] width 56 height 17
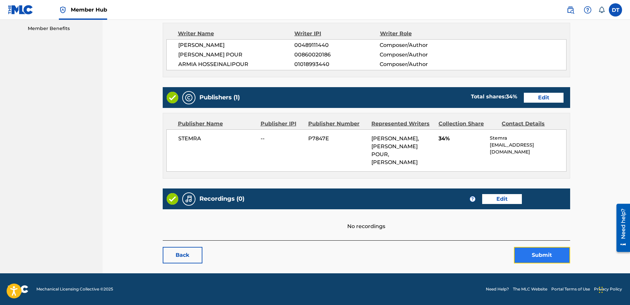
scroll to position [187, 0]
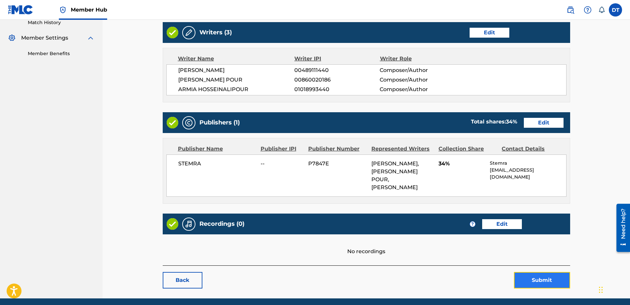
click at [542, 255] on div "< Back FOREVER YOUNG Work Detail Edit Member Work Identifier -- MLC Song Code F…" at bounding box center [366, 74] width 407 height 430
click at [537, 285] on button "Submit" at bounding box center [542, 280] width 56 height 17
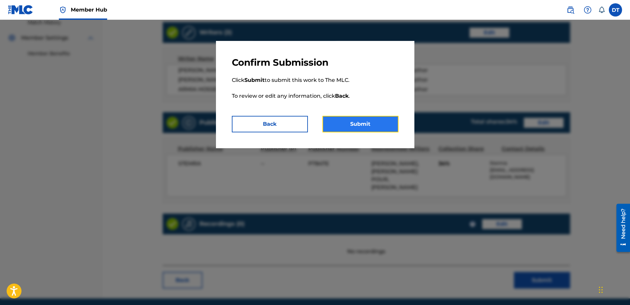
click at [364, 124] on button "Submit" at bounding box center [360, 124] width 76 height 17
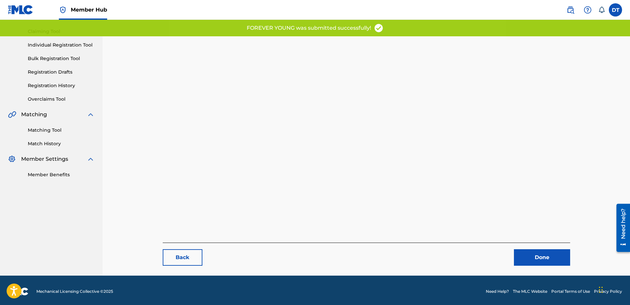
scroll to position [68, 0]
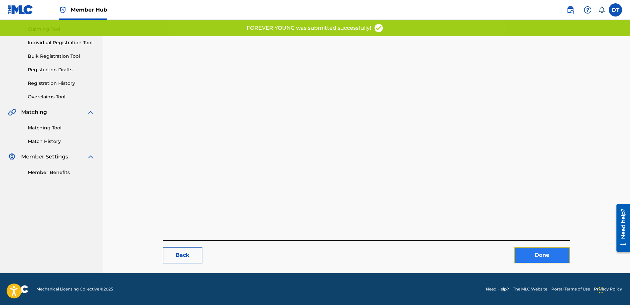
click at [532, 252] on link "Done" at bounding box center [542, 255] width 56 height 17
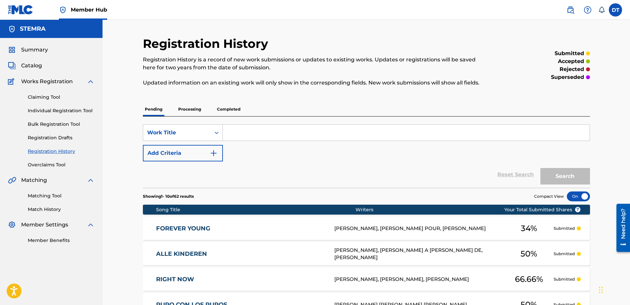
click at [128, 27] on div "Registration History Registration History is a record of new work submissions o…" at bounding box center [365, 267] width 527 height 494
